Goal: Task Accomplishment & Management: Manage account settings

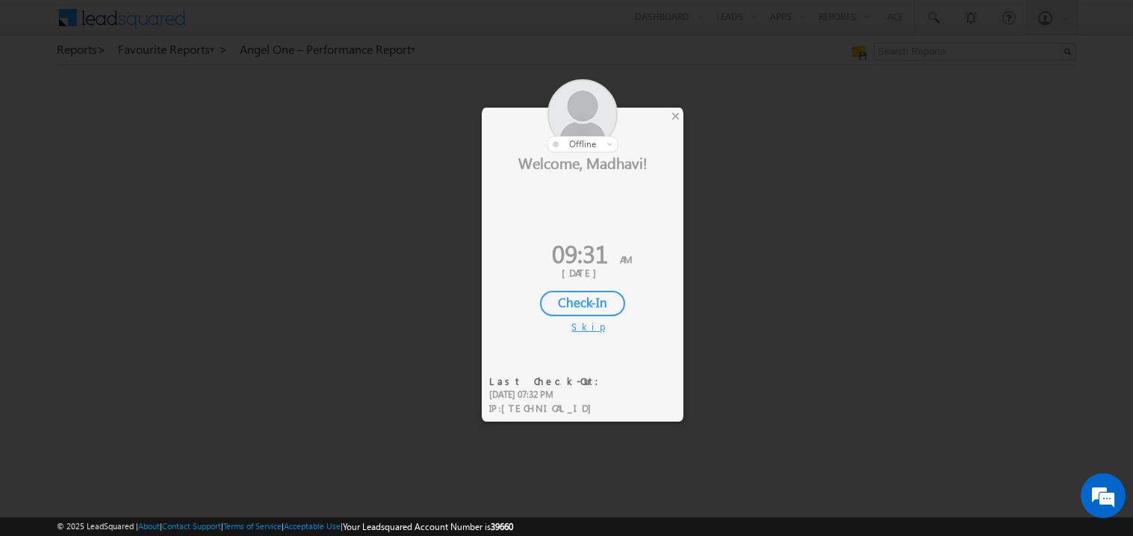
click at [585, 300] on div "Check-In" at bounding box center [582, 303] width 85 height 25
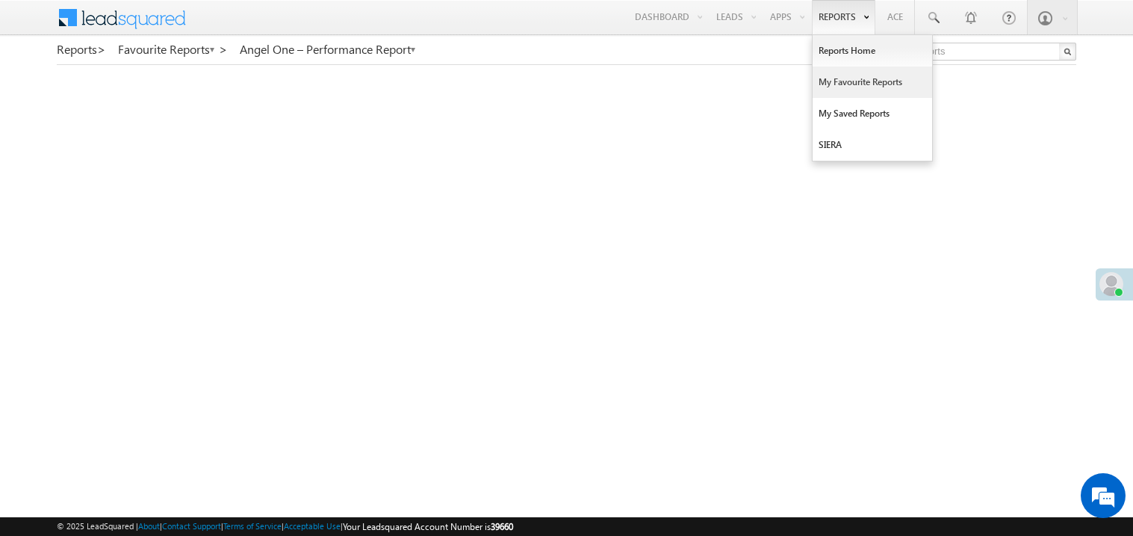
click at [828, 82] on link "My Favourite Reports" at bounding box center [873, 81] width 120 height 31
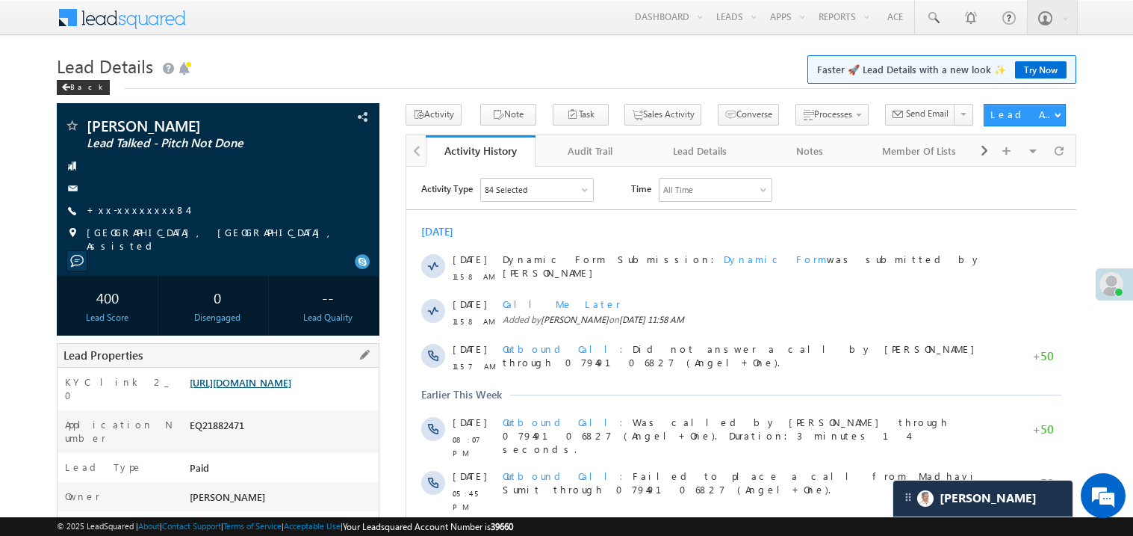
click at [291, 388] on link "https://angelbroking1-pk3em7sa.customui-test.leadsquared.com?leadId=9c42d226-14…" at bounding box center [241, 382] width 102 height 13
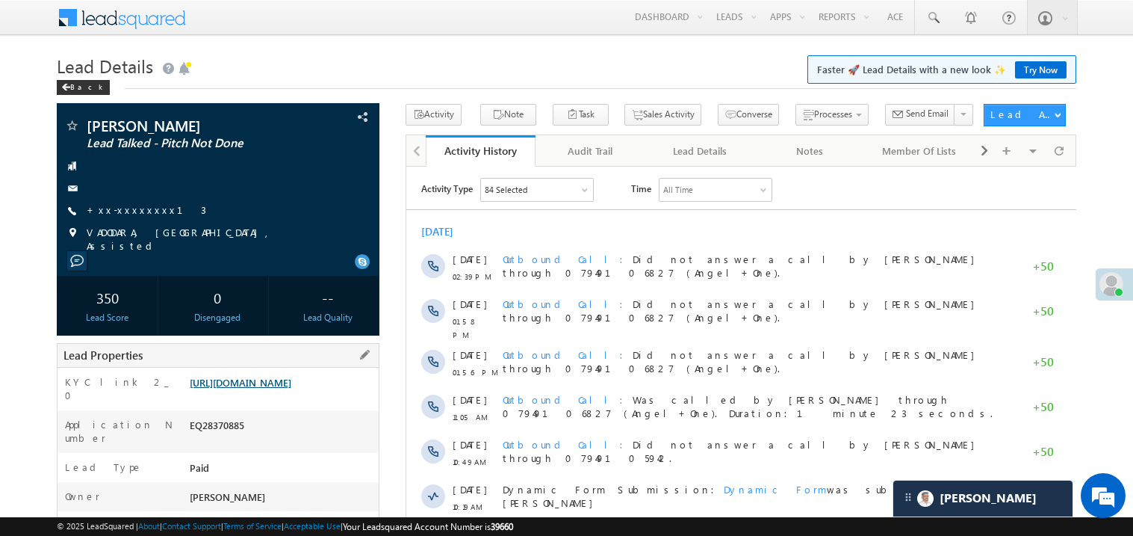
click at [282, 388] on link "[URL][DOMAIN_NAME]" at bounding box center [241, 382] width 102 height 13
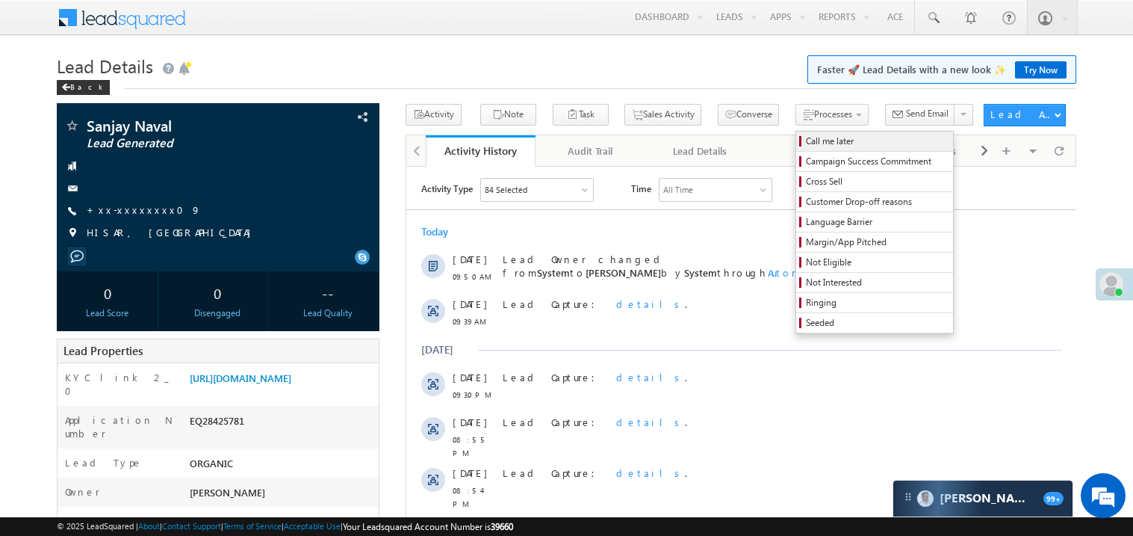
click at [806, 139] on span "Call me later" at bounding box center [877, 140] width 142 height 13
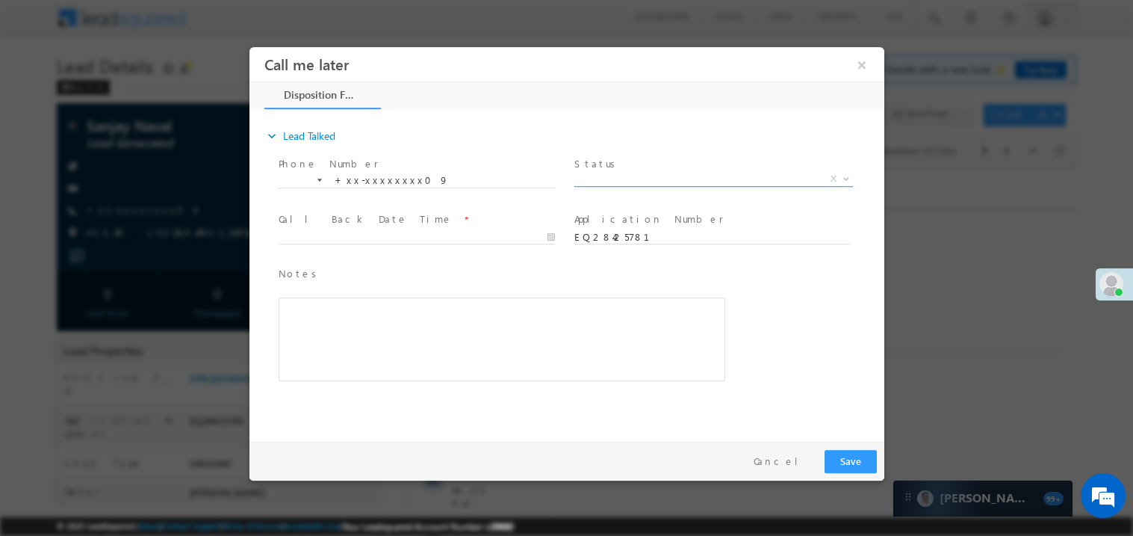
click at [612, 175] on span "X" at bounding box center [713, 178] width 279 height 15
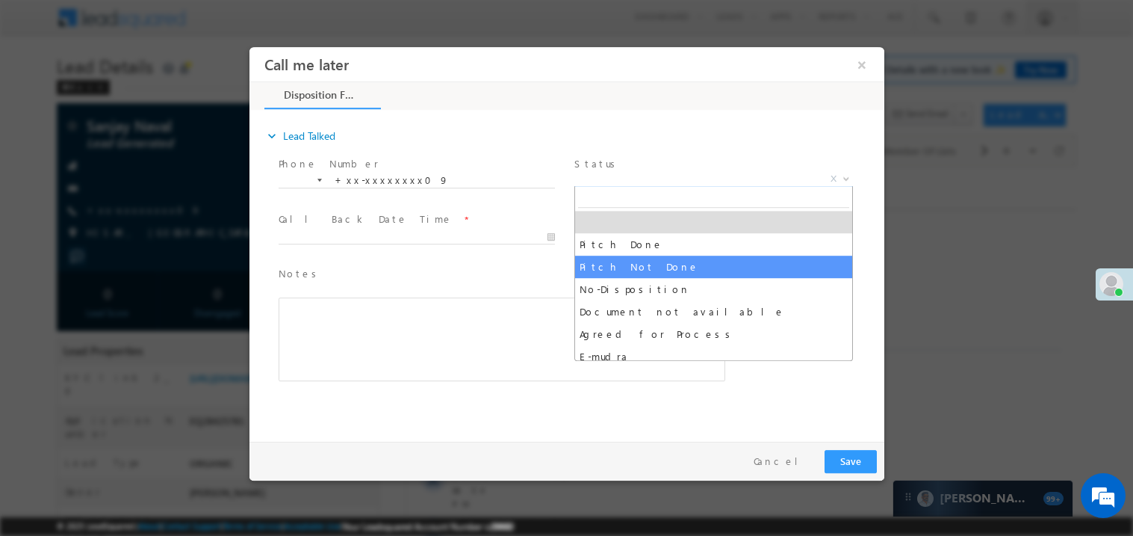
select select "Pitch Not Done"
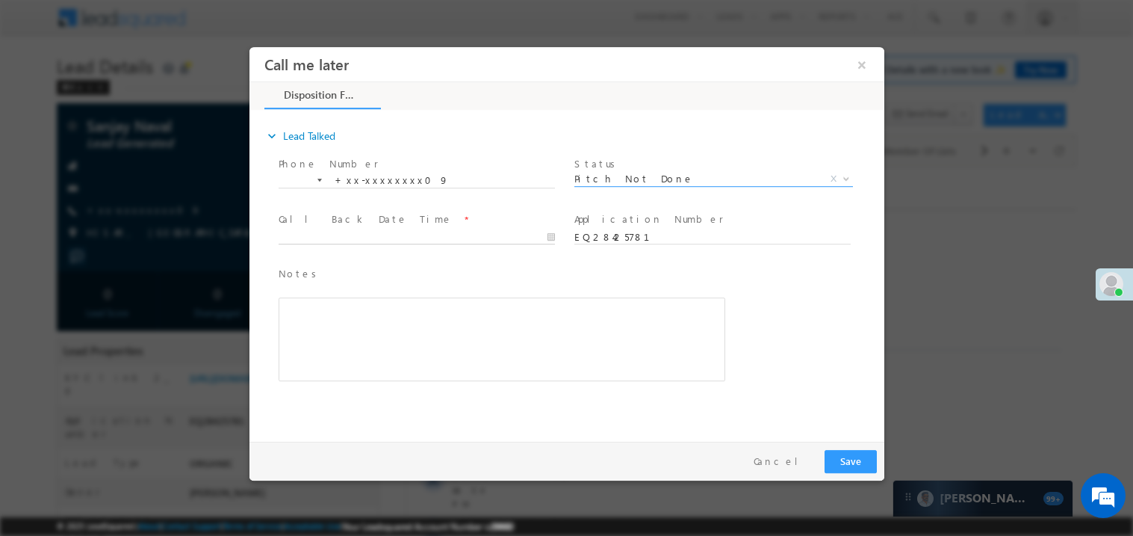
click at [350, 235] on body "Call me later ×" at bounding box center [566, 240] width 635 height 388
type input "09/06/25 10:05 AM"
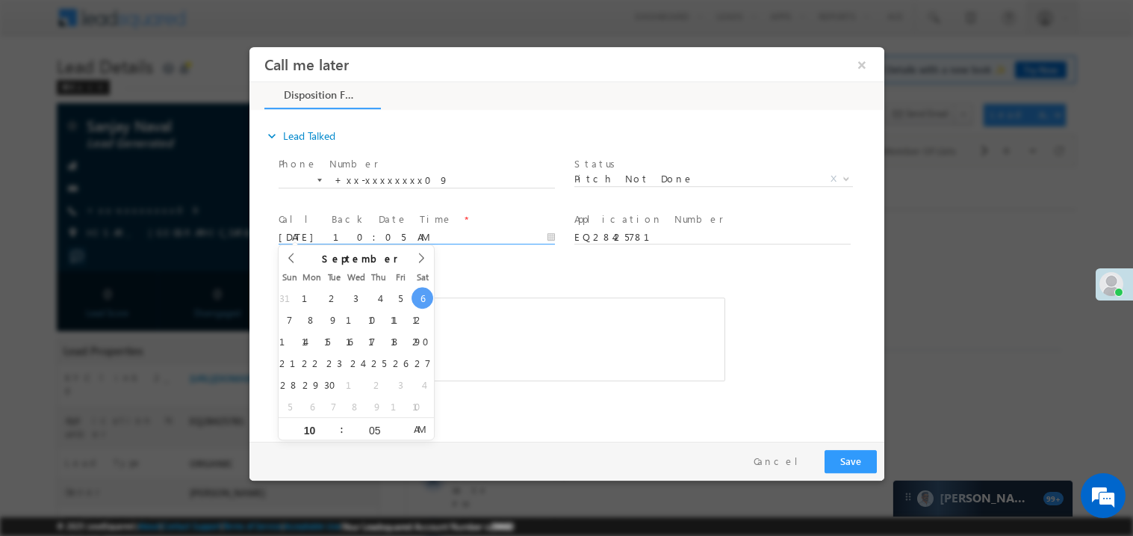
click at [562, 344] on div "Rich Text Editor, 40788eee-0fb2-11ec-a811-0adc8a9d82c2__tab1__section1__Notes__…" at bounding box center [501, 339] width 447 height 84
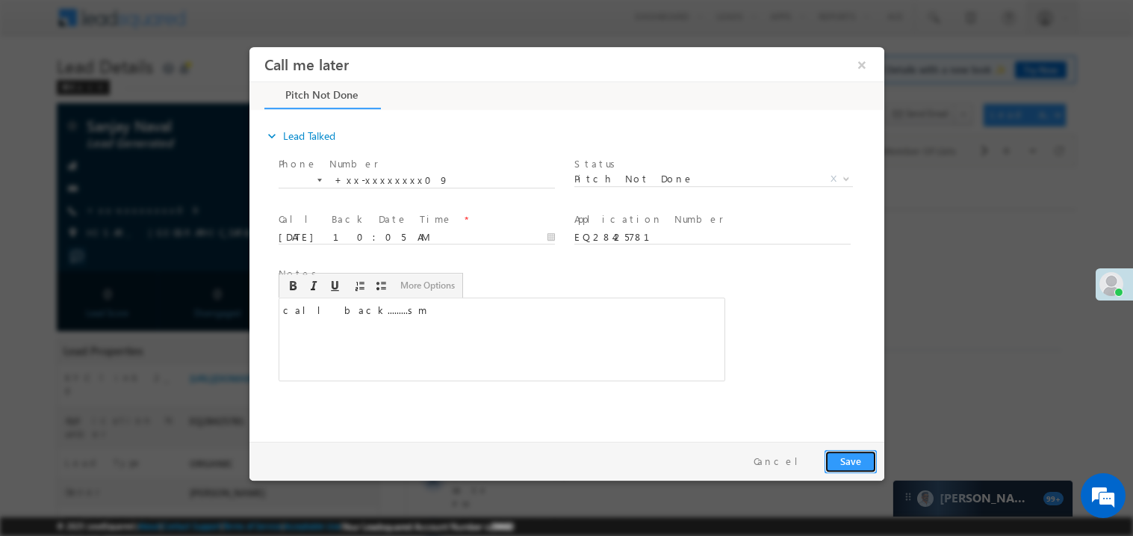
click at [845, 464] on button "Save" at bounding box center [850, 460] width 52 height 23
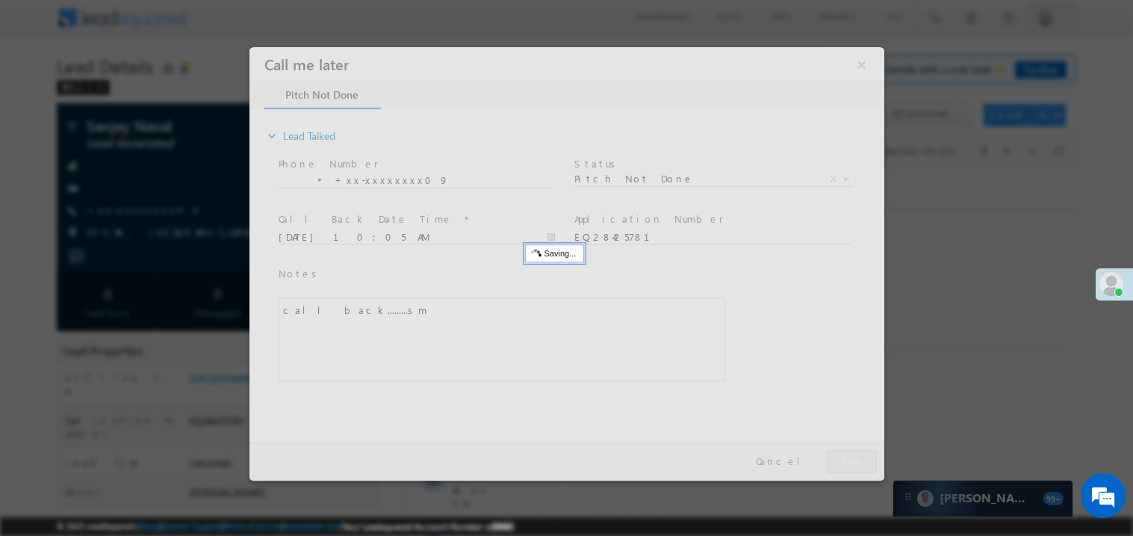
click at [845, 464] on div at bounding box center [566, 262] width 635 height 433
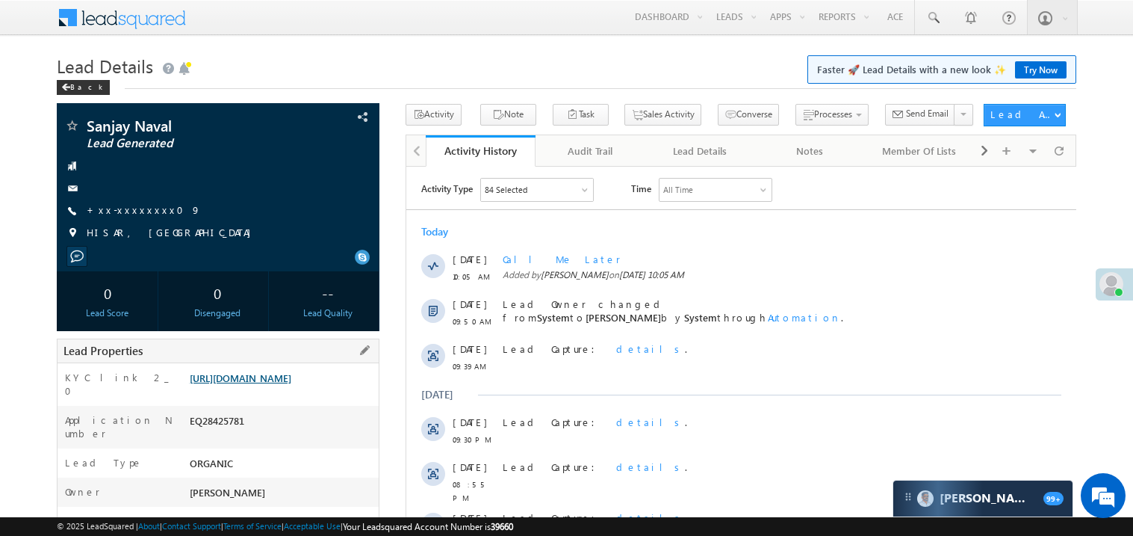
click at [261, 384] on link "https://angelbroking1-pk3em7sa.customui-test.leadsquared.com?leadId=7098435c-d2…" at bounding box center [241, 377] width 102 height 13
click at [125, 216] on link "+xx-xxxxxxxx09" at bounding box center [144, 209] width 114 height 13
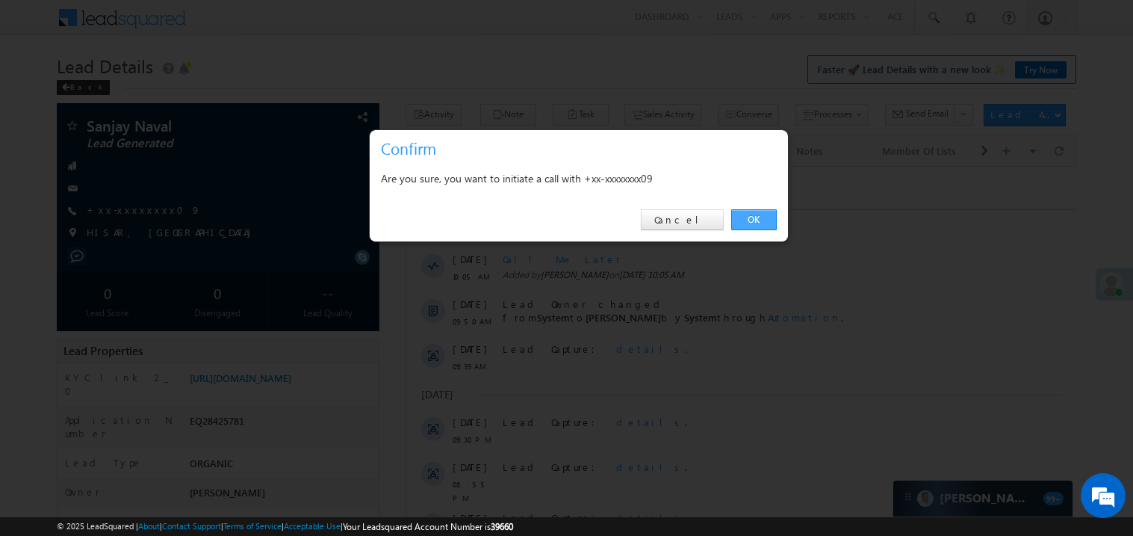
click at [746, 215] on link "OK" at bounding box center [754, 219] width 46 height 21
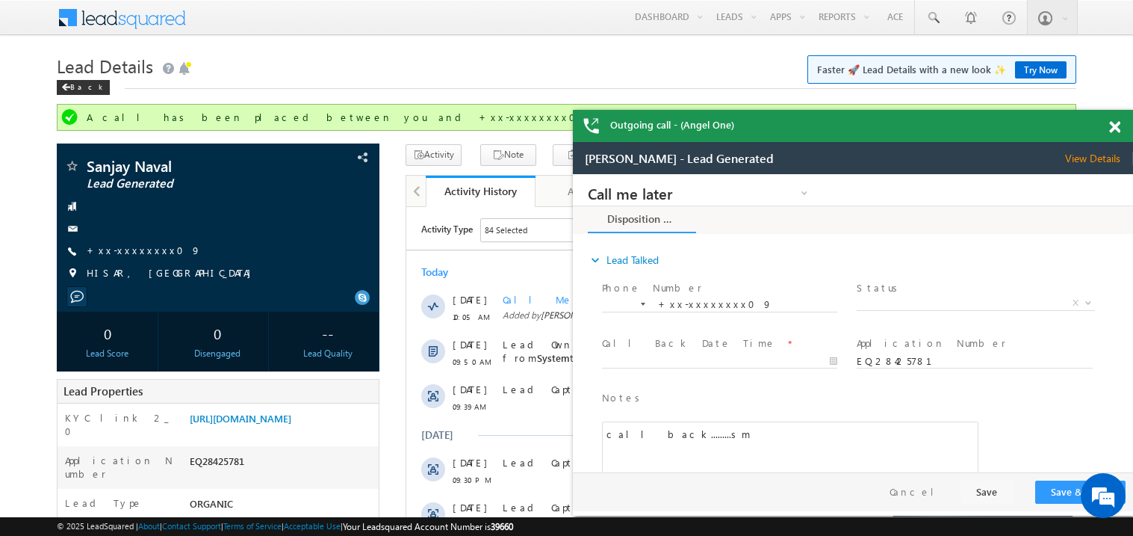
click at [1117, 129] on span at bounding box center [1114, 127] width 11 height 13
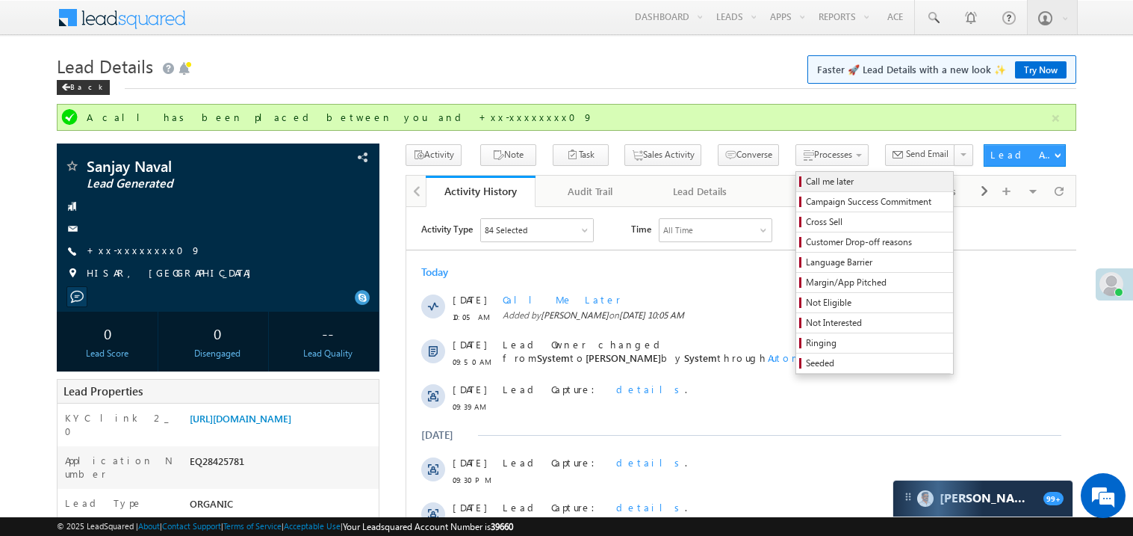
click at [806, 182] on span "Call me later" at bounding box center [877, 181] width 142 height 13
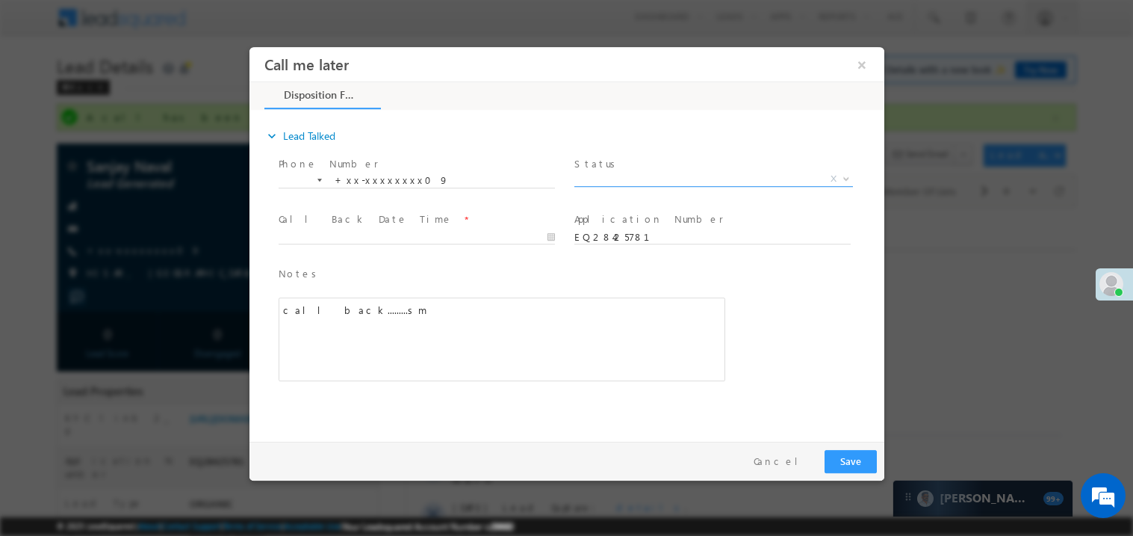
click at [629, 180] on span "X" at bounding box center [713, 178] width 279 height 15
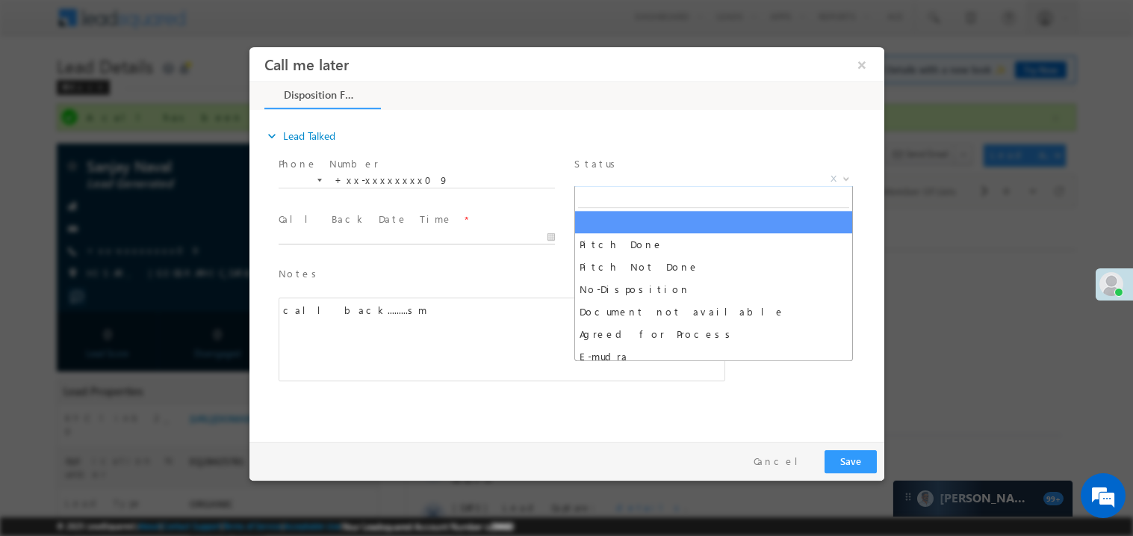
click at [389, 238] on body "Call me later ×" at bounding box center [566, 240] width 635 height 388
type input "09/06/25 10:07 AM"
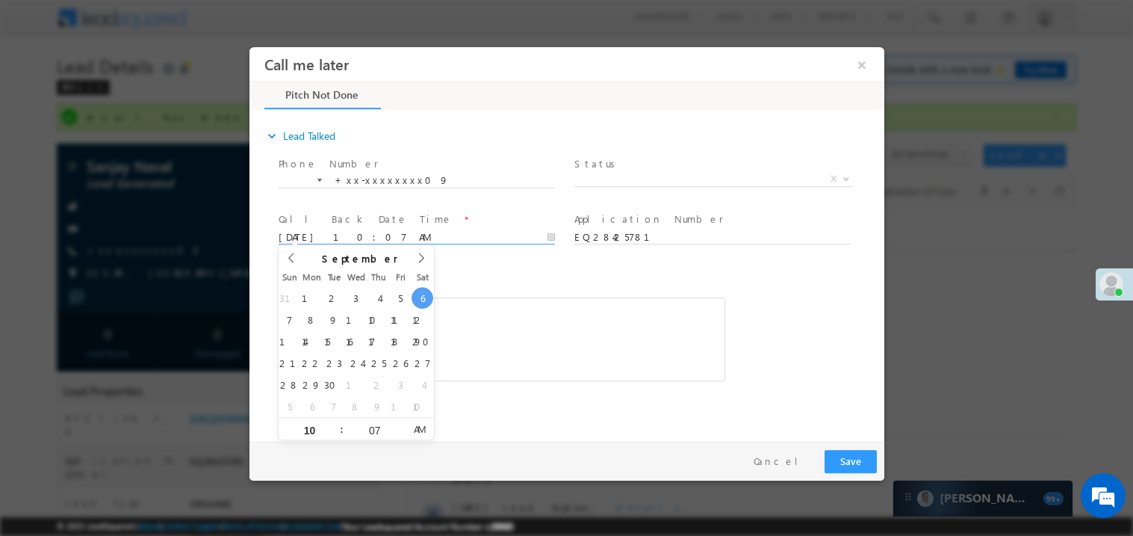
click at [474, 335] on div "call back.........sm" at bounding box center [501, 339] width 447 height 84
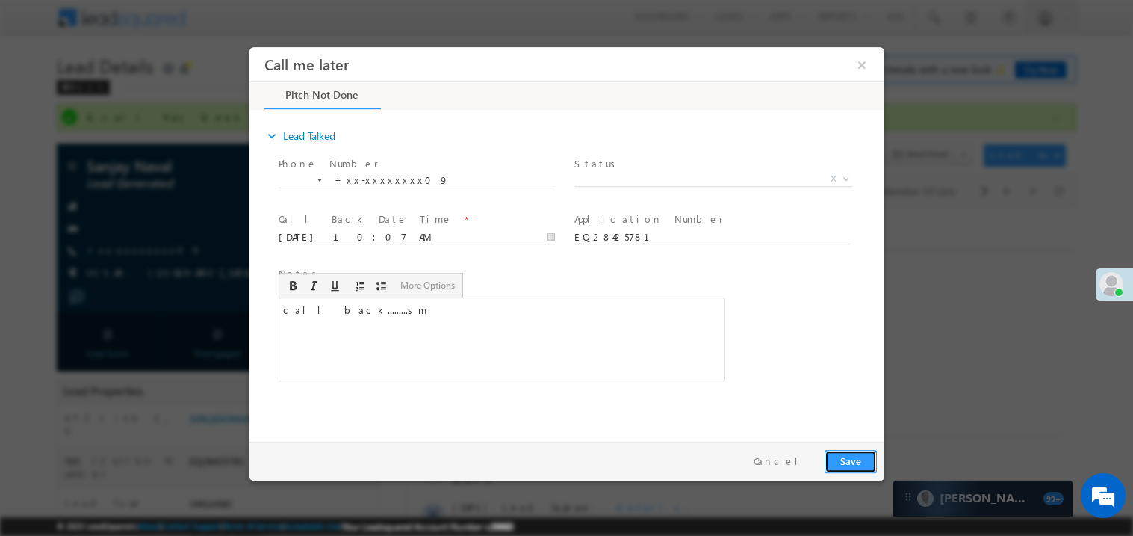
click at [853, 463] on button "Save" at bounding box center [850, 460] width 52 height 23
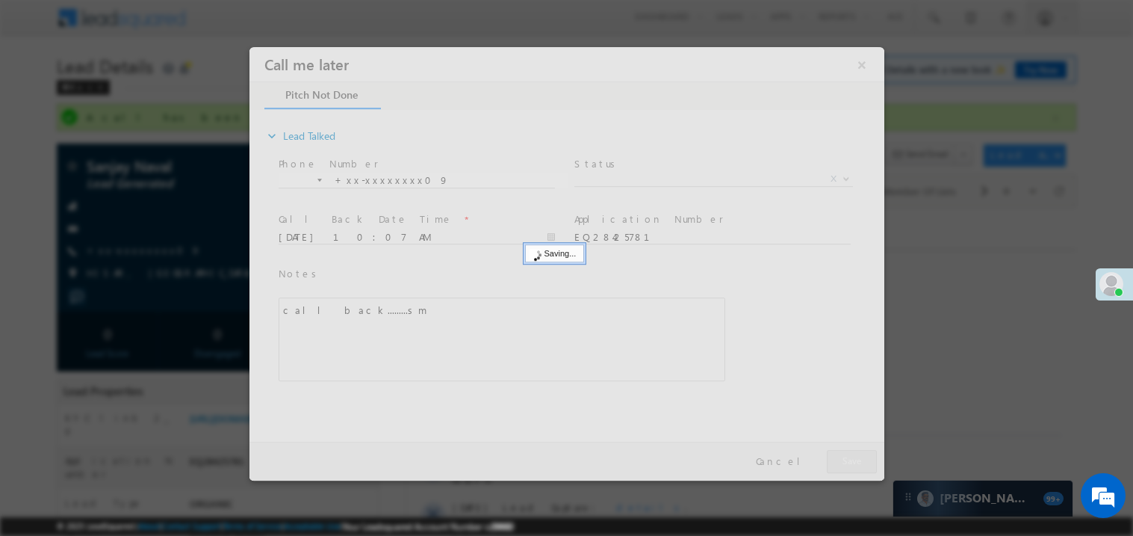
click at [853, 463] on div at bounding box center [566, 262] width 635 height 433
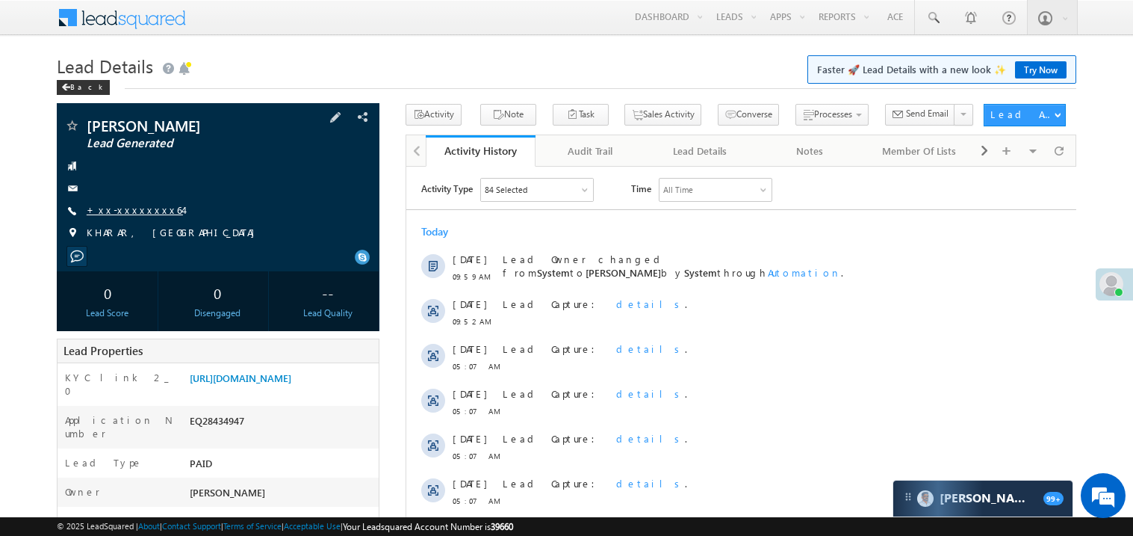
click at [127, 214] on link "+xx-xxxxxxxx64" at bounding box center [135, 209] width 96 height 13
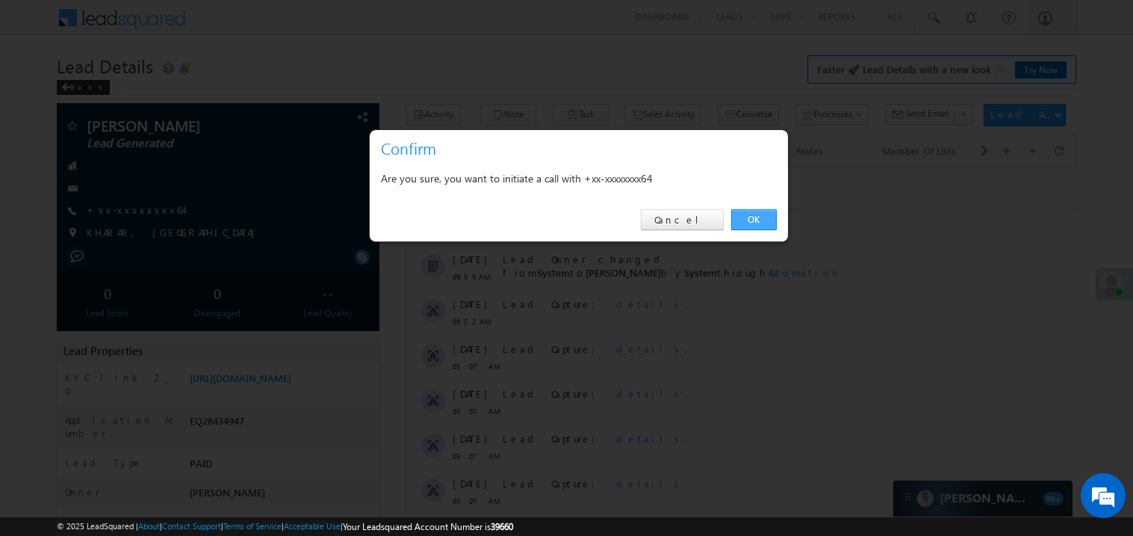
click at [746, 216] on link "OK" at bounding box center [754, 219] width 46 height 21
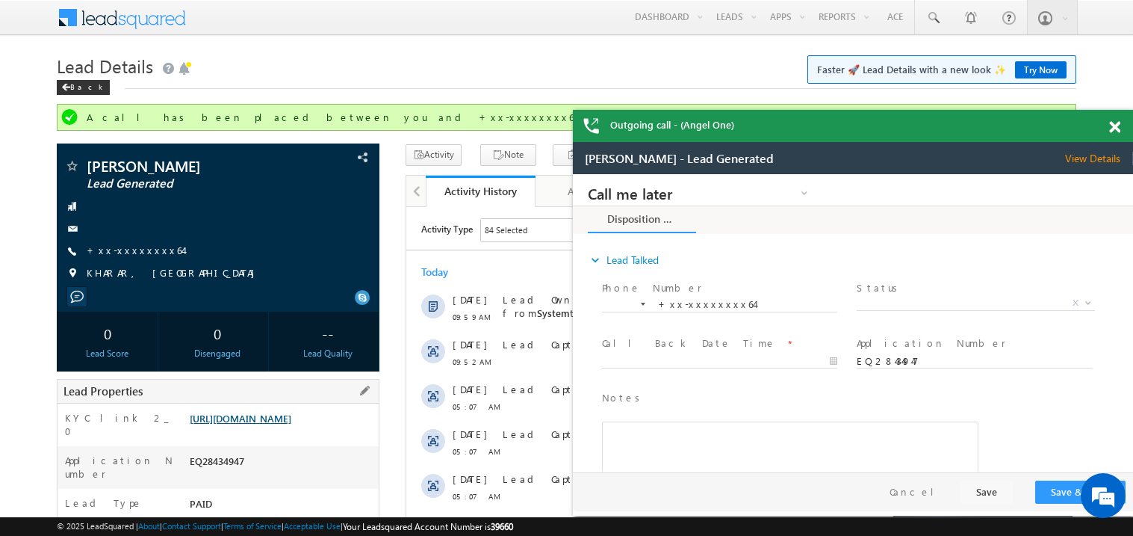
click at [291, 424] on link "https://angelbroking1-pk3em7sa.customui-test.leadsquared.com?leadId=6989c687-5e…" at bounding box center [241, 418] width 102 height 13
click at [1113, 123] on span at bounding box center [1114, 127] width 11 height 13
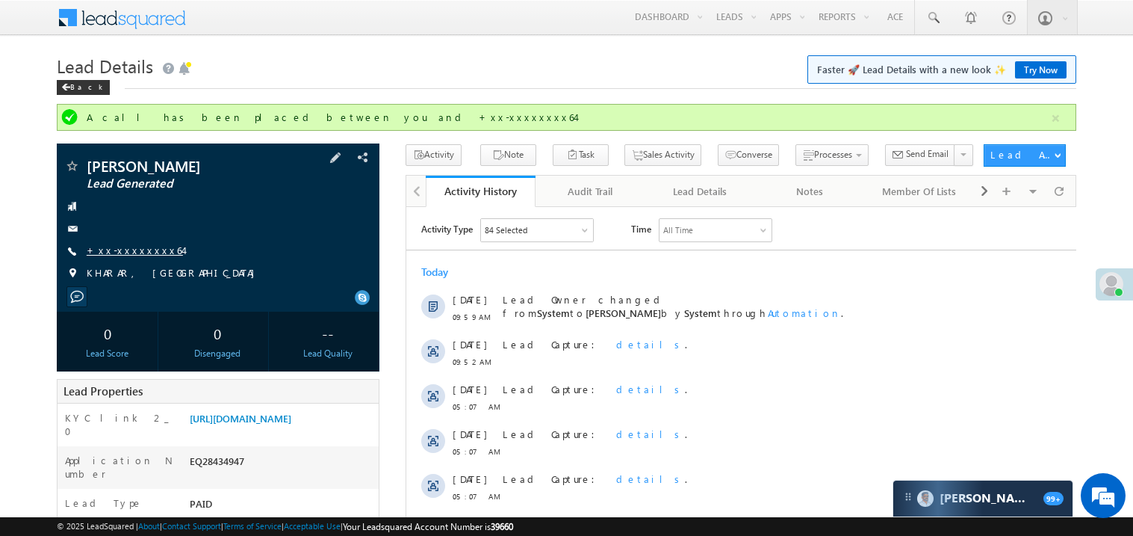
click at [146, 255] on link "+xx-xxxxxxxx64" at bounding box center [135, 249] width 96 height 13
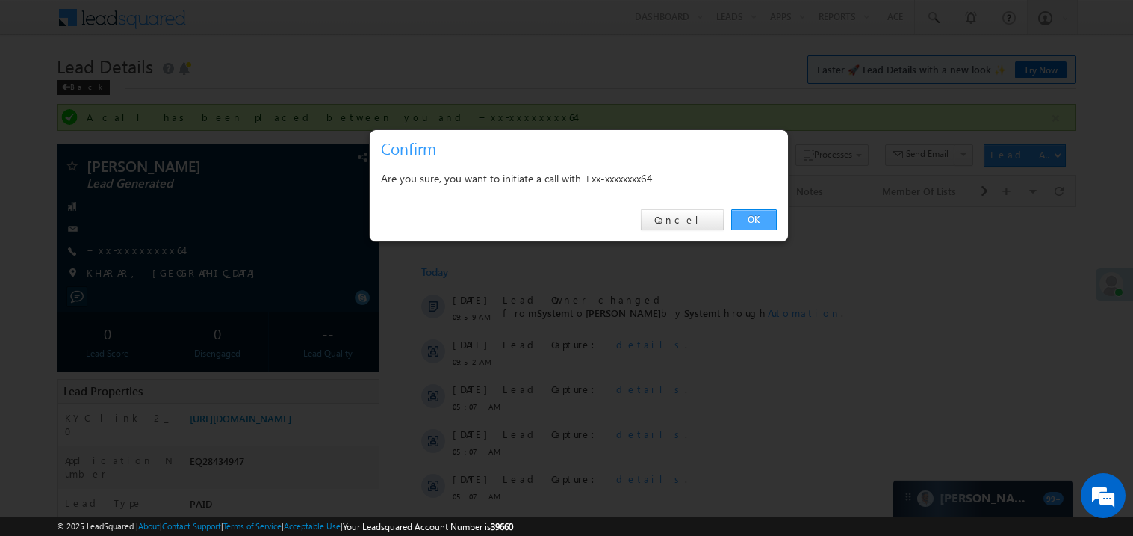
click at [745, 219] on link "OK" at bounding box center [754, 219] width 46 height 21
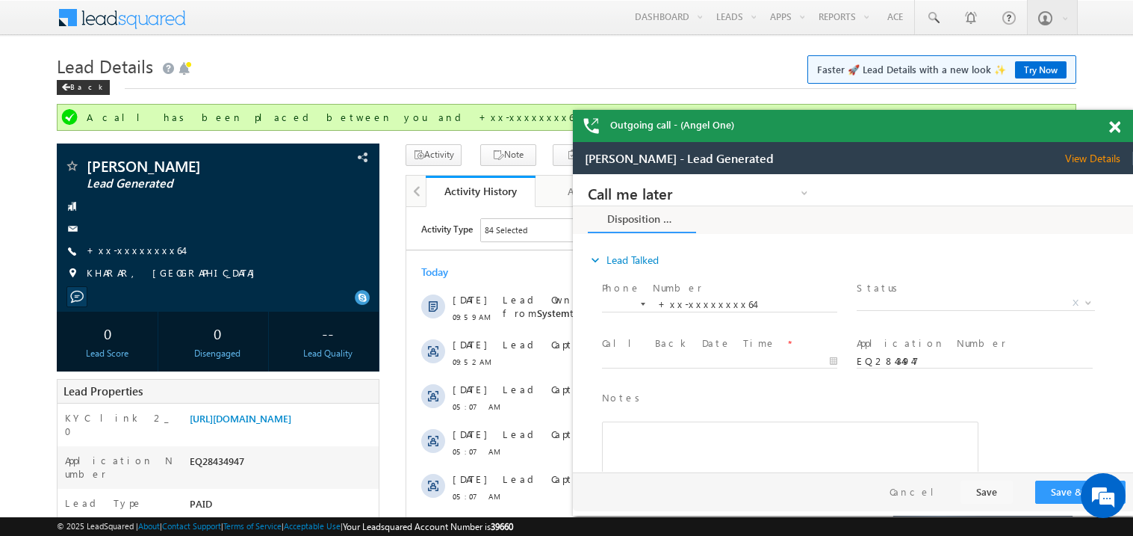
click at [1122, 128] on div at bounding box center [1123, 124] width 20 height 29
click at [1118, 128] on span at bounding box center [1114, 127] width 11 height 13
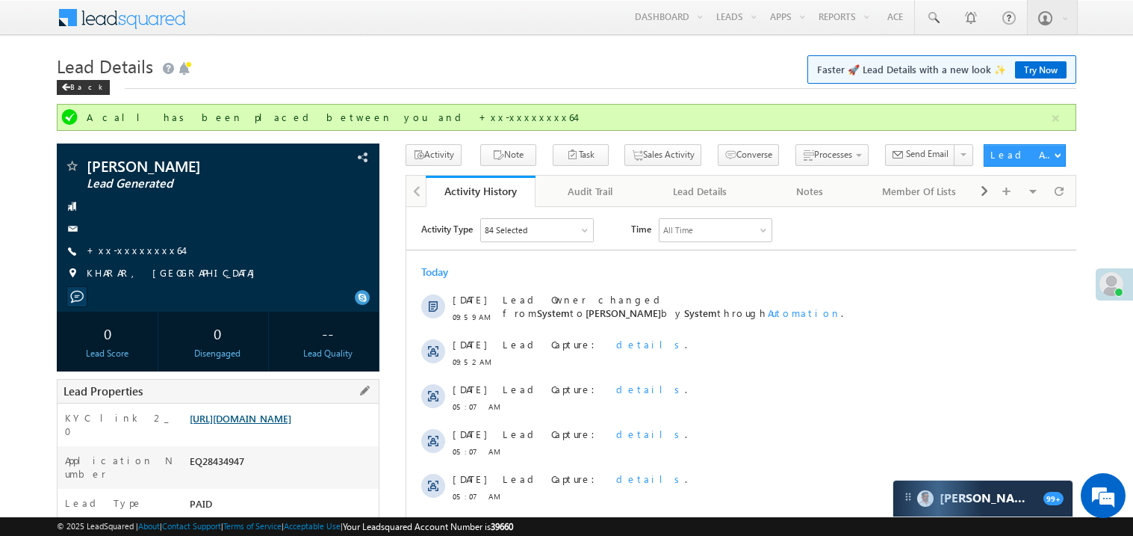
click at [289, 424] on link "https://angelbroking1-pk3em7sa.customui-test.leadsquared.com?leadId=6989c687-5e…" at bounding box center [241, 418] width 102 height 13
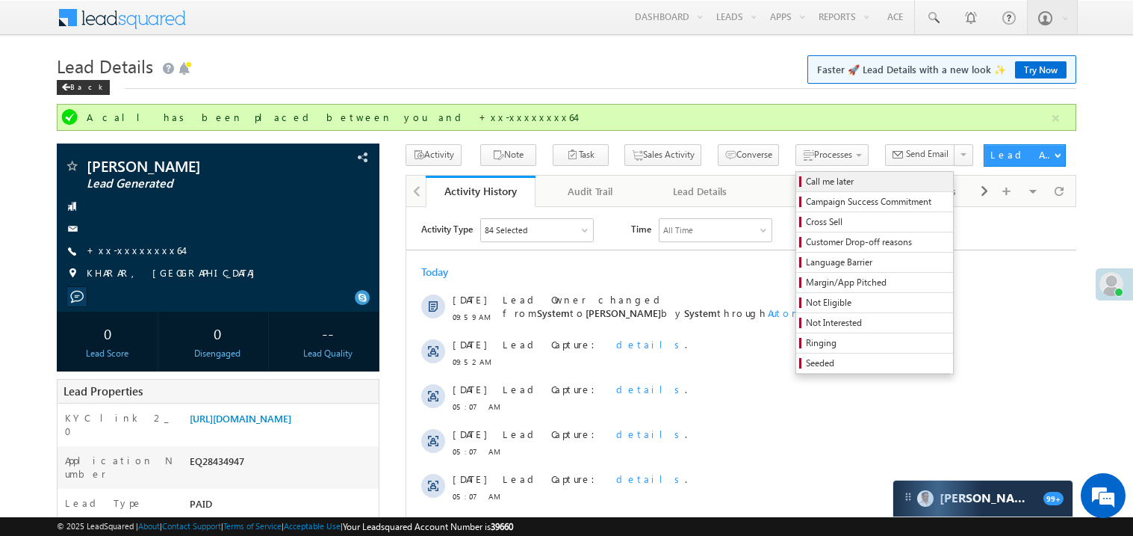
click at [806, 181] on span "Call me later" at bounding box center [877, 181] width 142 height 13
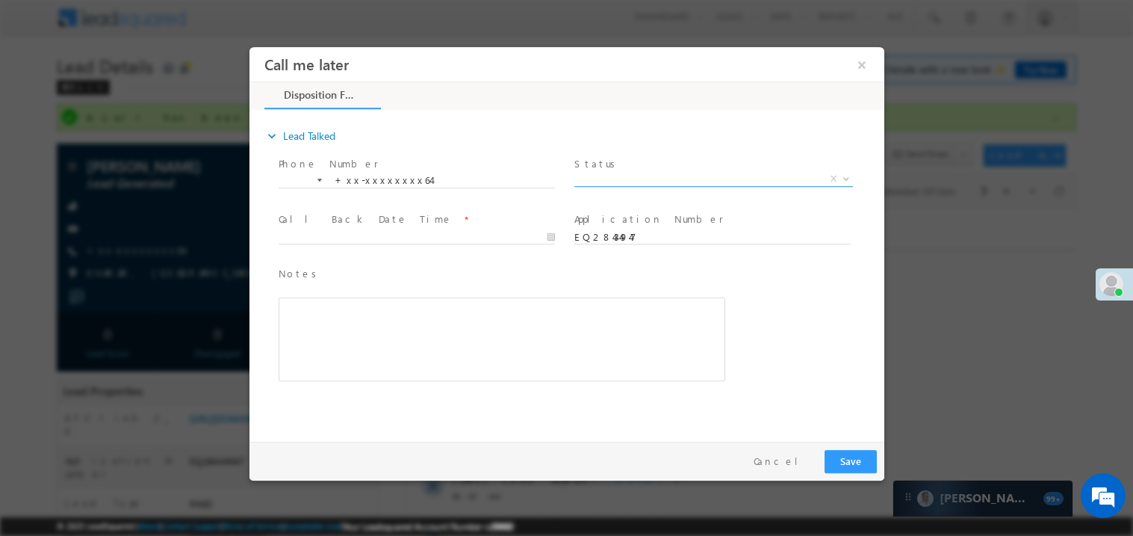
click at [613, 176] on span "X" at bounding box center [713, 178] width 279 height 15
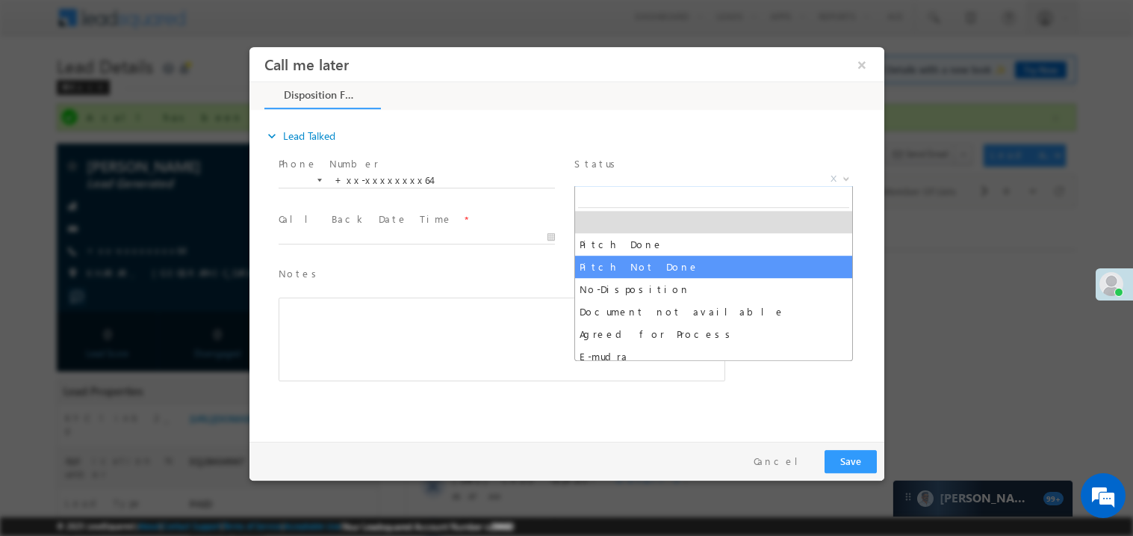
select select "Pitch Not Done"
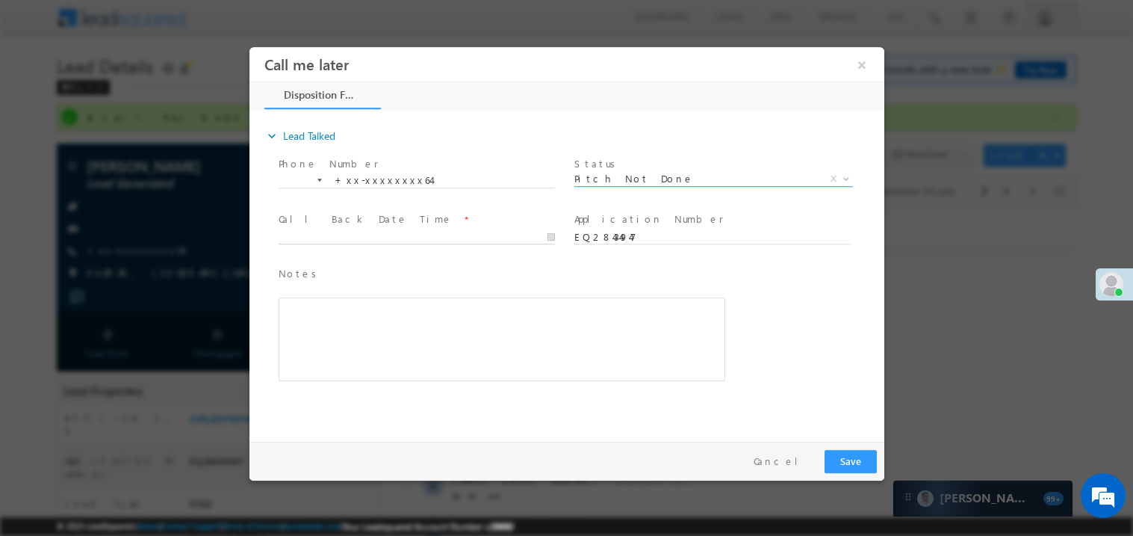
click at [359, 239] on body "Call me later ×" at bounding box center [566, 240] width 635 height 388
type input "09/06/25 10:08 AM"
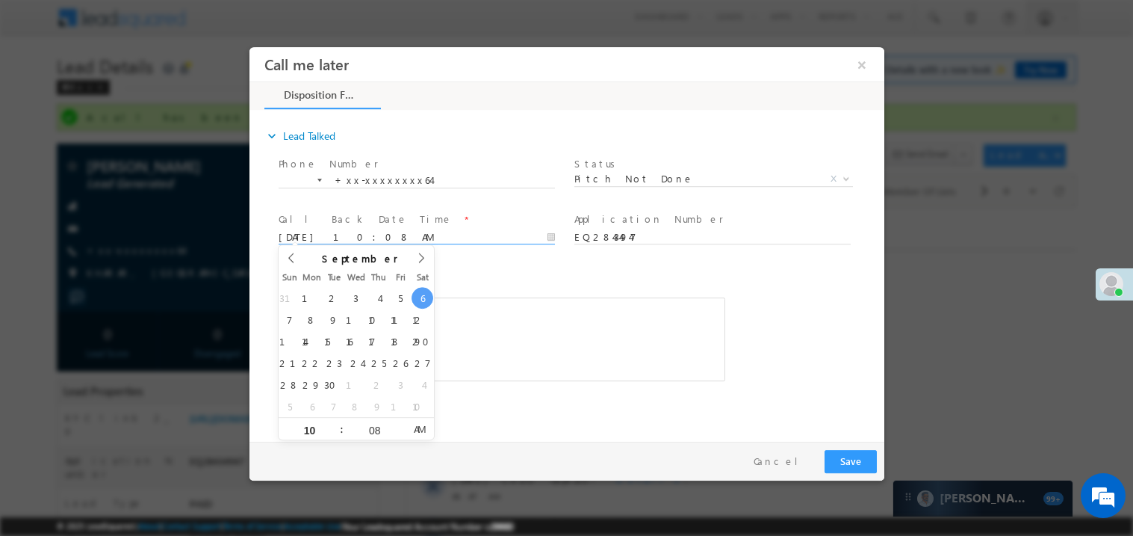
click at [536, 299] on div "Rich Text Editor, 40788eee-0fb2-11ec-a811-0adc8a9d82c2__tab1__section1__Notes__…" at bounding box center [501, 339] width 447 height 84
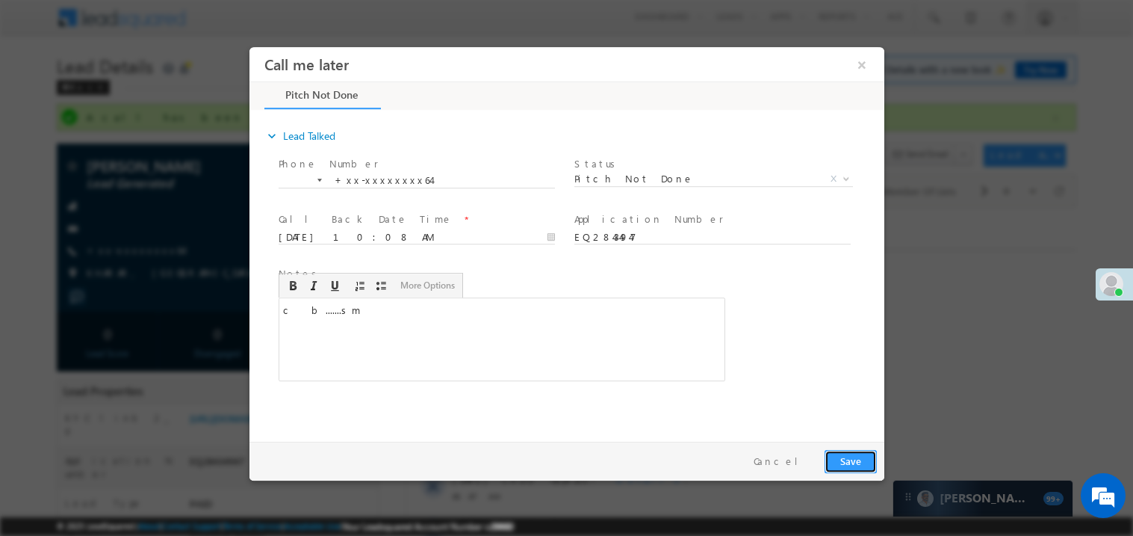
click at [851, 464] on button "Save" at bounding box center [850, 460] width 52 height 23
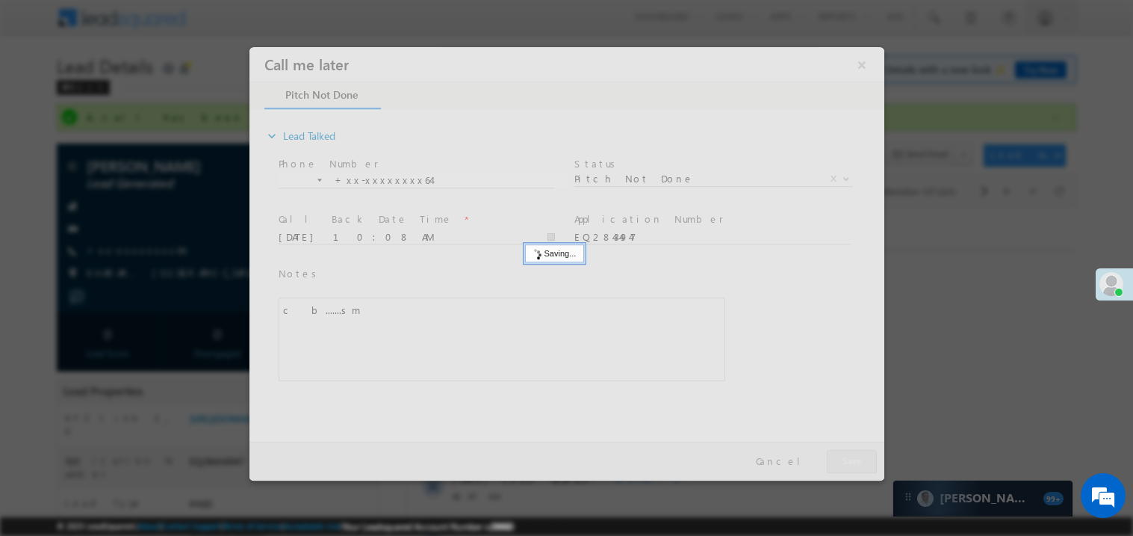
click at [851, 464] on div at bounding box center [566, 262] width 635 height 433
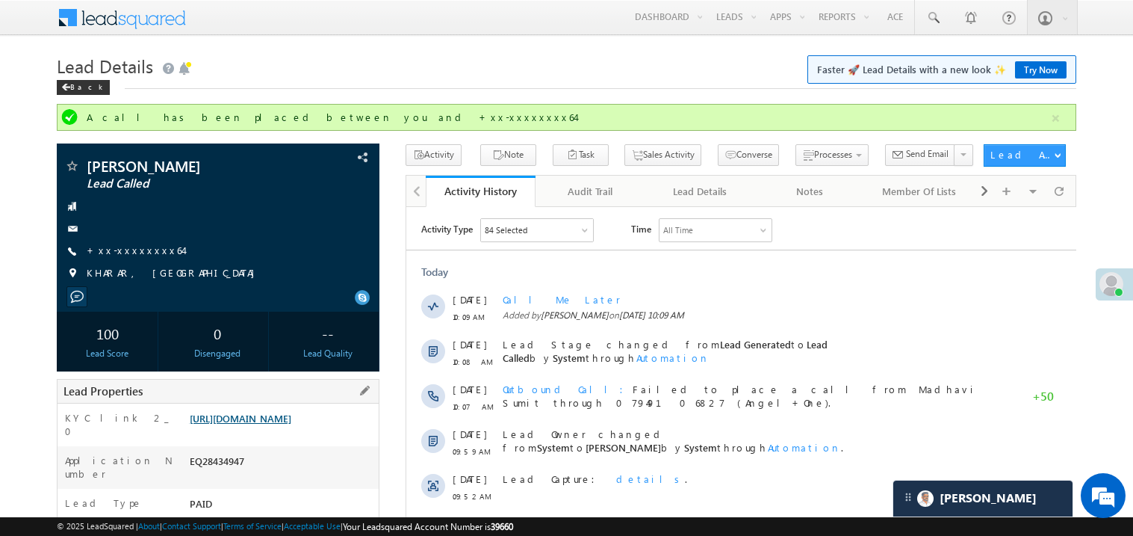
click at [270, 424] on link "https://angelbroking1-pk3em7sa.customui-test.leadsquared.com?leadId=6989c687-5e…" at bounding box center [241, 418] width 102 height 13
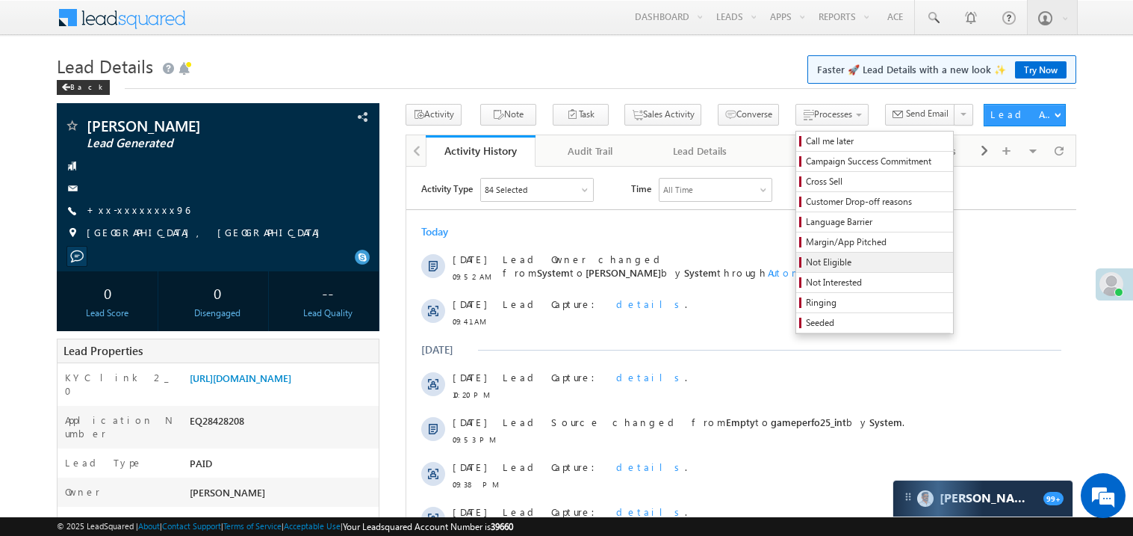
click at [806, 262] on span "Not Eligible" at bounding box center [877, 261] width 142 height 13
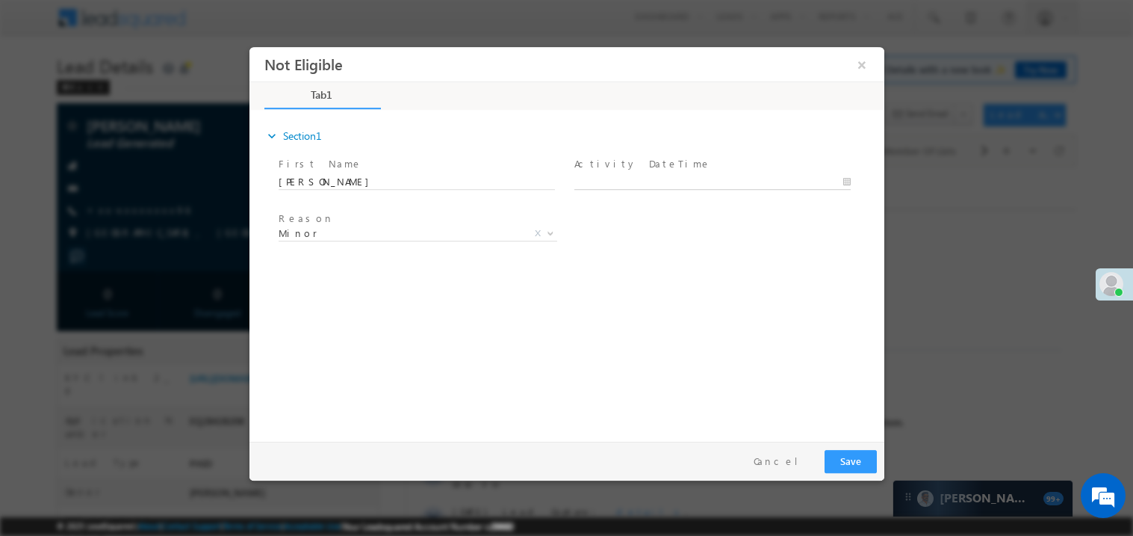
click at [610, 179] on body "Not Eligible ×" at bounding box center [566, 240] width 635 height 388
type input "09/06/25 10:17 AM"
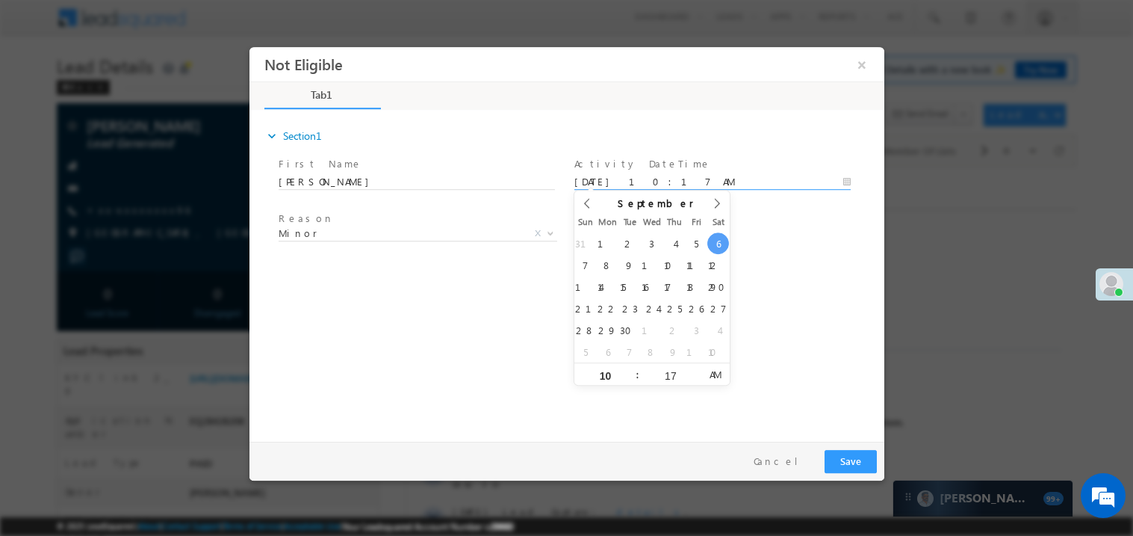
click at [412, 273] on div "expand_more Section1 First Name *" at bounding box center [569, 272] width 627 height 323
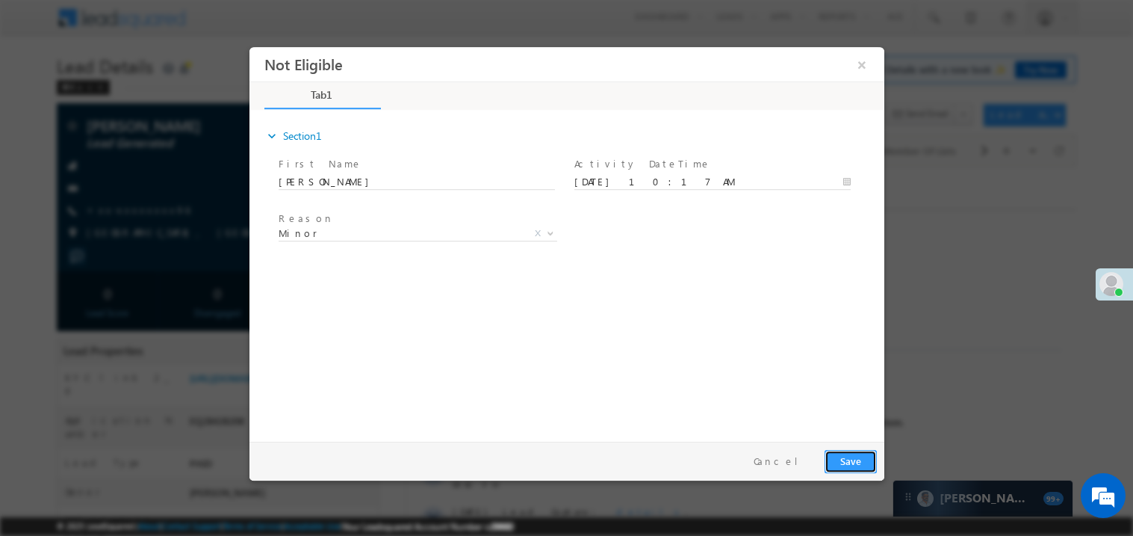
click at [853, 458] on button "Save" at bounding box center [850, 460] width 52 height 23
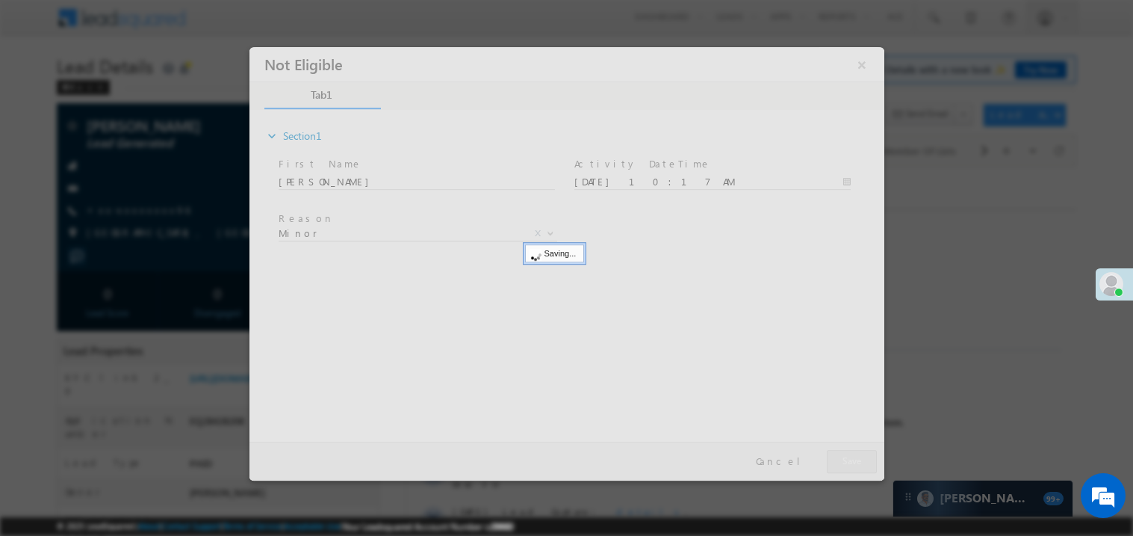
click at [853, 458] on div at bounding box center [566, 262] width 635 height 433
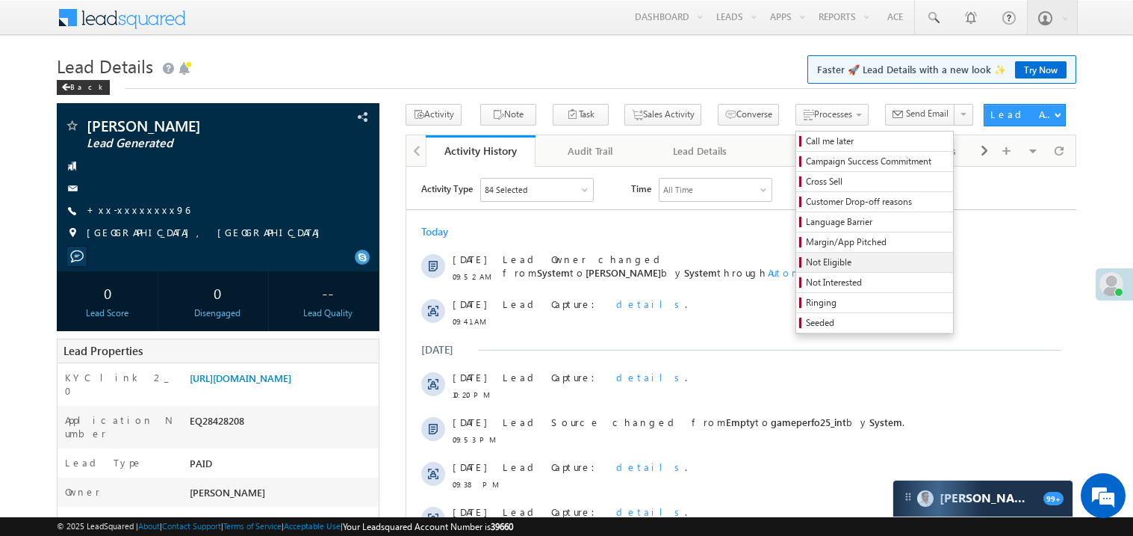
click at [818, 255] on link "Not Eligible" at bounding box center [874, 261] width 157 height 19
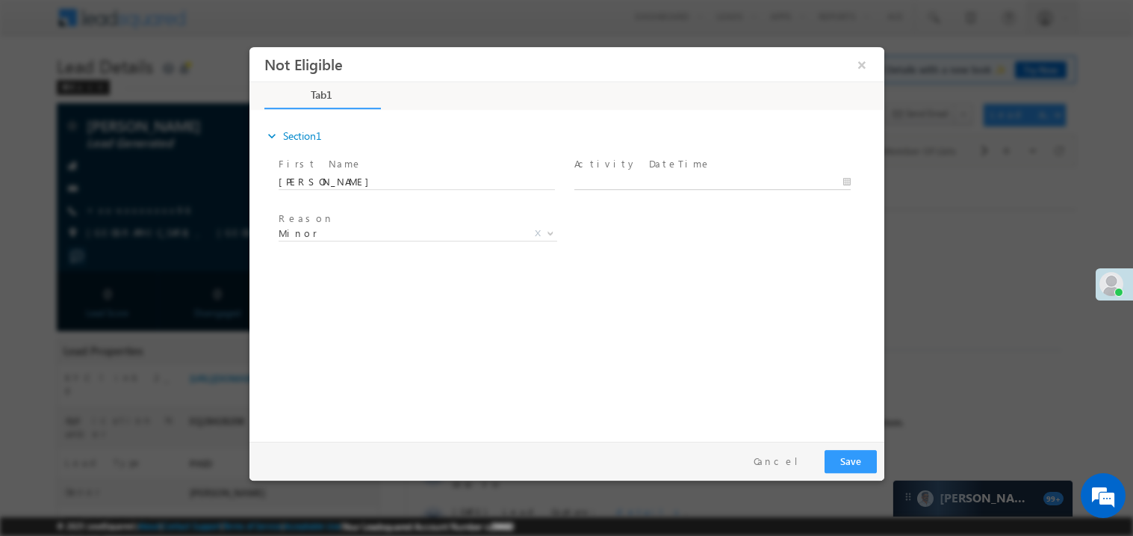
click at [609, 175] on body "Not Eligible ×" at bounding box center [566, 240] width 635 height 388
type input "09/06/25 10:18 AM"
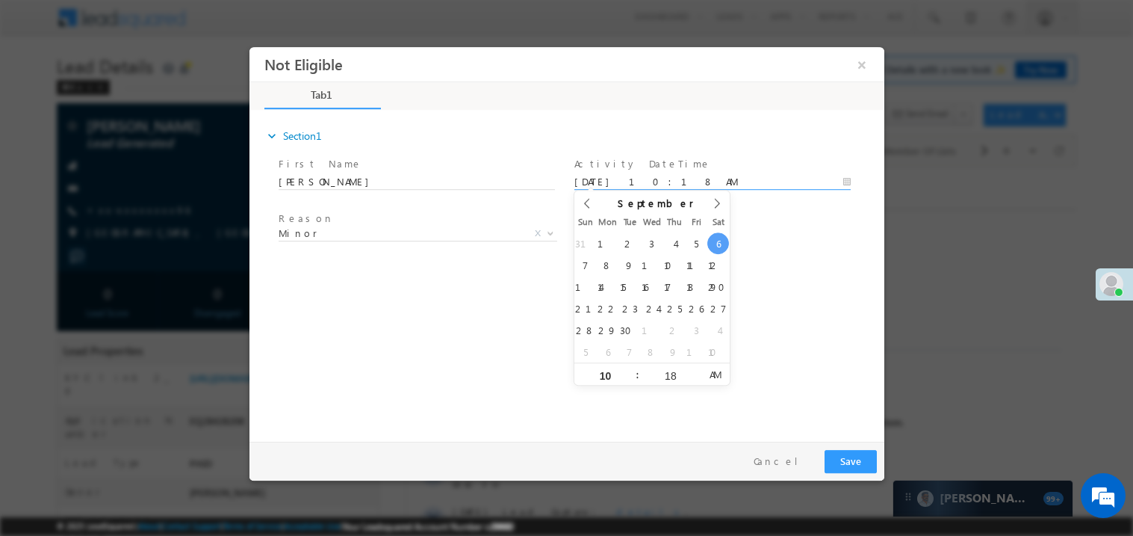
click at [419, 327] on div "expand_more Section1 First Name *" at bounding box center [569, 272] width 627 height 323
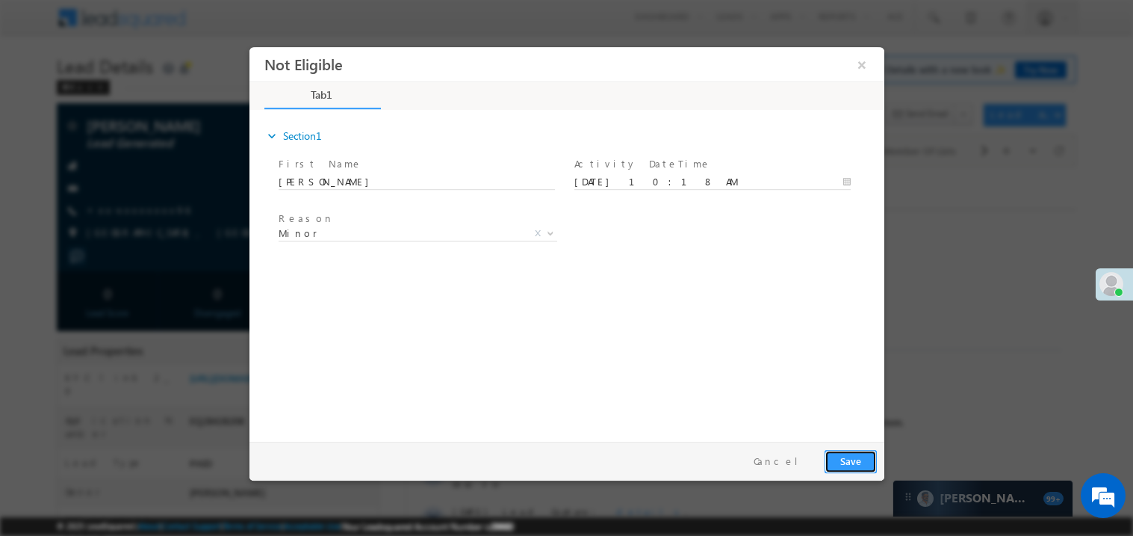
click at [862, 459] on button "Save" at bounding box center [850, 460] width 52 height 23
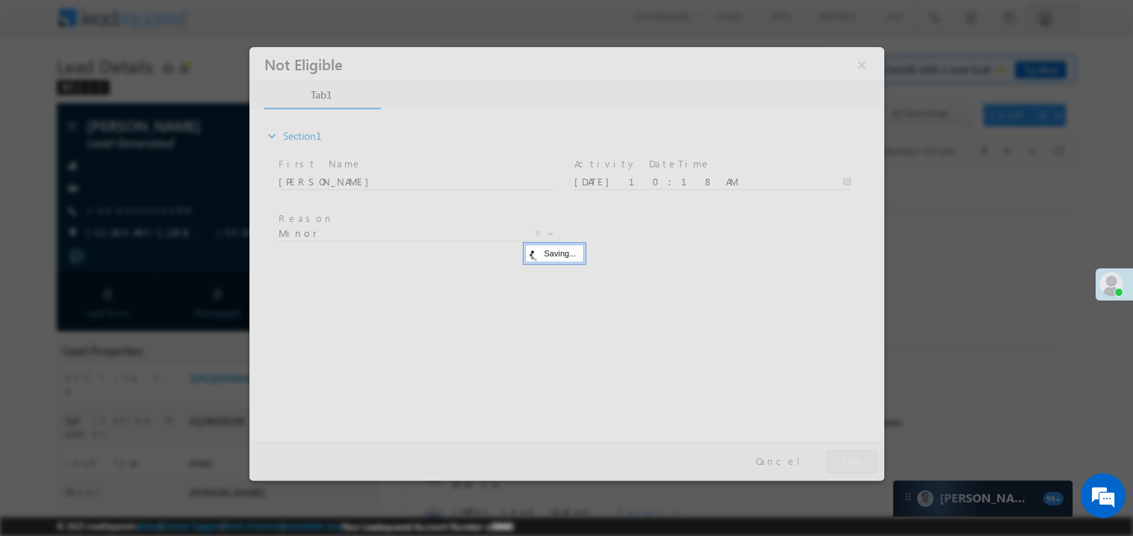
click at [862, 459] on div at bounding box center [566, 262] width 635 height 433
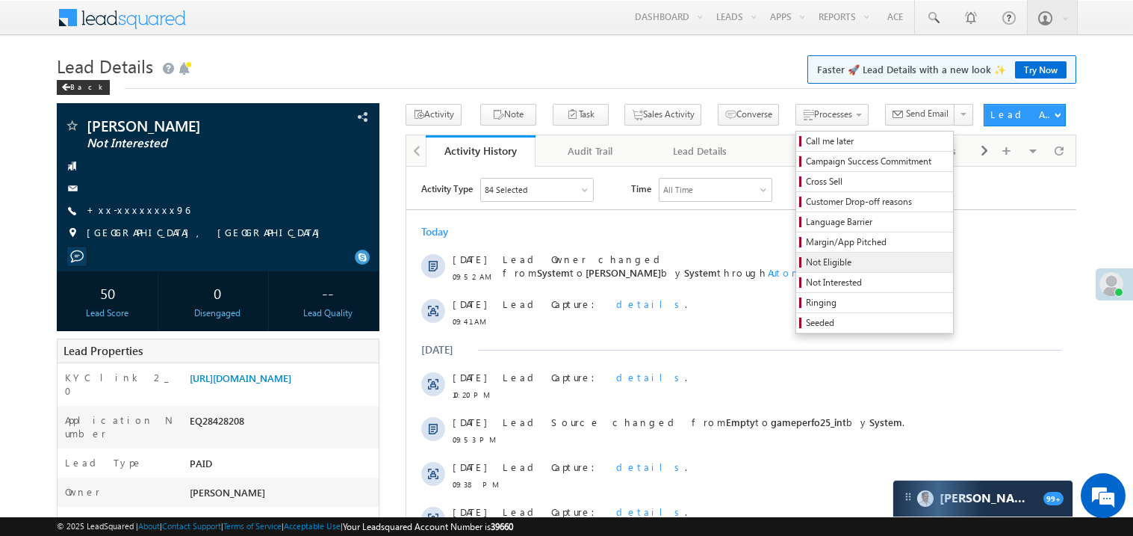
click at [806, 258] on span "Not Eligible" at bounding box center [877, 261] width 142 height 13
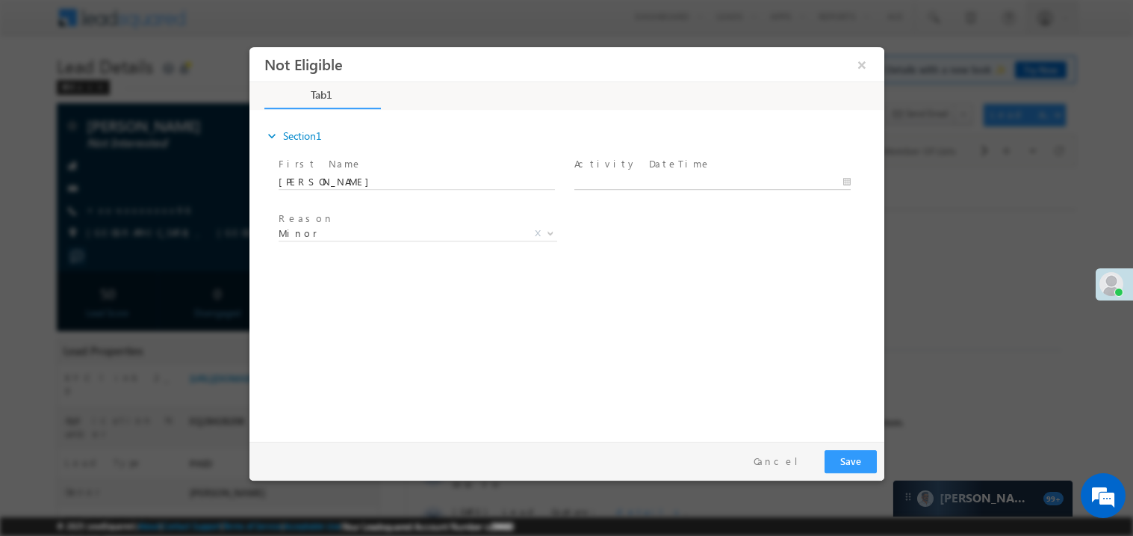
click at [596, 180] on body "Not Eligible ×" at bounding box center [566, 240] width 635 height 388
type input "09/06/25 10:18 AM"
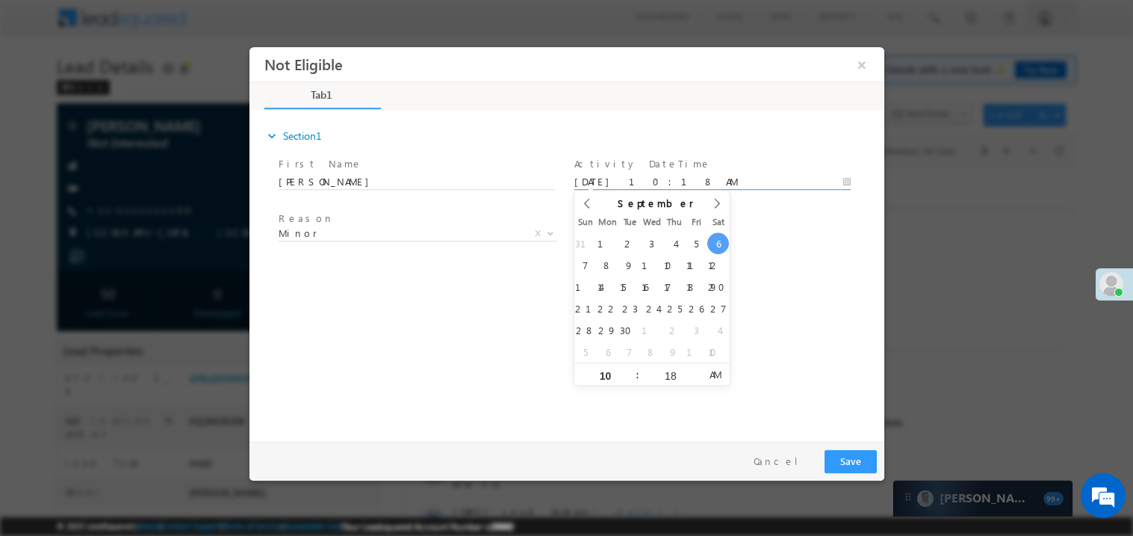
click at [477, 333] on div "expand_more Section1 First Name *" at bounding box center [569, 272] width 627 height 323
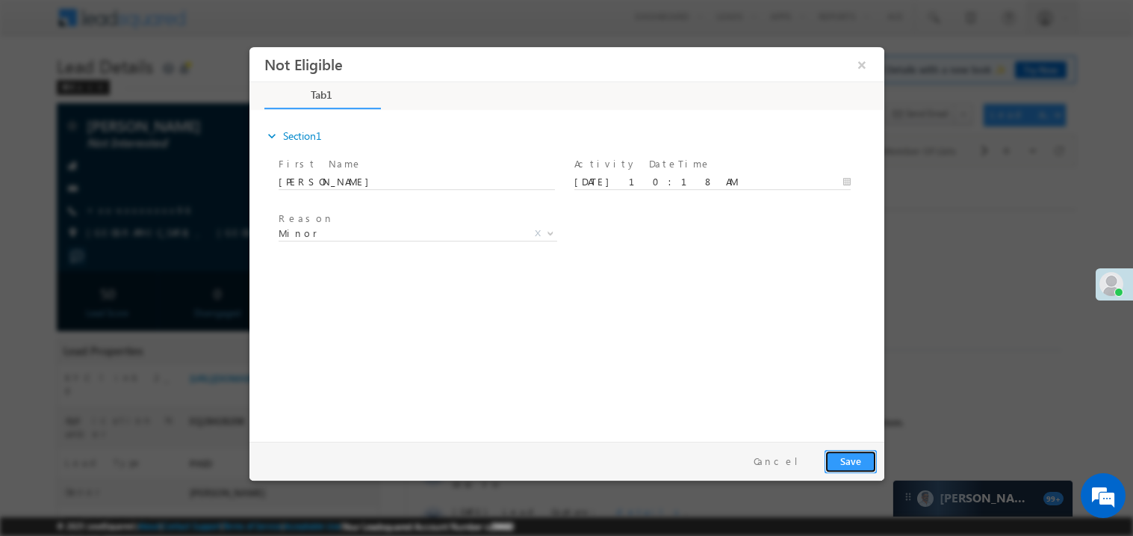
click at [853, 459] on button "Save" at bounding box center [850, 460] width 52 height 23
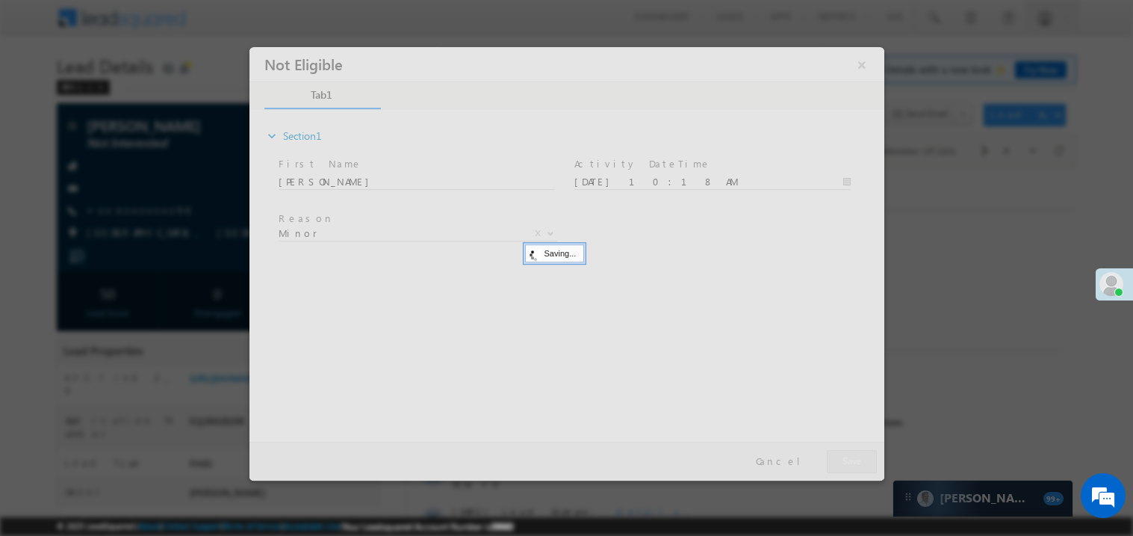
click at [853, 459] on div at bounding box center [566, 262] width 635 height 433
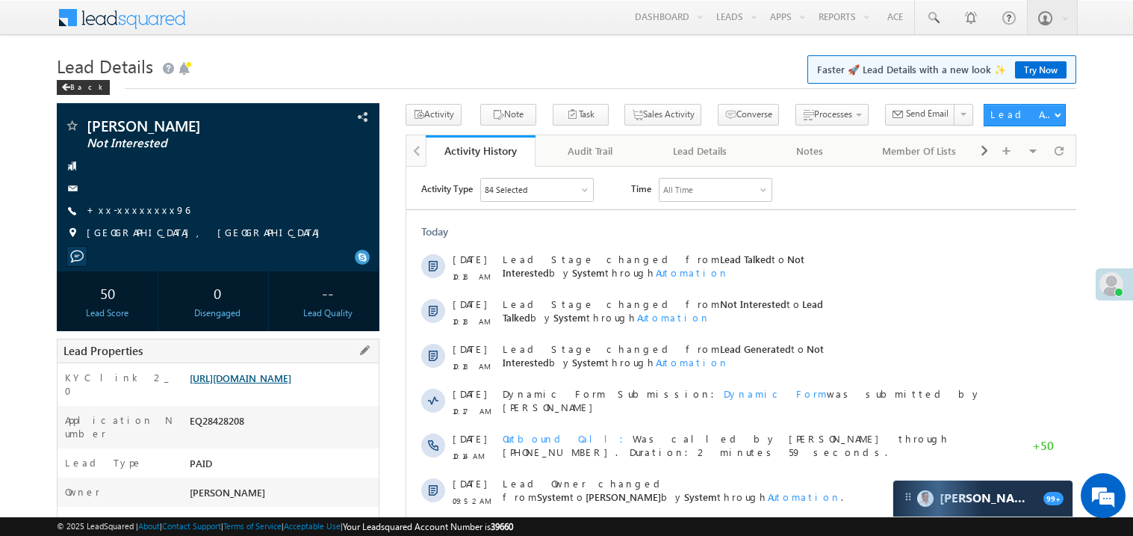
click at [291, 384] on link "https://angelbroking1-pk3em7sa.customui-test.leadsquared.com?leadId=879e01c7-4c…" at bounding box center [241, 377] width 102 height 13
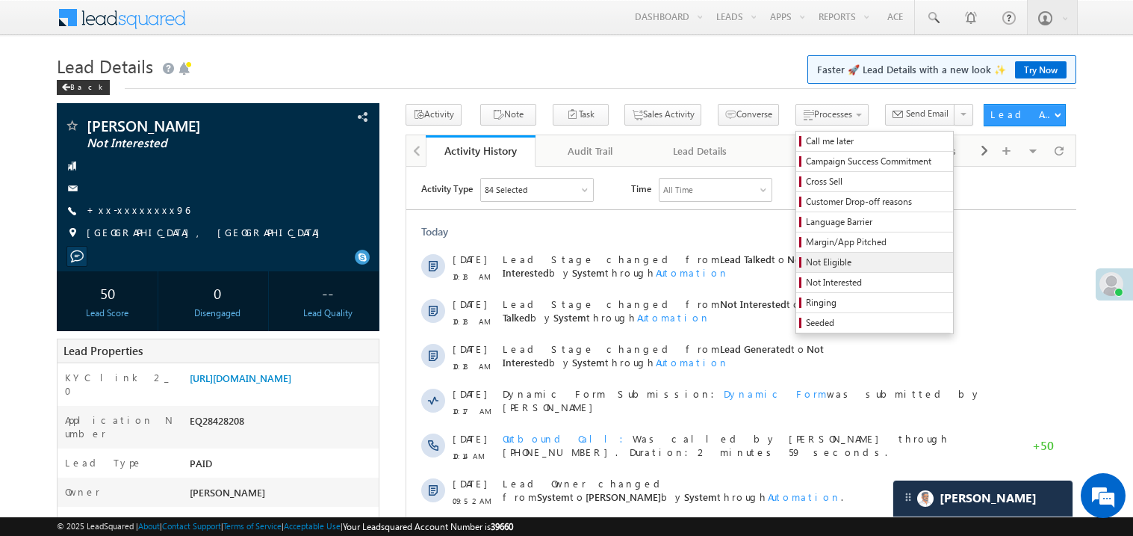
click at [840, 260] on span "Not Eligible" at bounding box center [877, 261] width 142 height 13
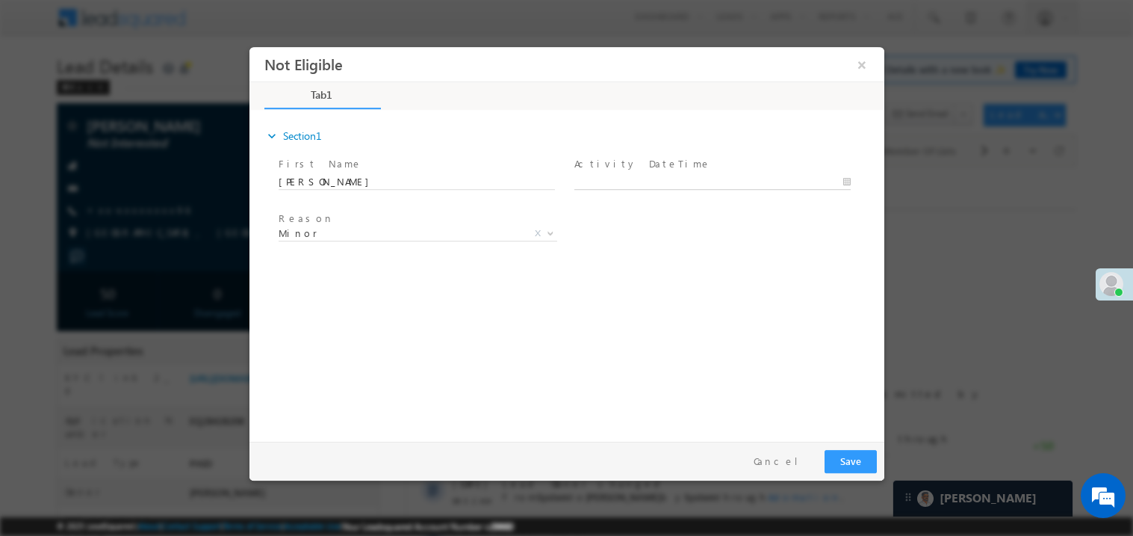
click at [626, 184] on body "Not Eligible ×" at bounding box center [566, 240] width 635 height 388
type input "09/06/25 10:29 AM"
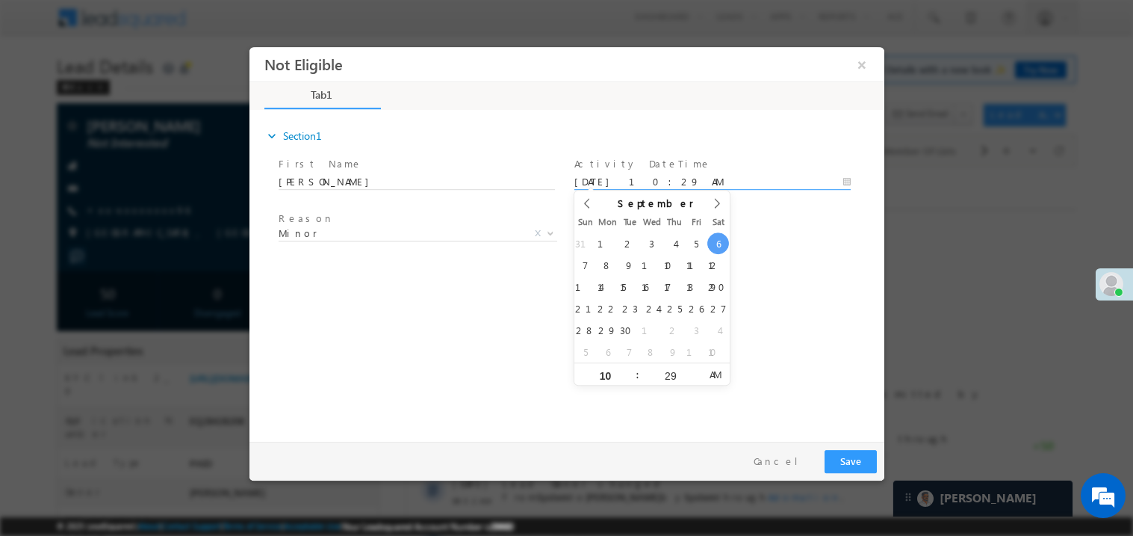
click at [475, 282] on div "expand_more Section1 First Name *" at bounding box center [569, 272] width 627 height 323
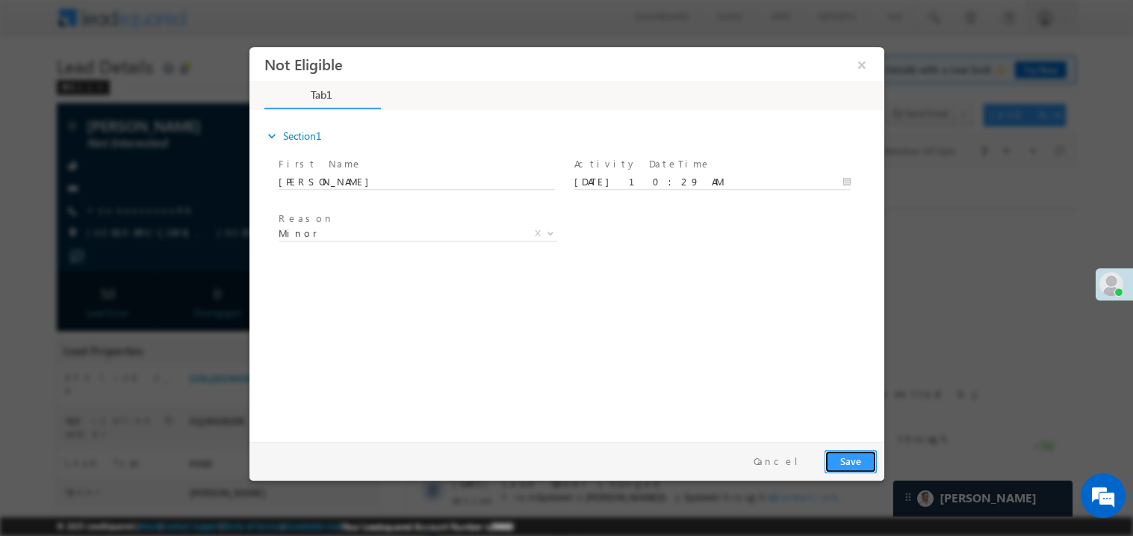
click at [857, 458] on button "Save" at bounding box center [850, 460] width 52 height 23
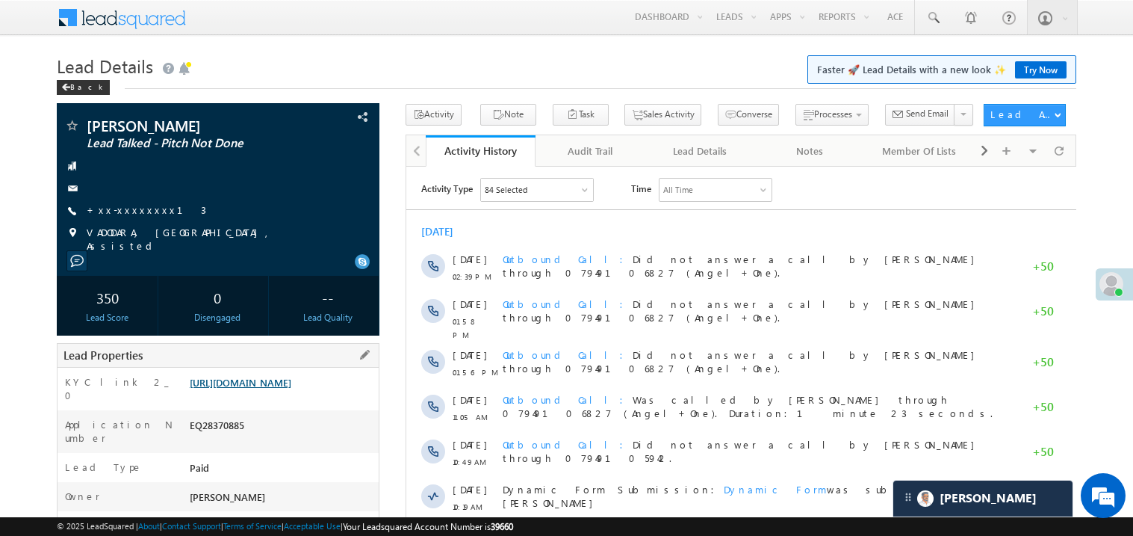
click at [283, 388] on link "[URL][DOMAIN_NAME]" at bounding box center [241, 382] width 102 height 13
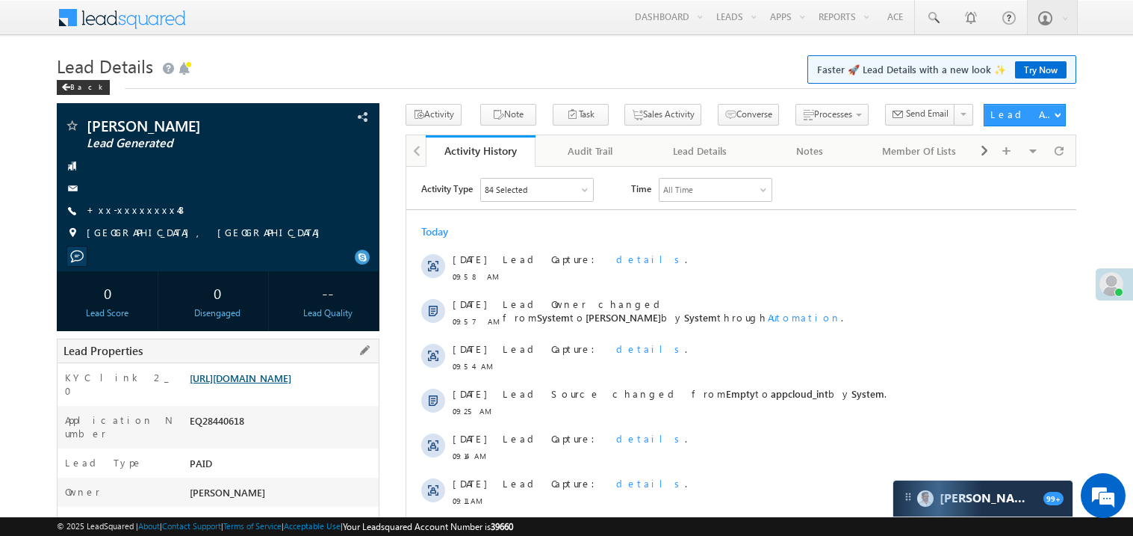
click at [279, 384] on link "[URL][DOMAIN_NAME]" at bounding box center [241, 377] width 102 height 13
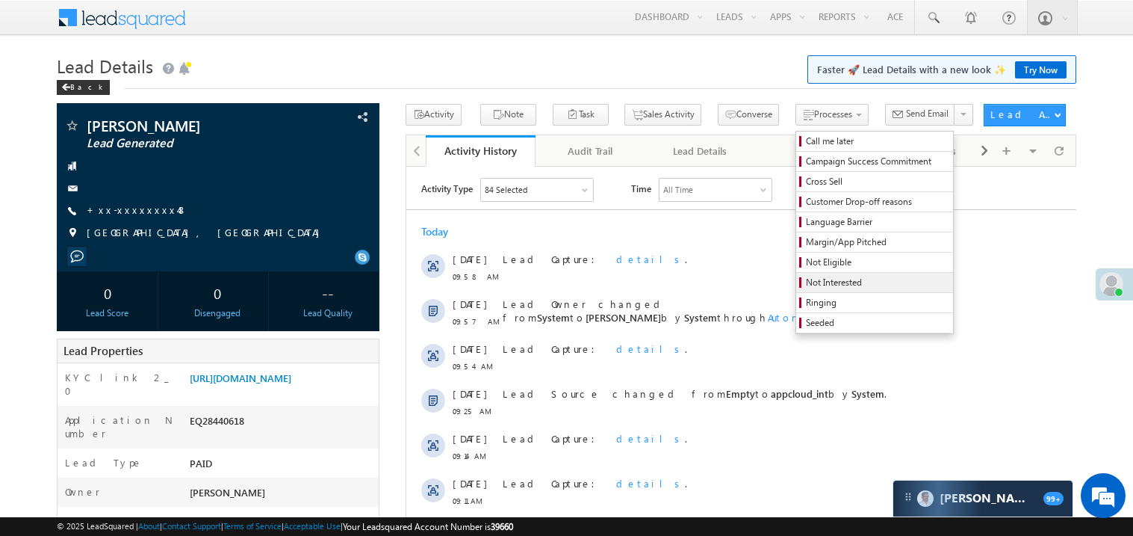
click at [817, 285] on span "Not Interested" at bounding box center [877, 282] width 142 height 13
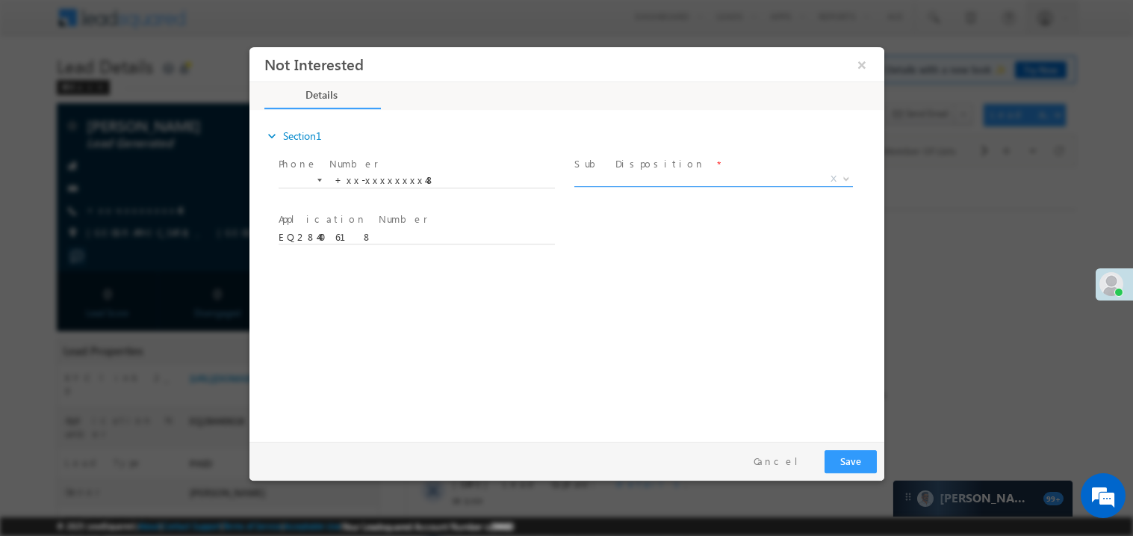
click at [659, 176] on span "X" at bounding box center [713, 178] width 279 height 15
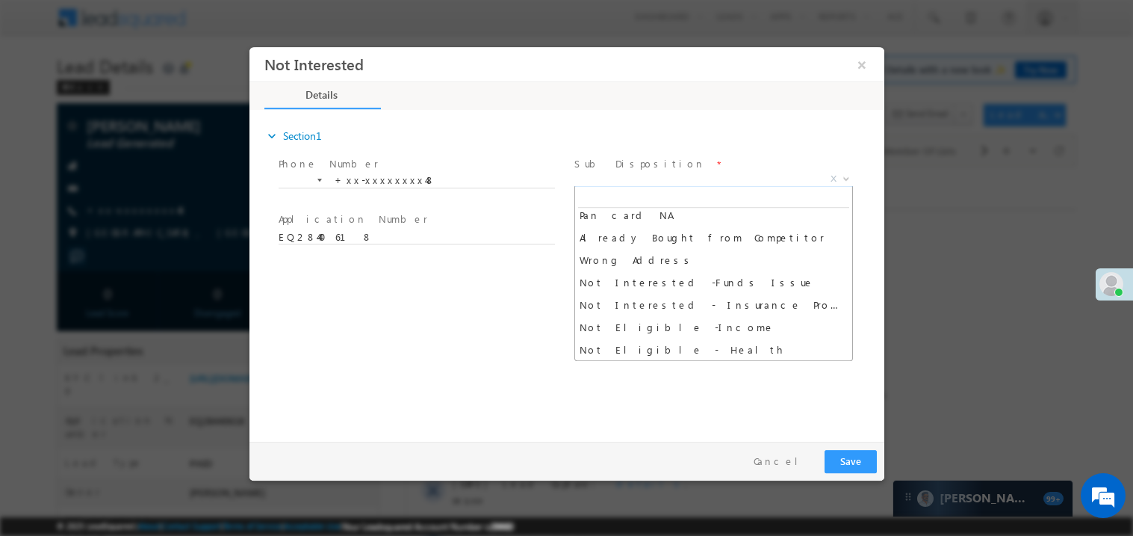
scroll to position [276, 0]
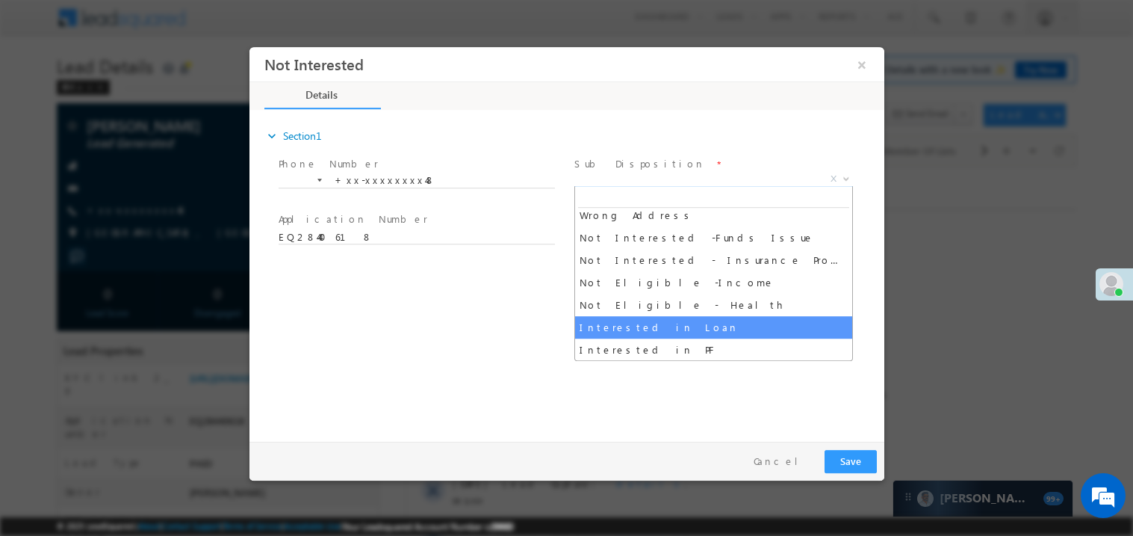
select select "Interested in Loan"
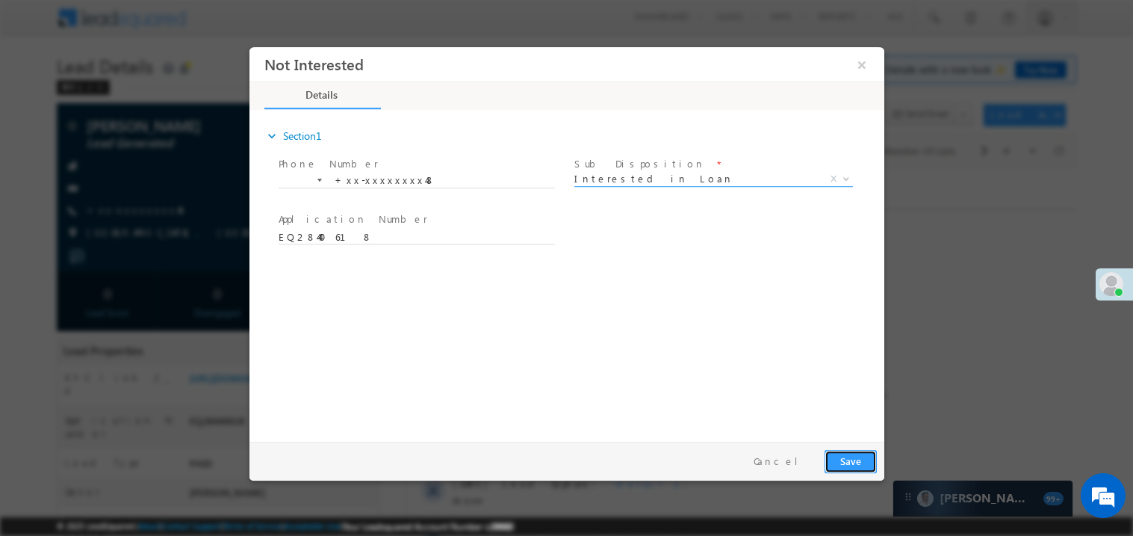
click at [854, 465] on button "Save" at bounding box center [850, 460] width 52 height 23
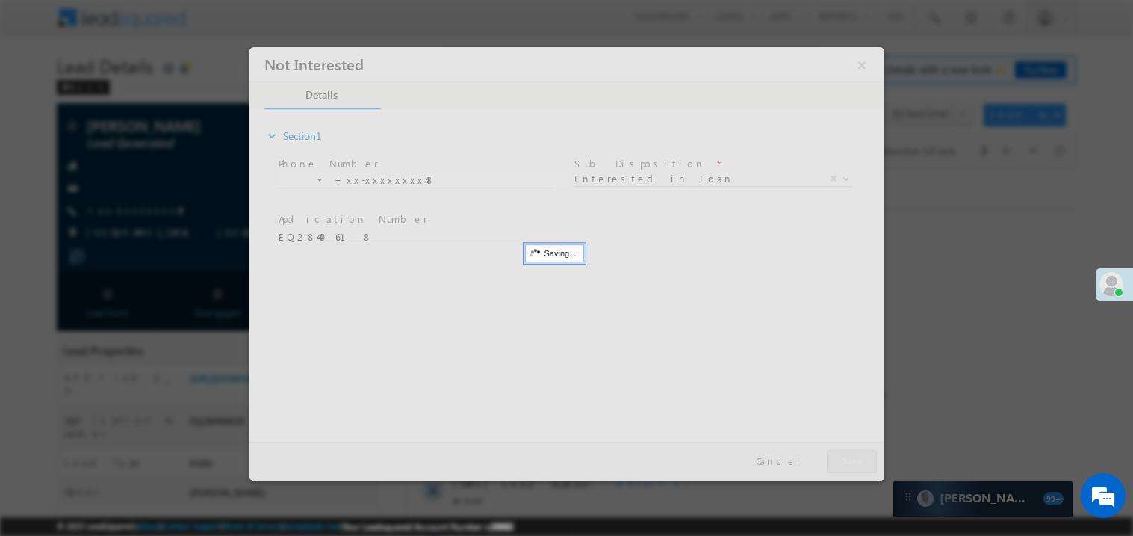
click at [854, 465] on div at bounding box center [566, 262] width 635 height 433
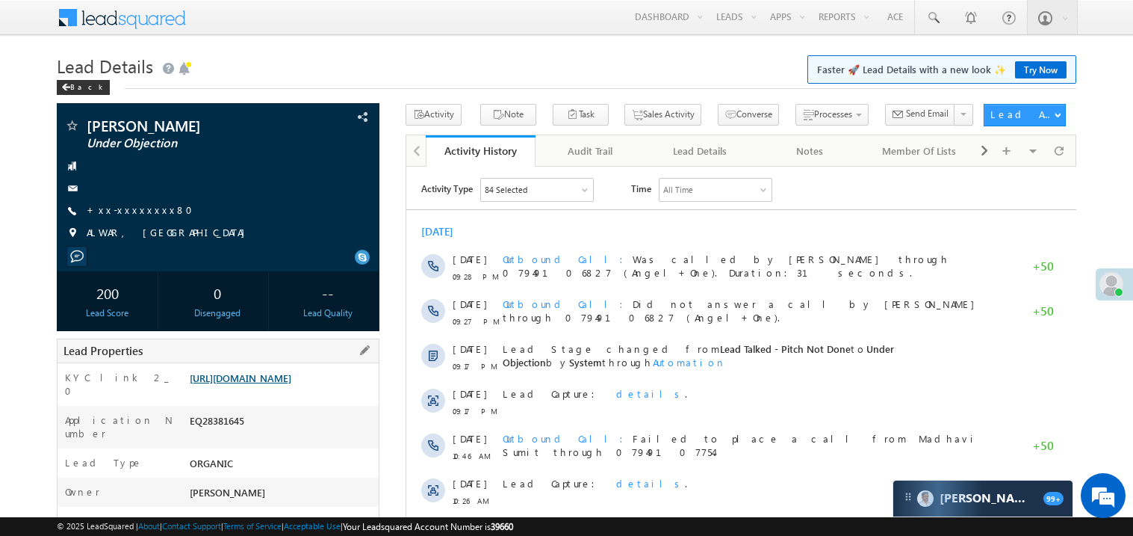
click at [279, 384] on link "[URL][DOMAIN_NAME]" at bounding box center [241, 377] width 102 height 13
click at [127, 208] on link "+xx-xxxxxxxx80" at bounding box center [144, 209] width 115 height 13
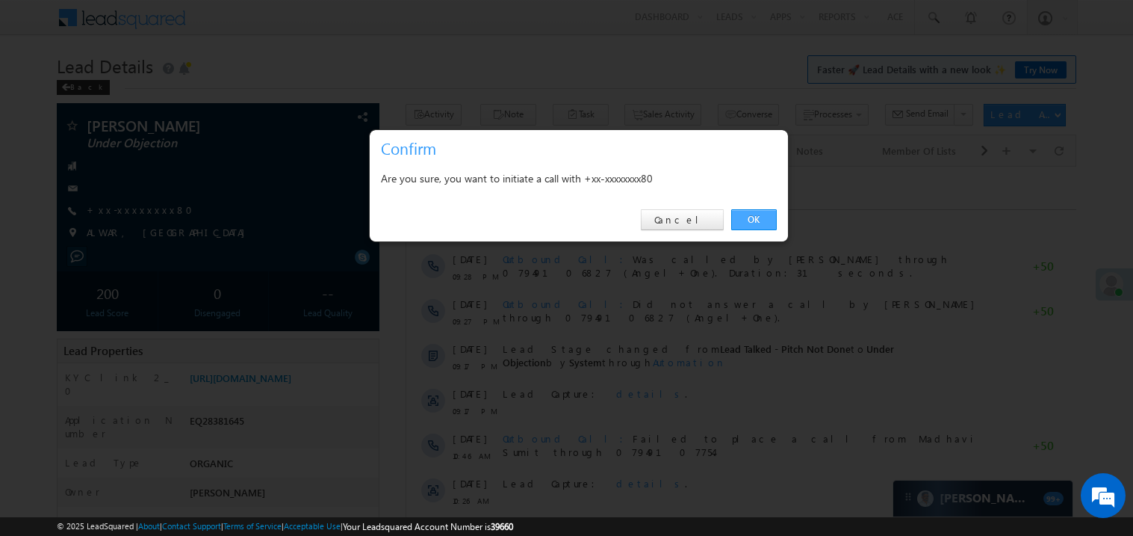
click at [746, 220] on link "OK" at bounding box center [754, 219] width 46 height 21
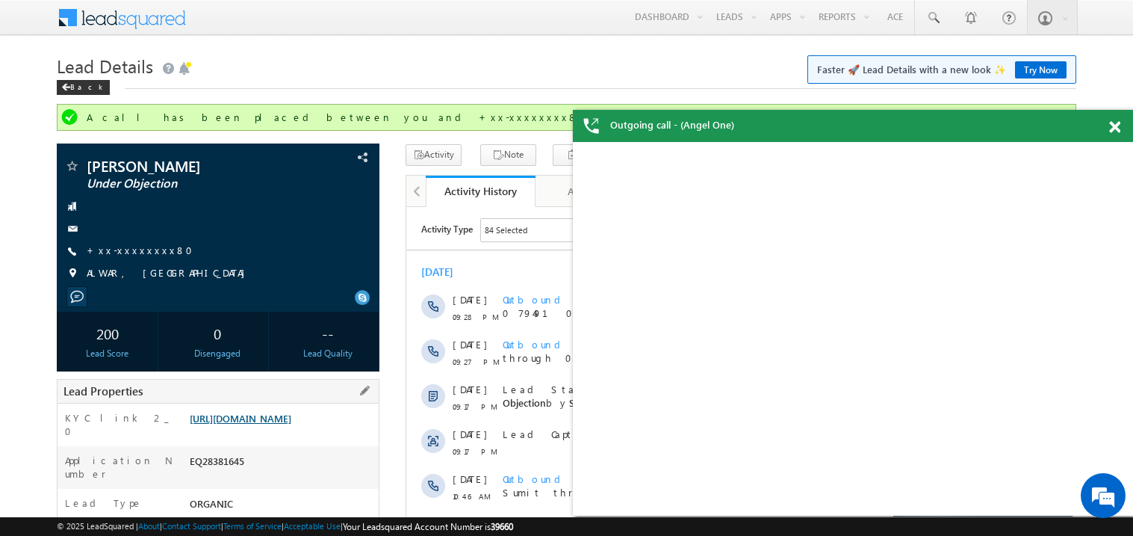
click at [282, 417] on link "[URL][DOMAIN_NAME]" at bounding box center [241, 418] width 102 height 13
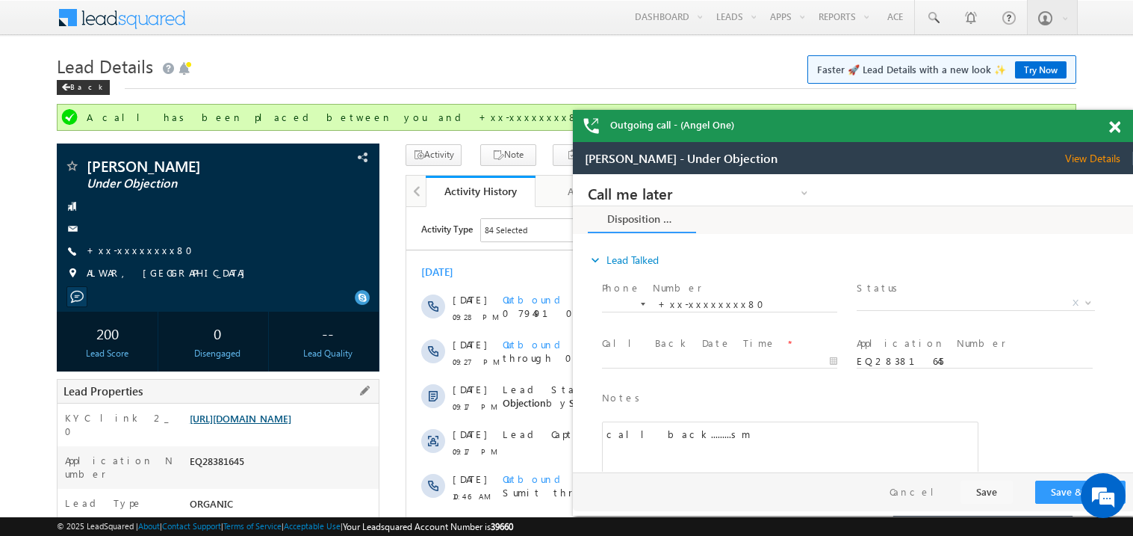
click at [251, 424] on link "[URL][DOMAIN_NAME]" at bounding box center [241, 418] width 102 height 13
click at [0, 0] on link "+xx-xxxxxxxx80" at bounding box center [0, 0] width 0 height 0
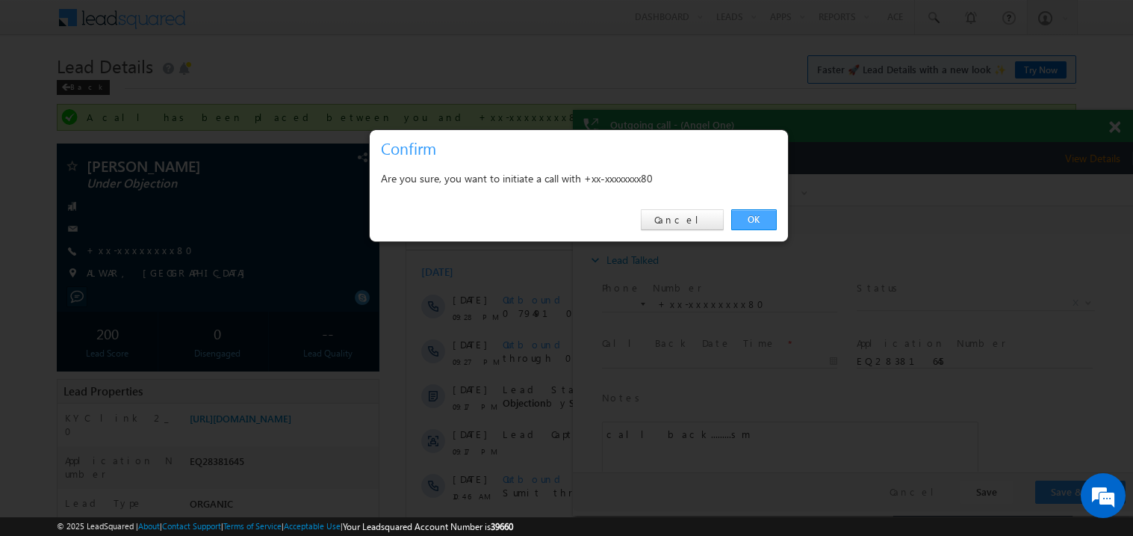
click at [757, 217] on link "OK" at bounding box center [754, 219] width 46 height 21
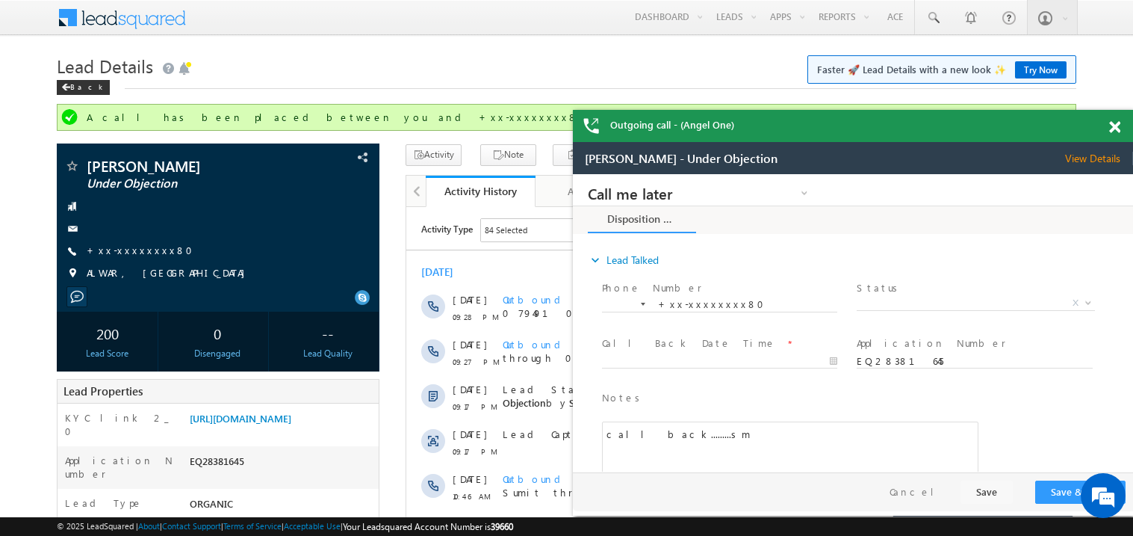
click at [1121, 122] on div at bounding box center [1123, 124] width 20 height 29
click at [1117, 126] on span at bounding box center [1114, 127] width 11 height 13
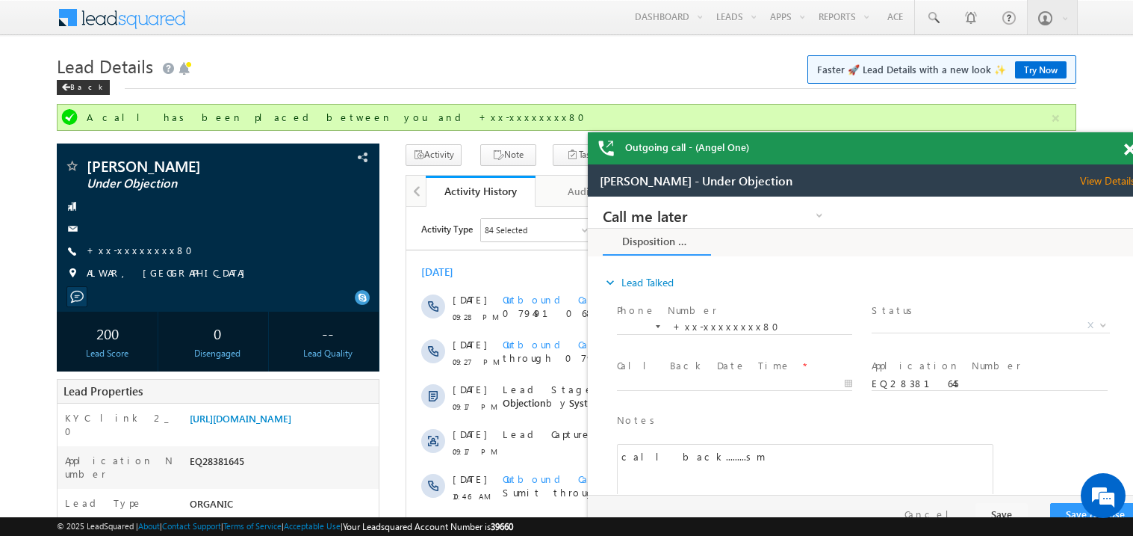
drag, startPoint x: 954, startPoint y: 157, endPoint x: 848, endPoint y: 134, distance: 107.7
click at [848, 134] on div "Outgoing call - (Angel One)" at bounding box center [868, 148] width 560 height 32
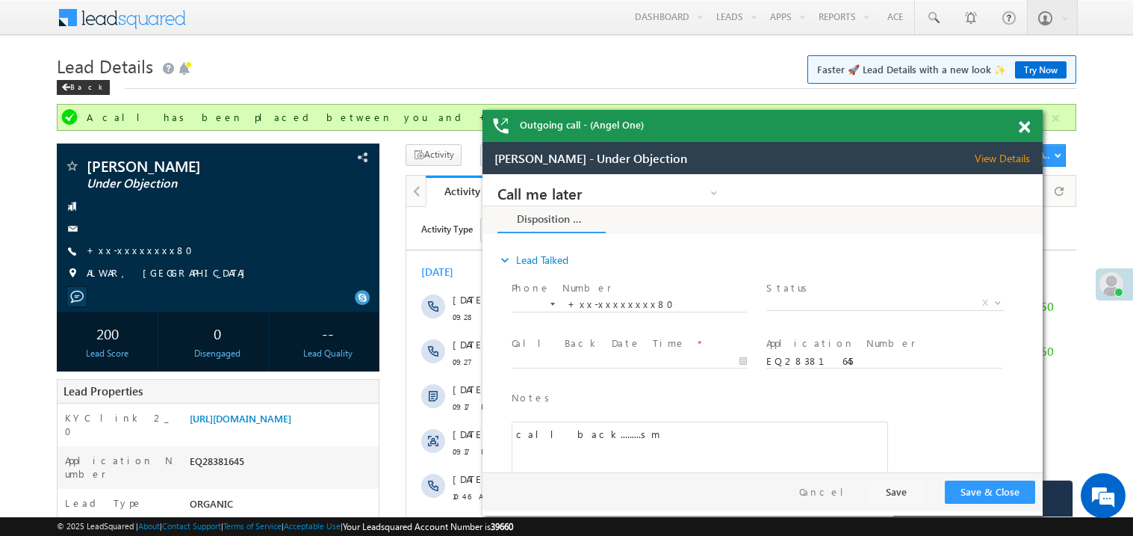
click at [1023, 122] on span at bounding box center [1024, 127] width 11 height 13
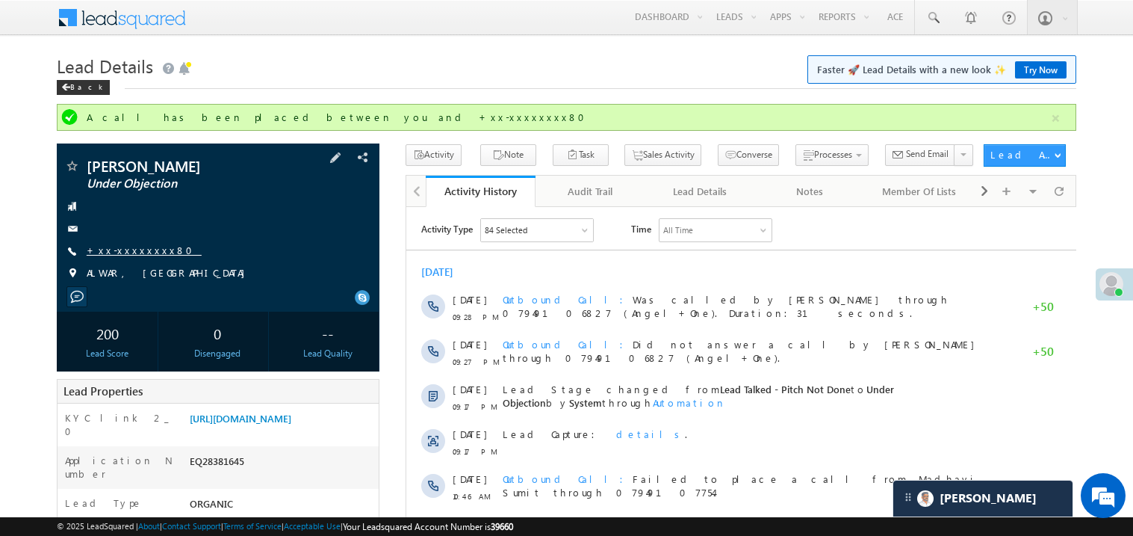
click at [135, 252] on link "+xx-xxxxxxxx80" at bounding box center [144, 249] width 115 height 13
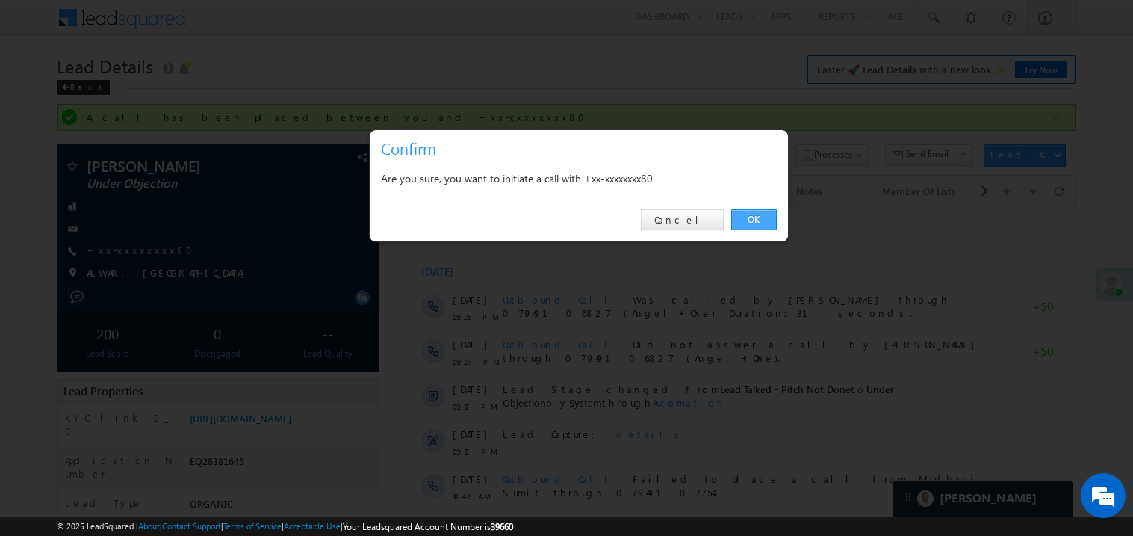
click at [748, 215] on link "OK" at bounding box center [754, 219] width 46 height 21
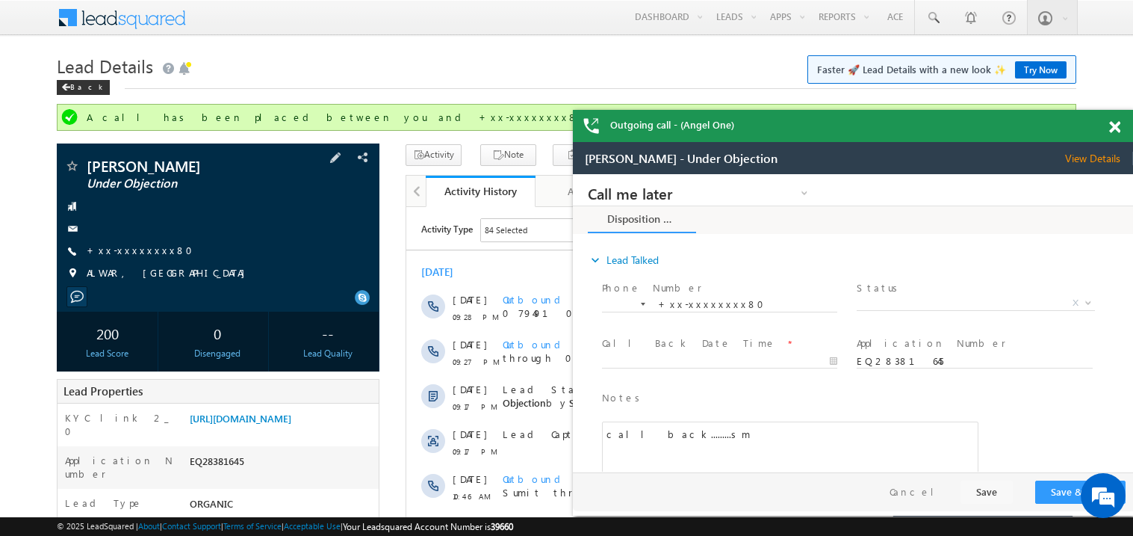
click at [0, 0] on span "+xx-xxxxxxxx80" at bounding box center [0, 0] width 0 height 0
click at [0, 0] on link "+xx-xxxxxxxx80" at bounding box center [0, 0] width 0 height 0
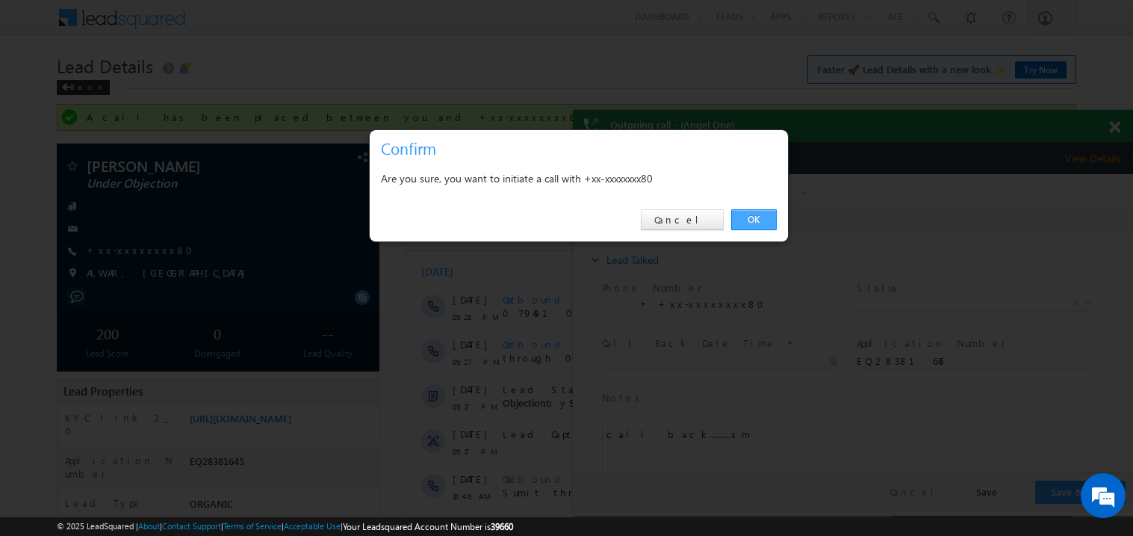
click at [757, 211] on link "OK" at bounding box center [754, 219] width 46 height 21
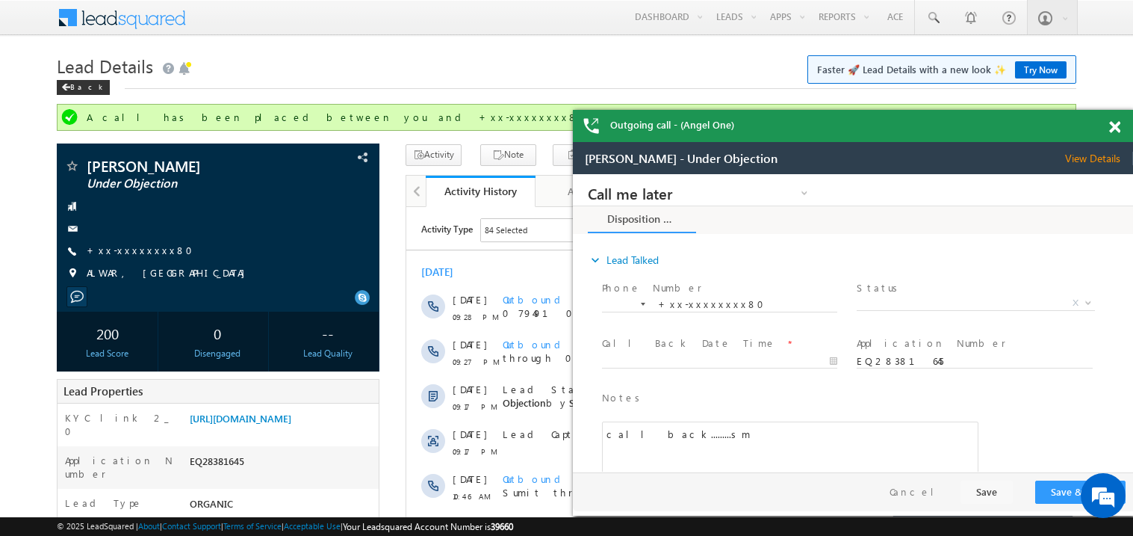
click at [1115, 126] on span at bounding box center [1114, 127] width 11 height 13
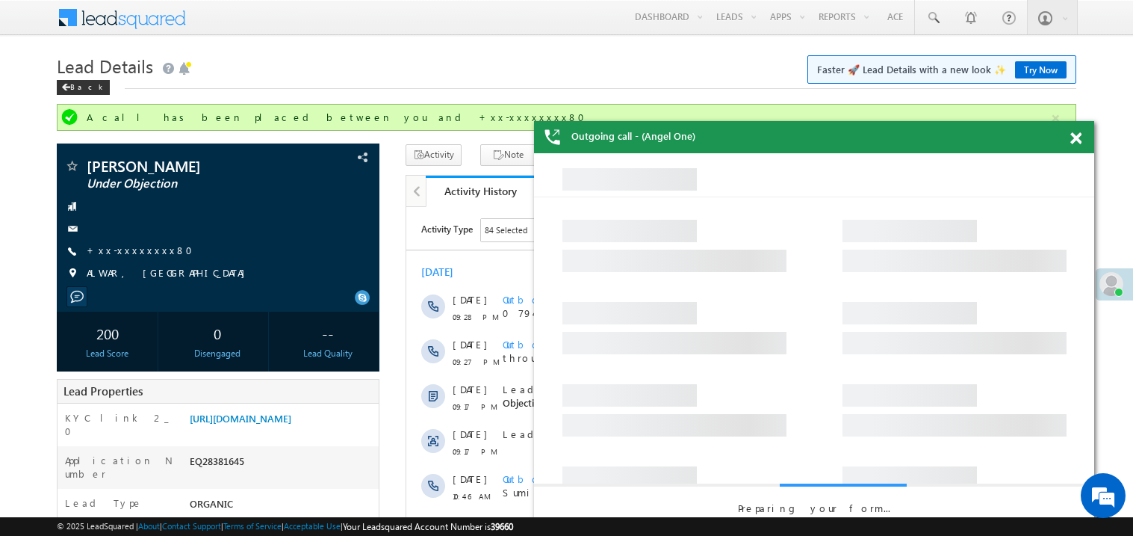
drag, startPoint x: 908, startPoint y: 153, endPoint x: 831, endPoint y: 136, distance: 78.8
click at [831, 136] on div "Outgoing call - (Angel One)" at bounding box center [814, 137] width 560 height 32
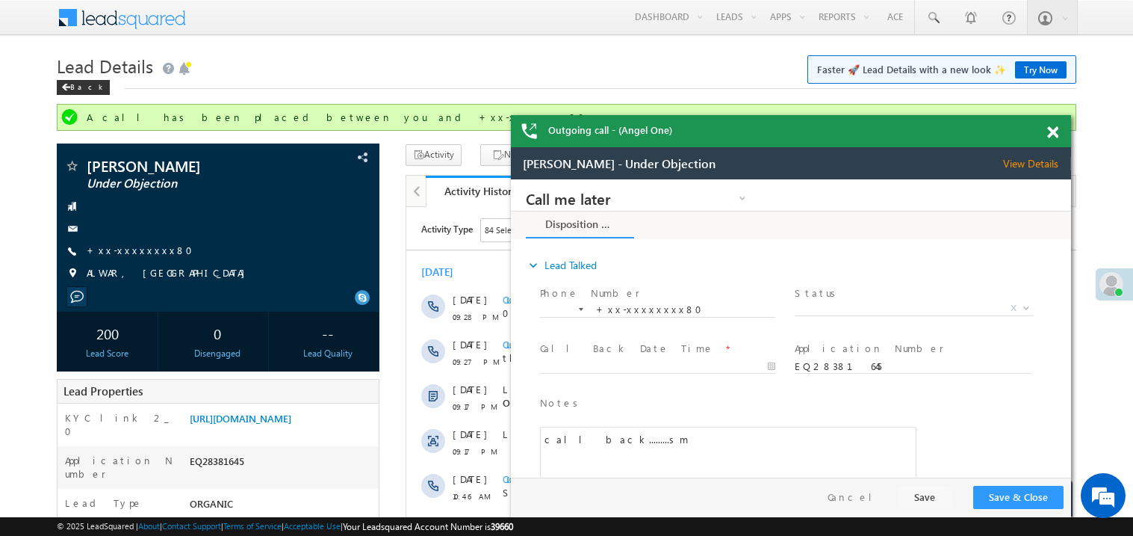
click at [1058, 124] on div at bounding box center [1061, 129] width 20 height 29
click at [1052, 136] on span at bounding box center [1052, 132] width 11 height 13
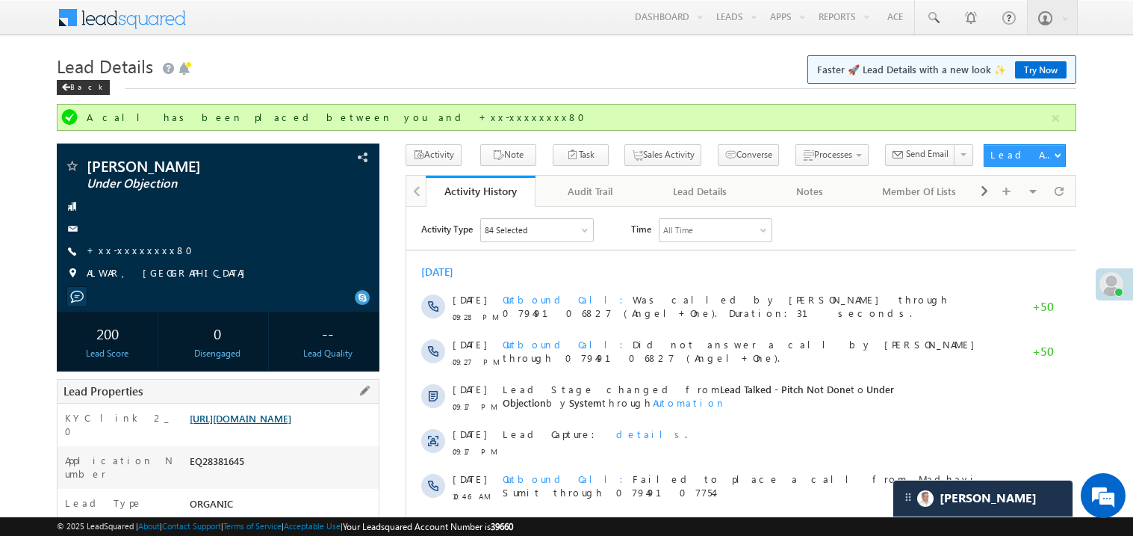
click at [282, 424] on link "https://angelbroking1-pk3em7sa.customui-test.leadsquared.com?leadId=49aa1e70-31…" at bounding box center [241, 418] width 102 height 13
click at [146, 252] on link "+xx-xxxxxxxx80" at bounding box center [144, 249] width 115 height 13
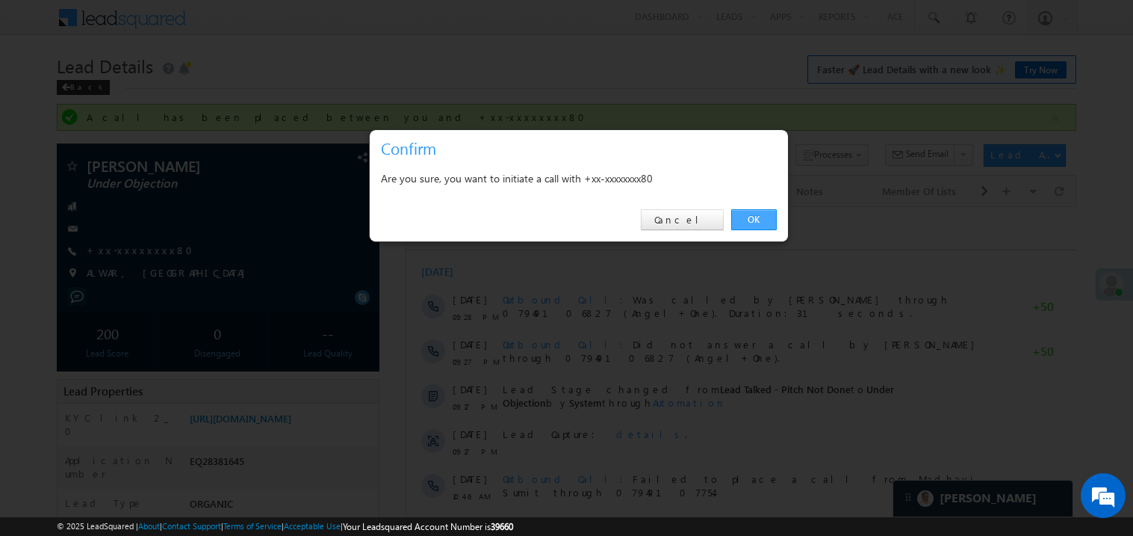
click at [750, 219] on link "OK" at bounding box center [754, 219] width 46 height 21
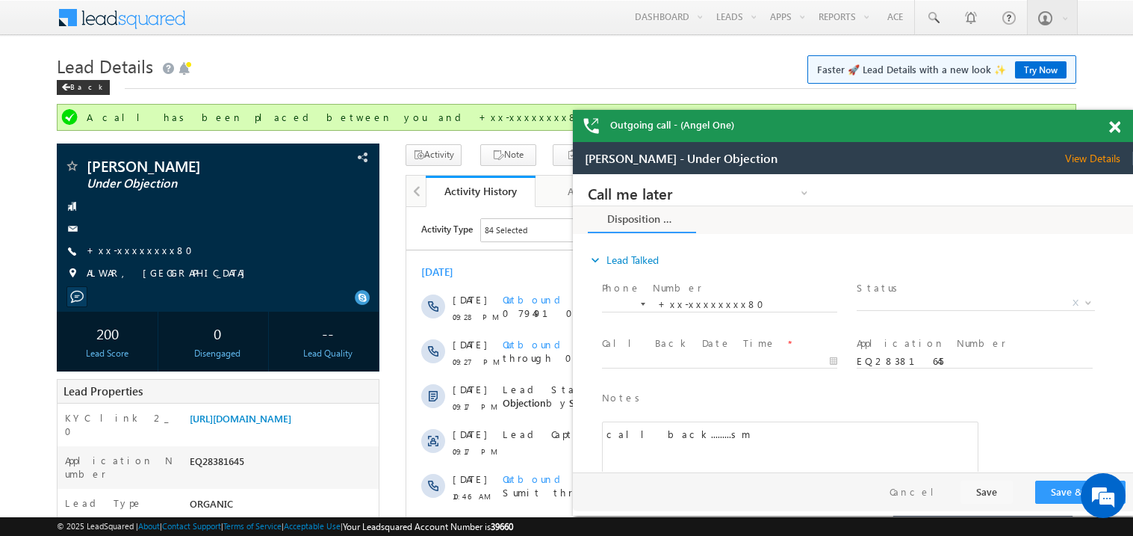
click at [1119, 123] on span at bounding box center [1114, 127] width 11 height 13
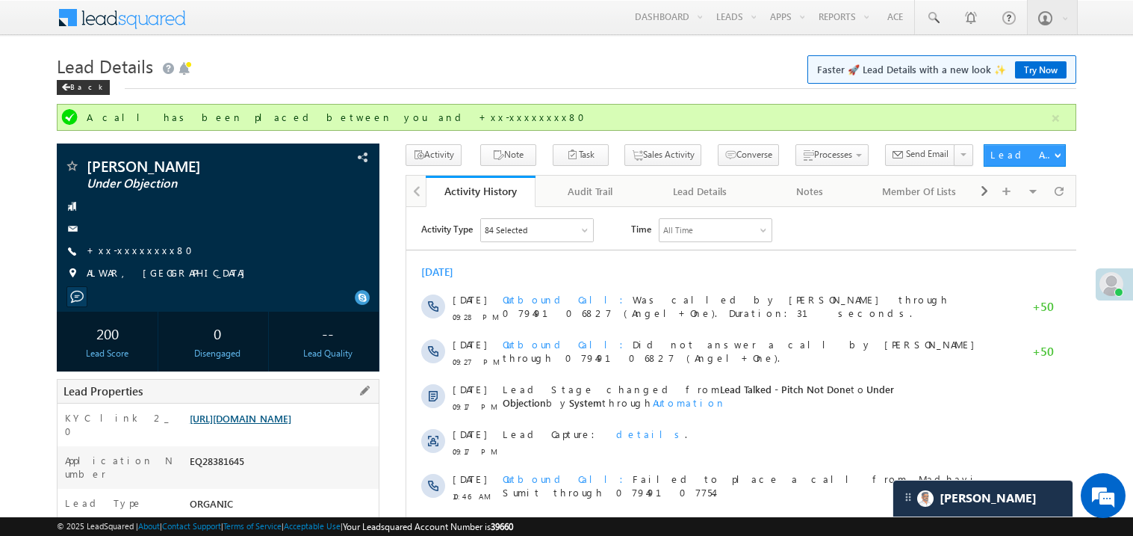
click at [270, 424] on link "https://angelbroking1-pk3em7sa.customui-test.leadsquared.com?leadId=49aa1e70-31…" at bounding box center [241, 418] width 102 height 13
click at [285, 424] on link "https://angelbroking1-pk3em7sa.customui-test.leadsquared.com?leadId=49aa1e70-31…" at bounding box center [241, 418] width 102 height 13
click at [260, 424] on link "https://angelbroking1-pk3em7sa.customui-test.leadsquared.com?leadId=49aa1e70-31…" at bounding box center [241, 418] width 102 height 13
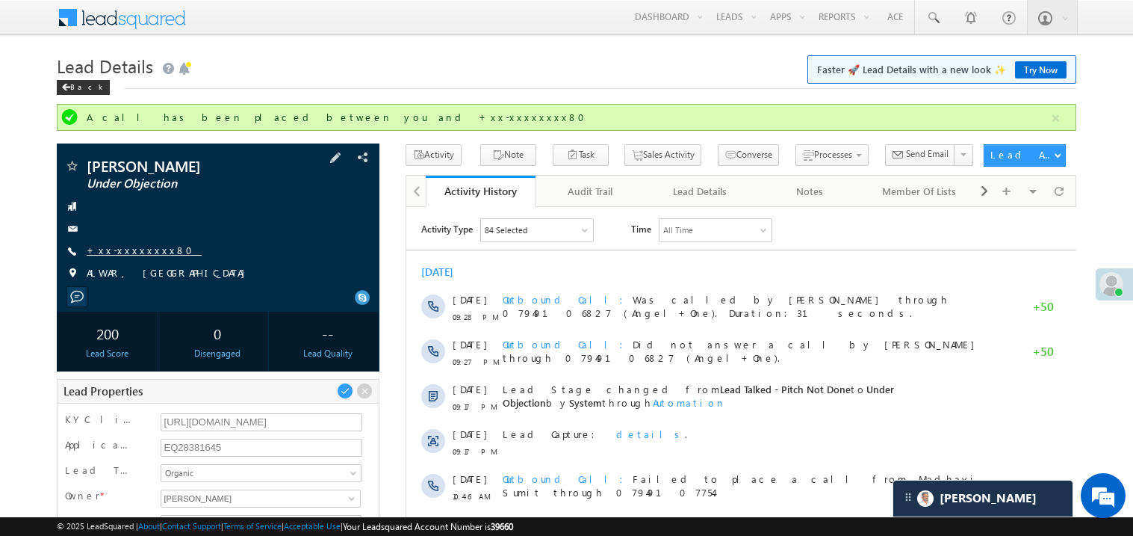
click at [139, 255] on link "+xx-xxxxxxxx80" at bounding box center [144, 249] width 115 height 13
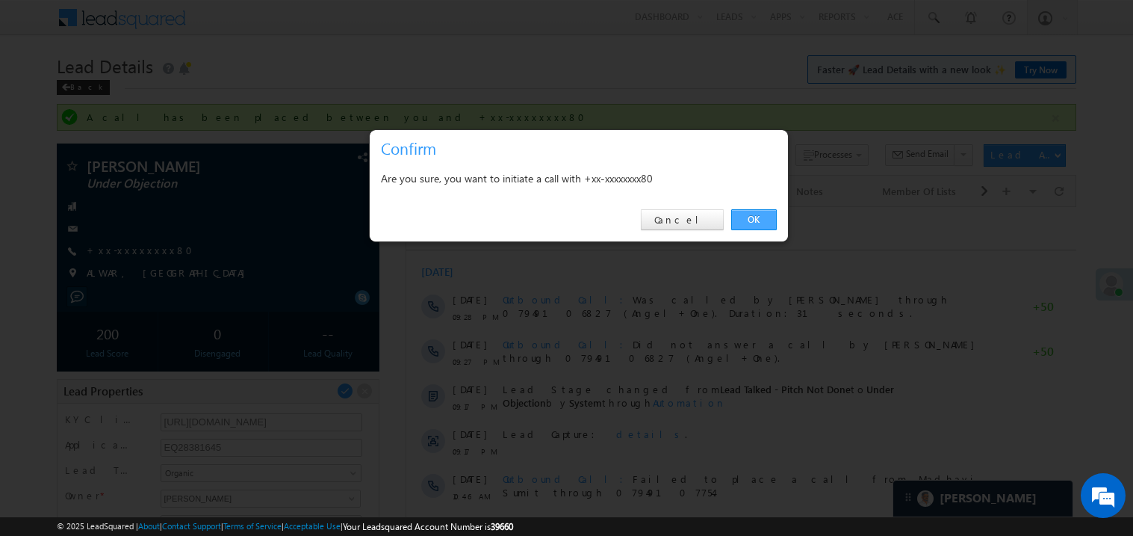
click at [757, 219] on link "OK" at bounding box center [754, 219] width 46 height 21
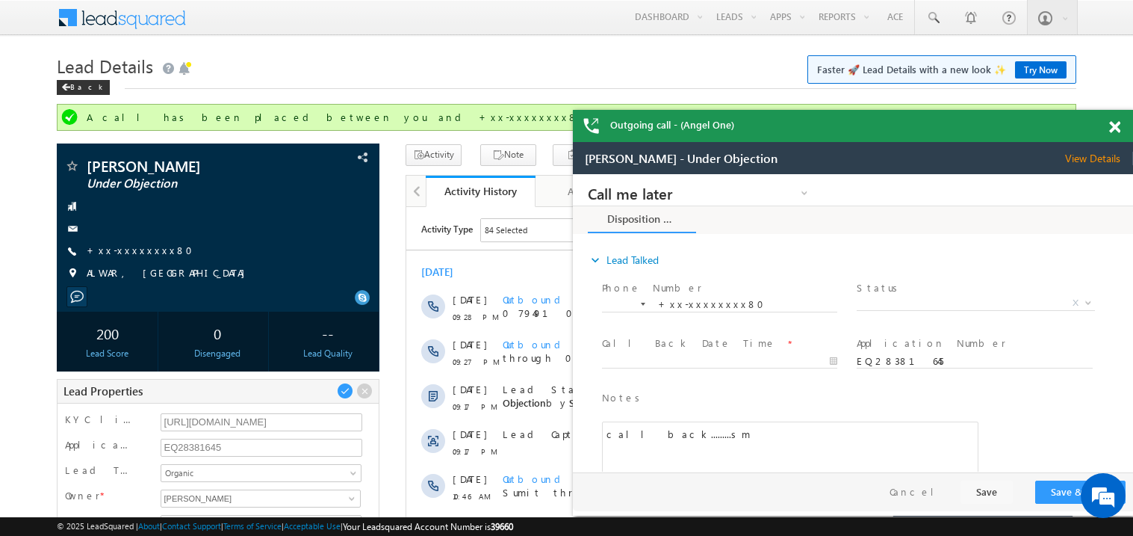
click at [1117, 122] on span at bounding box center [1114, 127] width 11 height 13
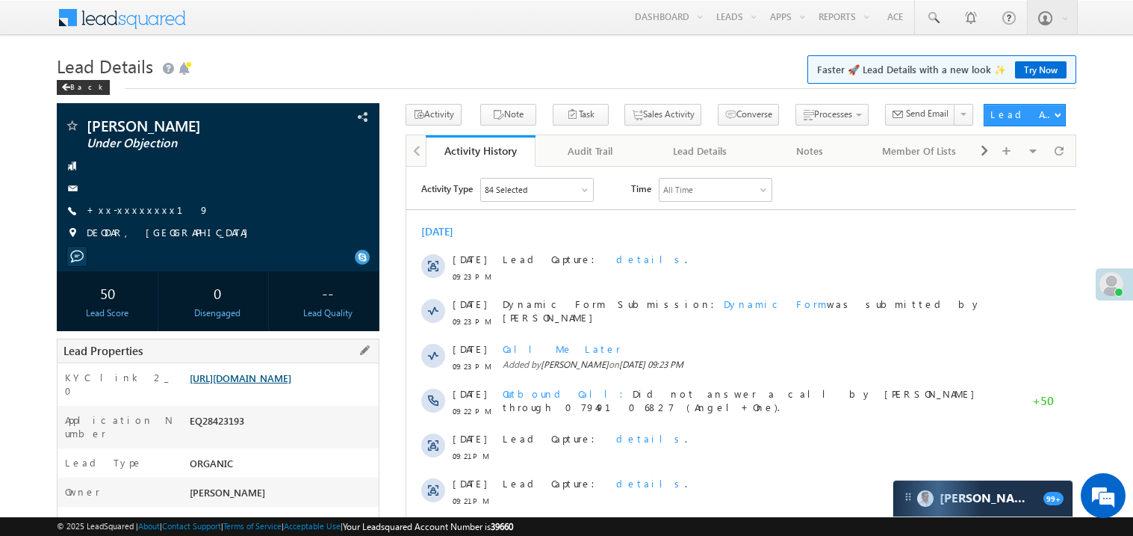
click at [287, 384] on link "https://angelbroking1-pk3em7sa.customui-test.leadsquared.com?leadId=36ebed86-0b…" at bounding box center [241, 377] width 102 height 13
click at [273, 380] on link "https://angelbroking1-pk3em7sa.customui-test.leadsquared.com?leadId=36ebed86-0b…" at bounding box center [241, 377] width 102 height 13
click at [139, 211] on link "+xx-xxxxxxxx19" at bounding box center [148, 209] width 122 height 13
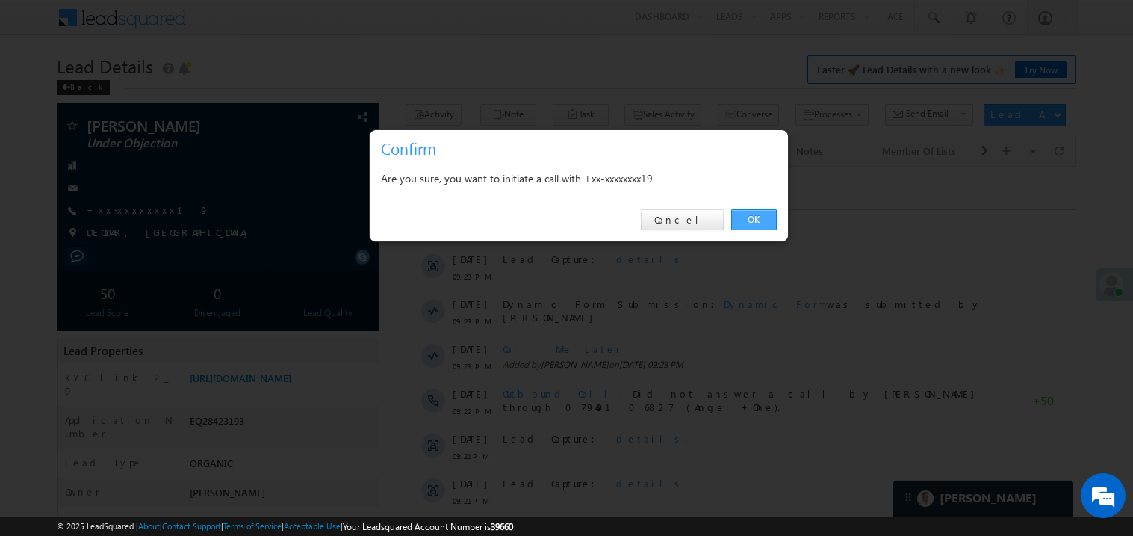
click at [745, 220] on link "OK" at bounding box center [754, 219] width 46 height 21
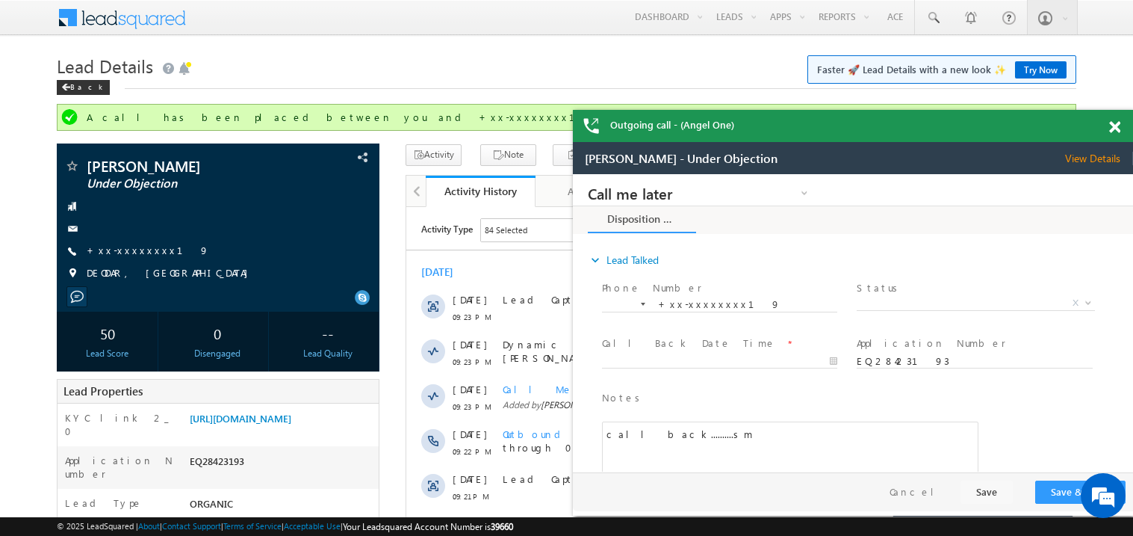
click at [1112, 122] on span at bounding box center [1114, 127] width 11 height 13
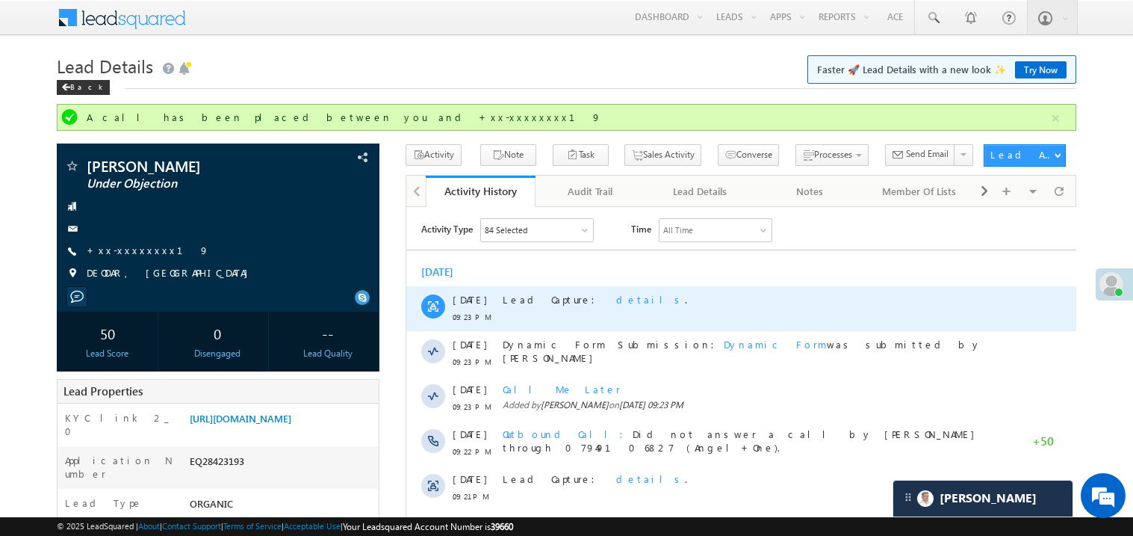
click at [677, 313] on div "Lead Capture: details ." at bounding box center [747, 307] width 491 height 45
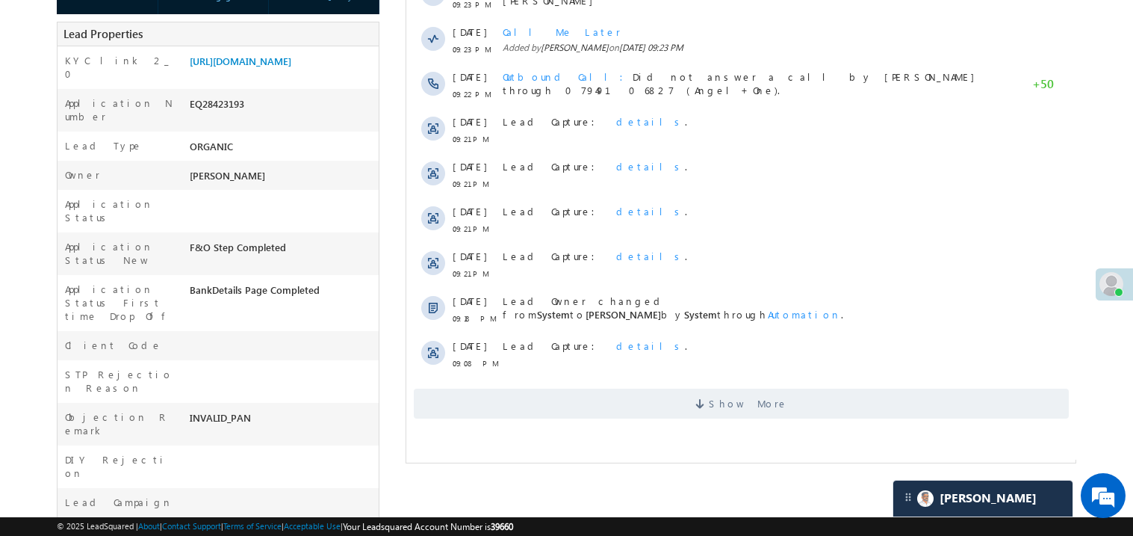
scroll to position [358, 0]
click at [668, 398] on span "Show More" at bounding box center [740, 403] width 655 height 30
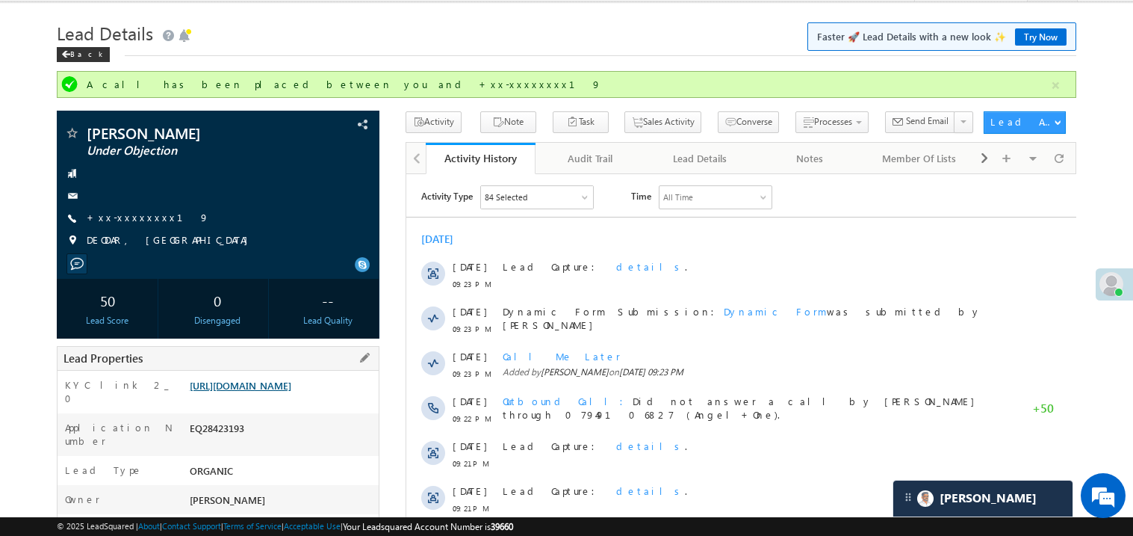
scroll to position [29, 0]
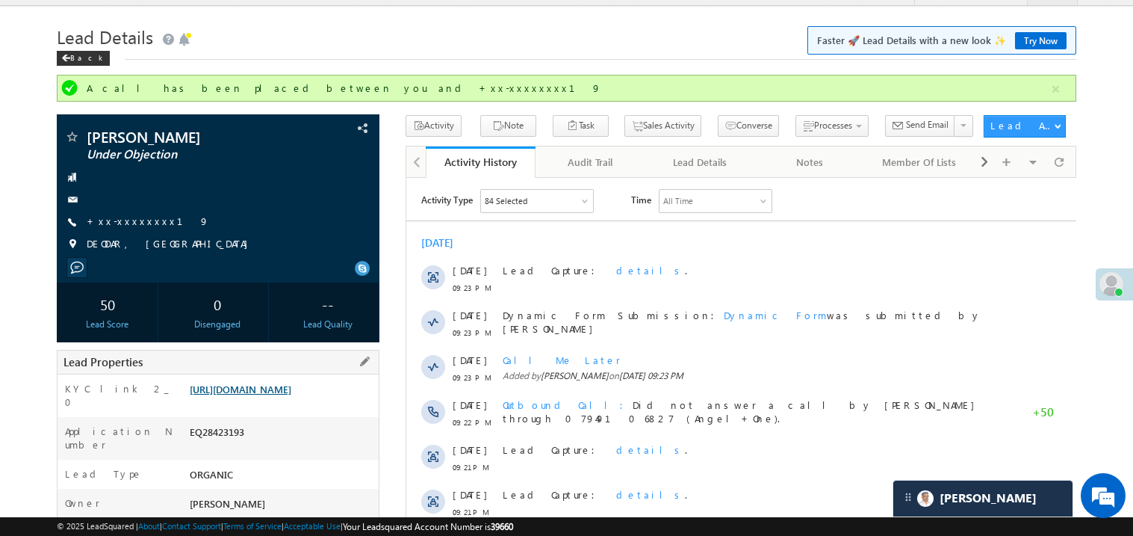
click at [276, 395] on link "https://angelbroking1-pk3em7sa.customui-test.leadsquared.com?leadId=36ebed86-0b…" at bounding box center [241, 388] width 102 height 13
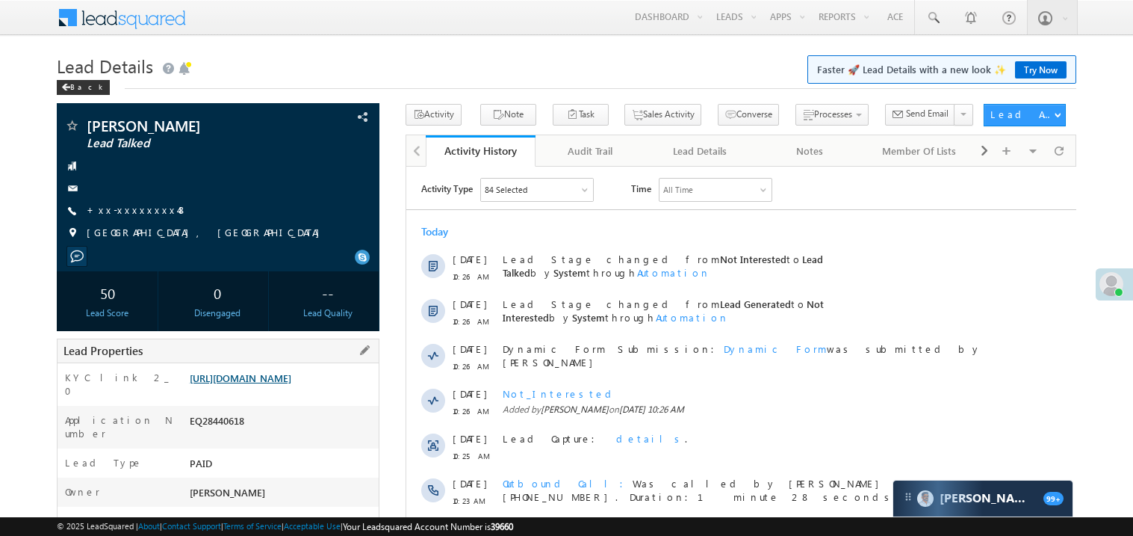
click at [258, 383] on link "[URL][DOMAIN_NAME]" at bounding box center [241, 377] width 102 height 13
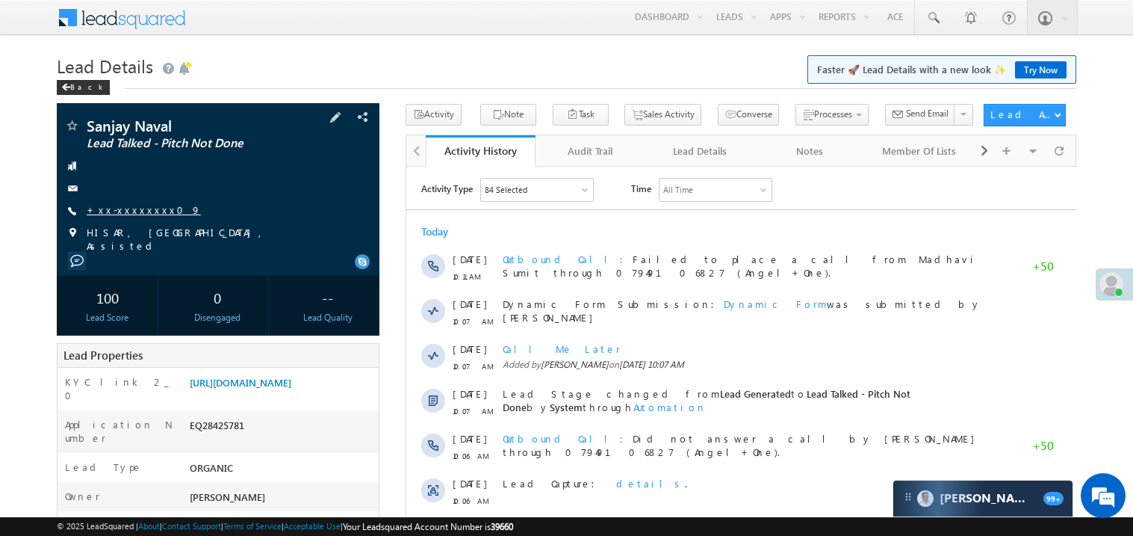
click at [132, 207] on link "+xx-xxxxxxxx09" at bounding box center [144, 209] width 114 height 13
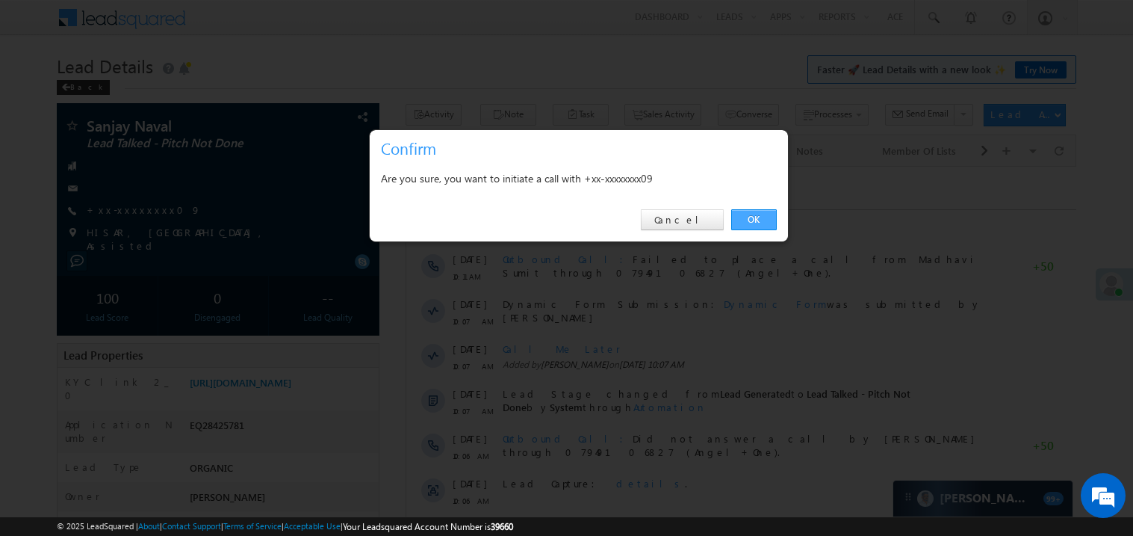
click at [760, 220] on link "OK" at bounding box center [754, 219] width 46 height 21
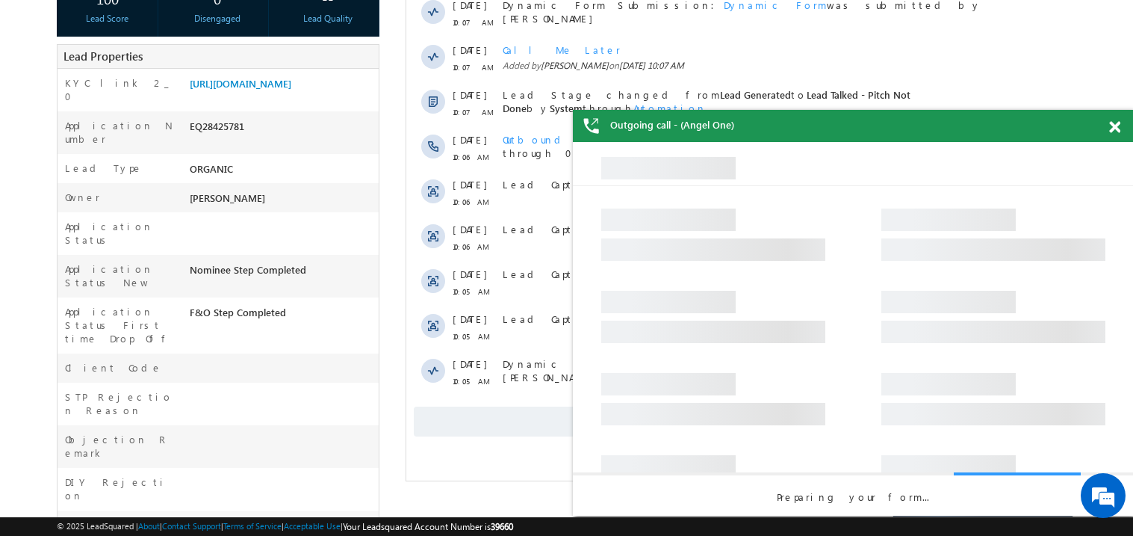
click at [1117, 130] on span at bounding box center [1114, 127] width 11 height 13
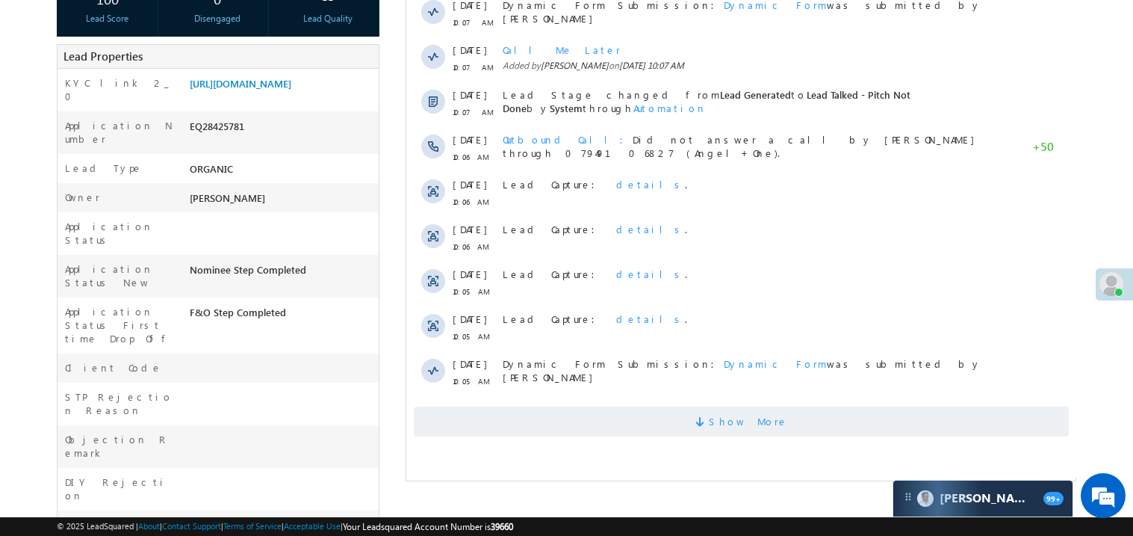
click at [579, 413] on span "Show More" at bounding box center [740, 421] width 655 height 30
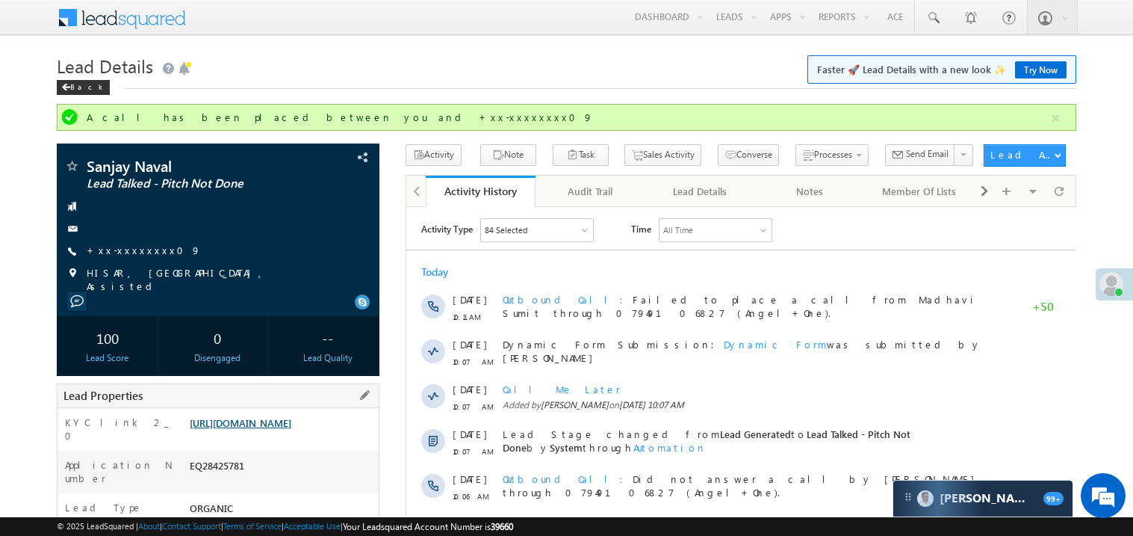
click at [285, 429] on link "https://angelbroking1-pk3em7sa.customui-test.leadsquared.com?leadId=7098435c-d2…" at bounding box center [241, 422] width 102 height 13
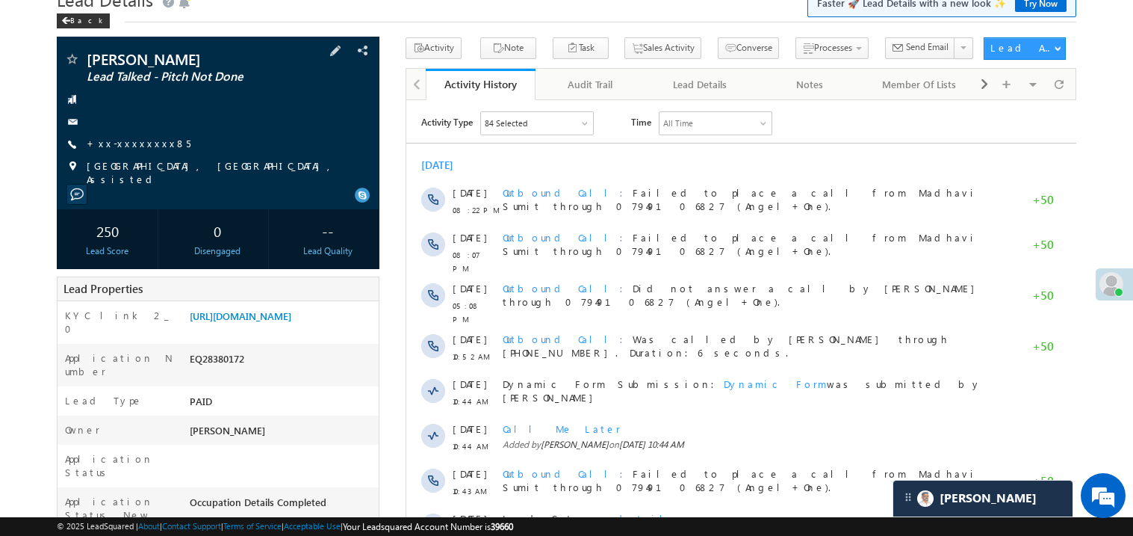
scroll to position [179, 0]
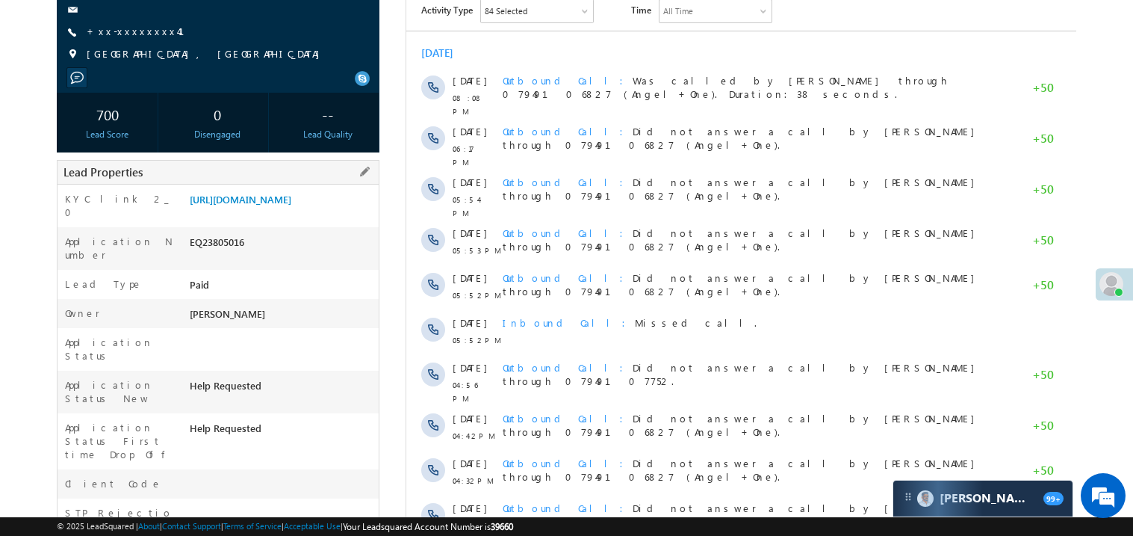
scroll to position [149, 0]
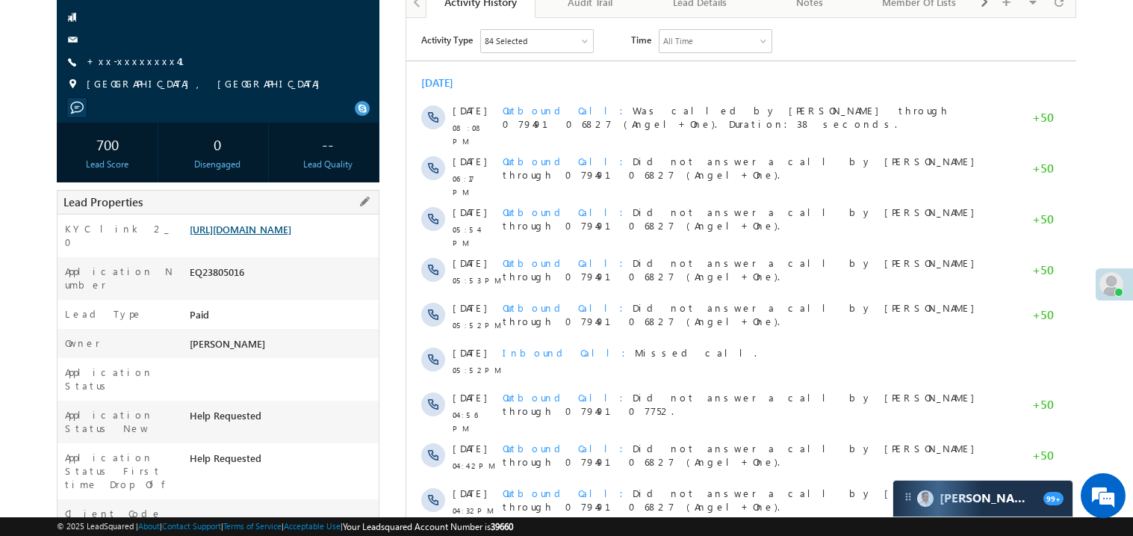
click at [272, 235] on link "https://angelbroking1-pk3em7sa.customui-test.leadsquared.com?leadId=67de039d-5e…" at bounding box center [241, 229] width 102 height 13
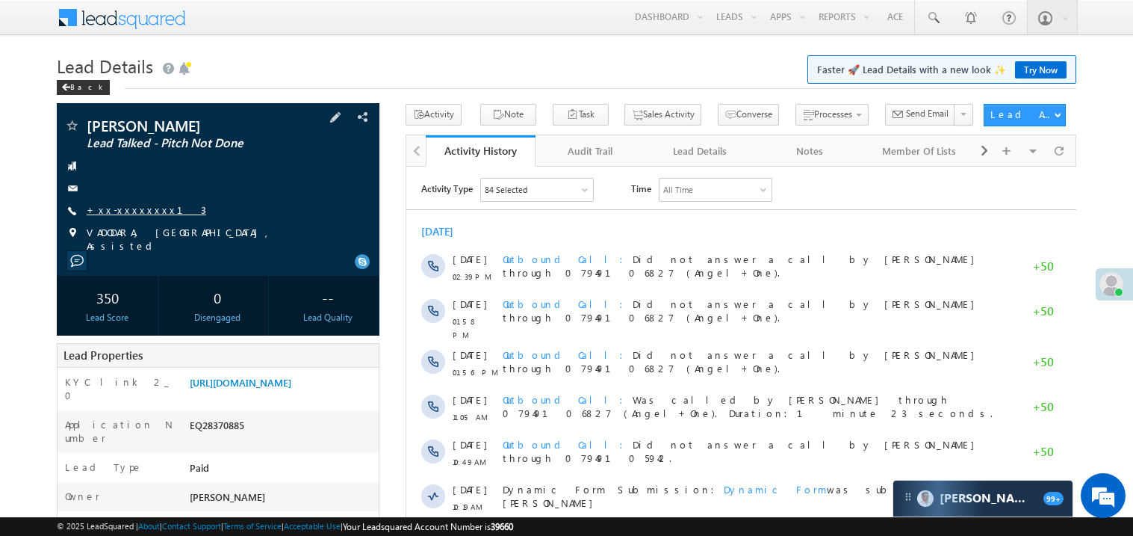
click at [127, 210] on link "+xx-xxxxxxxx13" at bounding box center [147, 209] width 120 height 13
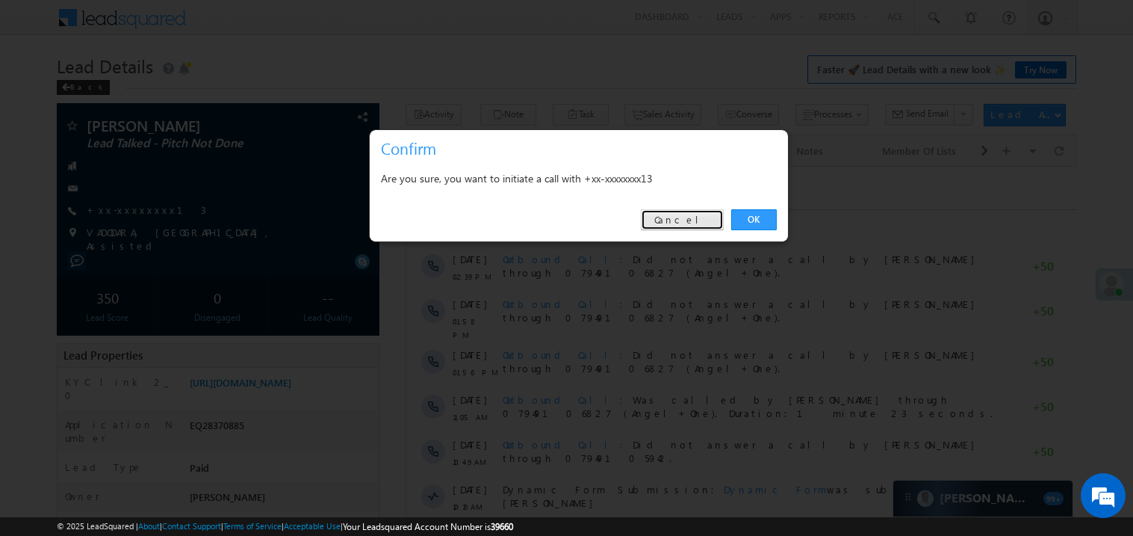
click at [683, 226] on link "Cancel" at bounding box center [682, 219] width 83 height 21
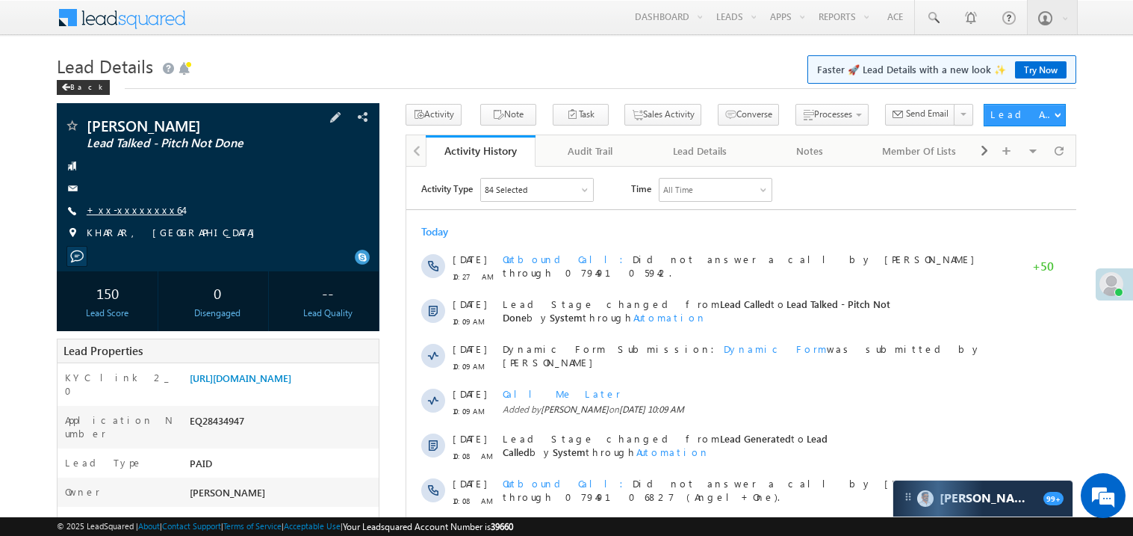
click at [127, 212] on link "+xx-xxxxxxxx64" at bounding box center [135, 209] width 96 height 13
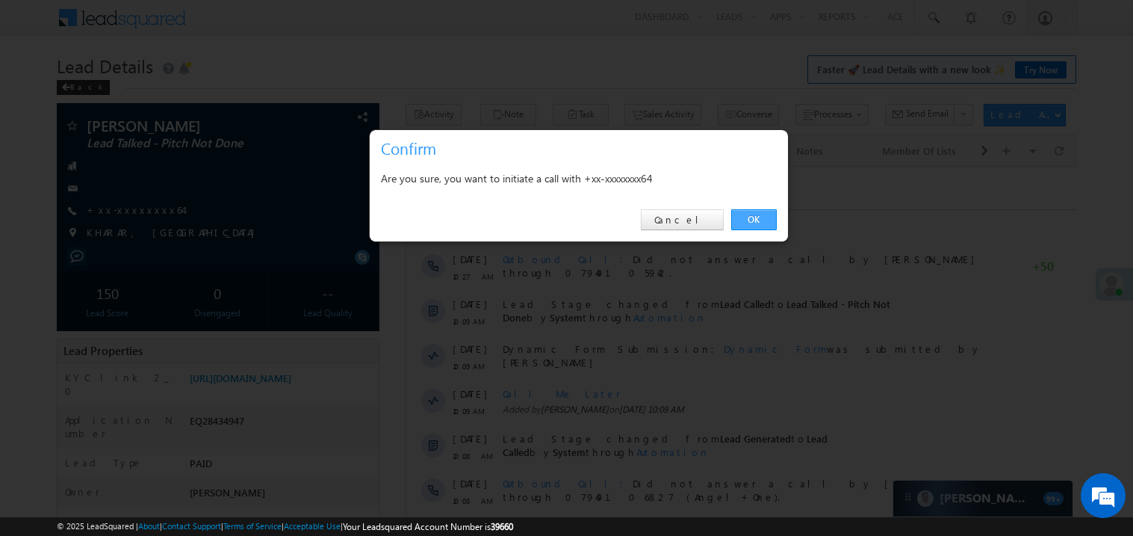
click at [755, 217] on link "OK" at bounding box center [754, 219] width 46 height 21
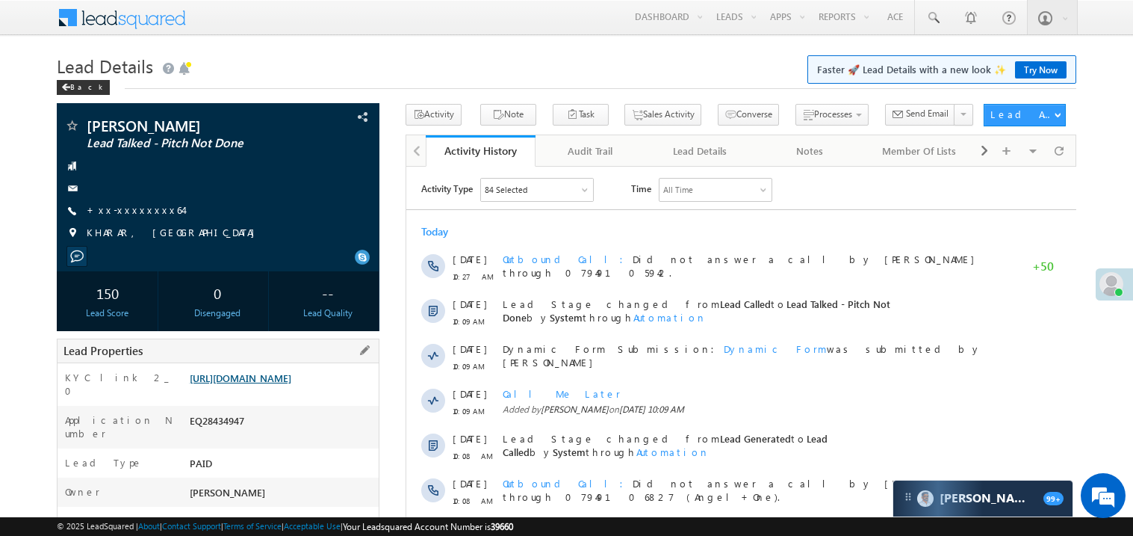
click at [280, 384] on link "https://angelbroking1-pk3em7sa.customui-test.leadsquared.com?leadId=6989c687-5e…" at bounding box center [241, 377] width 102 height 13
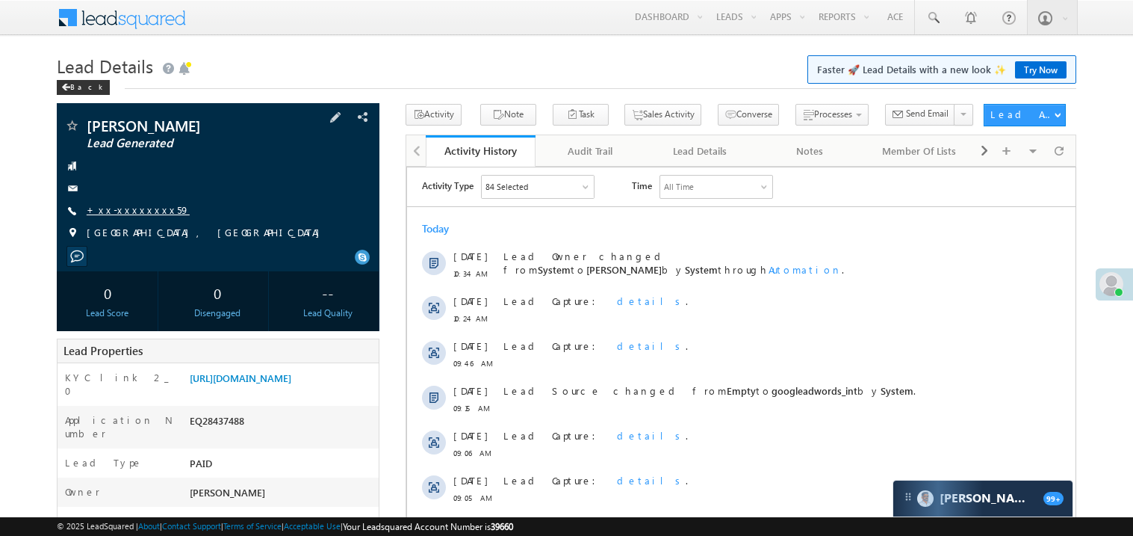
click at [142, 213] on link "+xx-xxxxxxxx59" at bounding box center [138, 209] width 103 height 13
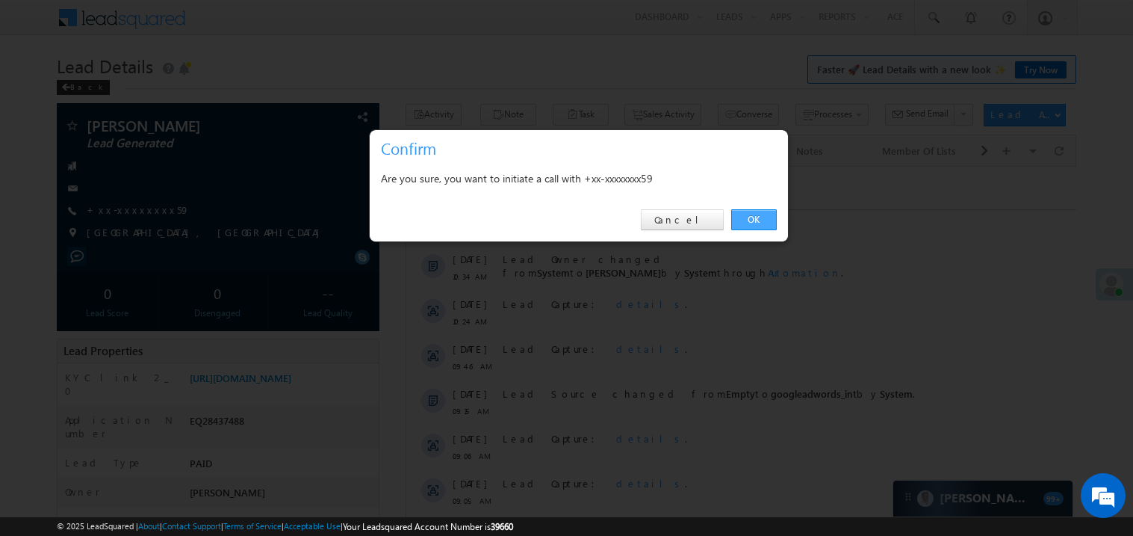
click at [758, 215] on link "OK" at bounding box center [754, 219] width 46 height 21
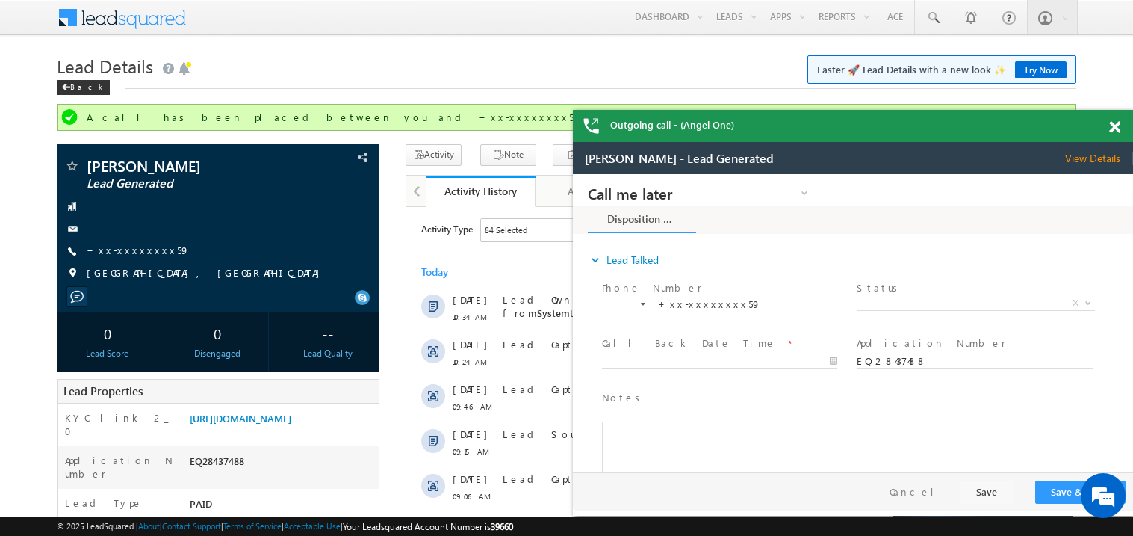
click at [1113, 118] on div at bounding box center [1123, 124] width 20 height 29
click at [1118, 134] on div at bounding box center [1123, 124] width 20 height 29
click at [1116, 125] on span at bounding box center [1114, 127] width 11 height 13
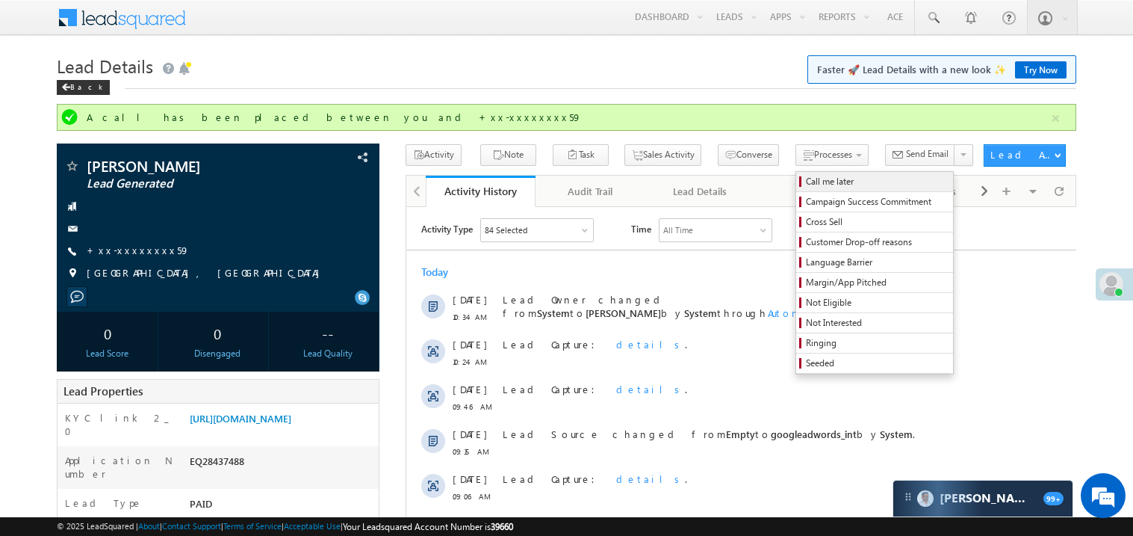
click at [806, 181] on span "Call me later" at bounding box center [877, 181] width 142 height 13
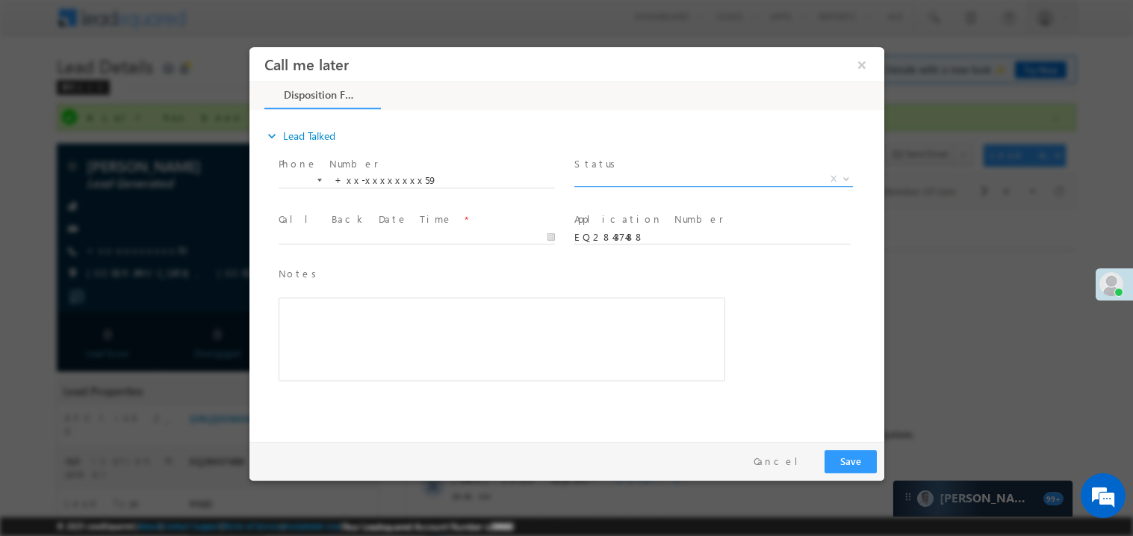
click at [598, 181] on span "X" at bounding box center [713, 178] width 279 height 15
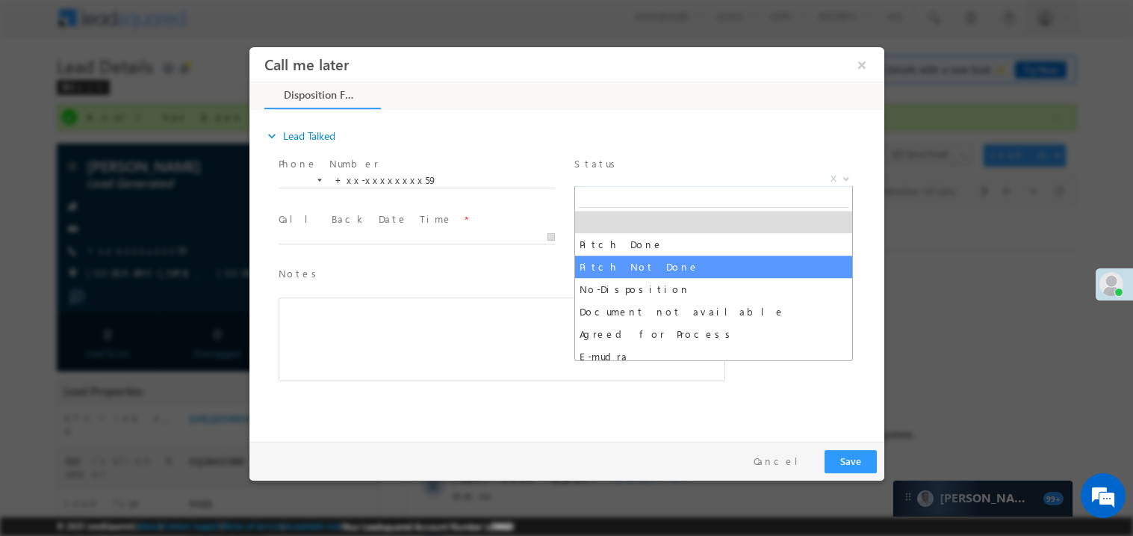
select select "Pitch Not Done"
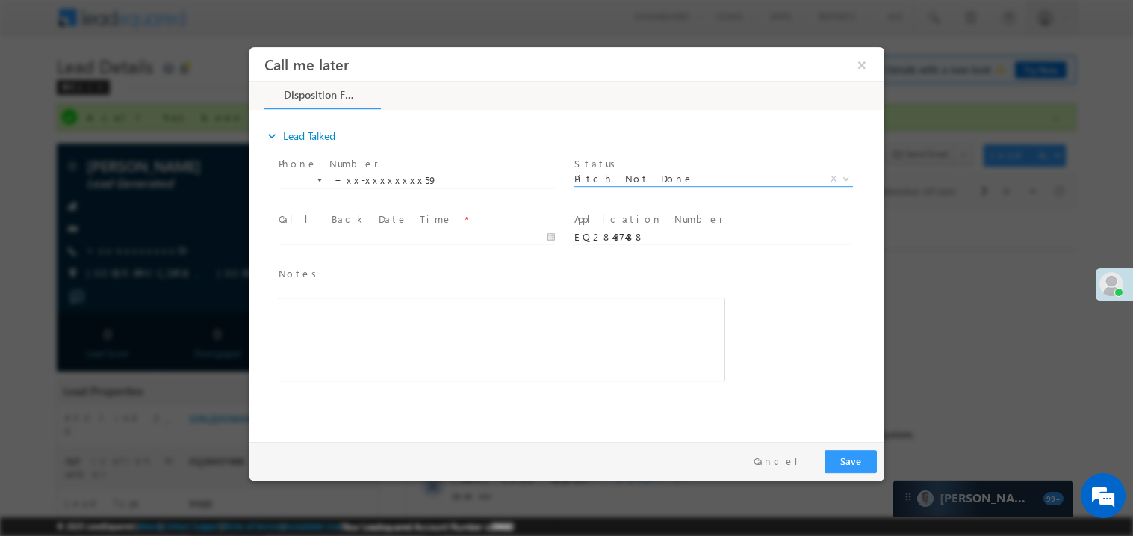
click at [335, 243] on span at bounding box center [416, 251] width 276 height 16
click at [344, 241] on body "Call me later ×" at bounding box center [566, 240] width 635 height 388
type input "09/06/25 10:56 AM"
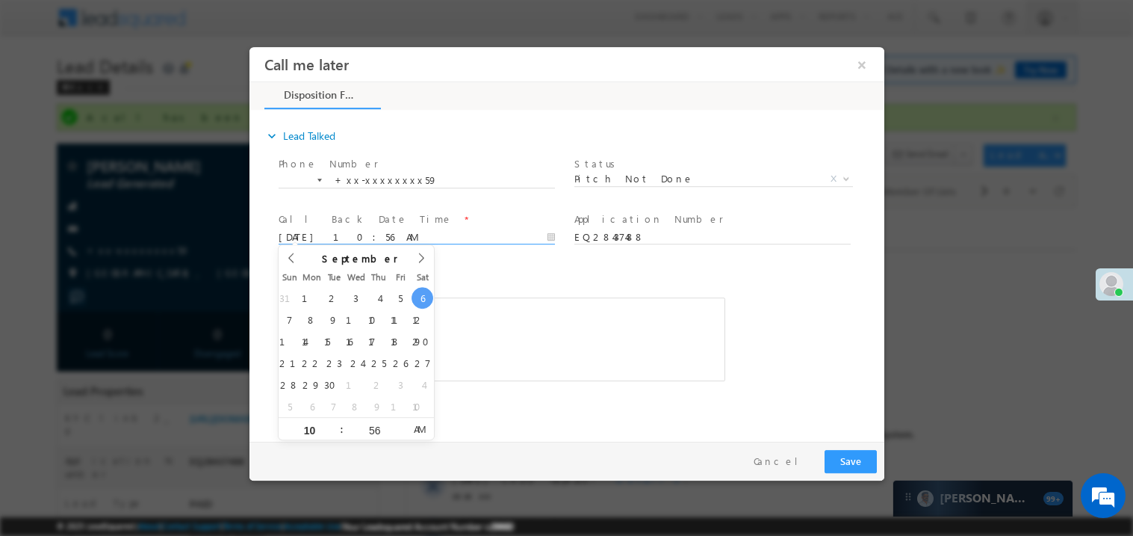
click at [499, 313] on div "Rich Text Editor, 40788eee-0fb2-11ec-a811-0adc8a9d82c2__tab1__section1__Notes__…" at bounding box center [501, 339] width 447 height 84
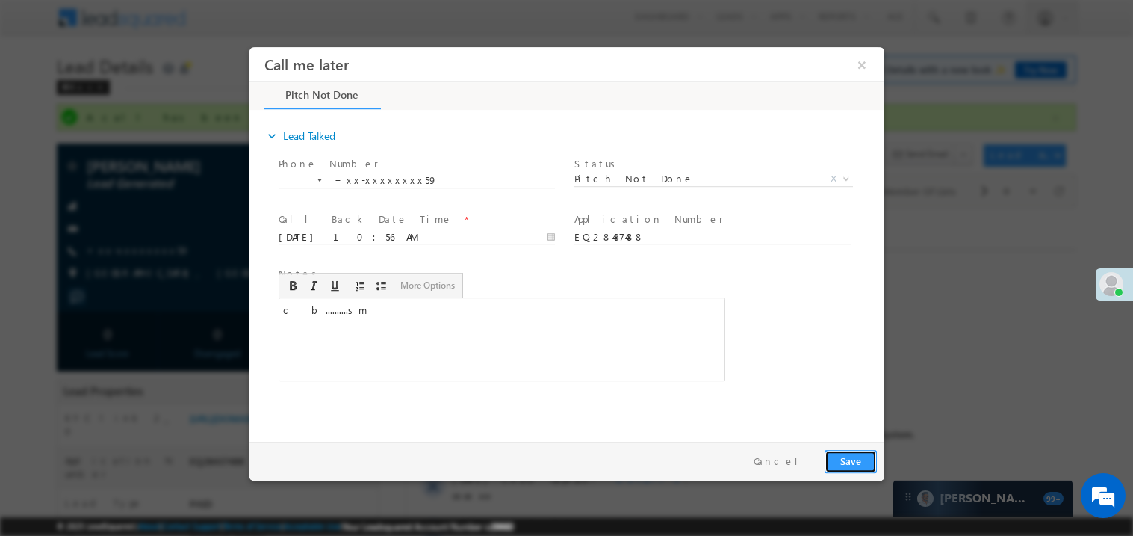
click at [860, 454] on button "Save" at bounding box center [850, 460] width 52 height 23
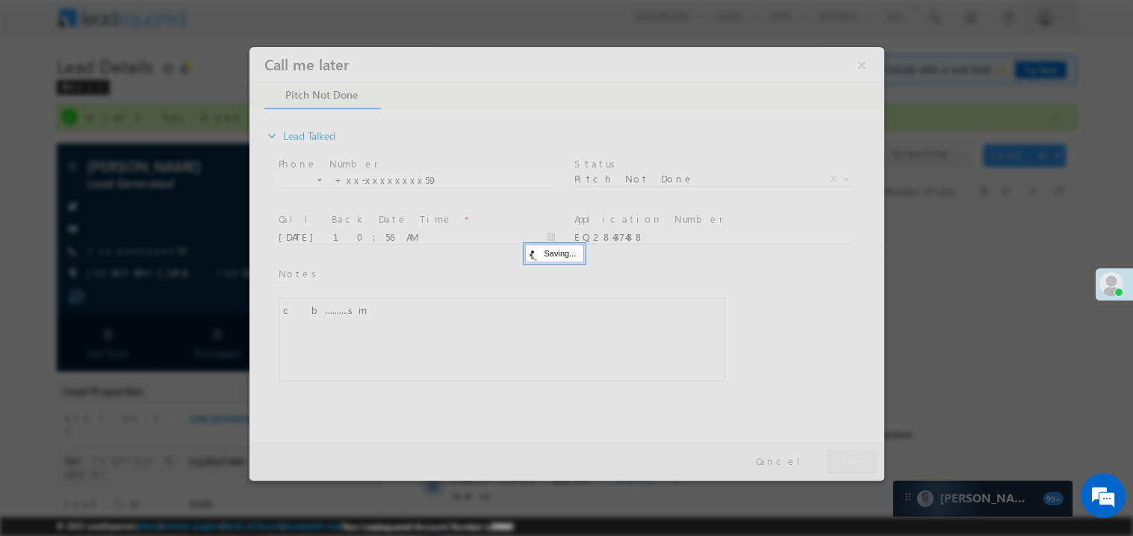
click at [860, 454] on div at bounding box center [566, 262] width 635 height 433
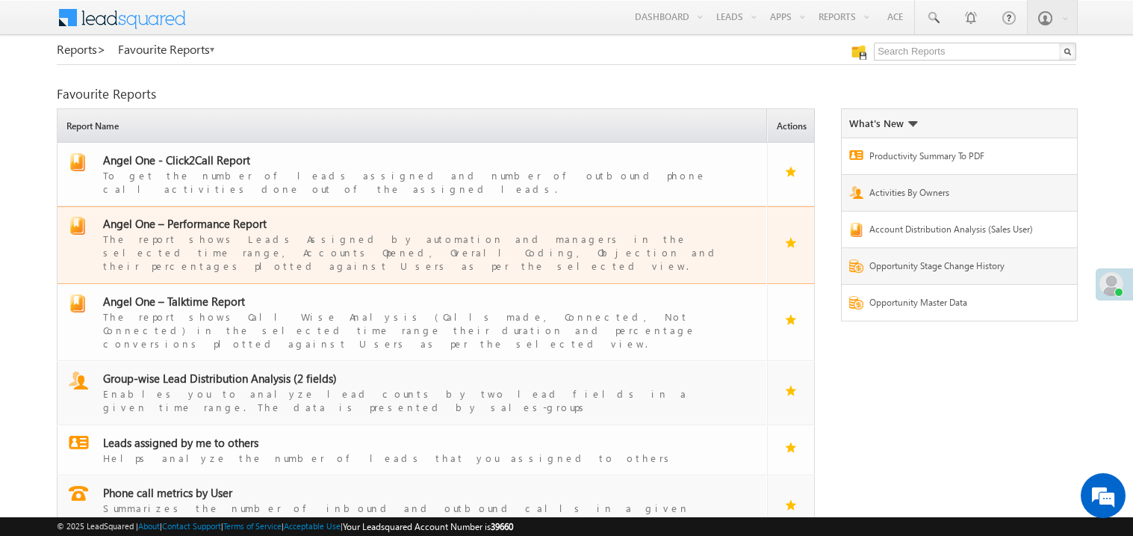
click at [209, 217] on span "Angel One – Performance Report" at bounding box center [185, 223] width 164 height 15
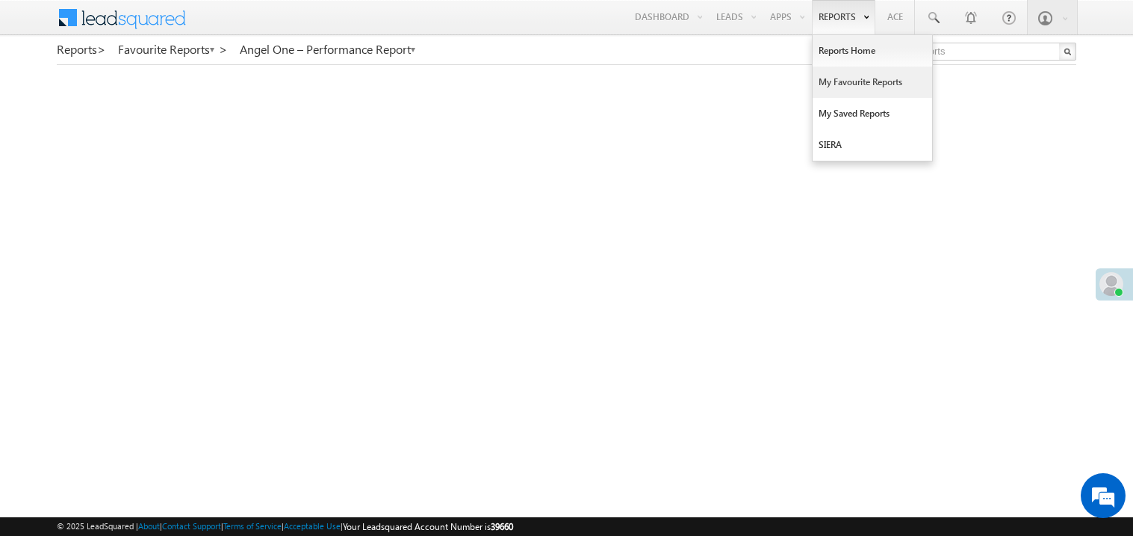
click at [831, 83] on link "My Favourite Reports" at bounding box center [873, 81] width 120 height 31
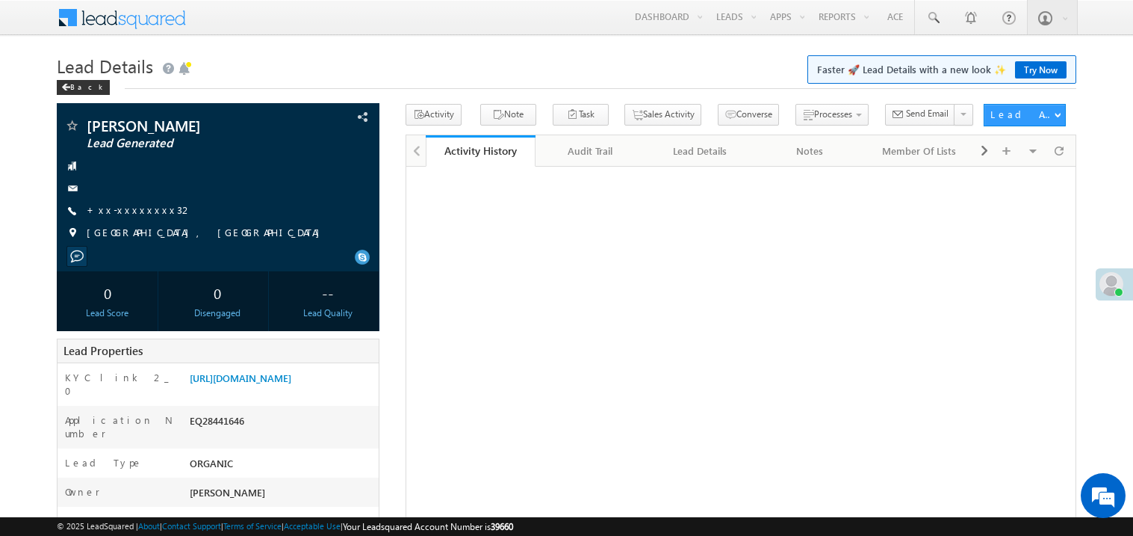
click at [134, 211] on link "+xx-xxxxxxxx32" at bounding box center [140, 209] width 106 height 13
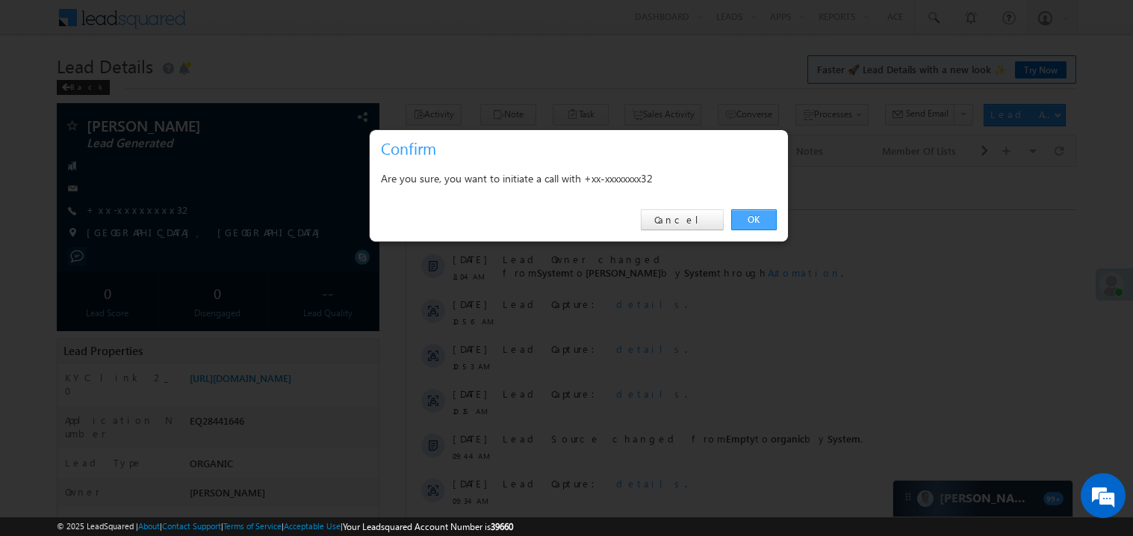
click at [757, 213] on link "OK" at bounding box center [754, 219] width 46 height 21
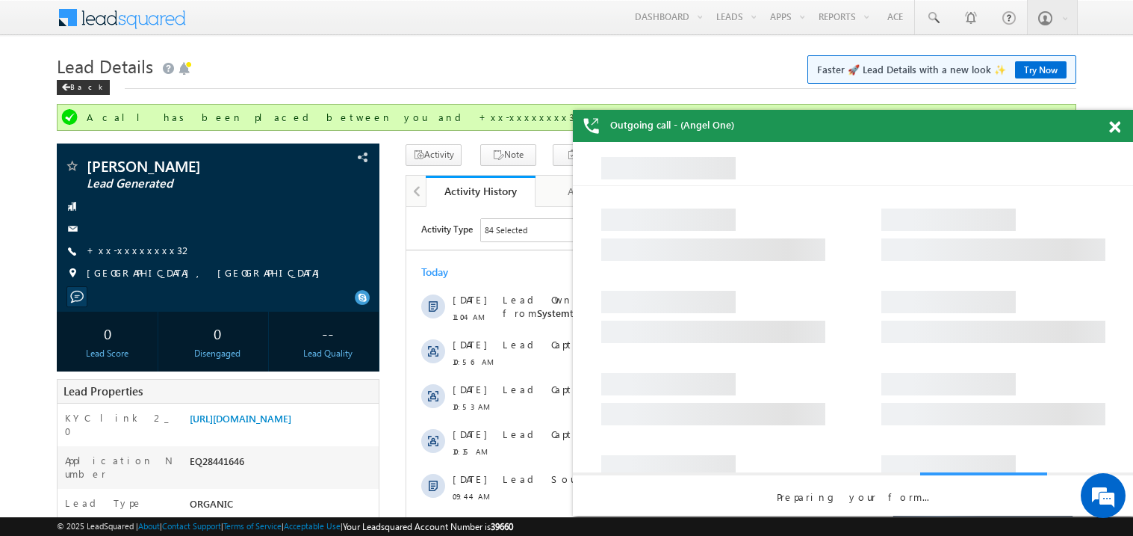
click at [1116, 128] on span at bounding box center [1114, 127] width 11 height 13
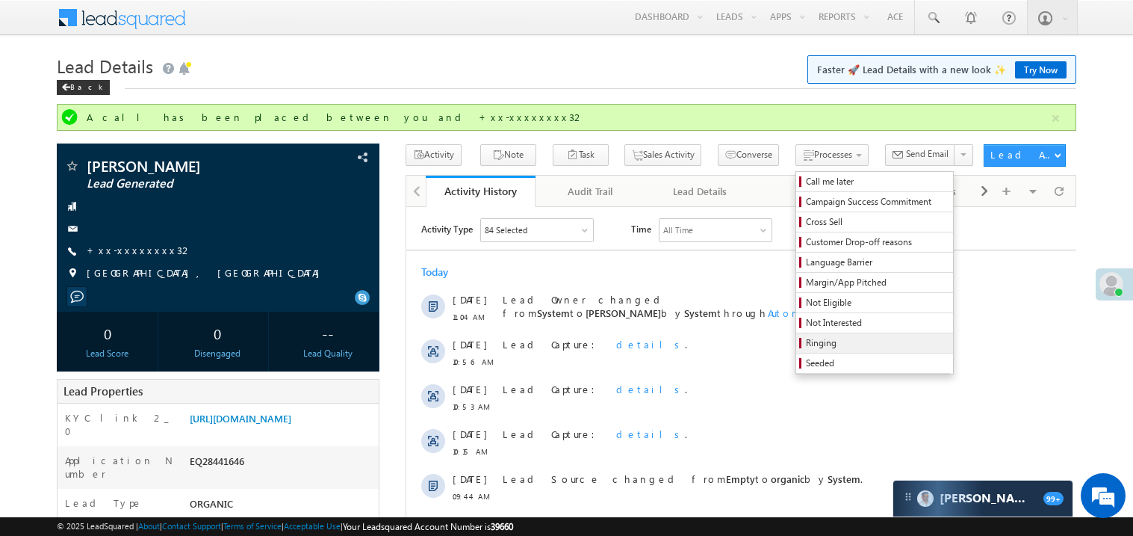
click at [826, 344] on span "Ringing" at bounding box center [877, 342] width 142 height 13
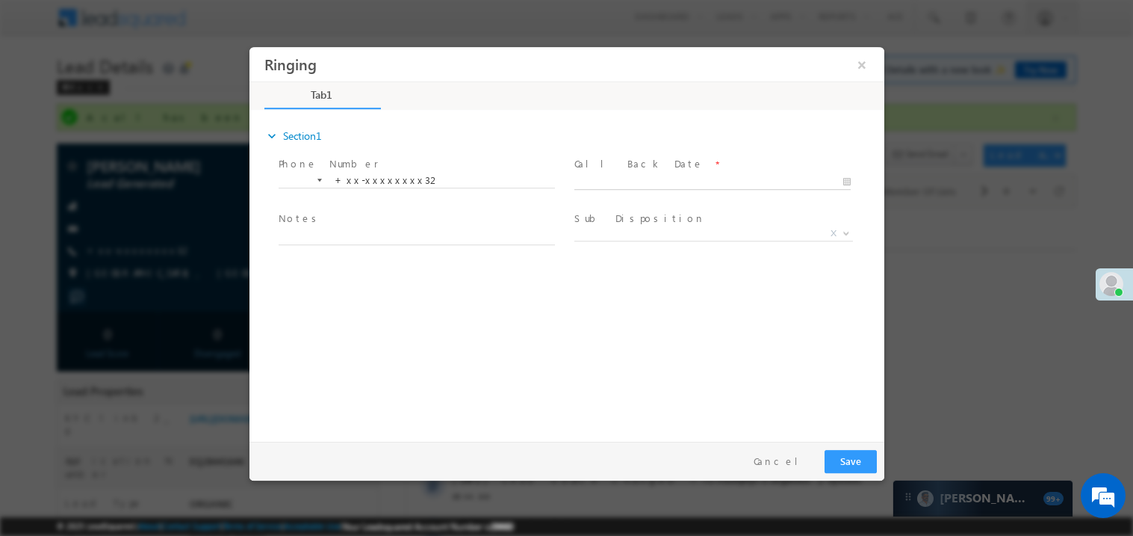
click at [618, 181] on body "Ringing ×" at bounding box center [566, 240] width 635 height 388
type input "09/06/25 11:12 AM"
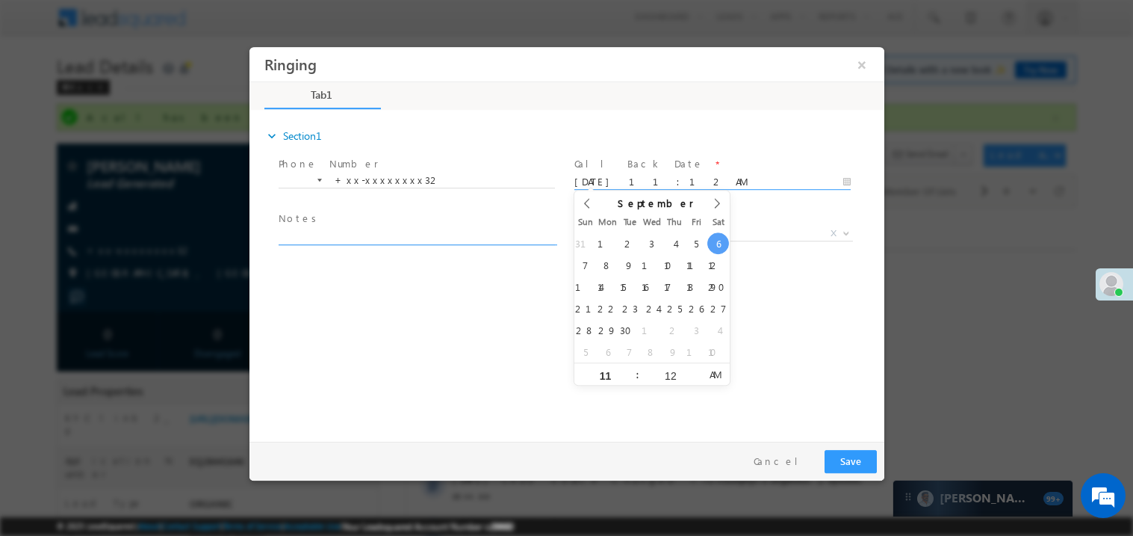
click at [376, 239] on textarea at bounding box center [416, 235] width 276 height 17
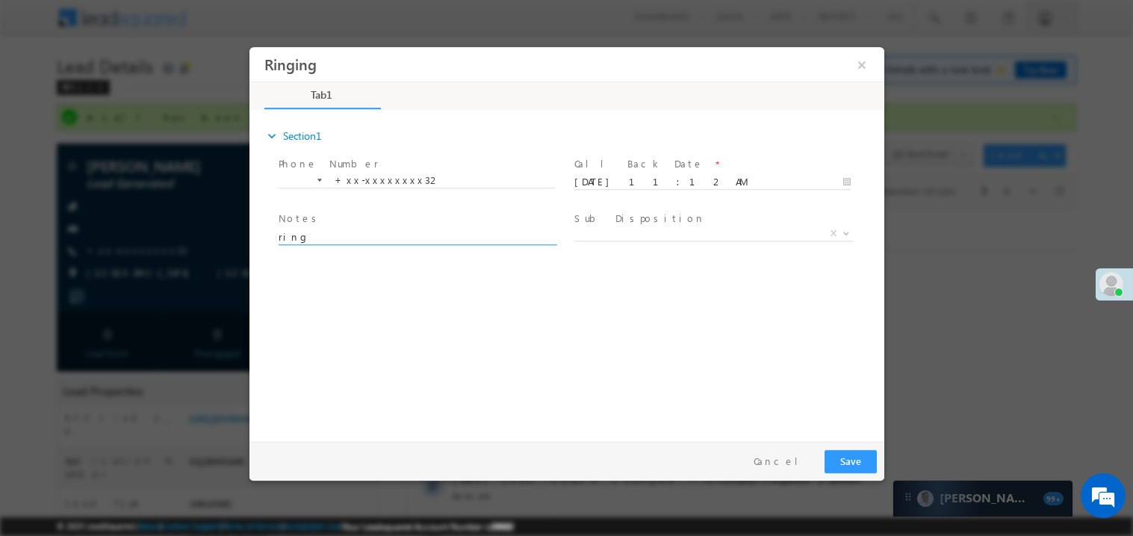
type textarea "ring"
click at [876, 468] on div "Pay & Save Save Cancel" at bounding box center [570, 460] width 642 height 39
click at [828, 459] on button "Save" at bounding box center [850, 460] width 52 height 23
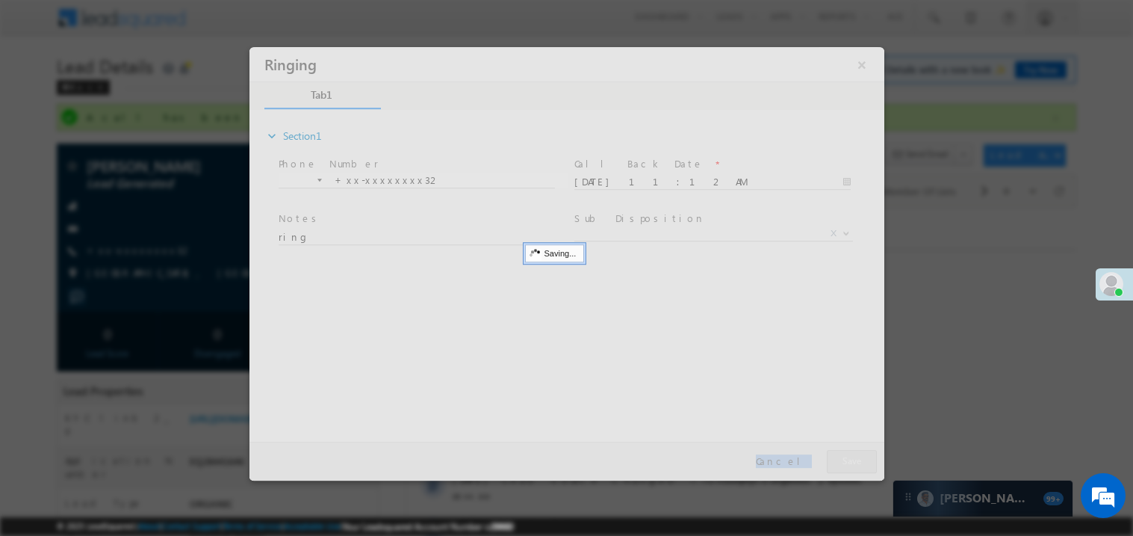
click at [828, 459] on div at bounding box center [566, 262] width 635 height 433
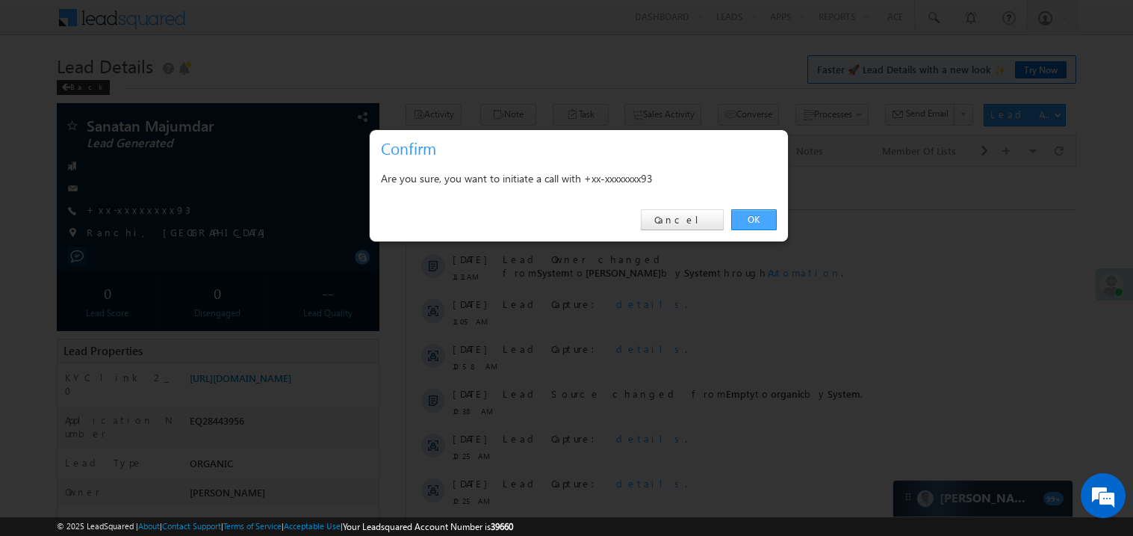
click at [754, 221] on link "OK" at bounding box center [754, 219] width 46 height 21
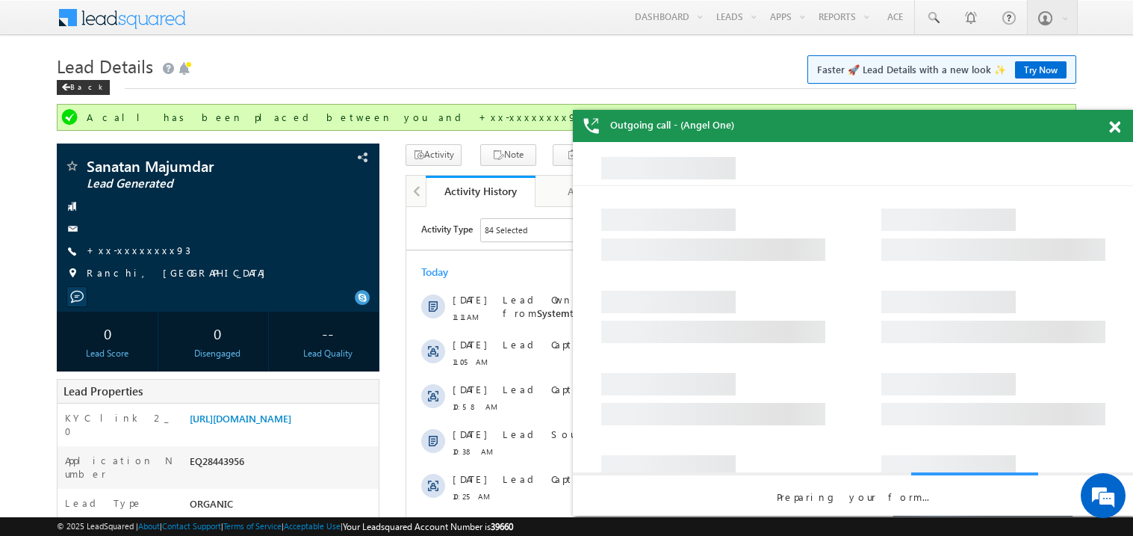
click at [1115, 130] on span at bounding box center [1114, 127] width 11 height 13
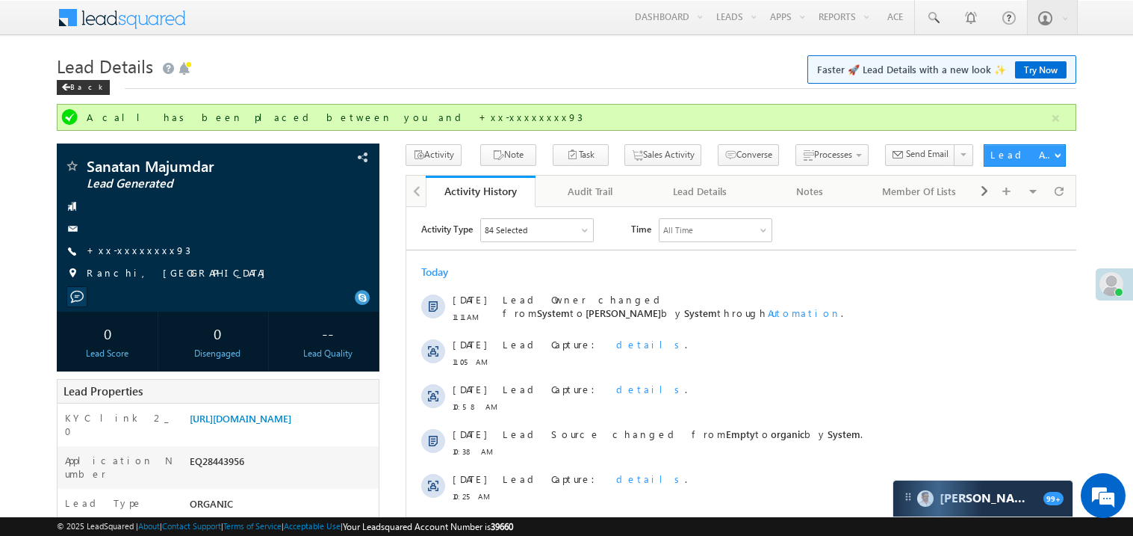
click at [580, 249] on div at bounding box center [741, 249] width 670 height 1
click at [642, 275] on div "Today" at bounding box center [741, 270] width 670 height 13
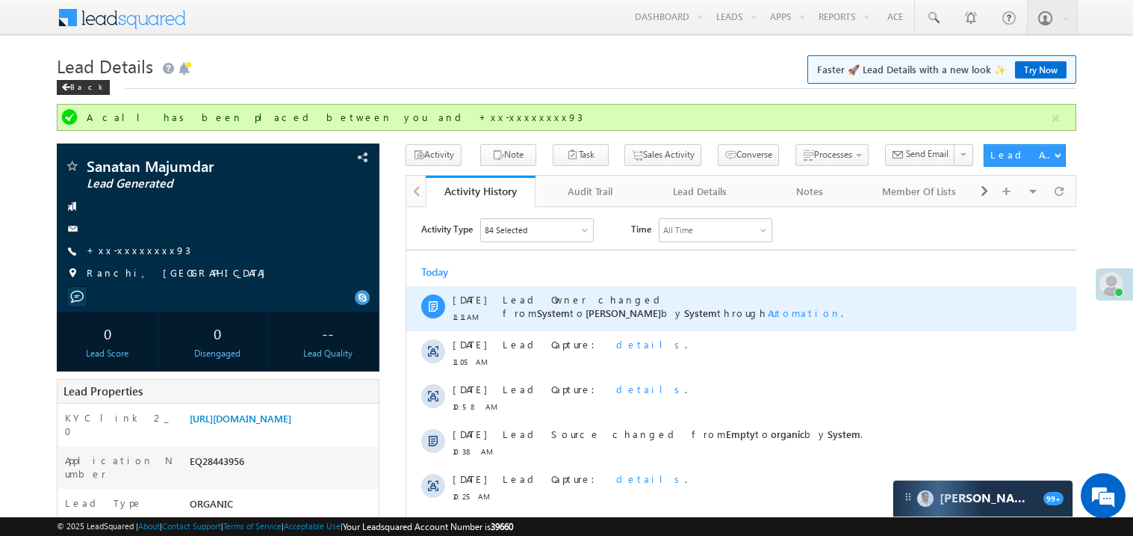
click at [607, 285] on div "Lead Owner changed from System to Madhavi Sumit by System through Automation ." at bounding box center [747, 307] width 491 height 45
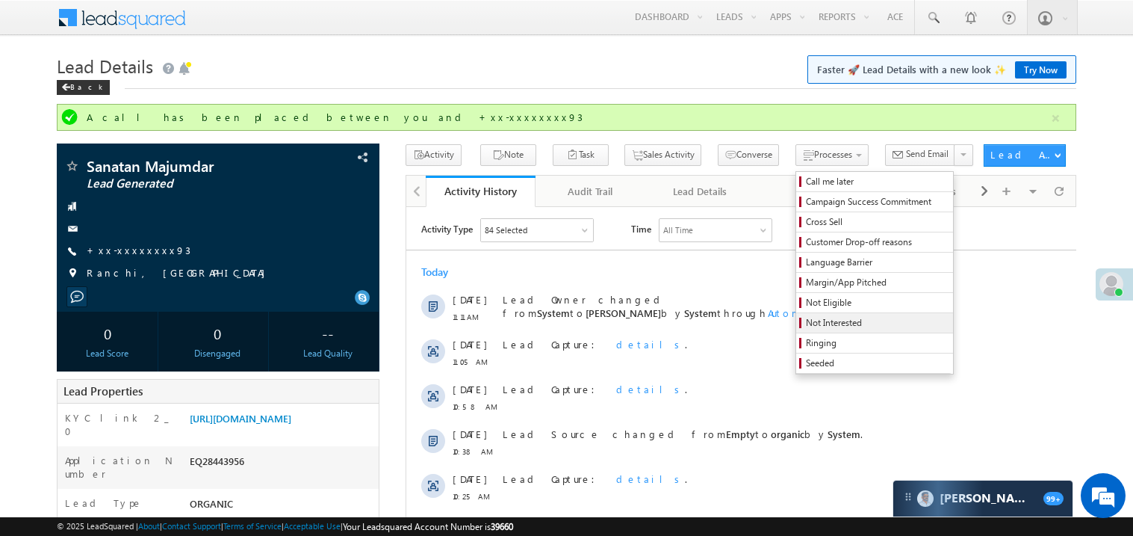
click at [807, 320] on span "Not Interested" at bounding box center [877, 322] width 142 height 13
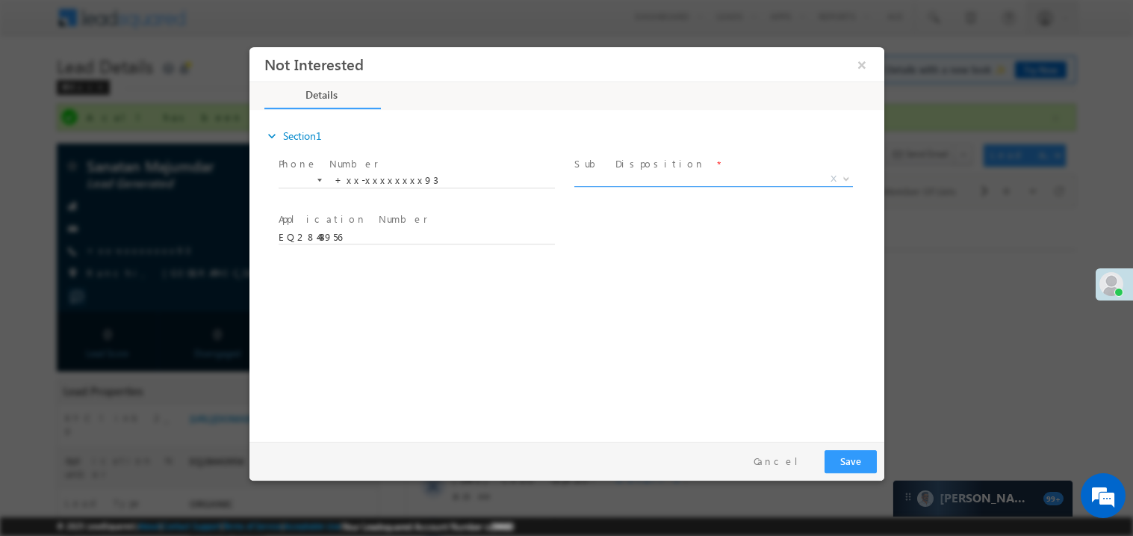
click at [622, 173] on span "X" at bounding box center [713, 178] width 279 height 15
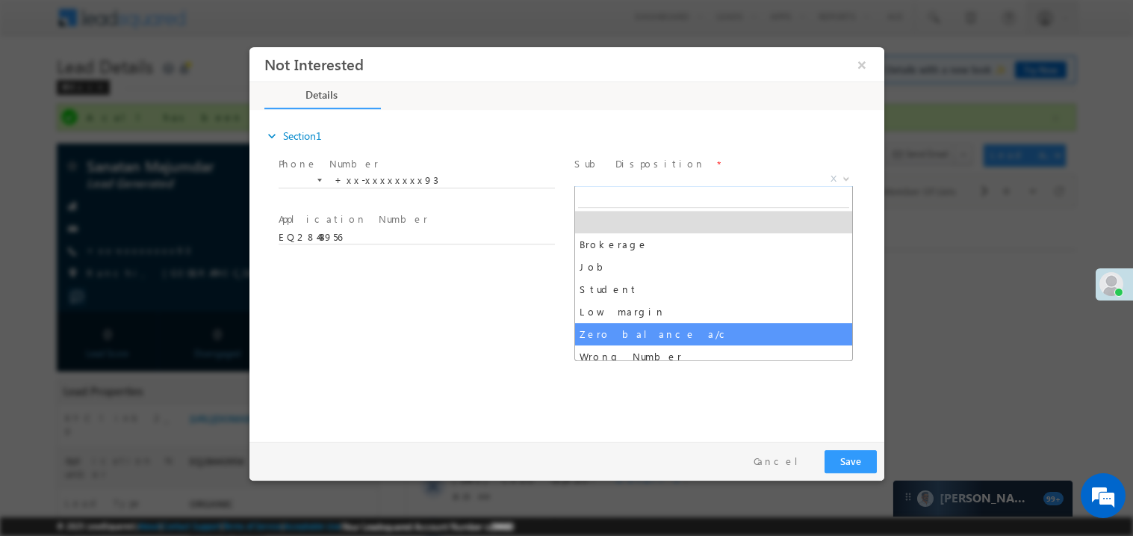
click at [483, 334] on div "expand_more Section1 Phone Number *" at bounding box center [569, 272] width 627 height 323
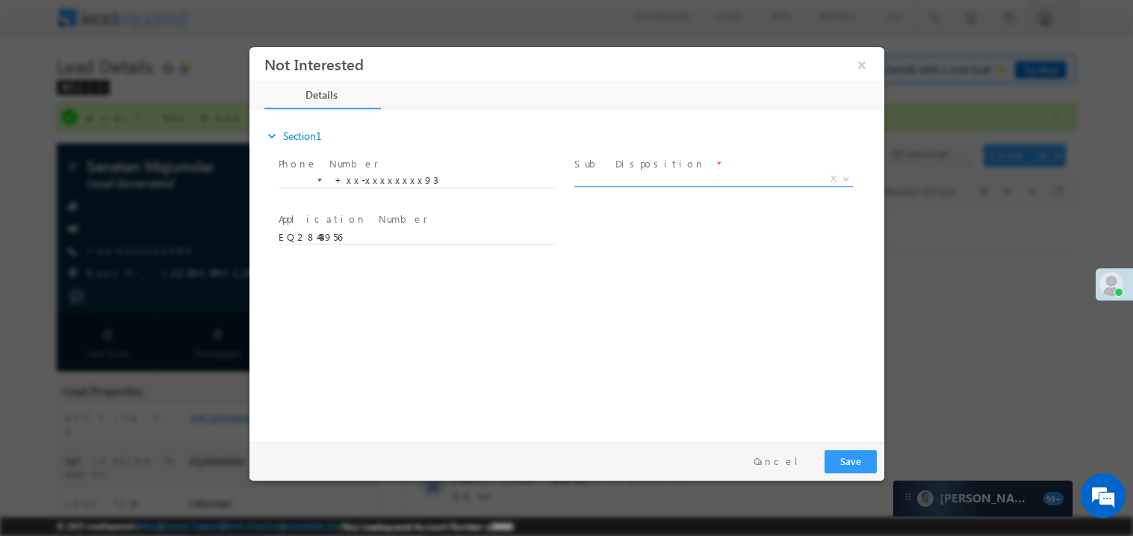
click at [620, 173] on span "X" at bounding box center [713, 178] width 279 height 15
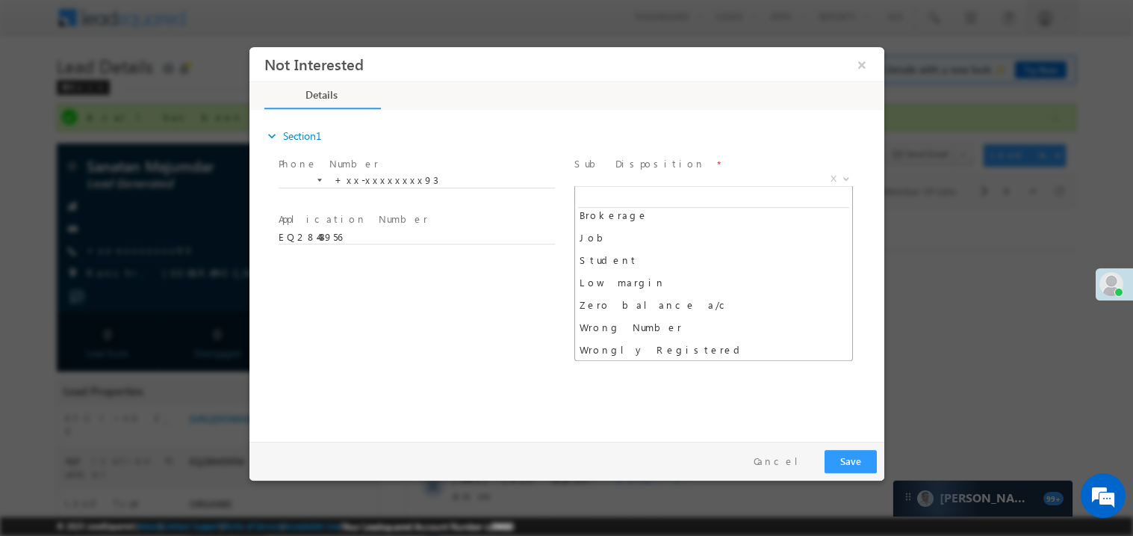
scroll to position [52, 0]
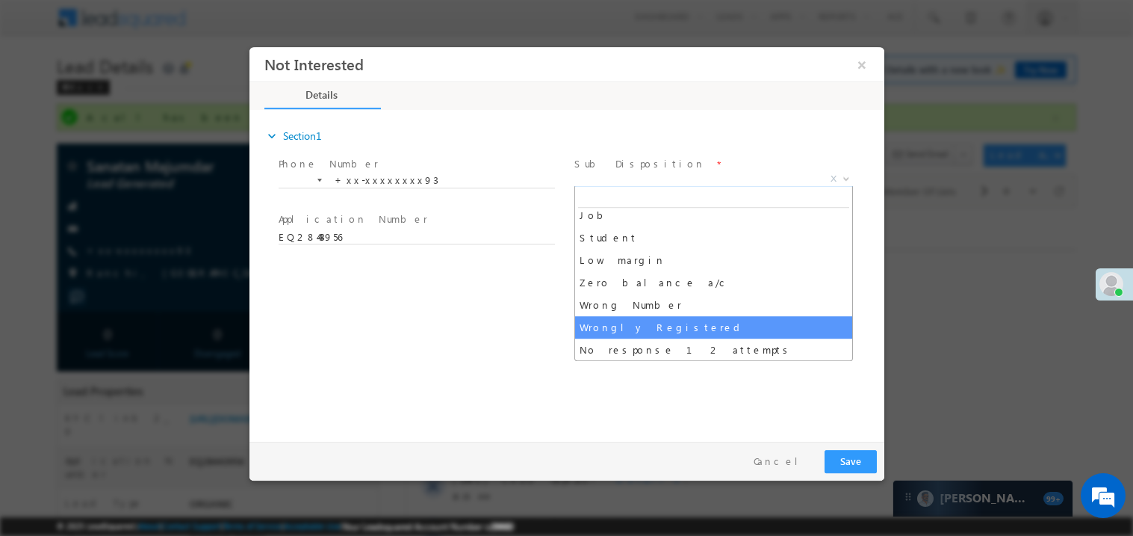
select select "Wrongly Registered"
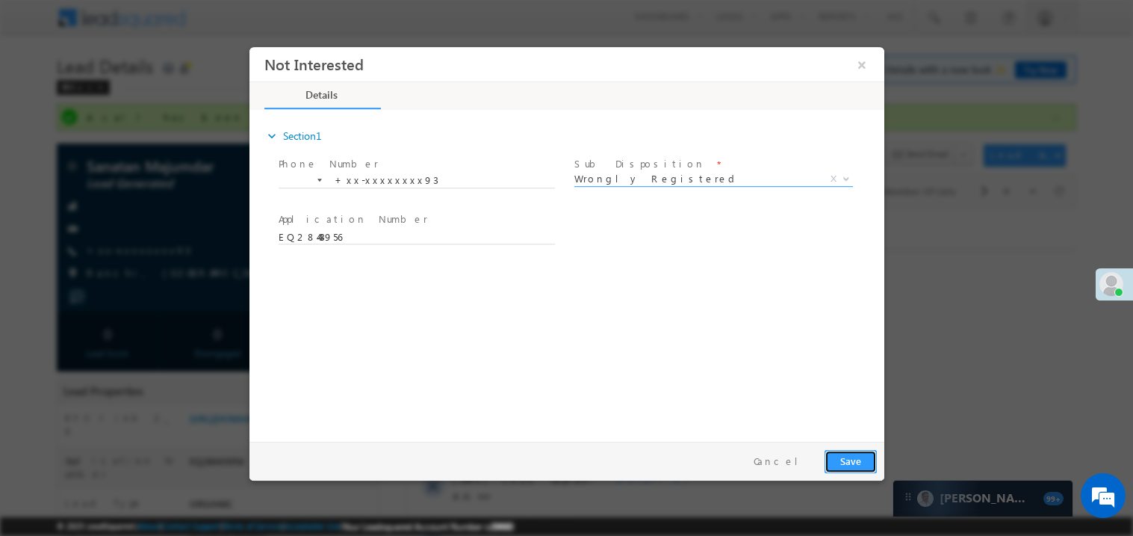
click at [848, 453] on button "Save" at bounding box center [850, 460] width 52 height 23
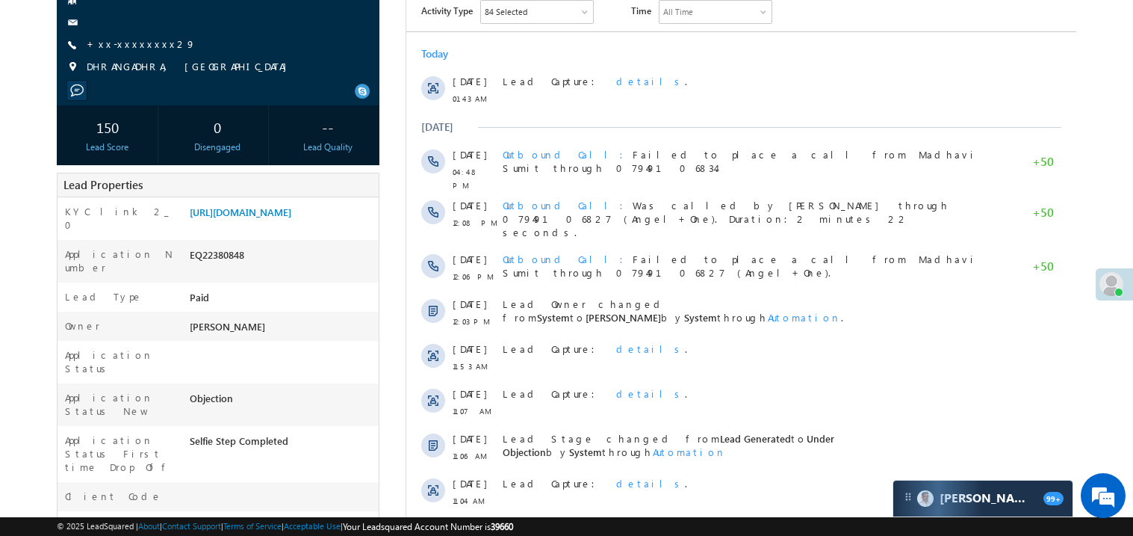
scroll to position [179, 0]
click at [279, 217] on link "https://angelbroking1-pk3em7sa.customui-test.leadsquared.com?leadId=2c536dc6-24…" at bounding box center [241, 211] width 102 height 13
click at [141, 38] on link "+xx-xxxxxxxx29" at bounding box center [141, 43] width 109 height 13
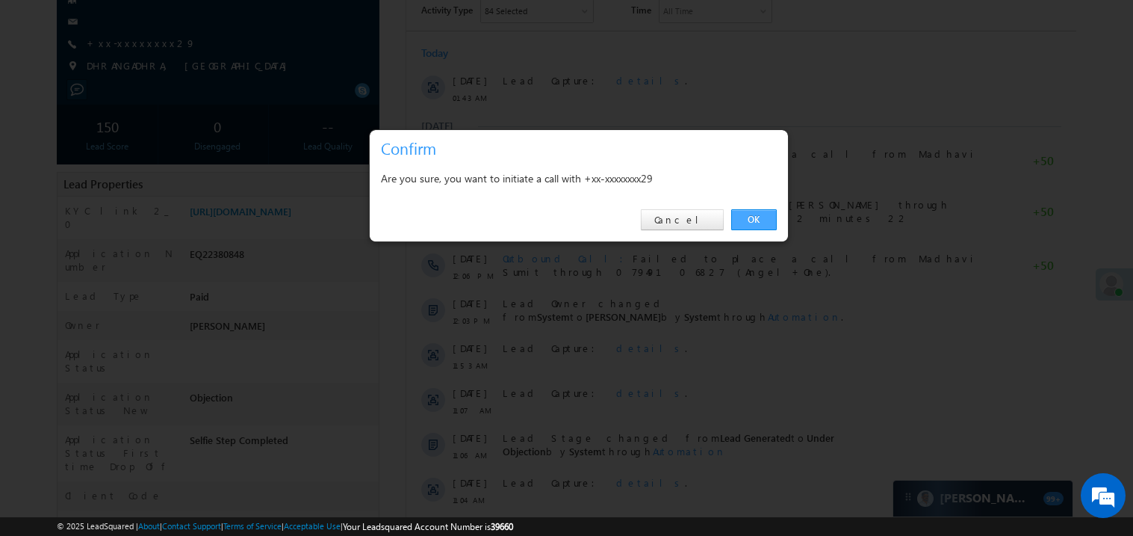
click at [743, 214] on link "OK" at bounding box center [754, 219] width 46 height 21
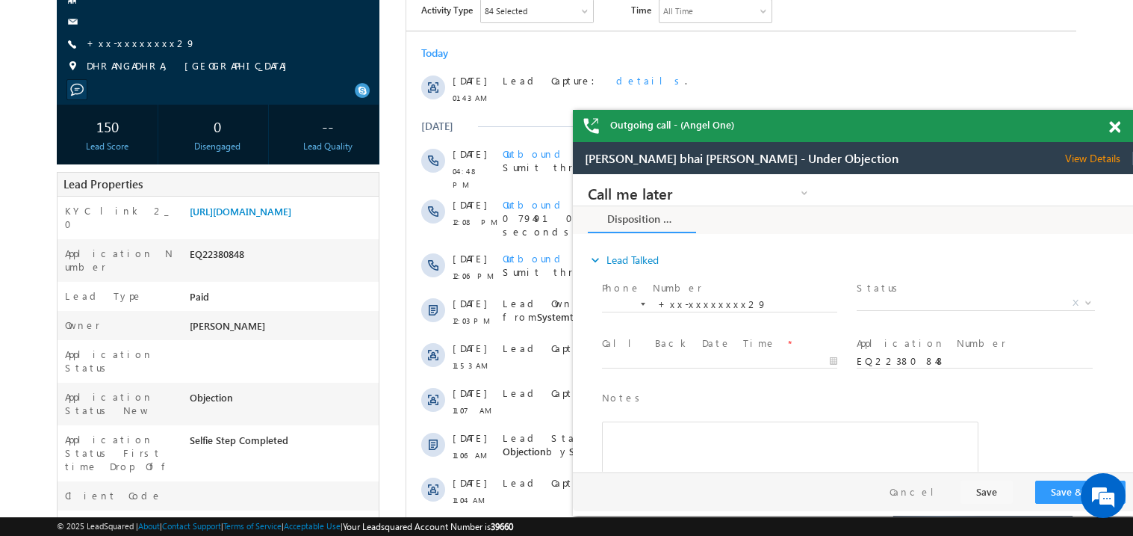
scroll to position [658, 0]
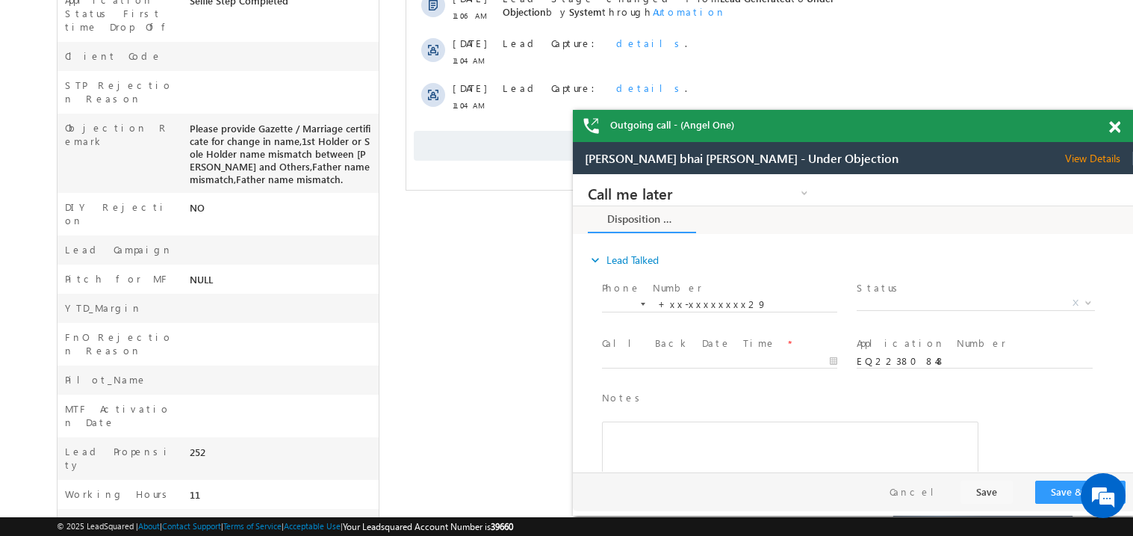
click at [0, 0] on div "Client Code" at bounding box center [0, 0] width 0 height 0
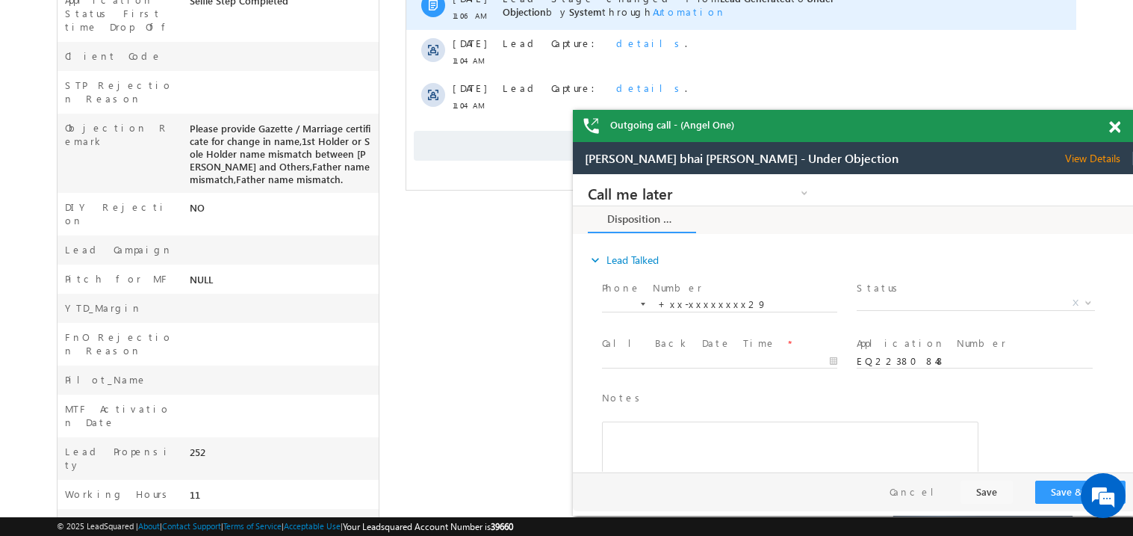
click at [518, 8] on div "Lead Stage changed from Lead Generated to Under Objection by System through Aut…" at bounding box center [747, 7] width 491 height 45
click at [518, 10] on div "Lead Stage changed from Lead Generated to Under Objection by System through Aut…" at bounding box center [747, 7] width 491 height 45
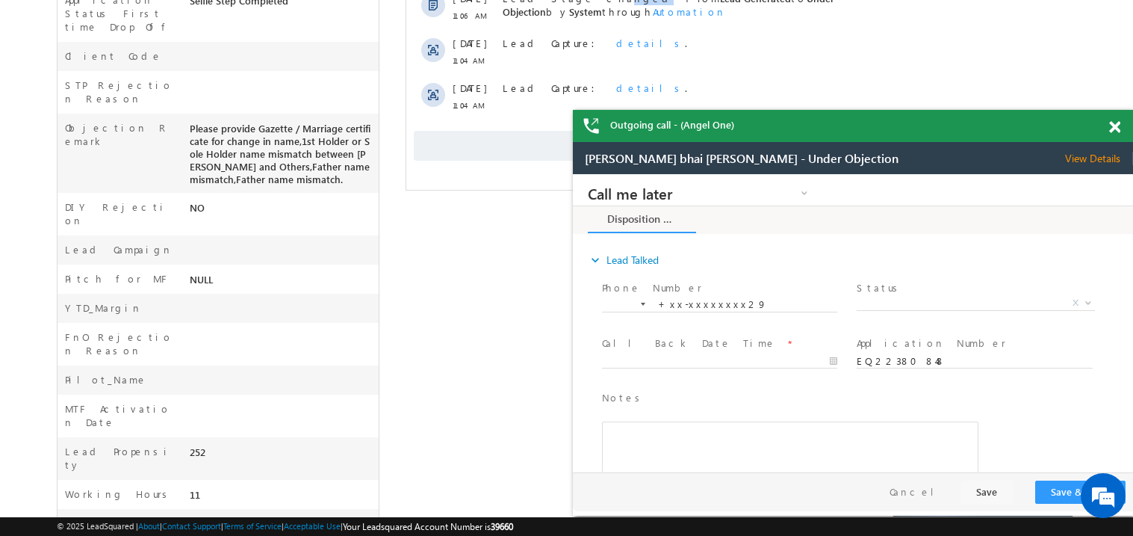
click at [1114, 125] on span at bounding box center [1114, 127] width 11 height 13
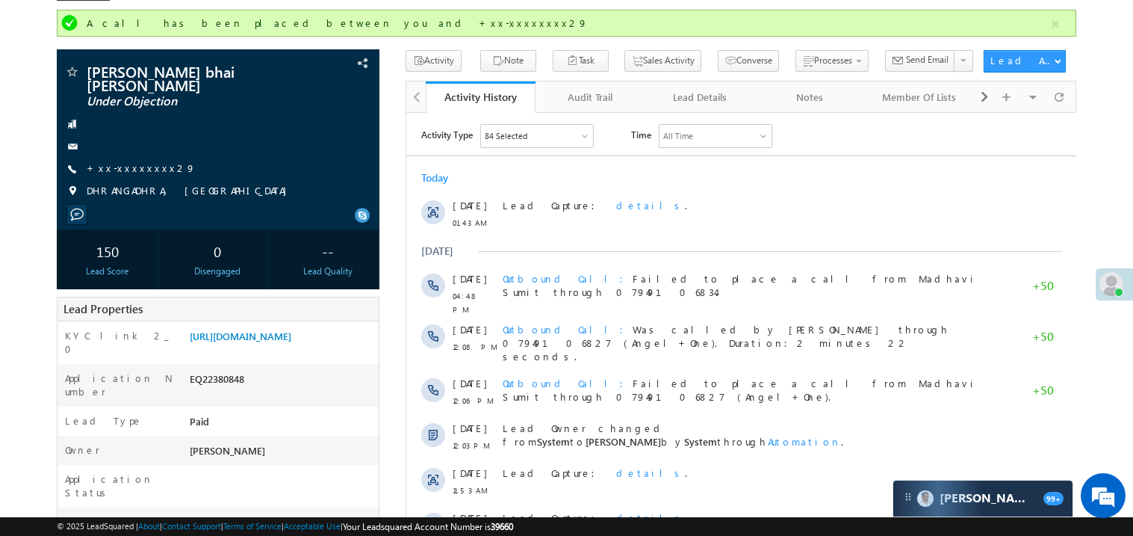
scroll to position [0, 0]
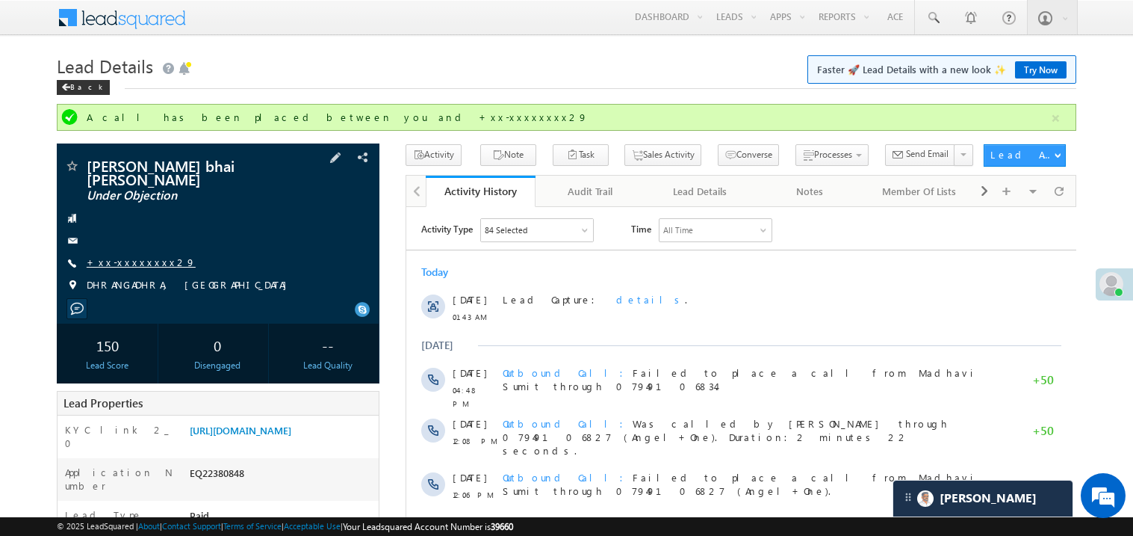
click at [128, 264] on link "+xx-xxxxxxxx29" at bounding box center [141, 261] width 109 height 13
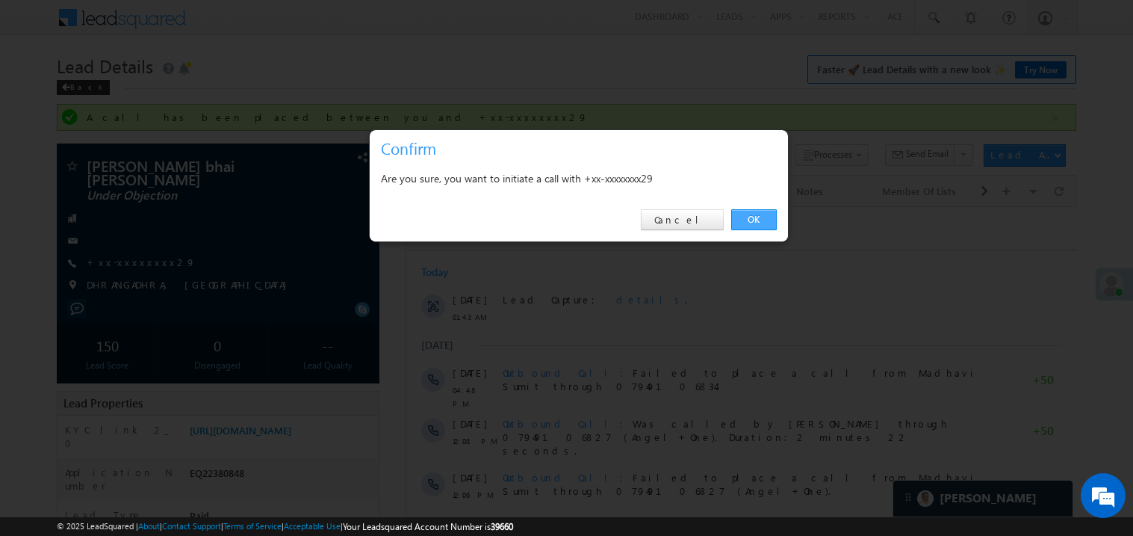
click at [756, 214] on link "OK" at bounding box center [754, 219] width 46 height 21
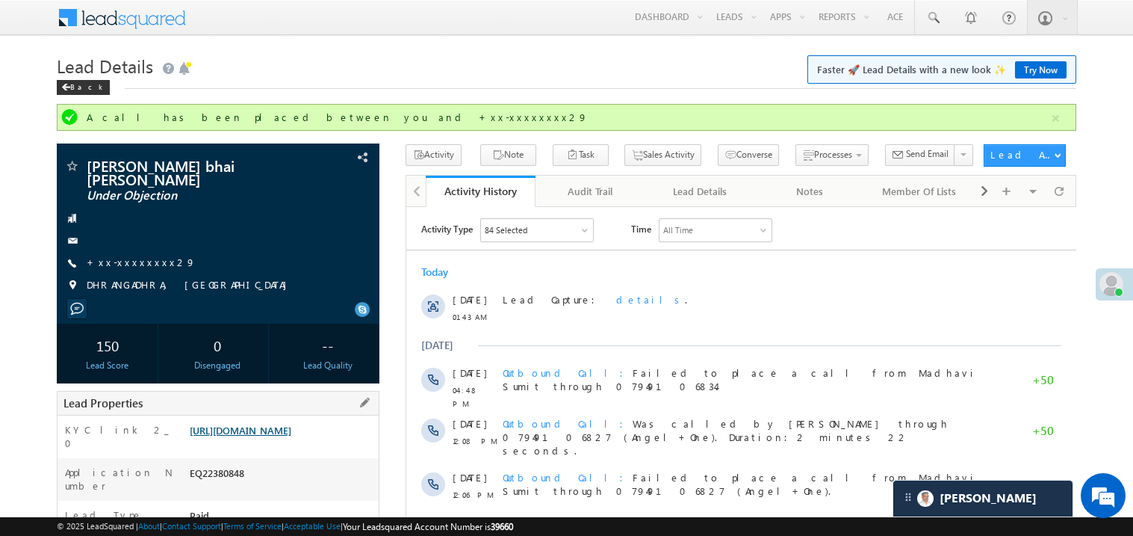
click at [262, 436] on link "https://angelbroking1-pk3em7sa.customui-test.leadsquared.com?leadId=2c536dc6-24…" at bounding box center [241, 429] width 102 height 13
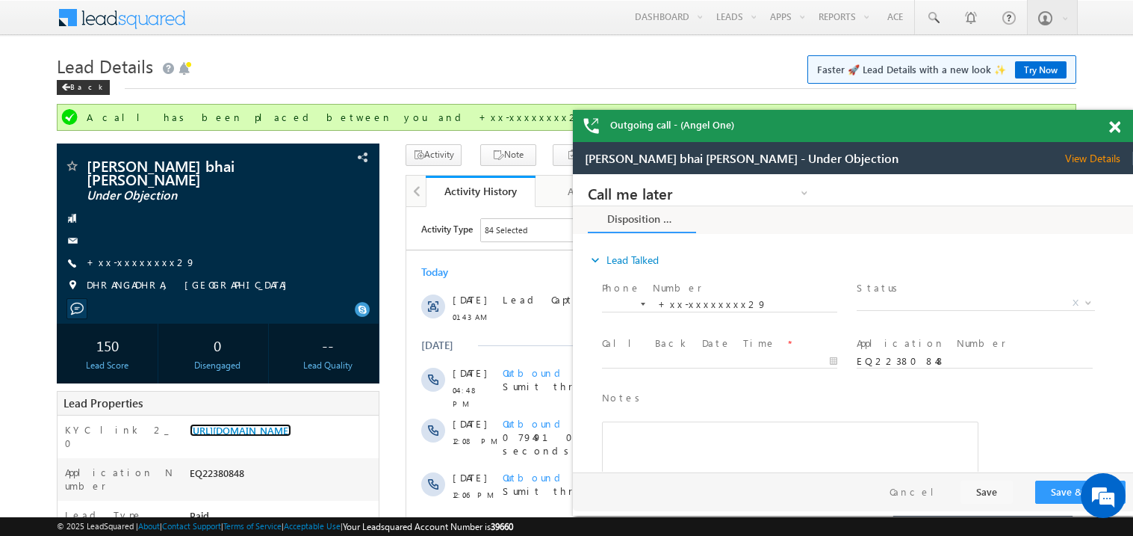
click at [1114, 128] on span at bounding box center [1114, 127] width 11 height 13
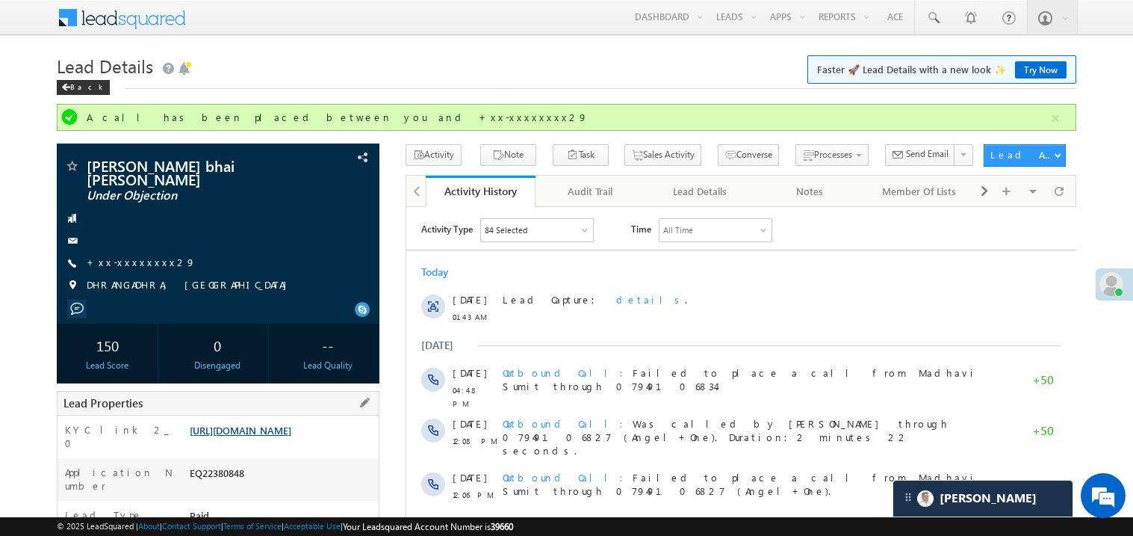
click at [264, 436] on link "https://angelbroking1-pk3em7sa.customui-test.leadsquared.com?leadId=2c536dc6-24…" at bounding box center [241, 429] width 102 height 13
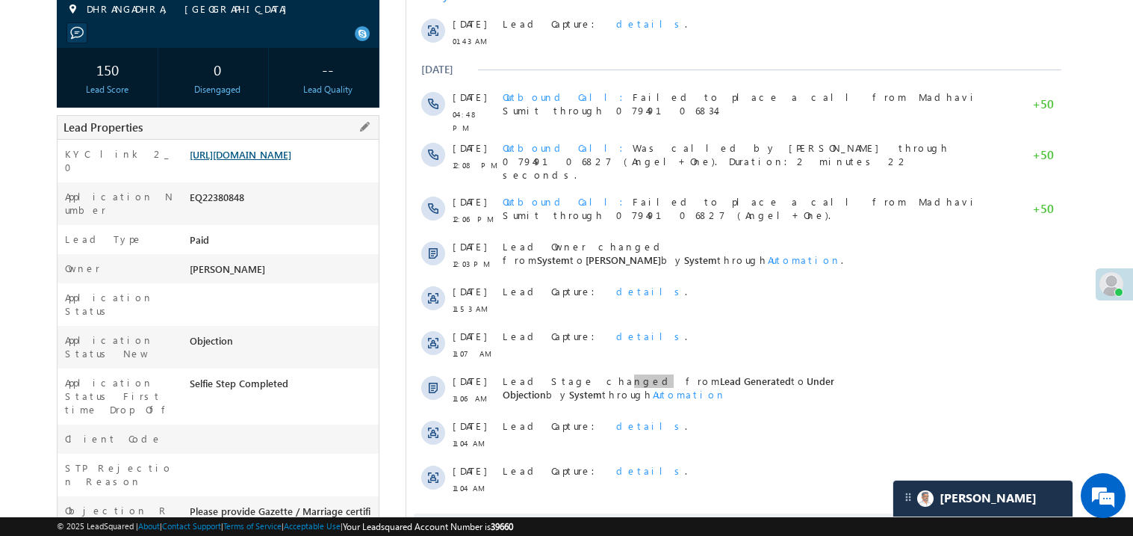
scroll to position [328, 0]
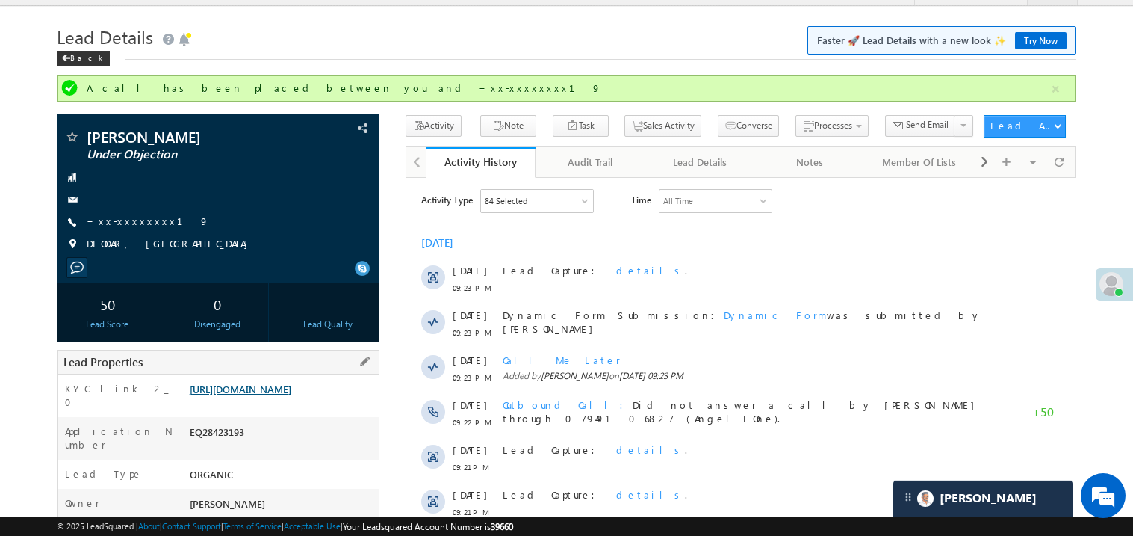
scroll to position [29, 0]
click at [291, 395] on link "[URL][DOMAIN_NAME]" at bounding box center [241, 388] width 102 height 13
click at [279, 395] on link "https://angelbroking1-pk3em7sa.customui-test.leadsquared.com?leadId=36ebed86-0b…" at bounding box center [241, 388] width 102 height 13
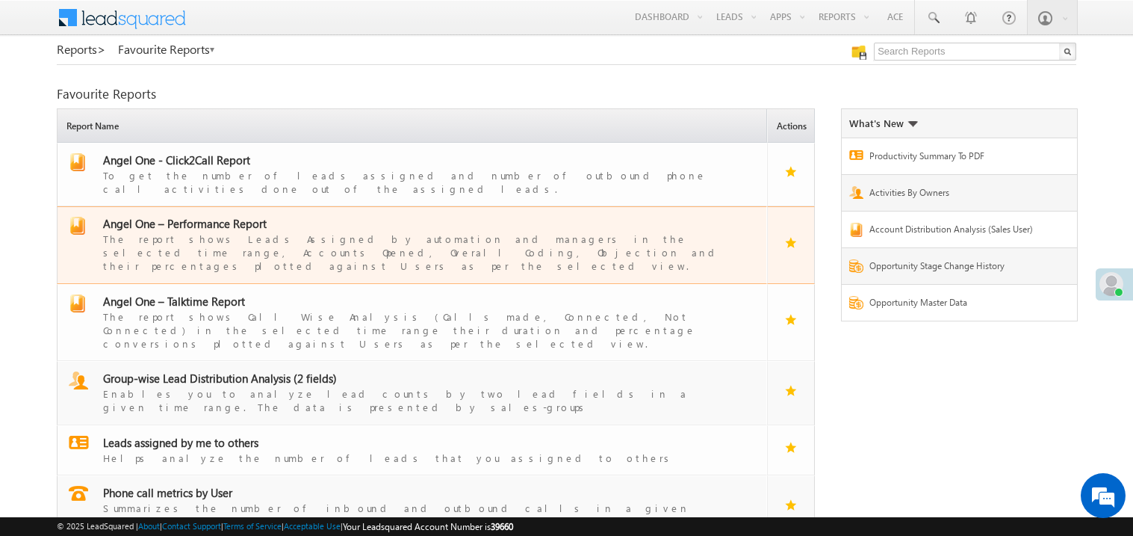
click at [194, 216] on span "Angel One – Performance Report" at bounding box center [185, 223] width 164 height 15
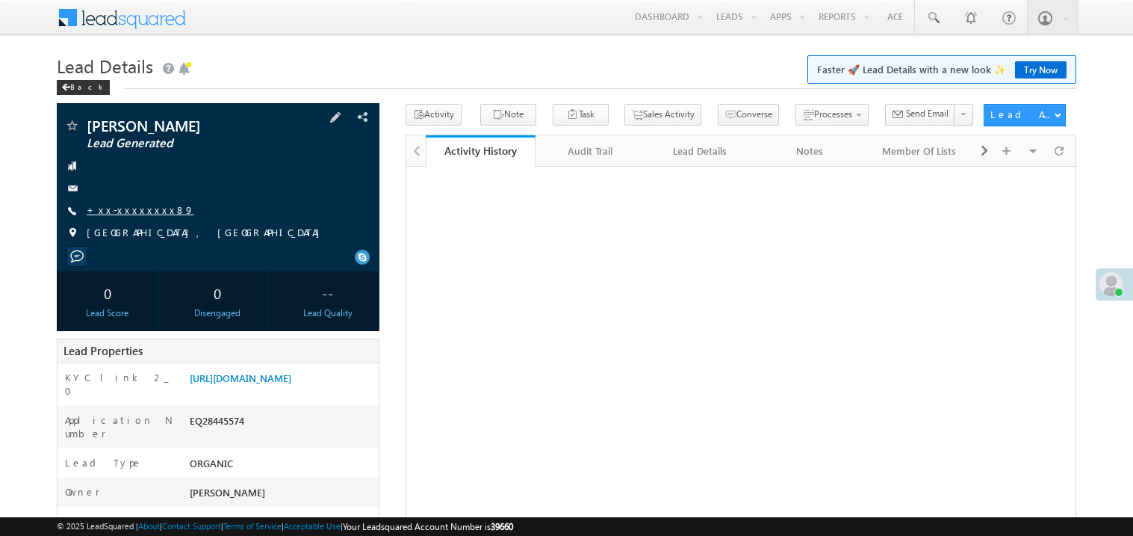
click at [142, 214] on link "+xx-xxxxxxxx89" at bounding box center [141, 209] width 108 height 13
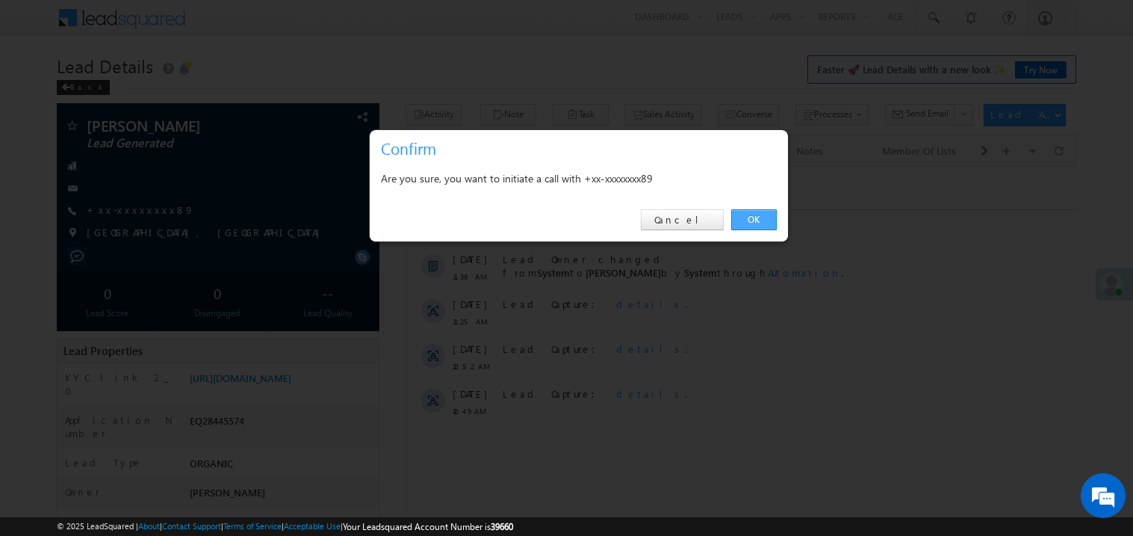
click at [762, 220] on link "OK" at bounding box center [754, 219] width 46 height 21
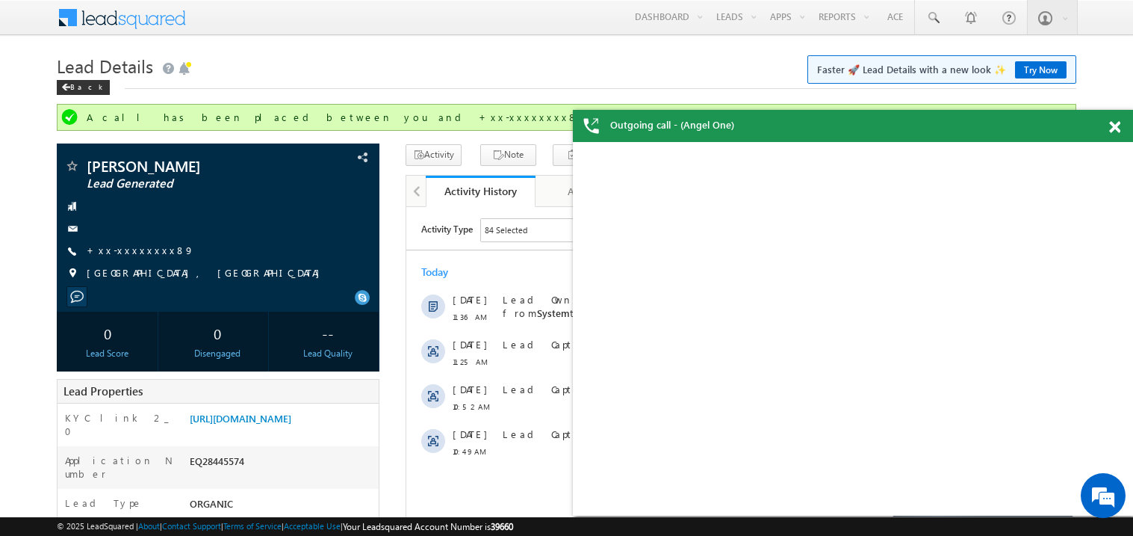
click at [1109, 128] on span at bounding box center [1114, 127] width 11 height 13
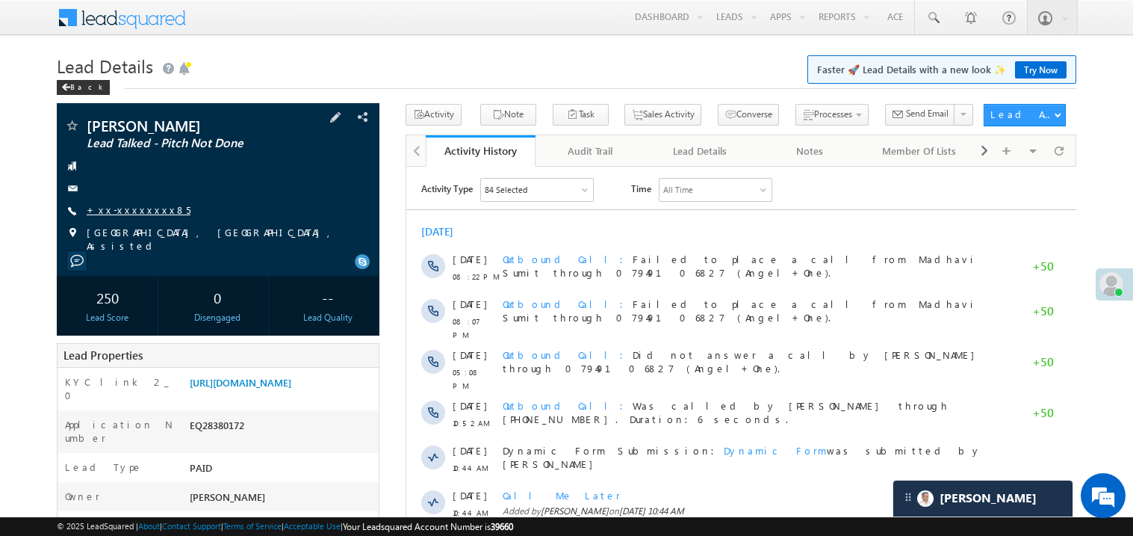
click at [128, 209] on link "+xx-xxxxxxxx85" at bounding box center [139, 209] width 104 height 13
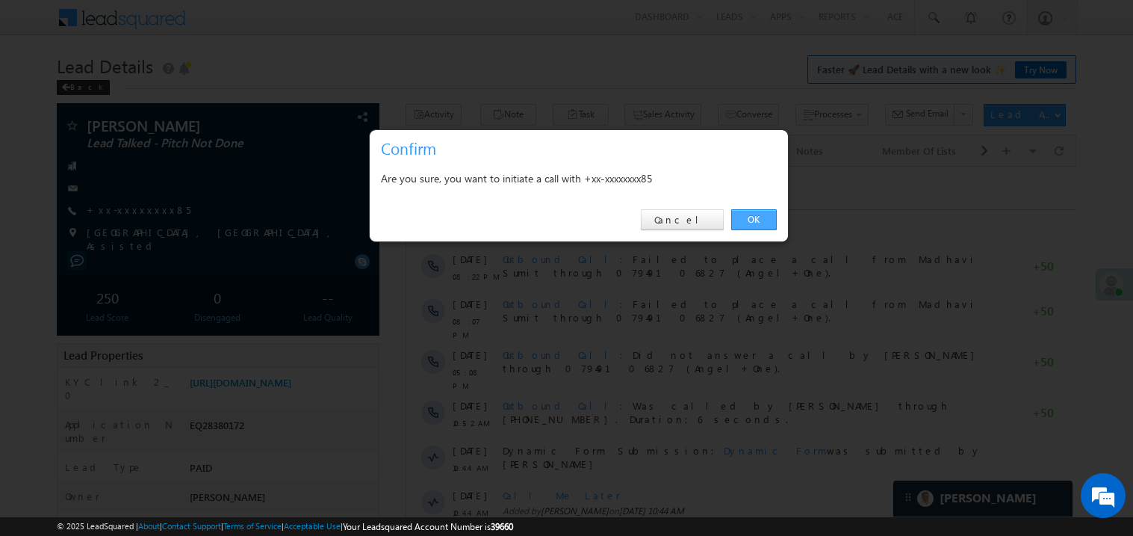
click at [747, 214] on link "OK" at bounding box center [754, 219] width 46 height 21
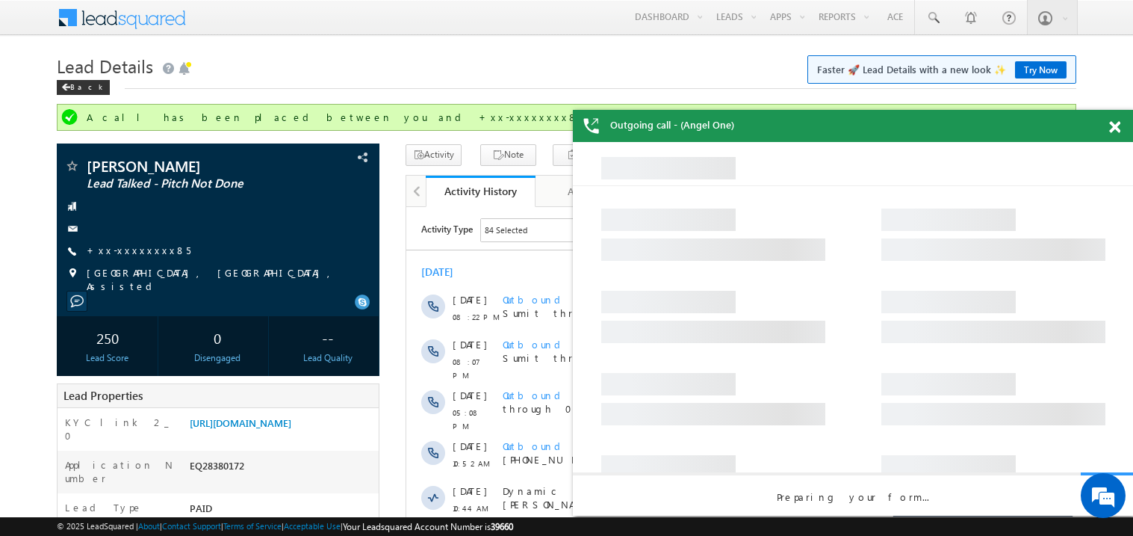
click at [1119, 121] on span at bounding box center [1114, 127] width 11 height 13
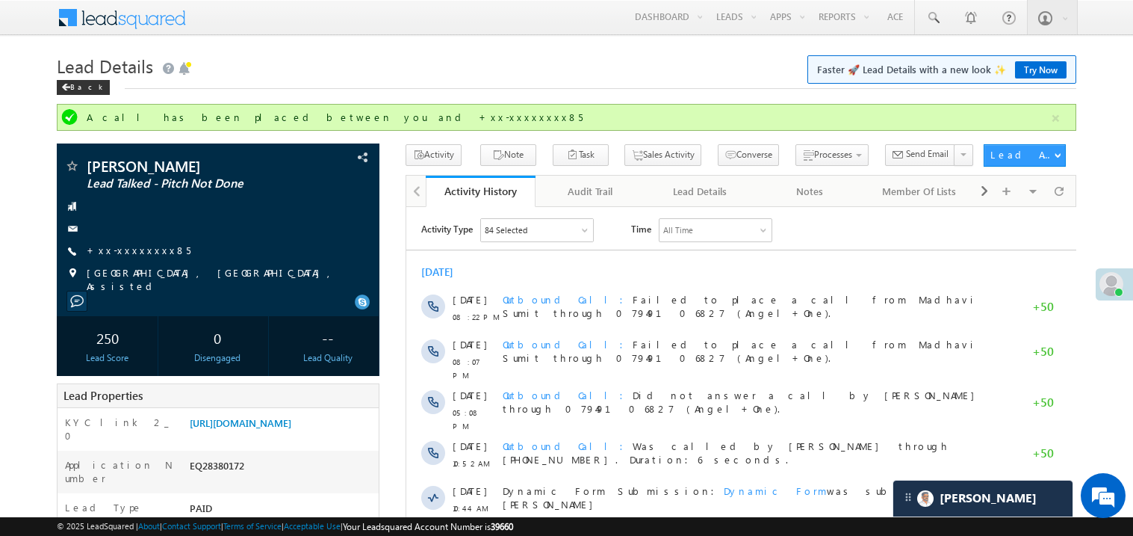
click at [291, 418] on link "https://angelbroking1-pk3em7sa.customui-test.leadsquared.com?leadId=965770f8-d2…" at bounding box center [241, 422] width 102 height 13
click at [129, 247] on link "+xx-xxxxxxxx85" at bounding box center [139, 249] width 104 height 13
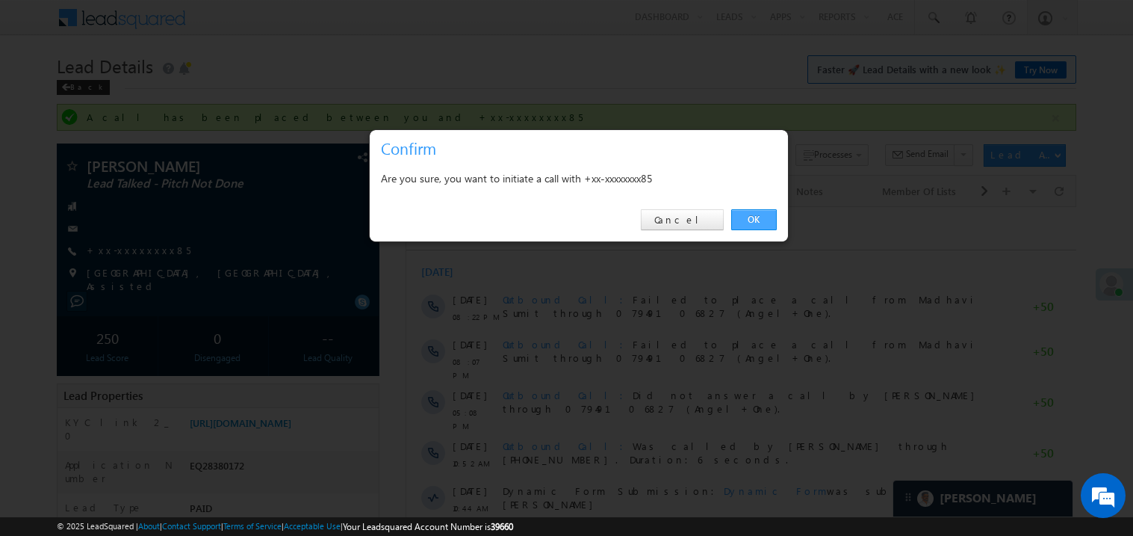
click at [748, 219] on link "OK" at bounding box center [754, 219] width 46 height 21
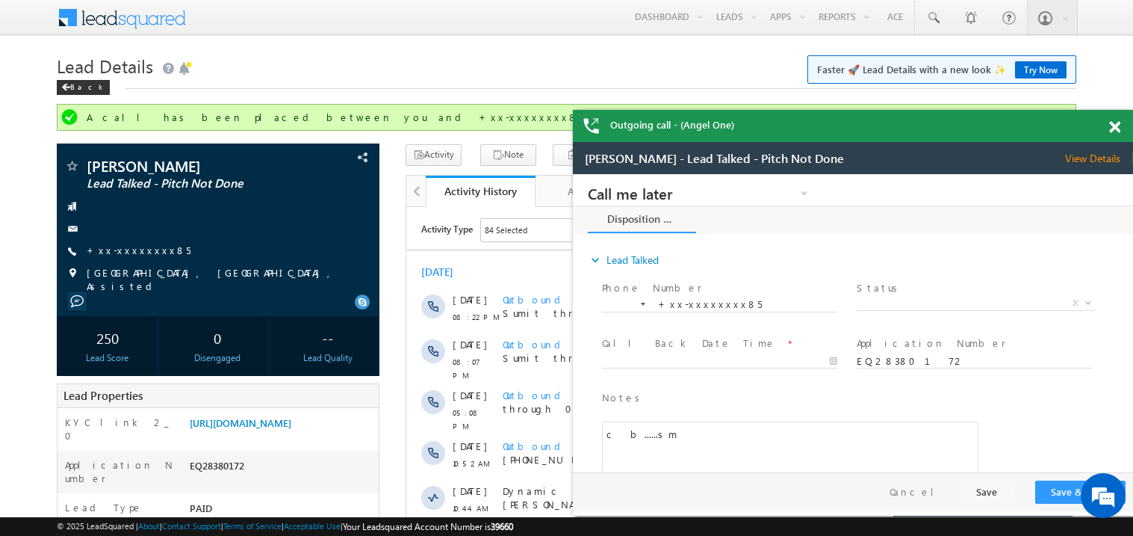
click at [1116, 129] on span at bounding box center [1114, 127] width 11 height 13
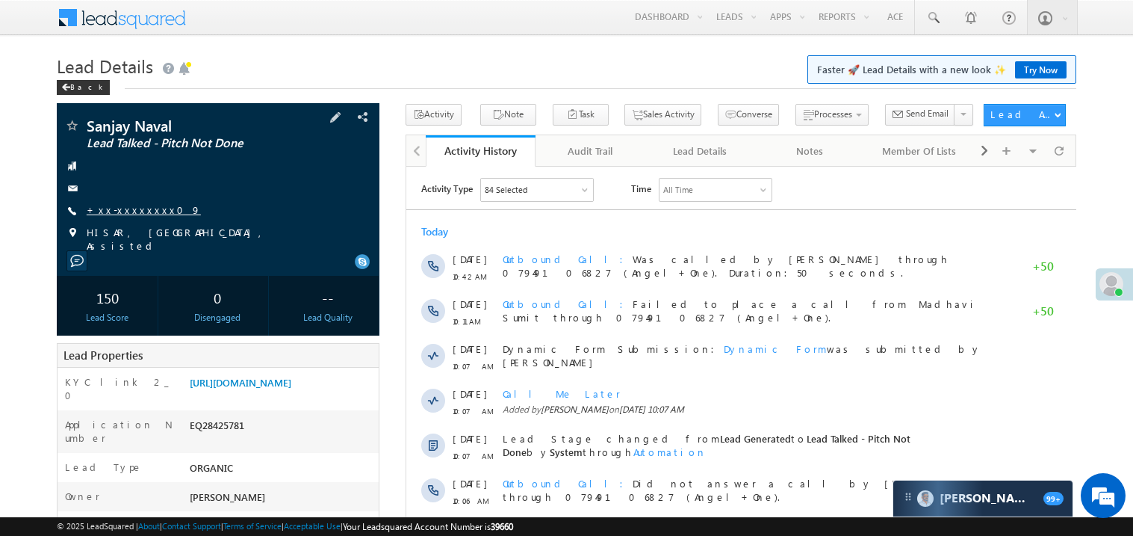
click at [137, 210] on link "+xx-xxxxxxxx09" at bounding box center [144, 209] width 114 height 13
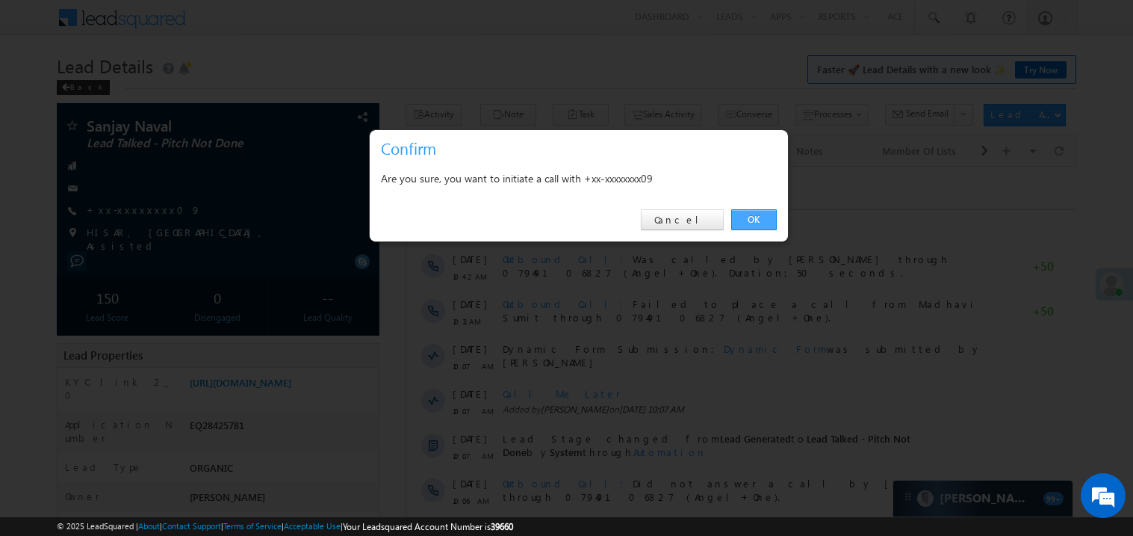
click at [758, 216] on link "OK" at bounding box center [754, 219] width 46 height 21
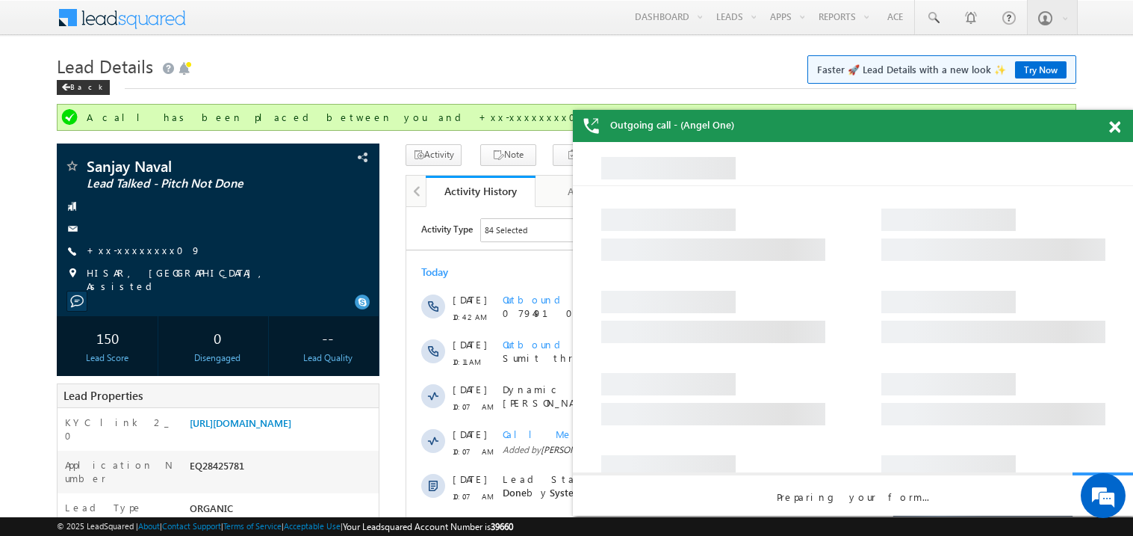
click at [1115, 128] on span at bounding box center [1114, 127] width 11 height 13
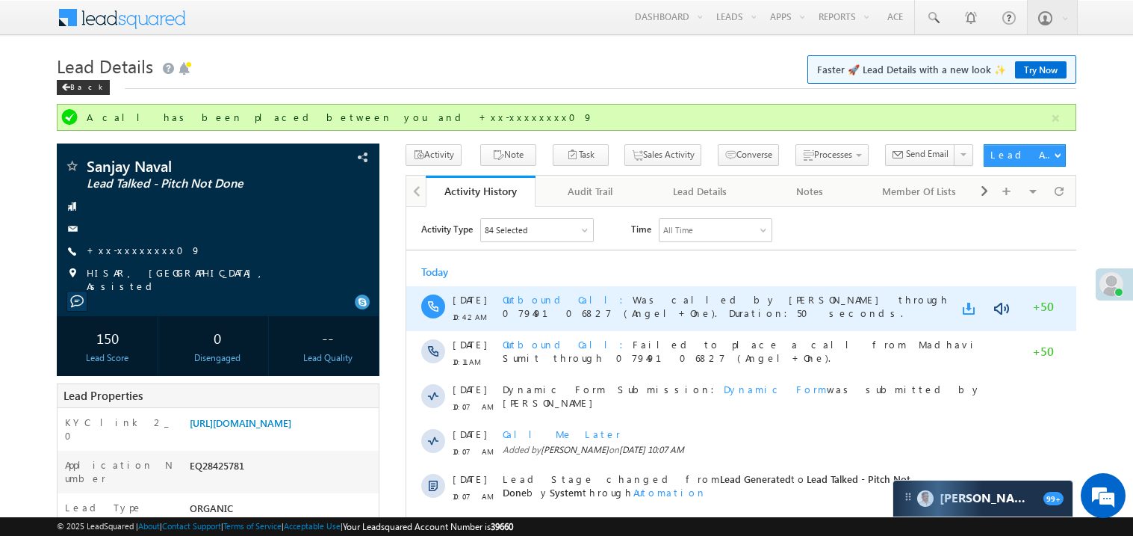
click at [969, 306] on link at bounding box center [971, 307] width 18 height 15
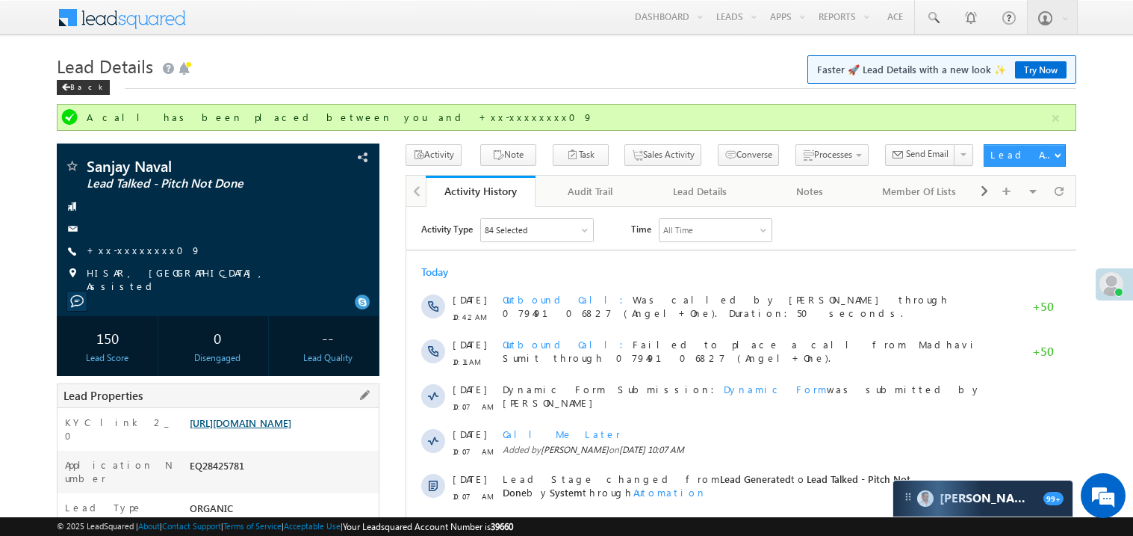
click at [291, 429] on link "https://angelbroking1-pk3em7sa.customui-test.leadsquared.com?leadId=7098435c-d2…" at bounding box center [241, 422] width 102 height 13
click at [127, 249] on link "+xx-xxxxxxxx09" at bounding box center [144, 249] width 114 height 13
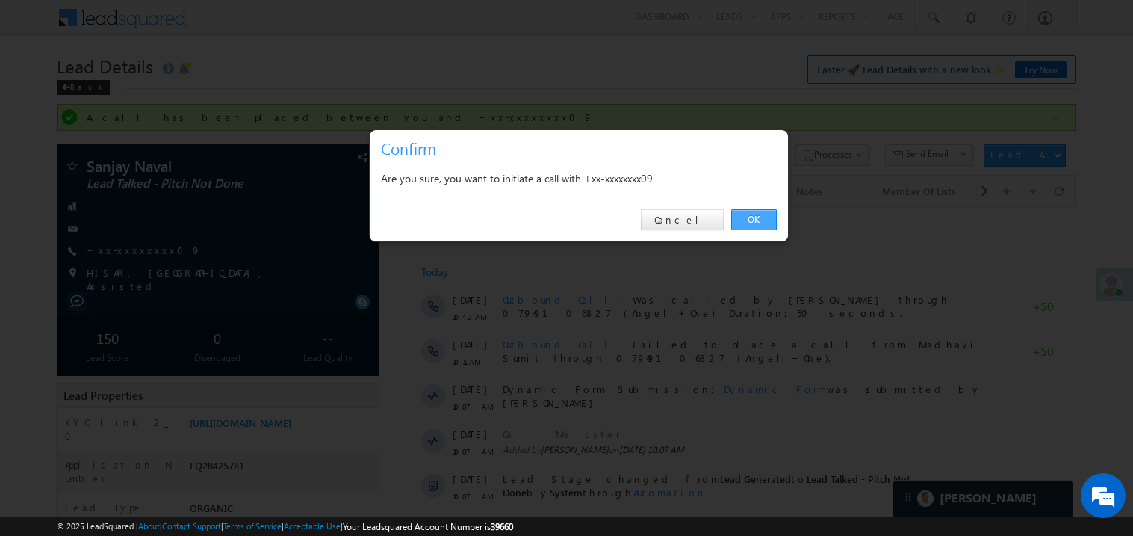
click at [757, 222] on link "OK" at bounding box center [754, 219] width 46 height 21
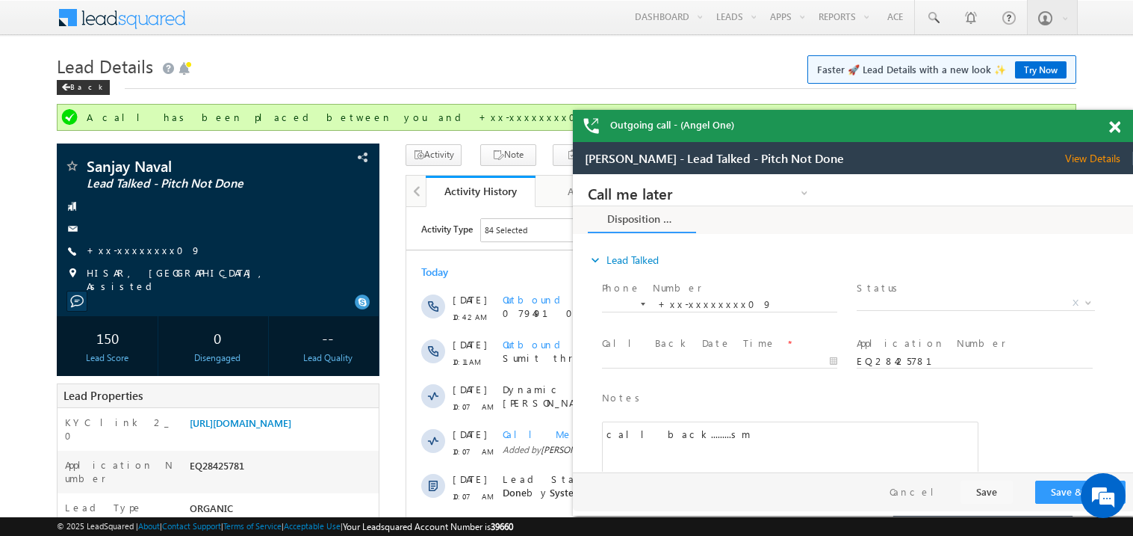
click at [1118, 128] on span at bounding box center [1114, 127] width 11 height 13
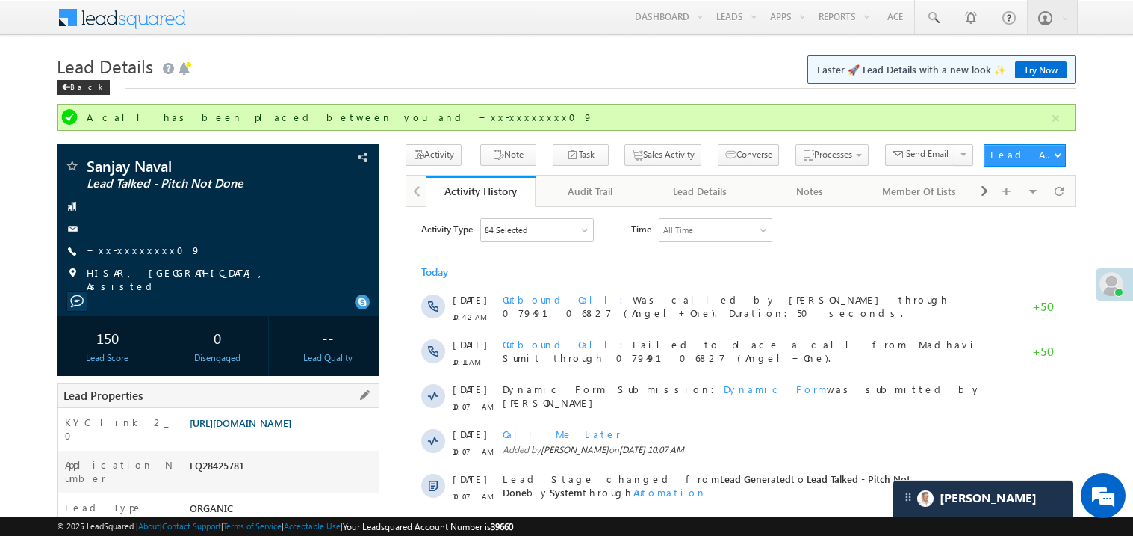
click at [291, 427] on link "https://angelbroking1-pk3em7sa.customui-test.leadsquared.com?leadId=7098435c-d2…" at bounding box center [241, 422] width 102 height 13
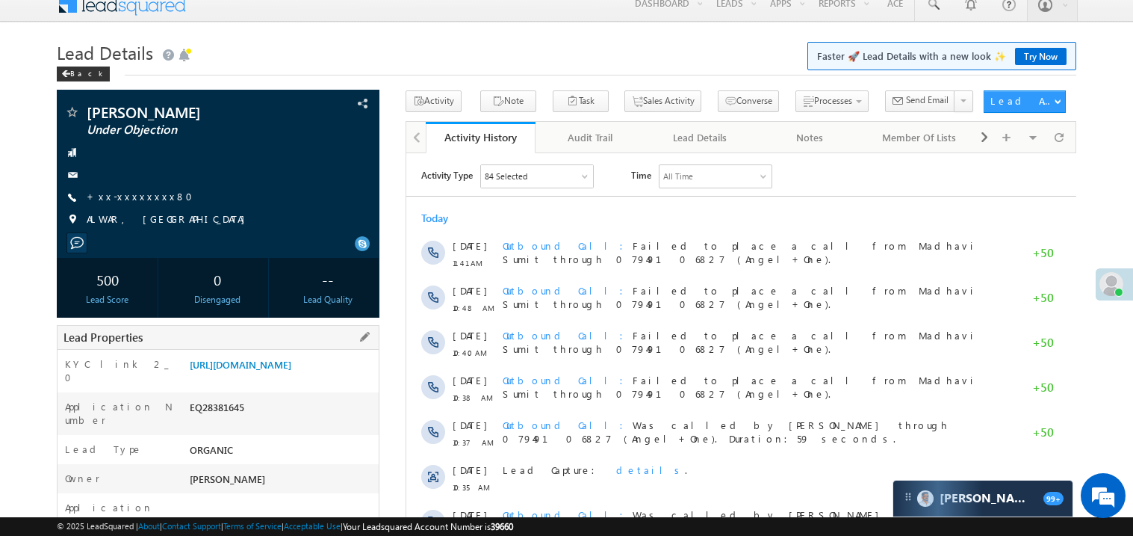
scroll to position [179, 0]
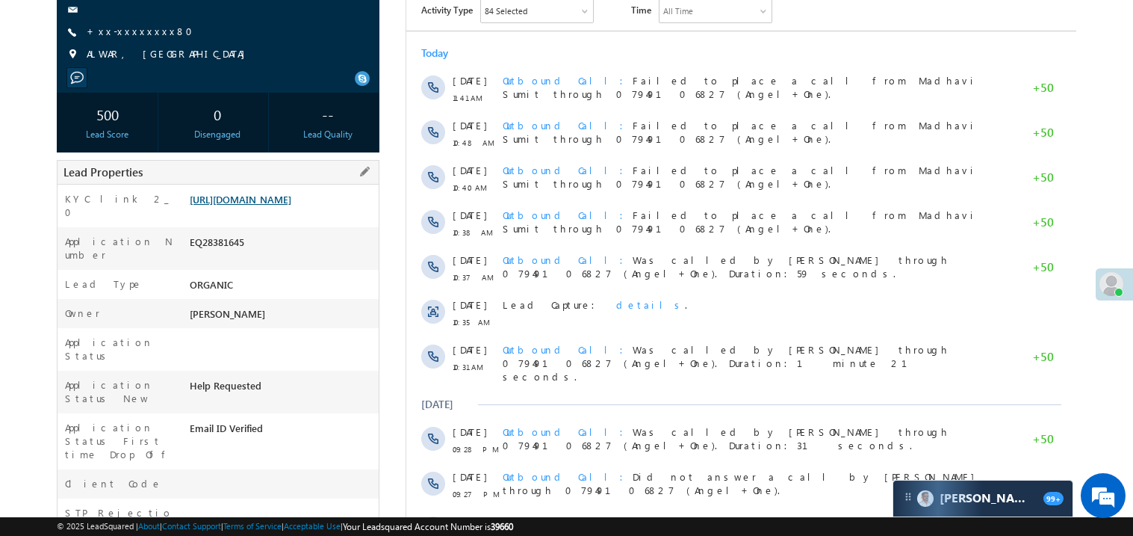
click at [269, 205] on link "https://angelbroking1-pk3em7sa.customui-test.leadsquared.com?leadId=49aa1e70-31…" at bounding box center [241, 199] width 102 height 13
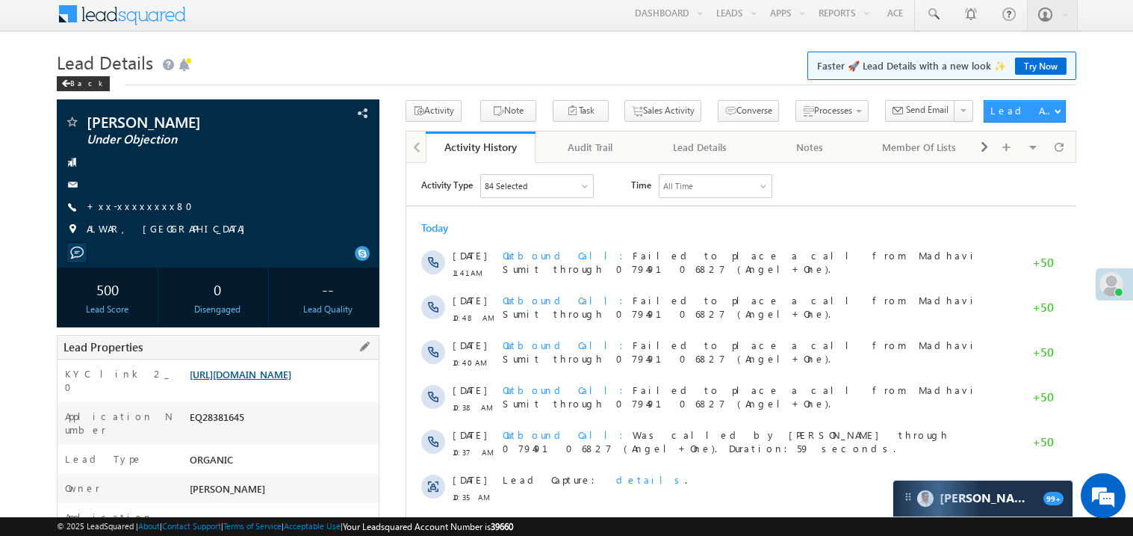
scroll to position [0, 0]
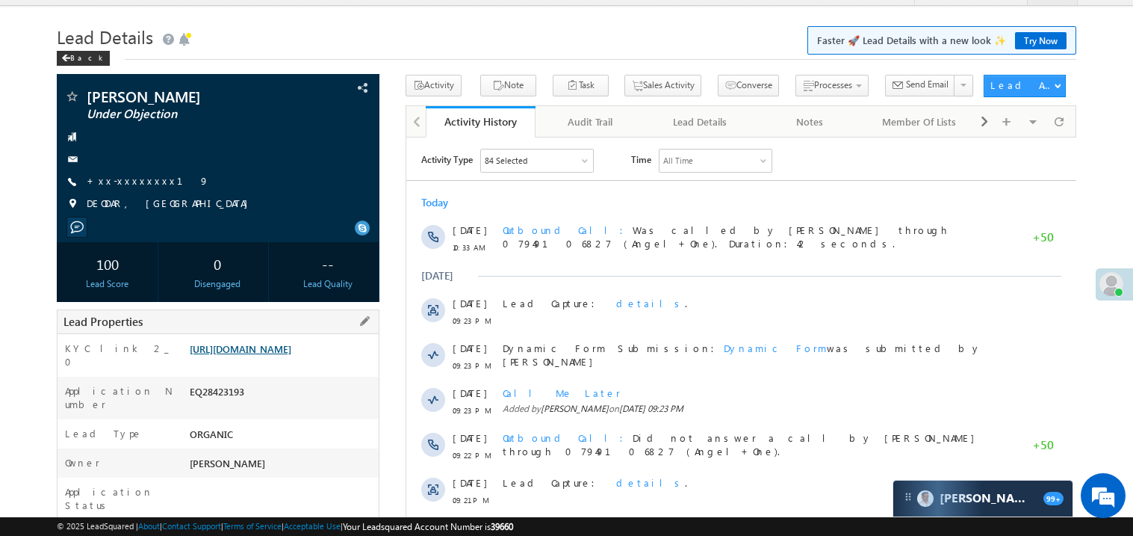
click at [267, 355] on link "[URL][DOMAIN_NAME]" at bounding box center [241, 348] width 102 height 13
click at [114, 181] on link "+xx-xxxxxxxx19" at bounding box center [148, 180] width 122 height 13
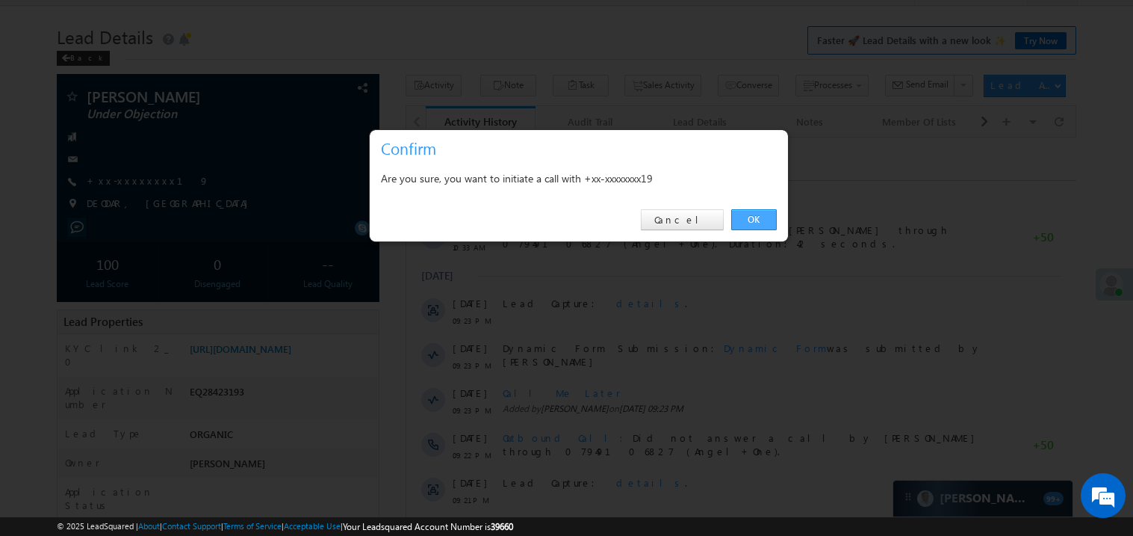
click at [755, 223] on link "OK" at bounding box center [754, 219] width 46 height 21
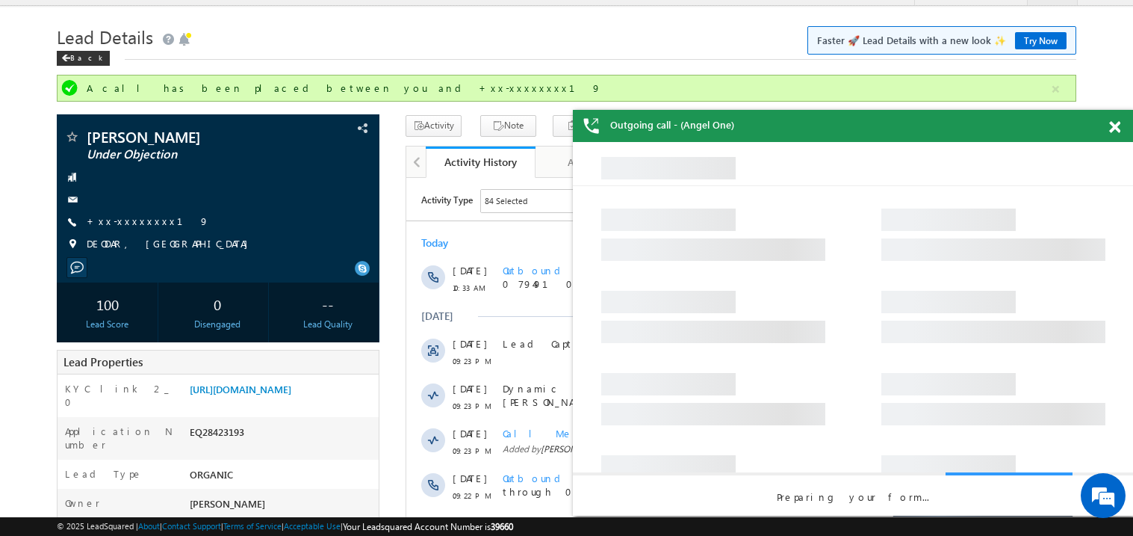
click at [1112, 128] on span at bounding box center [1114, 127] width 11 height 13
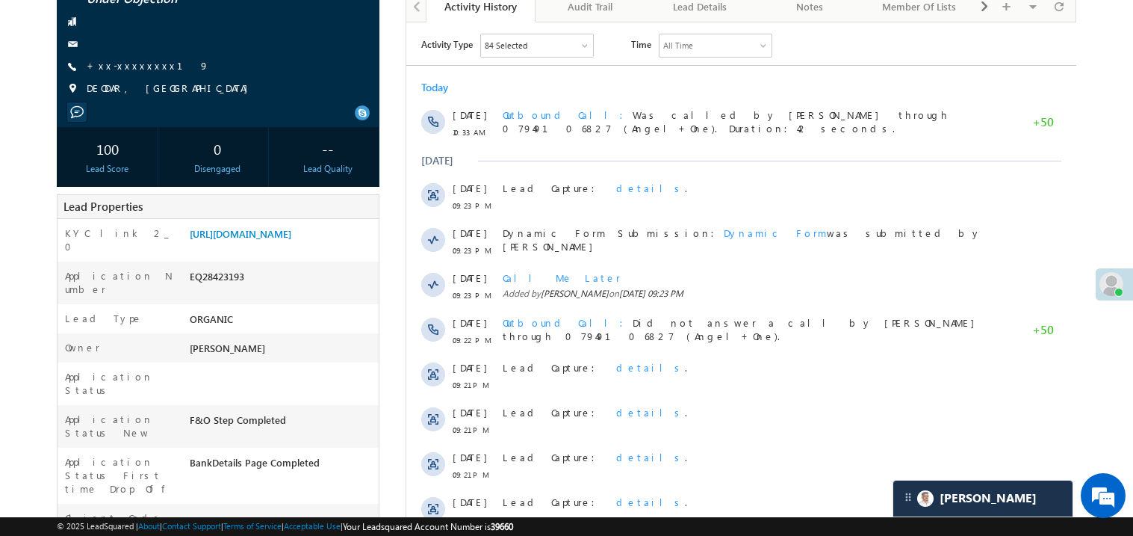
scroll to position [208, 0]
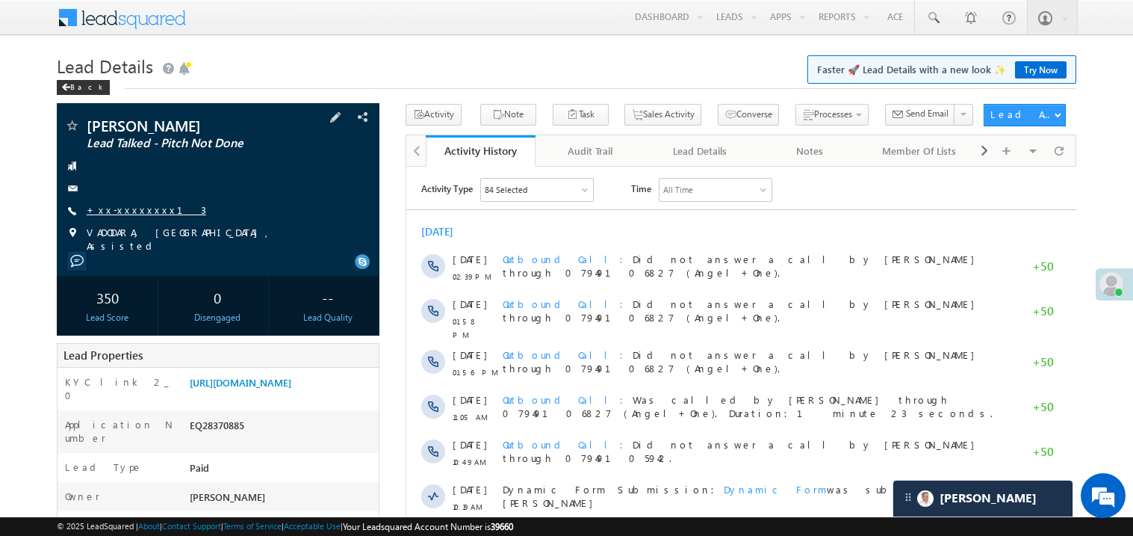
click at [136, 214] on link "+xx-xxxxxxxx13" at bounding box center [147, 209] width 120 height 13
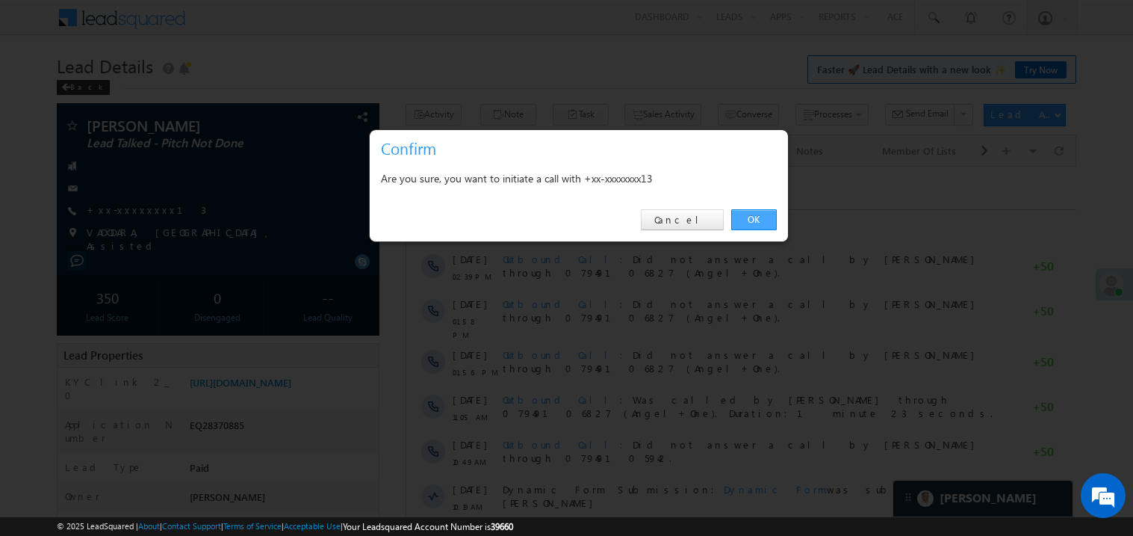
click at [748, 217] on link "OK" at bounding box center [754, 219] width 46 height 21
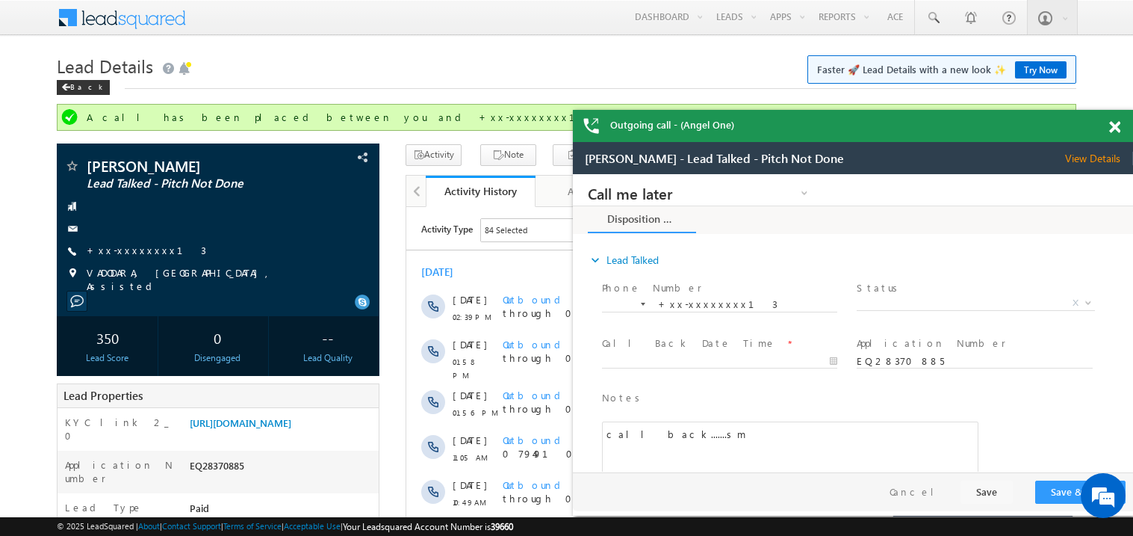
click at [1120, 124] on span at bounding box center [1114, 127] width 11 height 13
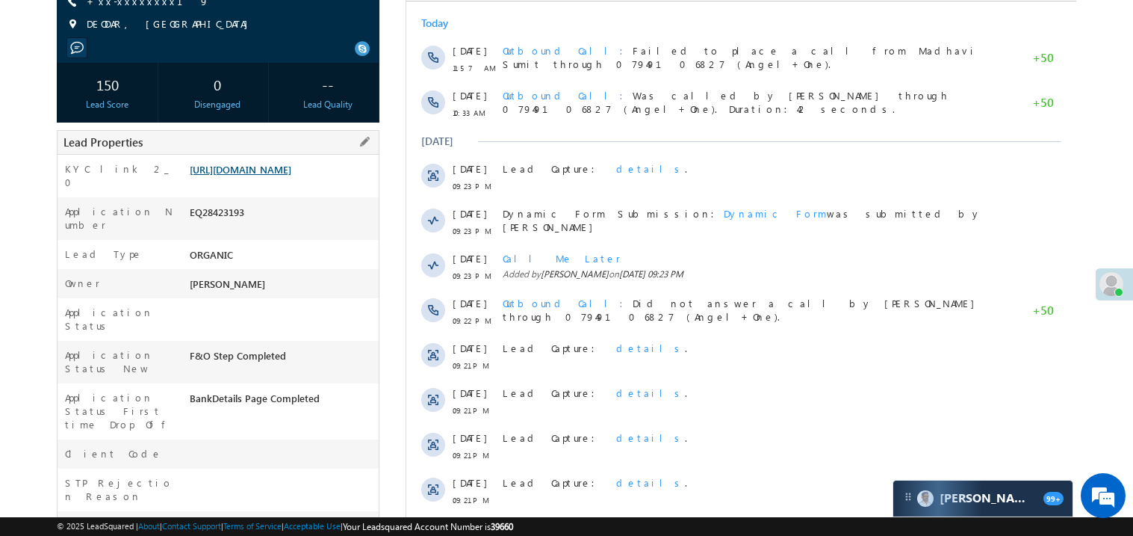
click at [274, 176] on link "https://angelbroking1-pk3em7sa.customui-test.leadsquared.com?leadId=36ebed86-0b…" at bounding box center [241, 169] width 102 height 13
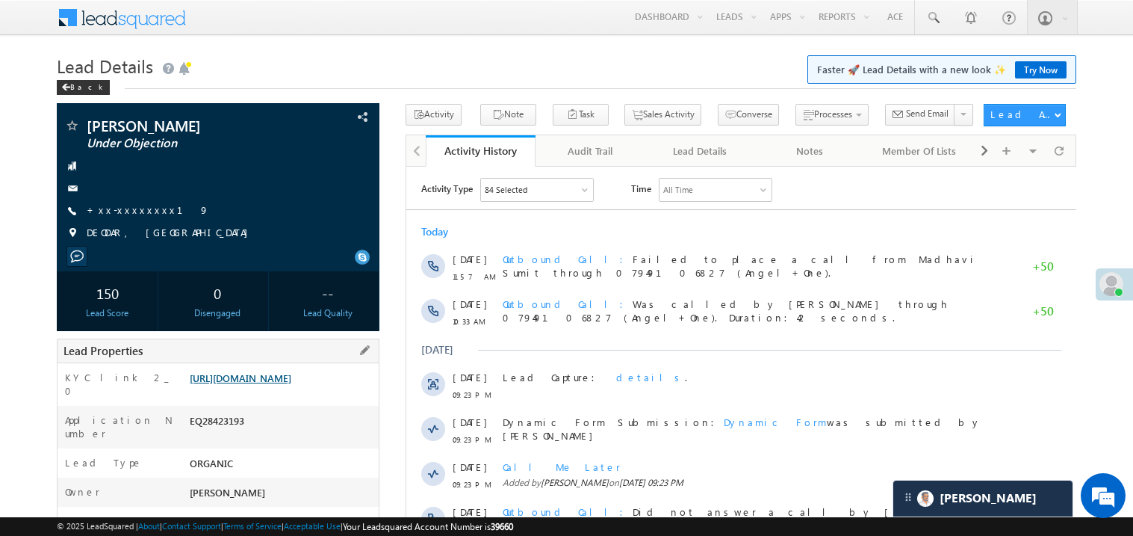
click at [286, 384] on link "[URL][DOMAIN_NAME]" at bounding box center [241, 377] width 102 height 13
click at [291, 384] on link "https://angelbroking1-pk3em7sa.customui-test.leadsquared.com?leadId=36ebed86-0b…" at bounding box center [241, 377] width 102 height 13
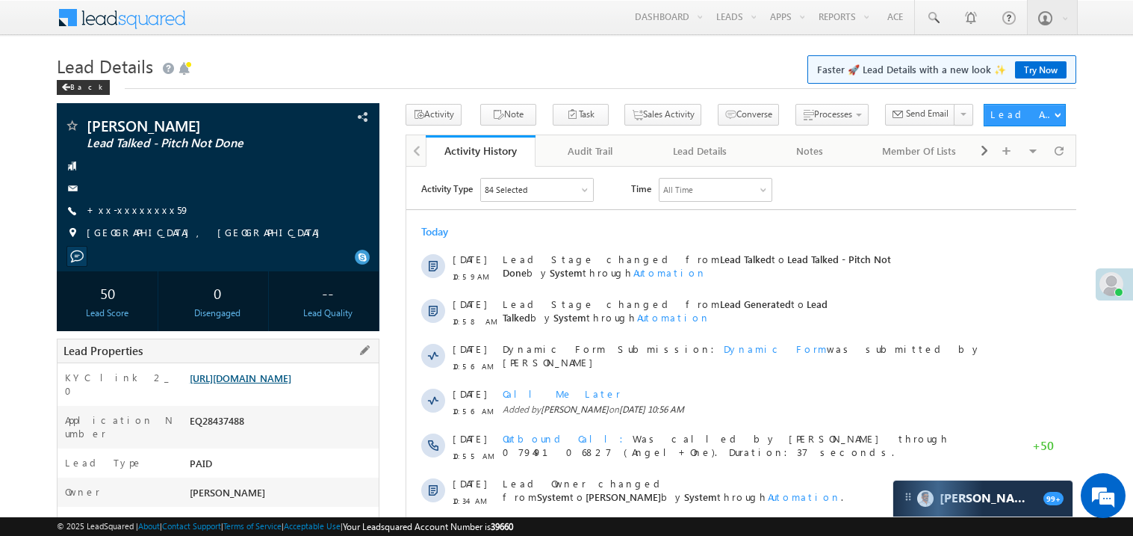
click at [271, 384] on link "[URL][DOMAIN_NAME]" at bounding box center [241, 377] width 102 height 13
click at [291, 384] on link "https://angelbroking1-pk3em7sa.customui-test.leadsquared.com?leadId=cad21c30-d7…" at bounding box center [241, 377] width 102 height 13
click at [269, 384] on link "https://angelbroking1-pk3em7sa.customui-test.leadsquared.com?leadId=cad21c30-d7…" at bounding box center [241, 377] width 102 height 13
click at [131, 210] on link "+xx-xxxxxxxx59" at bounding box center [138, 209] width 103 height 13
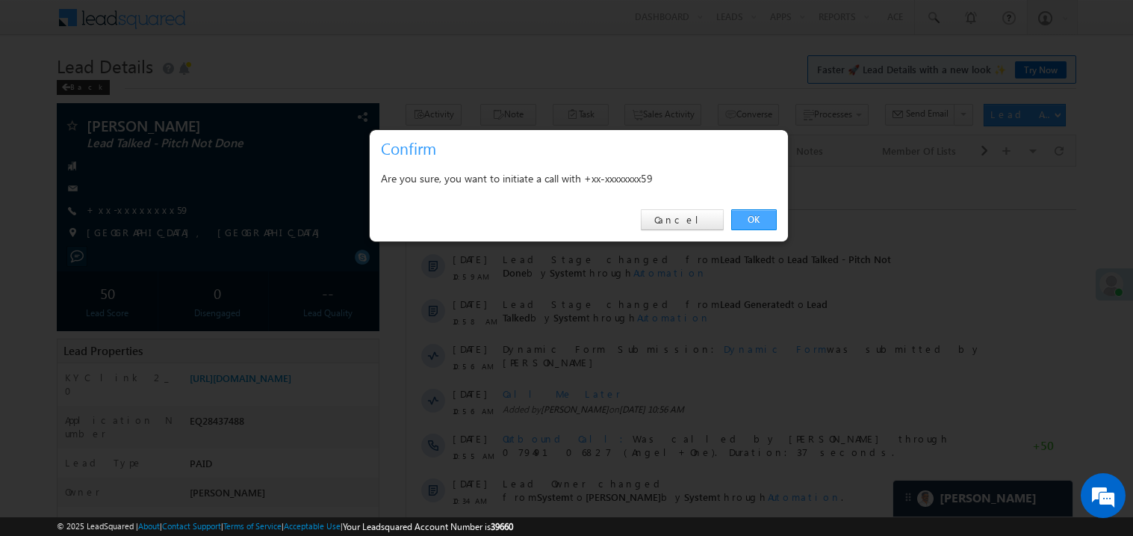
click at [754, 220] on link "OK" at bounding box center [754, 219] width 46 height 21
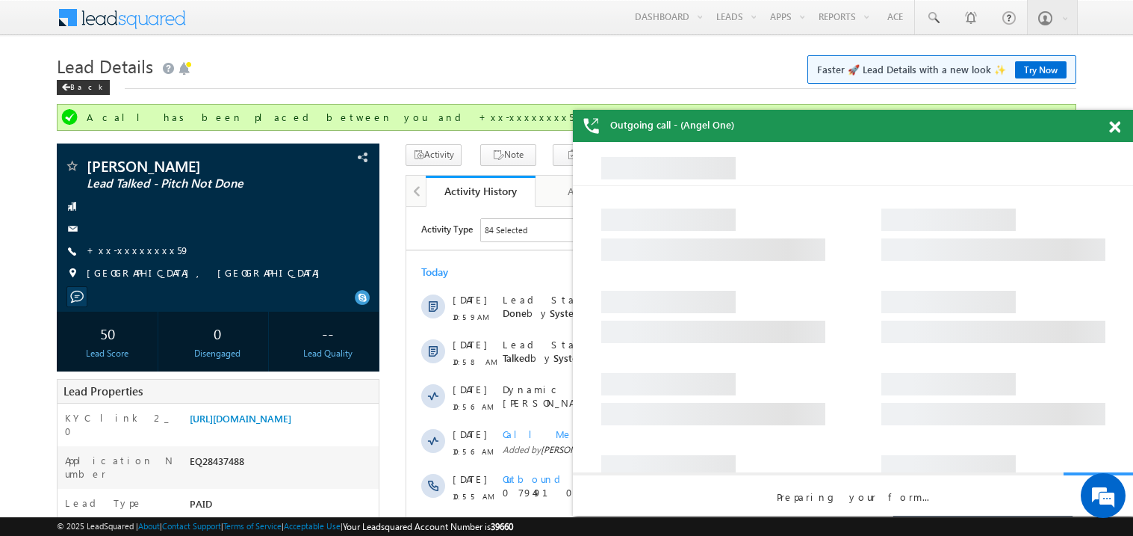
click at [1120, 127] on div at bounding box center [1123, 124] width 20 height 29
click at [1112, 125] on span at bounding box center [1114, 127] width 11 height 13
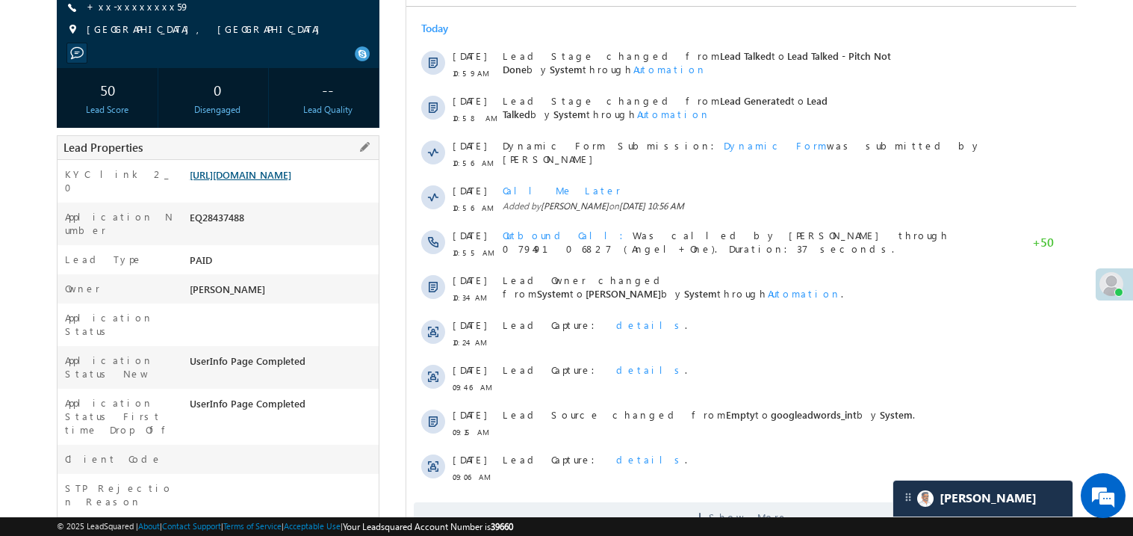
scroll to position [268, 0]
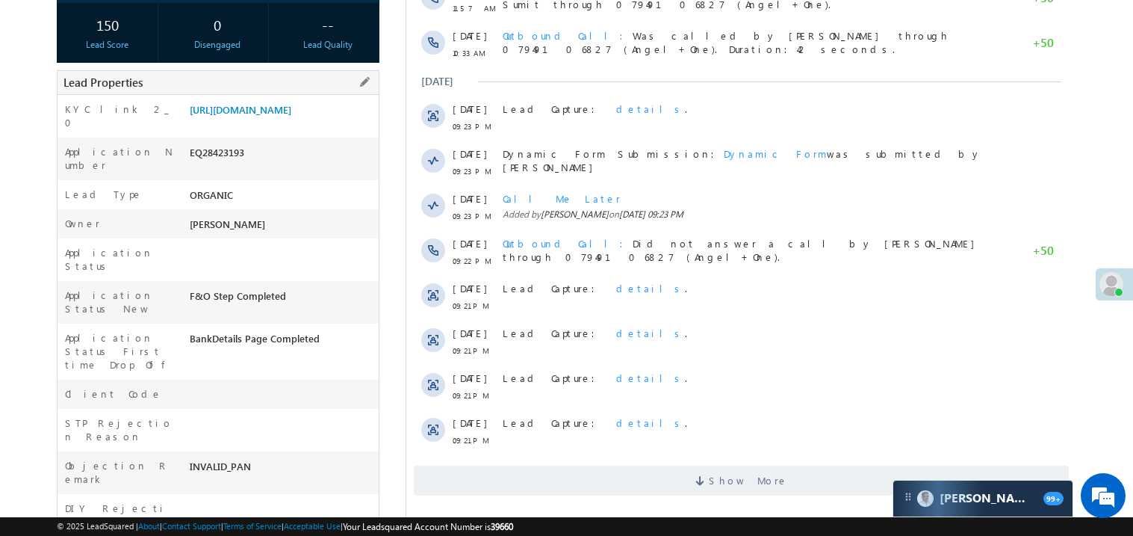
click at [316, 223] on div "[PERSON_NAME]" at bounding box center [282, 227] width 193 height 21
click at [282, 116] on link "https://angelbroking1-pk3em7sa.customui-test.leadsquared.com?leadId=36ebed86-0b…" at bounding box center [241, 109] width 102 height 13
click at [265, 116] on link "https://angelbroking1-pk3em7sa.customui-test.leadsquared.com?leadId=36ebed86-0b…" at bounding box center [241, 109] width 102 height 13
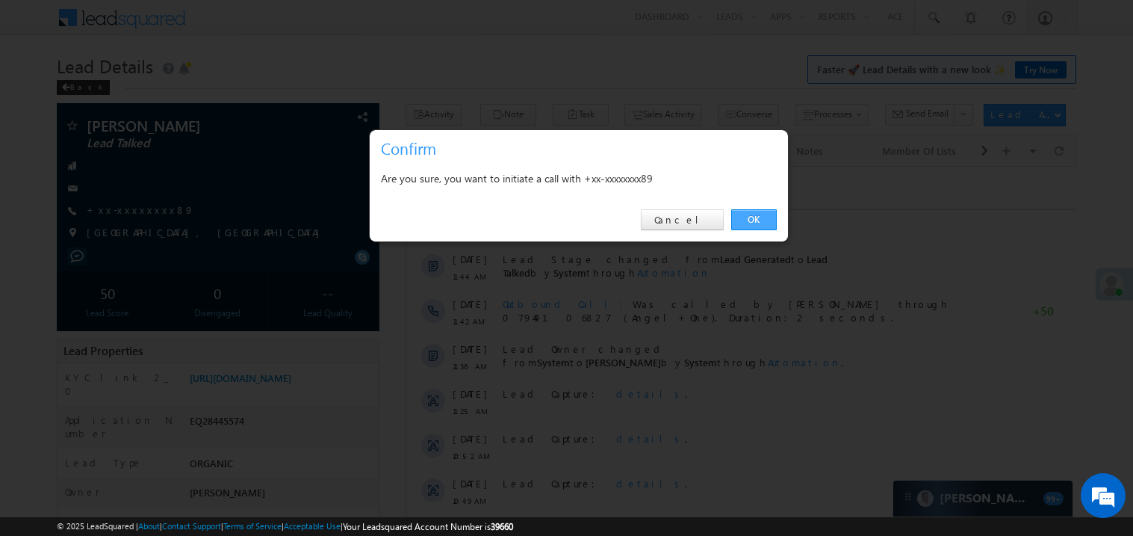
click at [754, 220] on link "OK" at bounding box center [754, 219] width 46 height 21
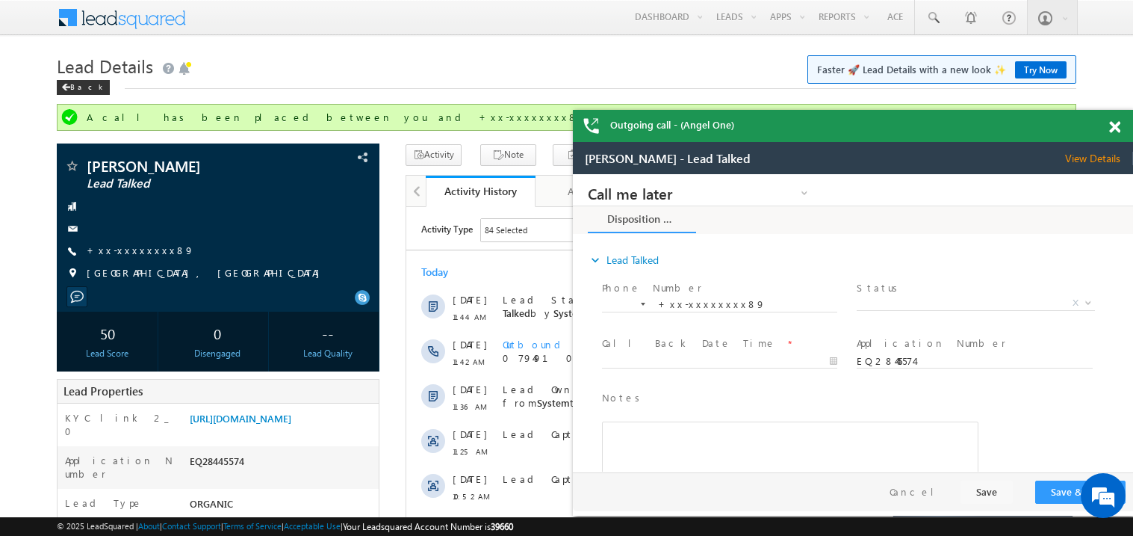
click at [1114, 123] on span at bounding box center [1114, 127] width 11 height 13
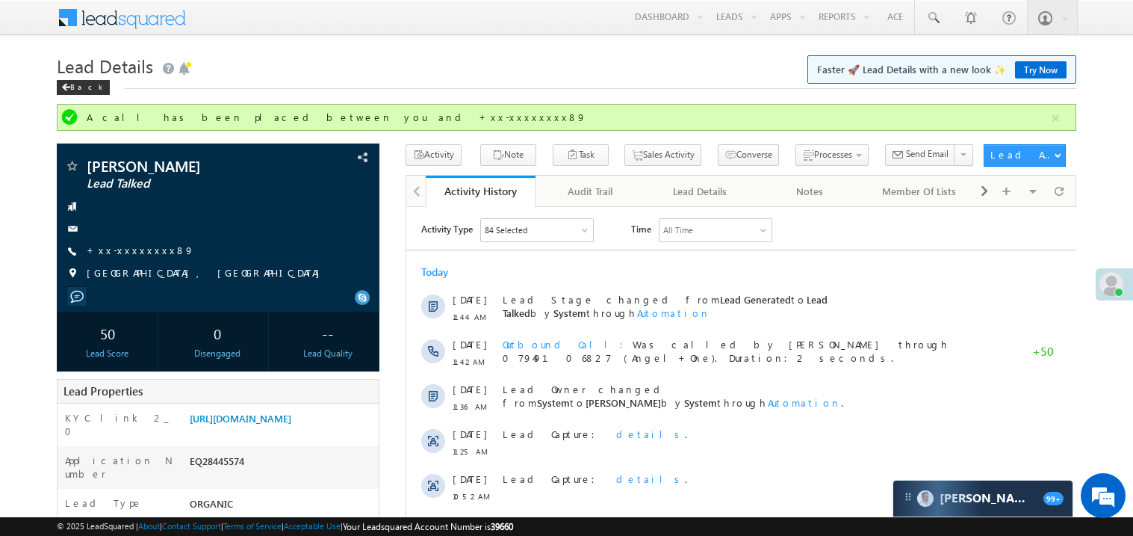
click at [817, 247] on div "Activity Type 84 Selected Select All Sales Activities 1 Sales Activity Email Ac…" at bounding box center [741, 385] width 670 height 337
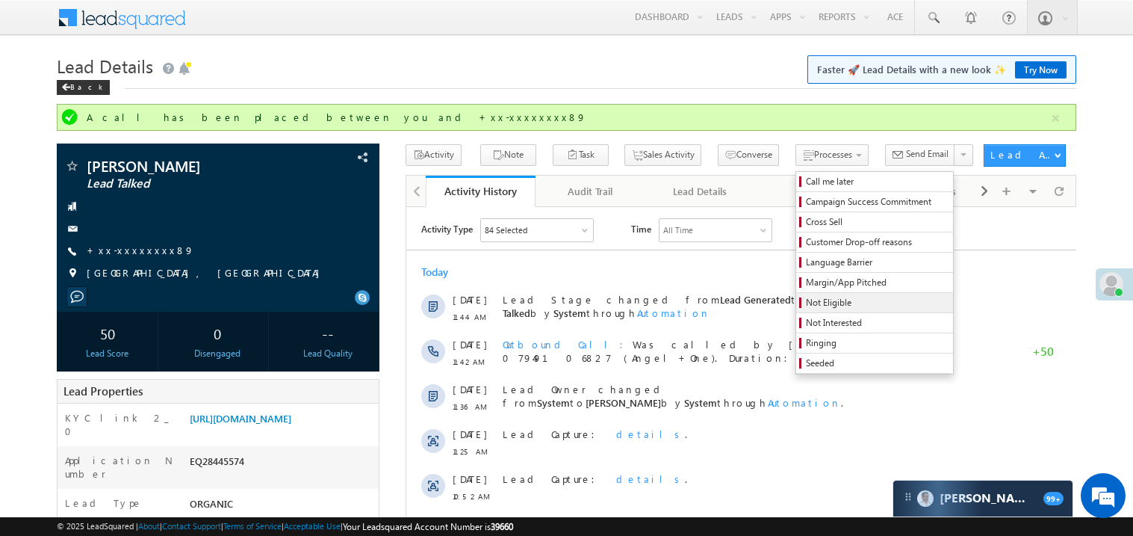
click at [806, 300] on span "Not Eligible" at bounding box center [877, 302] width 142 height 13
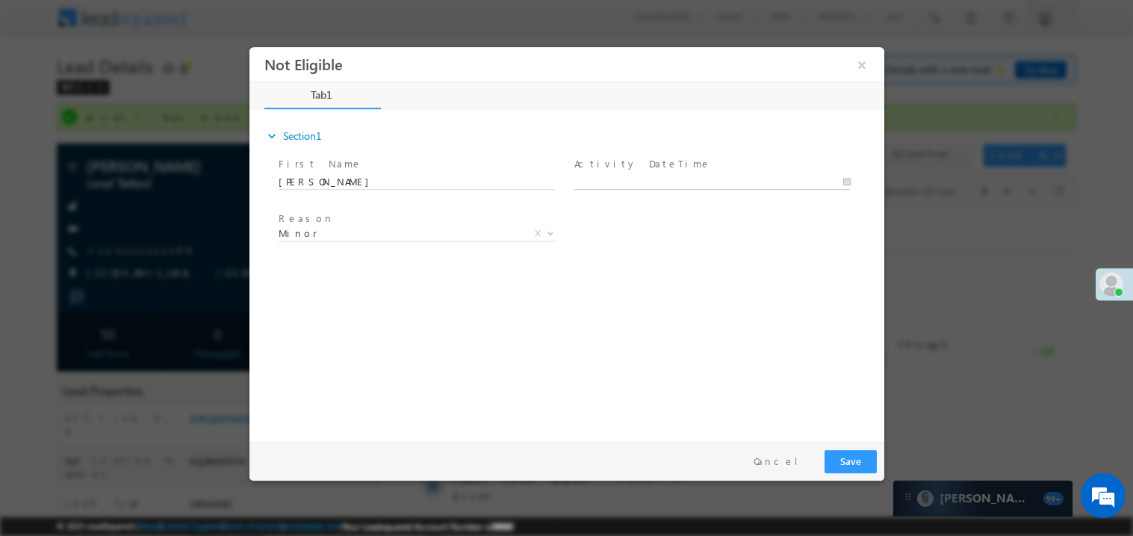
click at [623, 179] on body "Not Eligible ×" at bounding box center [566, 240] width 635 height 388
type input "09/06/25 12:21 PM"
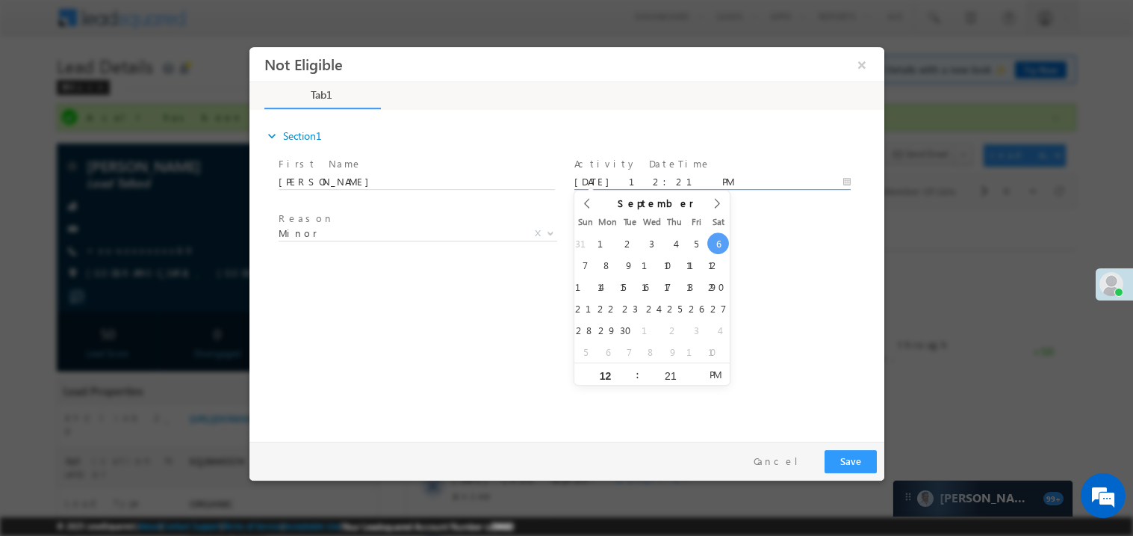
click at [400, 338] on div "expand_more Section1 First Name *" at bounding box center [569, 272] width 627 height 323
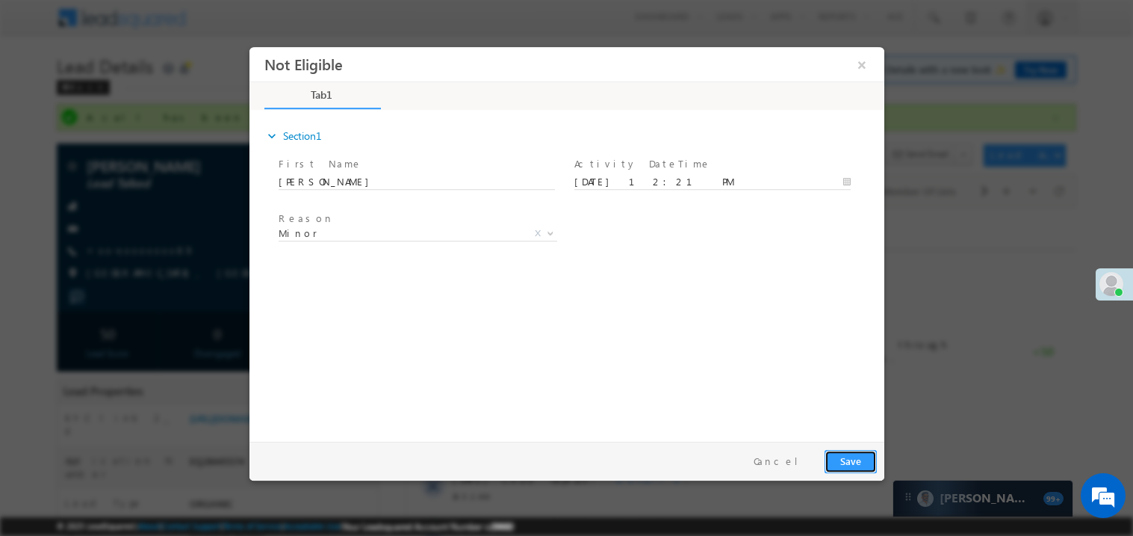
click at [858, 461] on button "Save" at bounding box center [850, 460] width 52 height 23
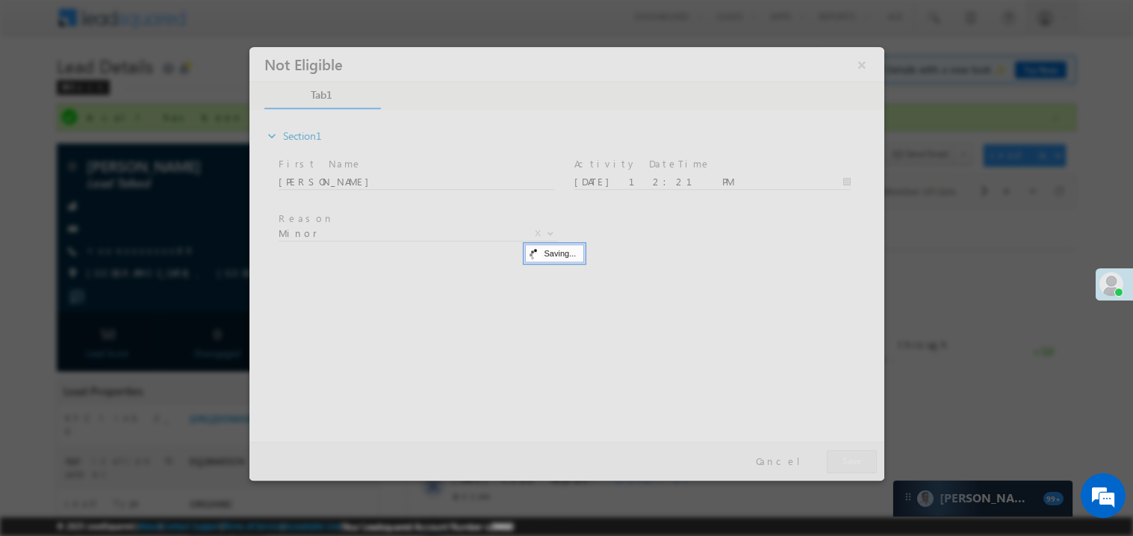
click at [858, 461] on div at bounding box center [566, 262] width 635 height 433
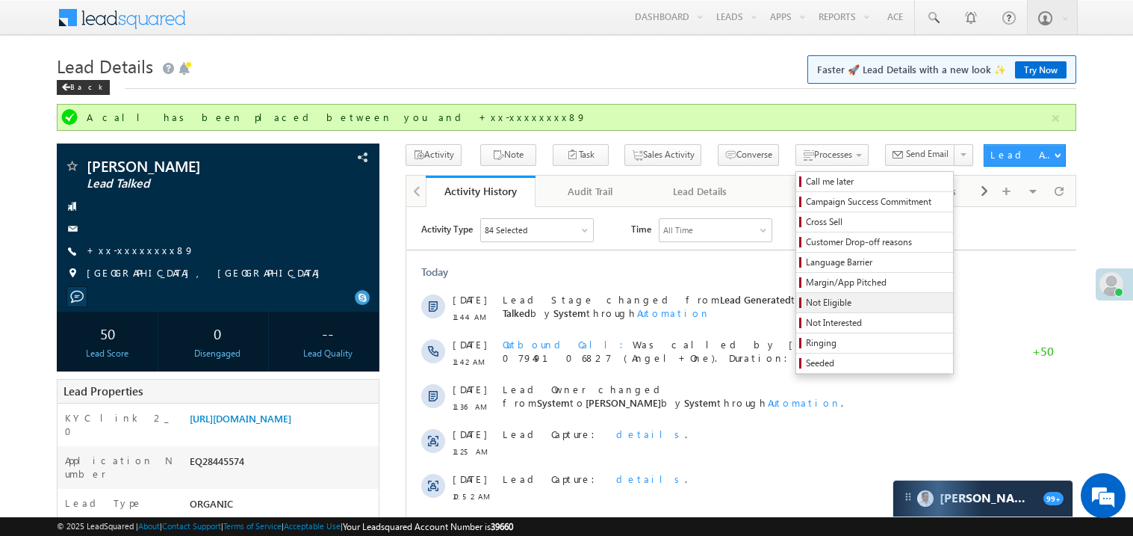
click at [807, 302] on span "Not Eligible" at bounding box center [877, 302] width 142 height 13
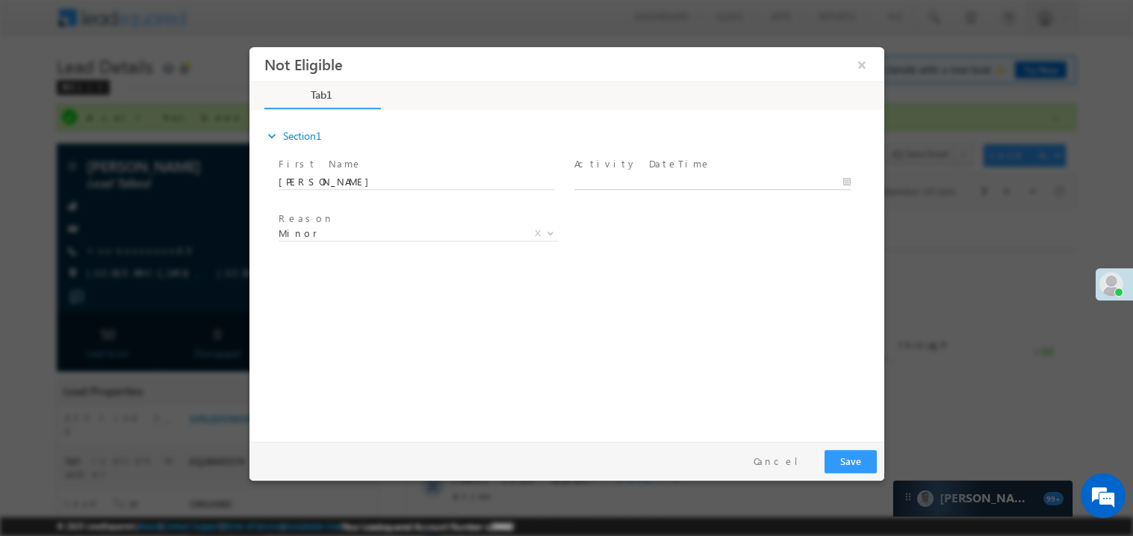
click at [654, 181] on body "Not Eligible ×" at bounding box center [566, 240] width 635 height 388
type input "09/06/25 12:21 PM"
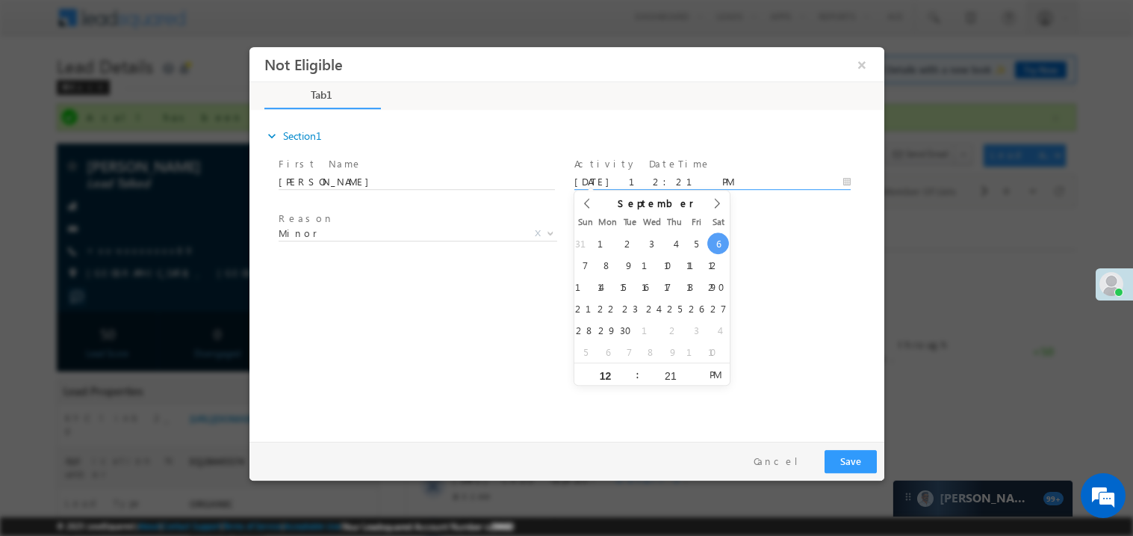
click at [487, 336] on div "expand_more Section1 First Name *" at bounding box center [569, 272] width 627 height 323
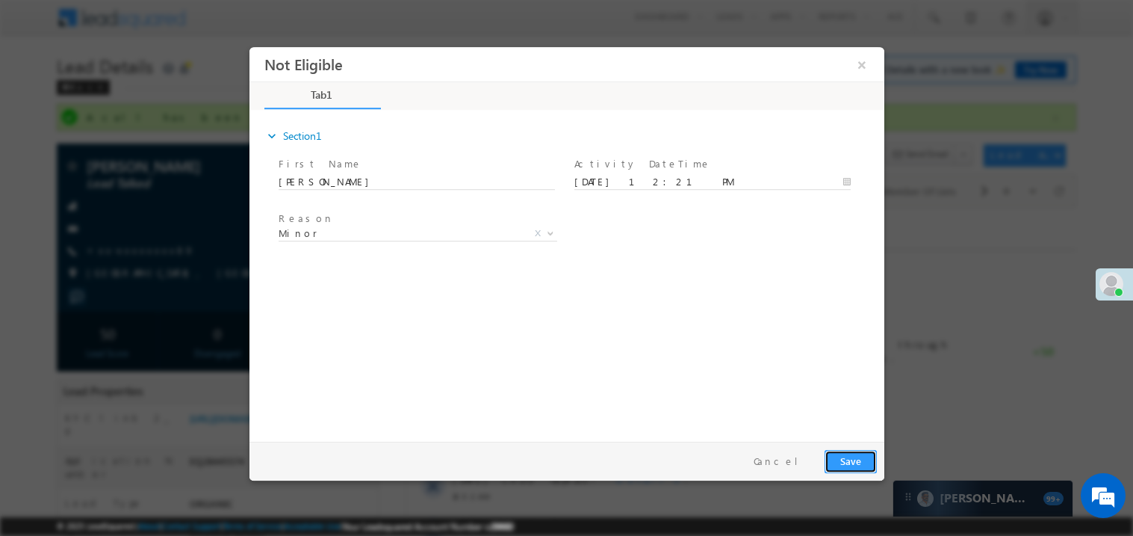
click at [843, 461] on button "Save" at bounding box center [850, 460] width 52 height 23
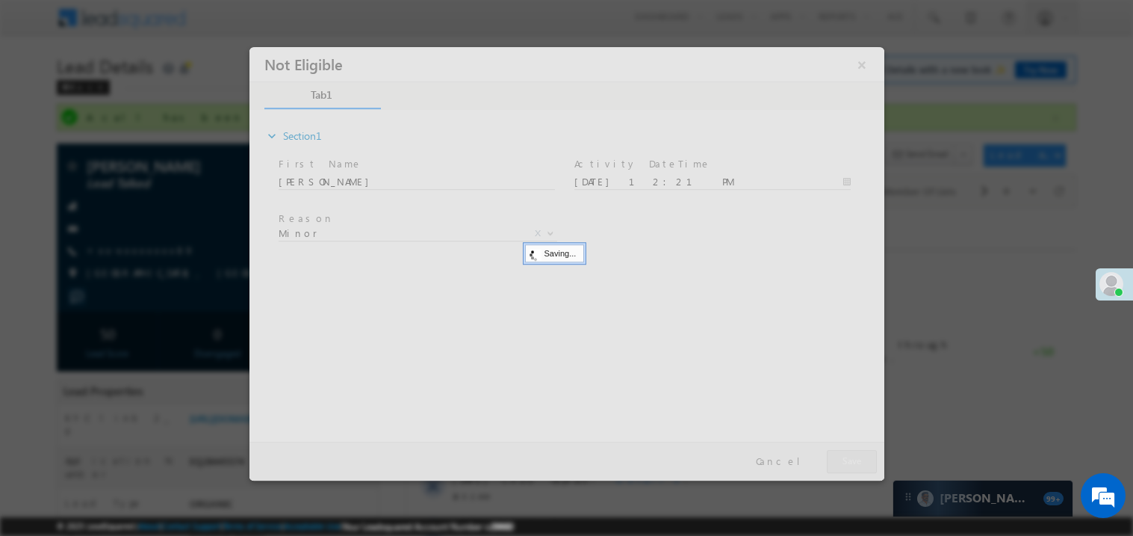
click at [843, 461] on div at bounding box center [566, 262] width 635 height 433
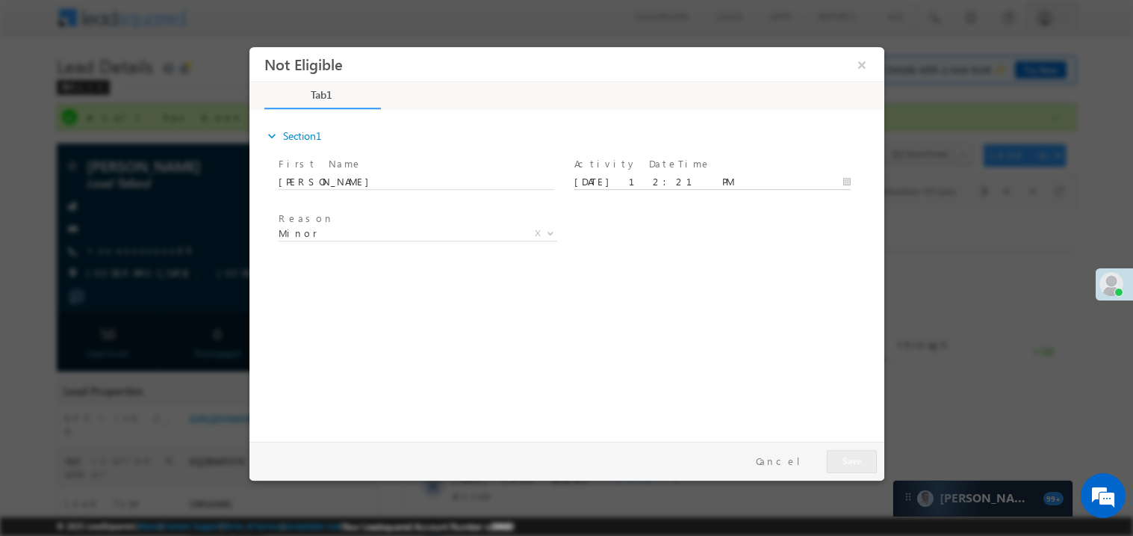
click at [642, 178] on body "Not Eligible ×" at bounding box center [566, 240] width 635 height 388
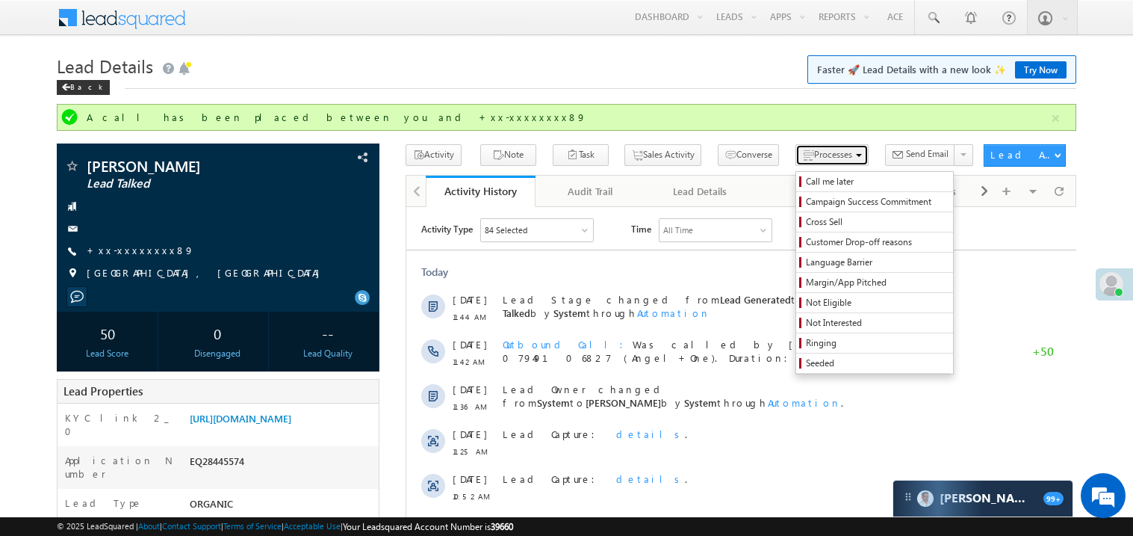
click at [814, 149] on span "Processes" at bounding box center [833, 154] width 38 height 11
click at [814, 305] on span "Not Eligible" at bounding box center [877, 302] width 142 height 13
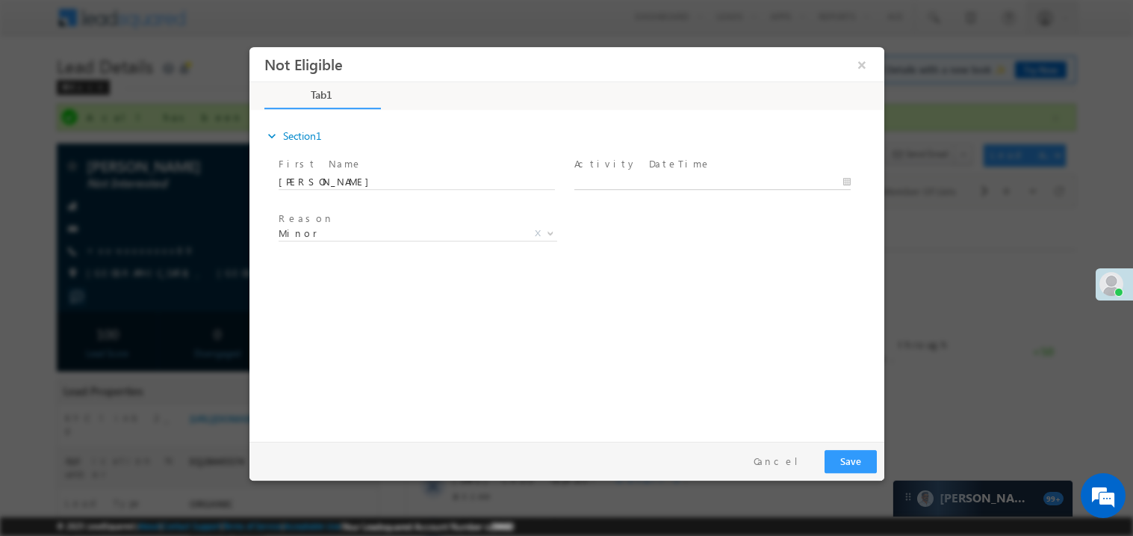
click at [671, 181] on body "Not Eligible ×" at bounding box center [566, 240] width 635 height 388
type input "09/06/25 12:21 PM"
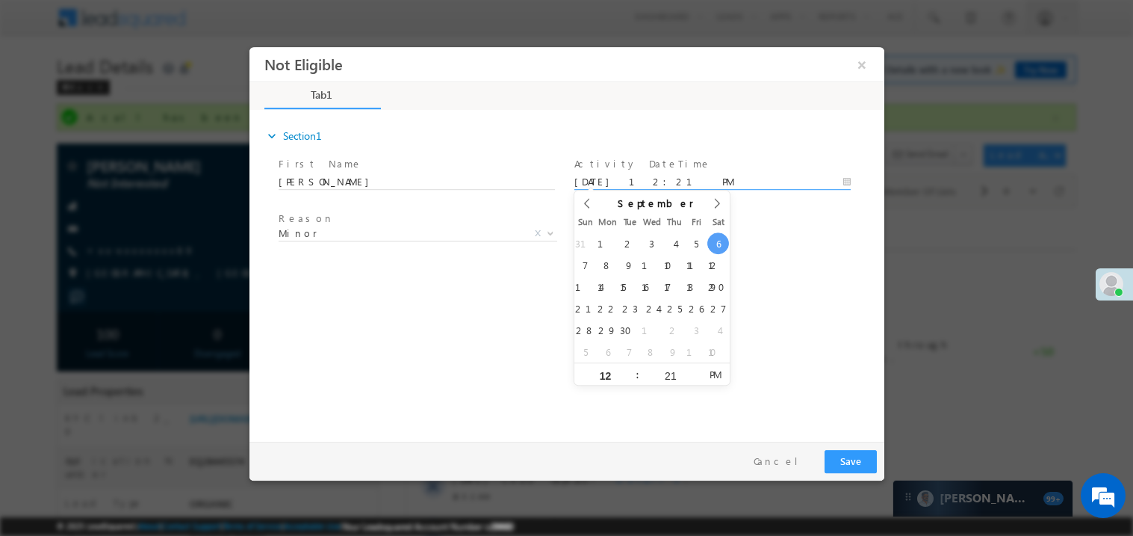
click at [810, 264] on div "expand_more Section1 First Name *" at bounding box center [569, 272] width 627 height 323
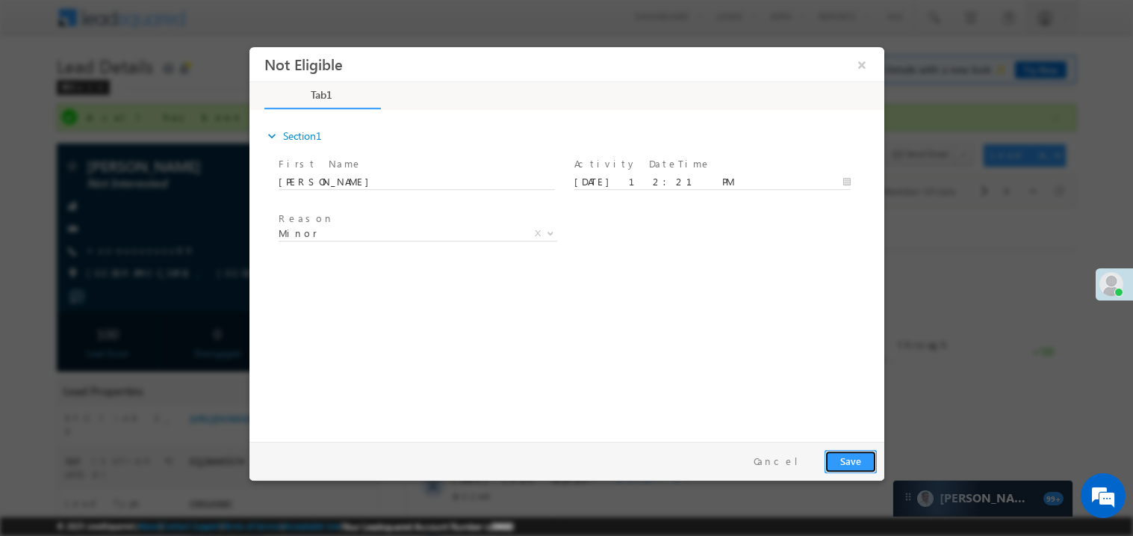
click at [852, 459] on button "Save" at bounding box center [850, 460] width 52 height 23
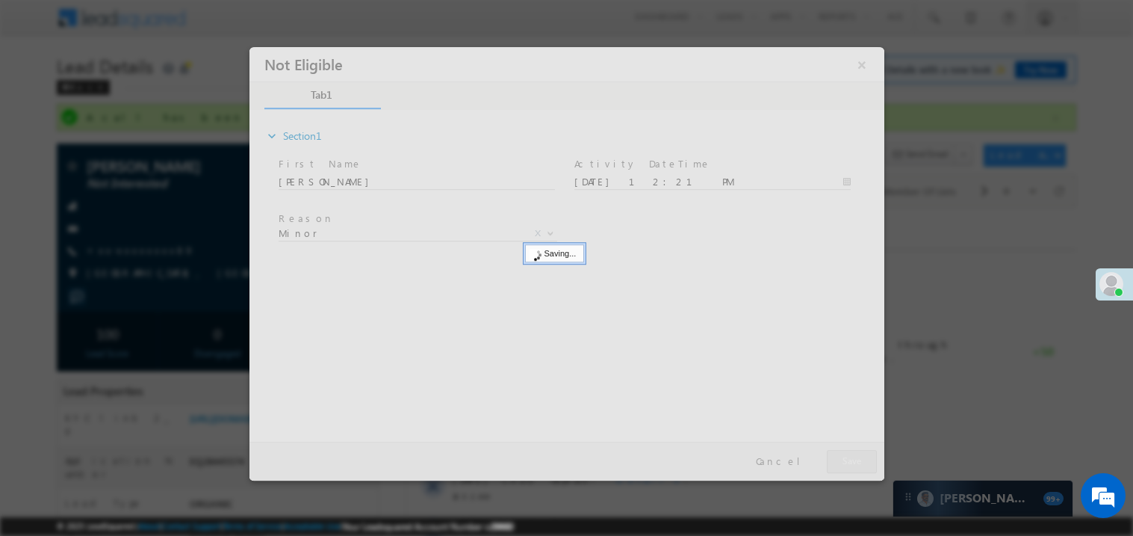
click at [852, 459] on div at bounding box center [566, 262] width 635 height 433
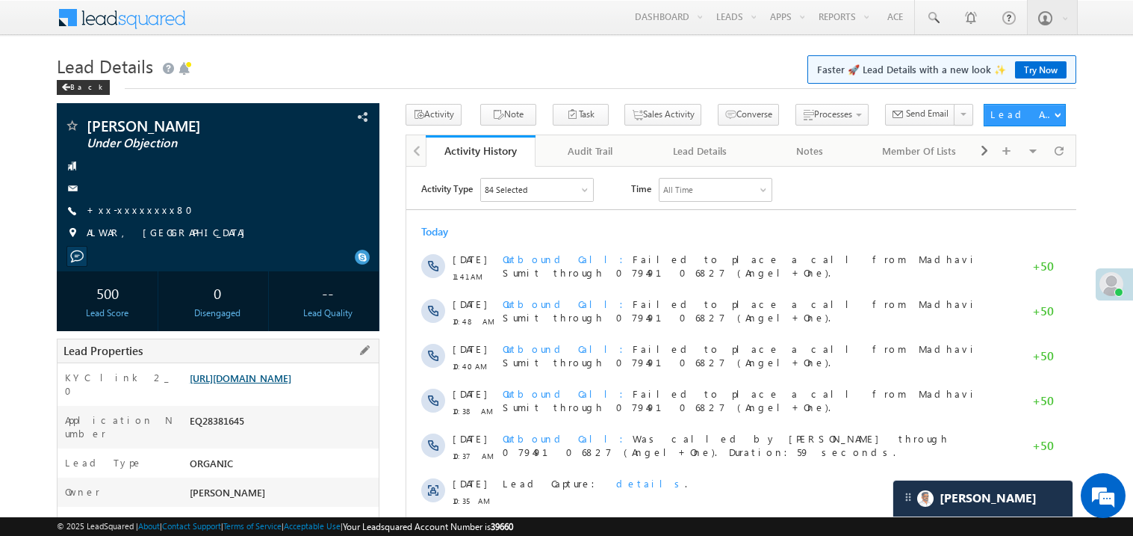
click at [276, 384] on link "[URL][DOMAIN_NAME]" at bounding box center [241, 377] width 102 height 13
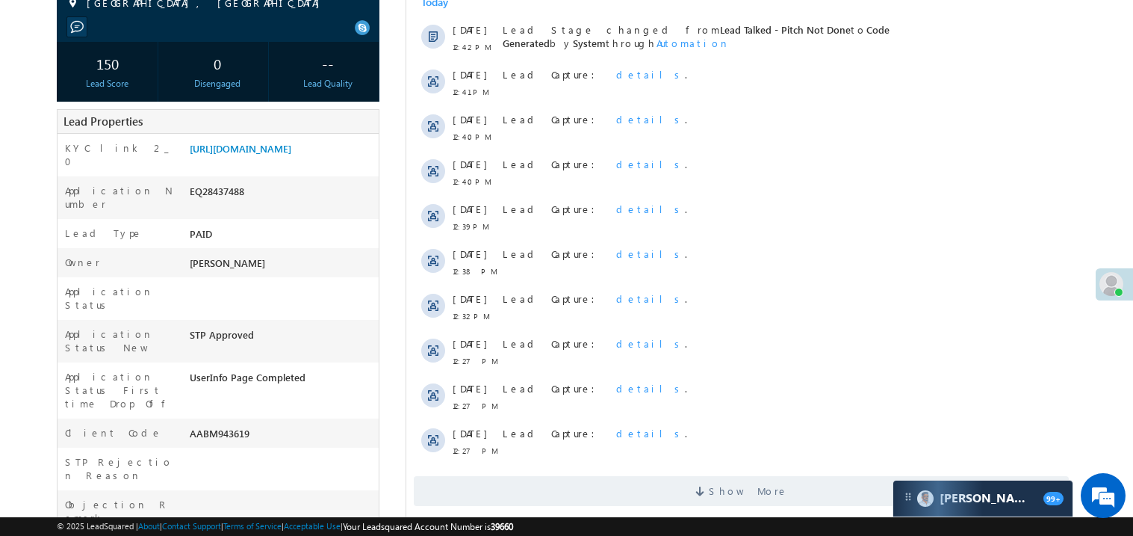
scroll to position [268, 0]
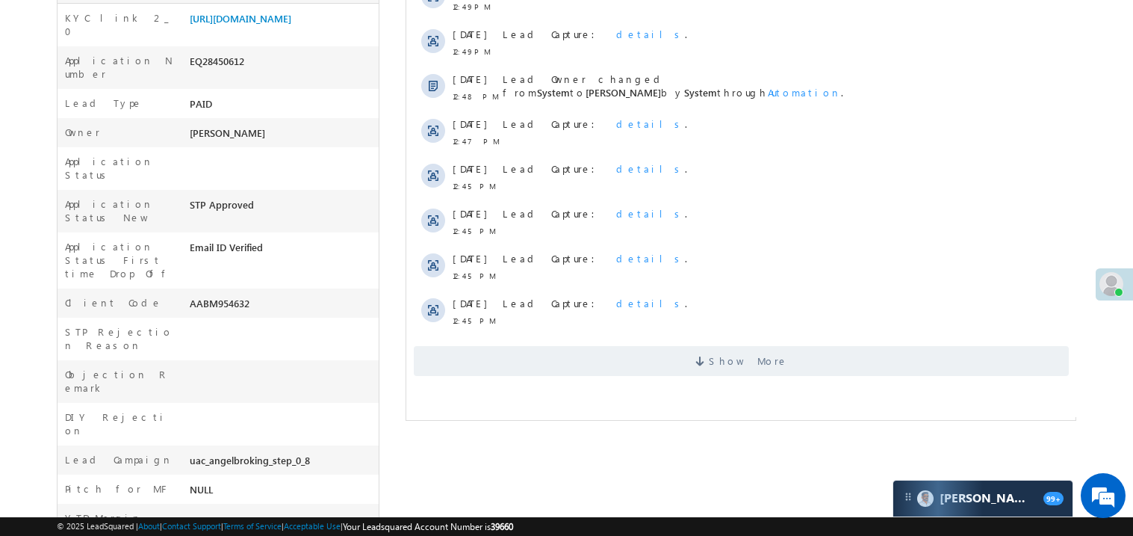
scroll to position [388, 0]
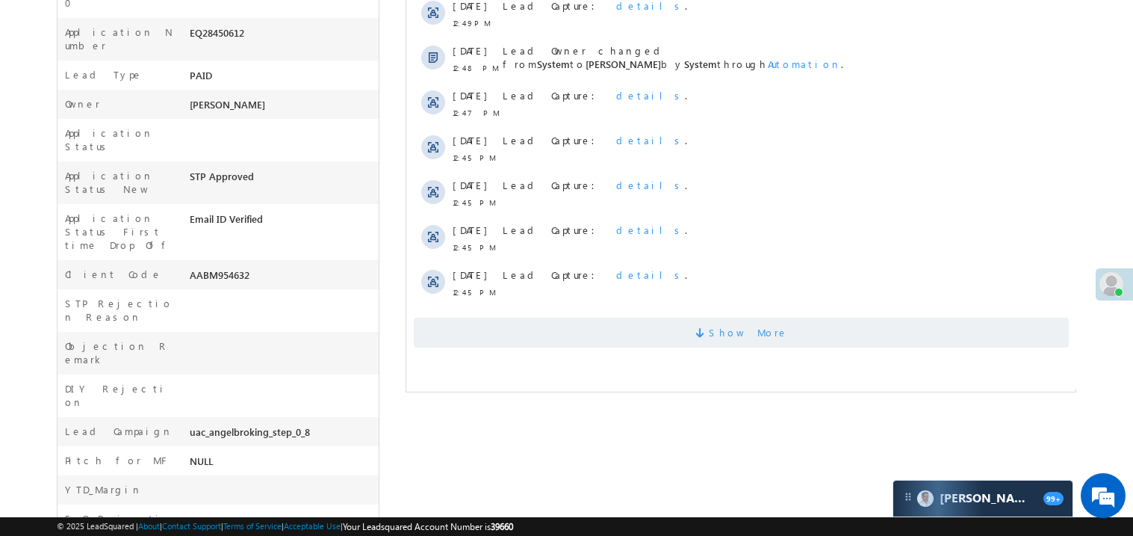
click at [653, 325] on span "Show More" at bounding box center [740, 332] width 655 height 30
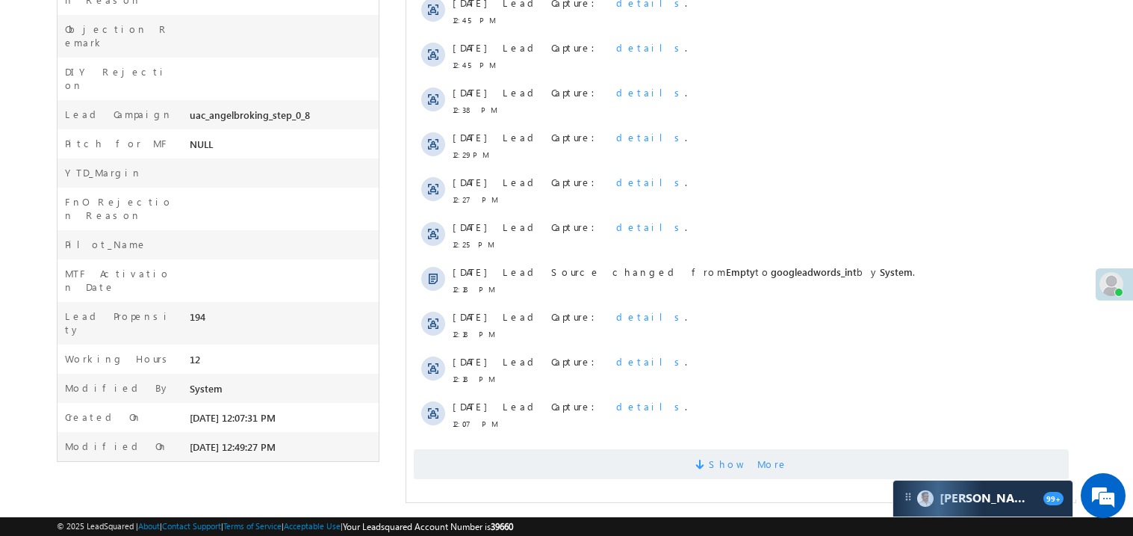
scroll to position [708, 0]
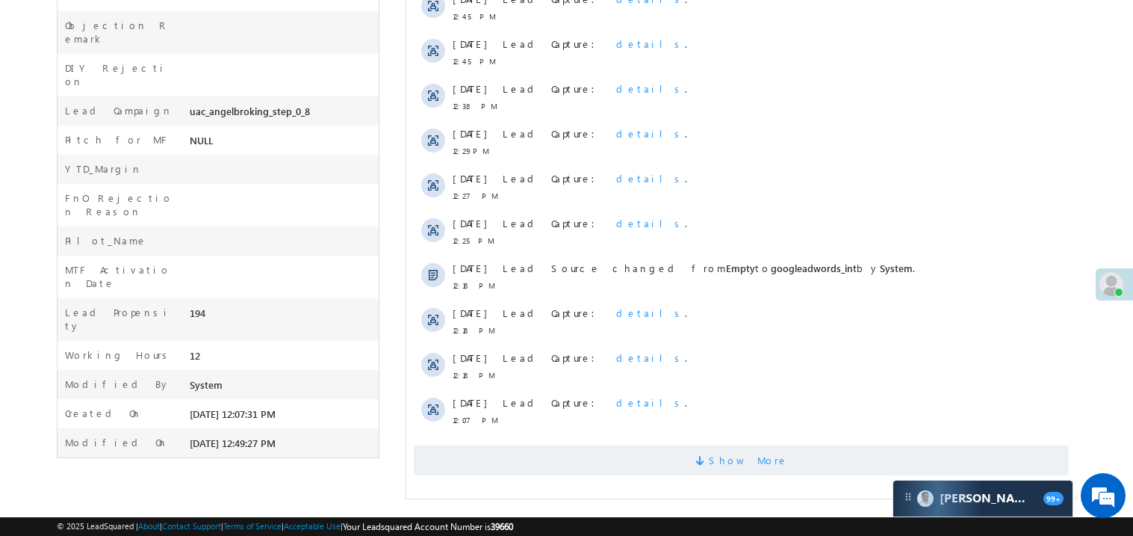
click at [595, 468] on span "Show More" at bounding box center [740, 460] width 655 height 30
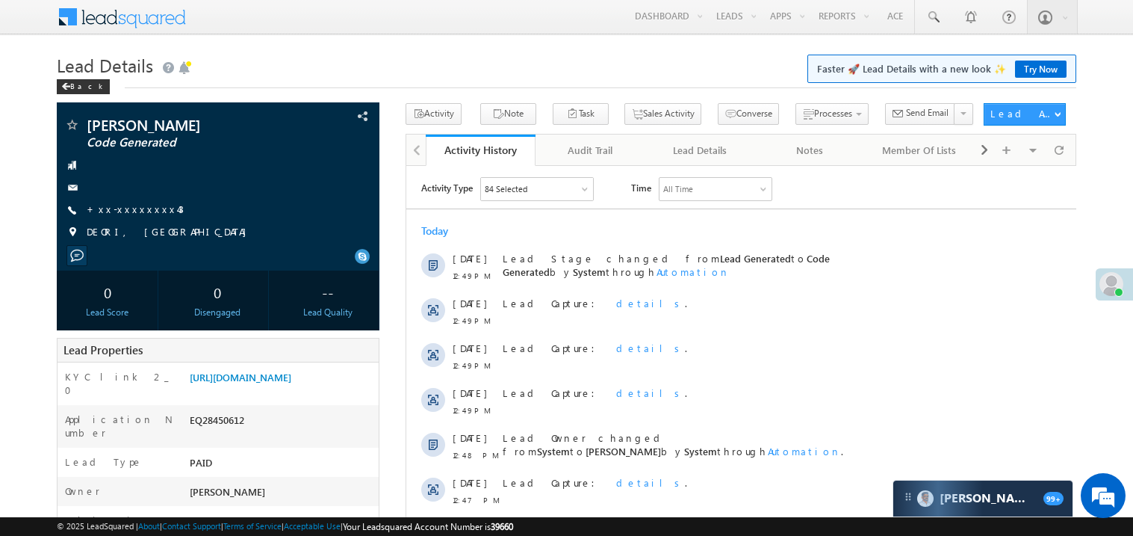
scroll to position [0, 0]
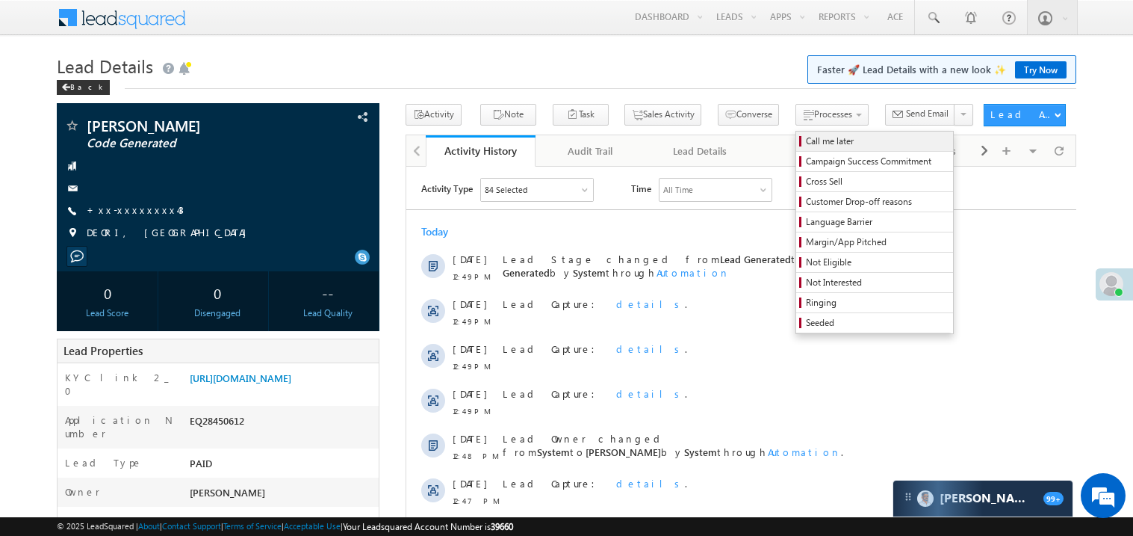
click at [806, 137] on span "Call me later" at bounding box center [877, 140] width 142 height 13
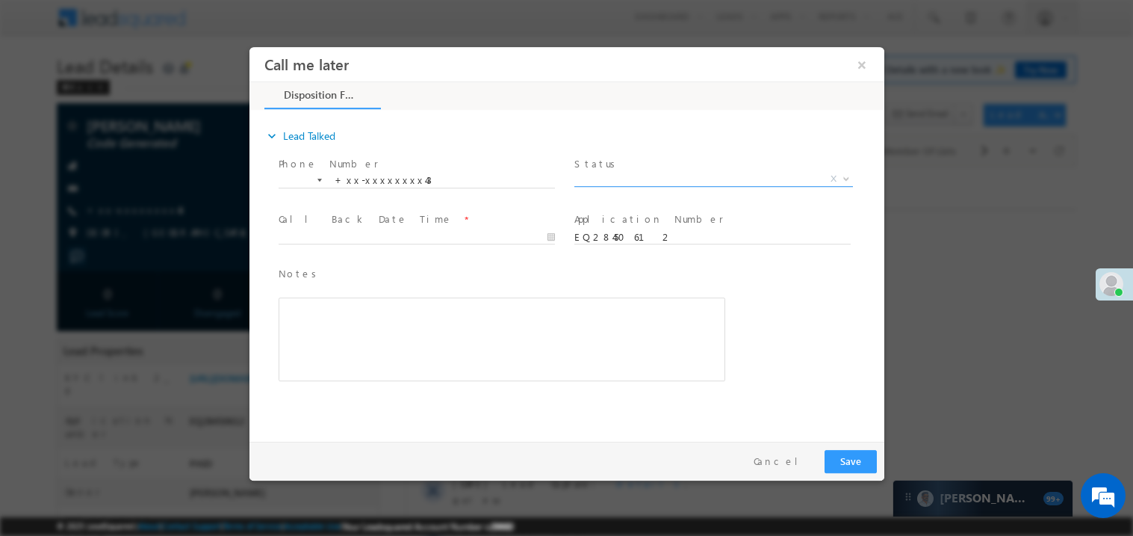
click at [586, 174] on span "X" at bounding box center [713, 178] width 279 height 15
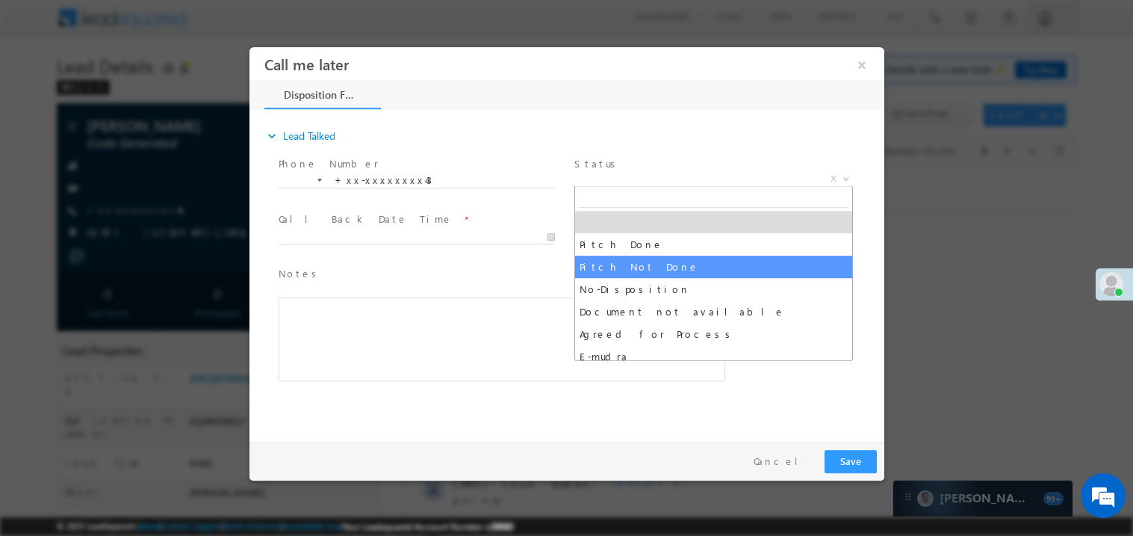
select select "Pitch Not Done"
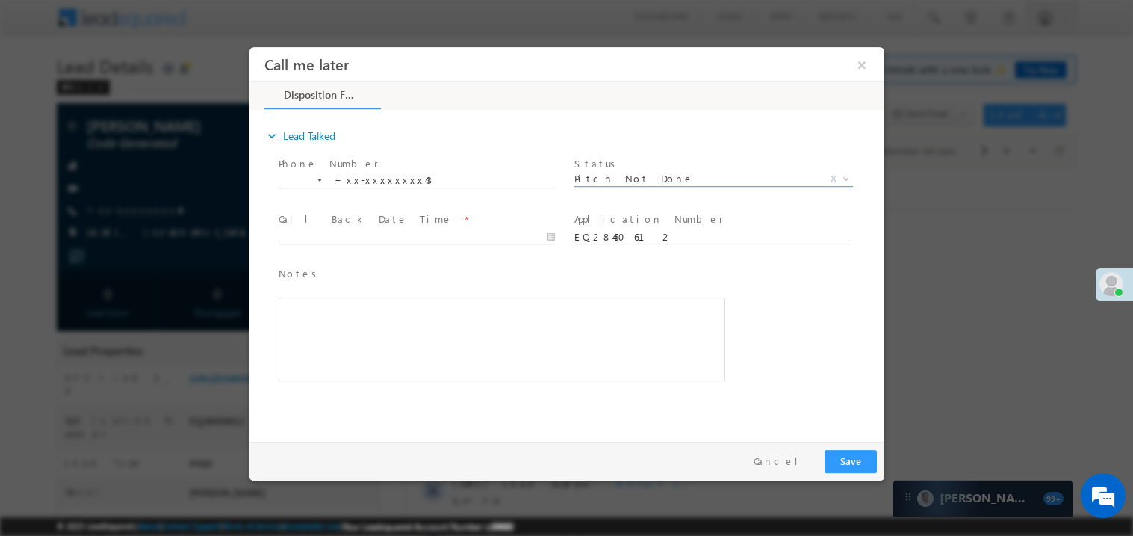
click at [376, 233] on body "Call me later ×" at bounding box center [566, 240] width 635 height 388
type input "[DATE] 12:50 PM"
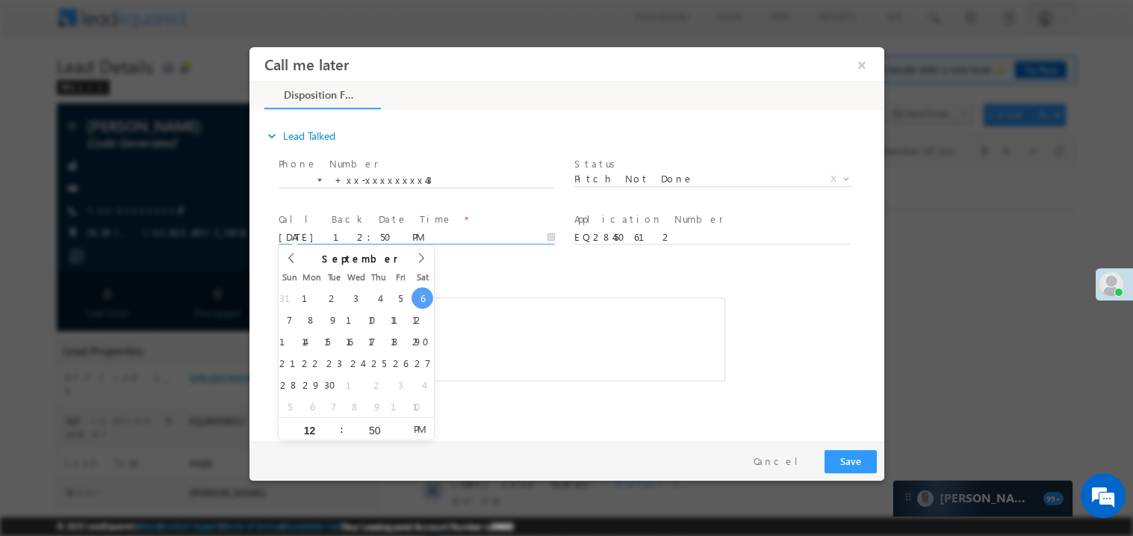
click at [519, 279] on span "Notes *" at bounding box center [490, 273] width 424 height 16
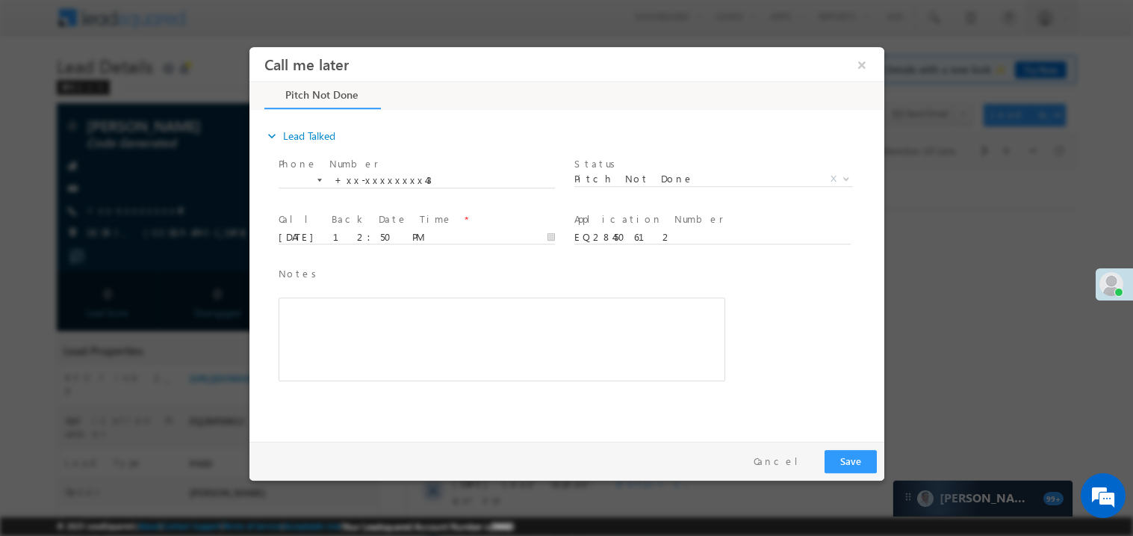
click at [473, 338] on div "Rich Text Editor, 40788eee-0fb2-11ec-a811-0adc8a9d82c2__tab1__section1__Notes__…" at bounding box center [501, 339] width 447 height 84
click at [867, 465] on button "Save" at bounding box center [850, 460] width 52 height 23
